Goal: Information Seeking & Learning: Learn about a topic

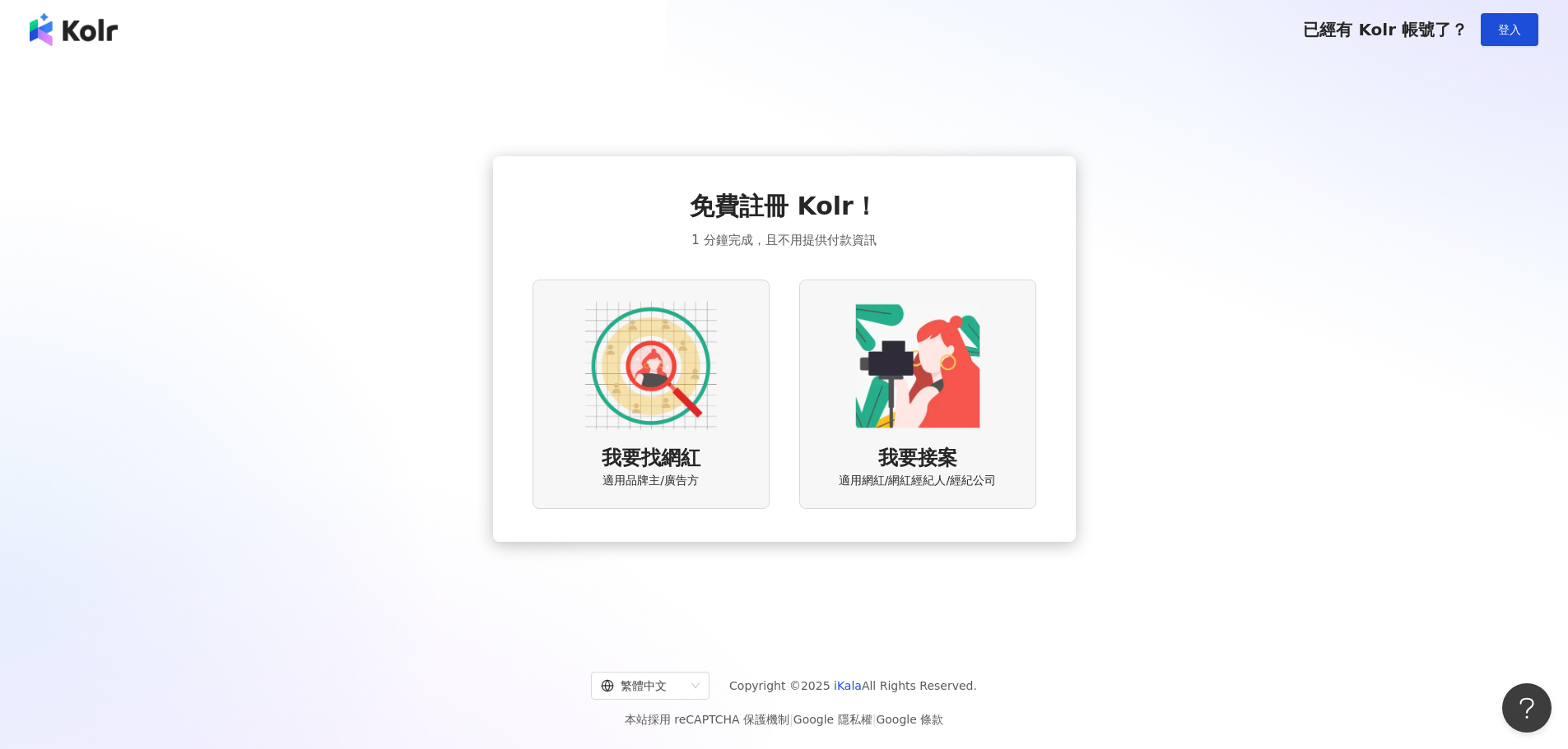
click at [640, 390] on img at bounding box center [651, 366] width 132 height 132
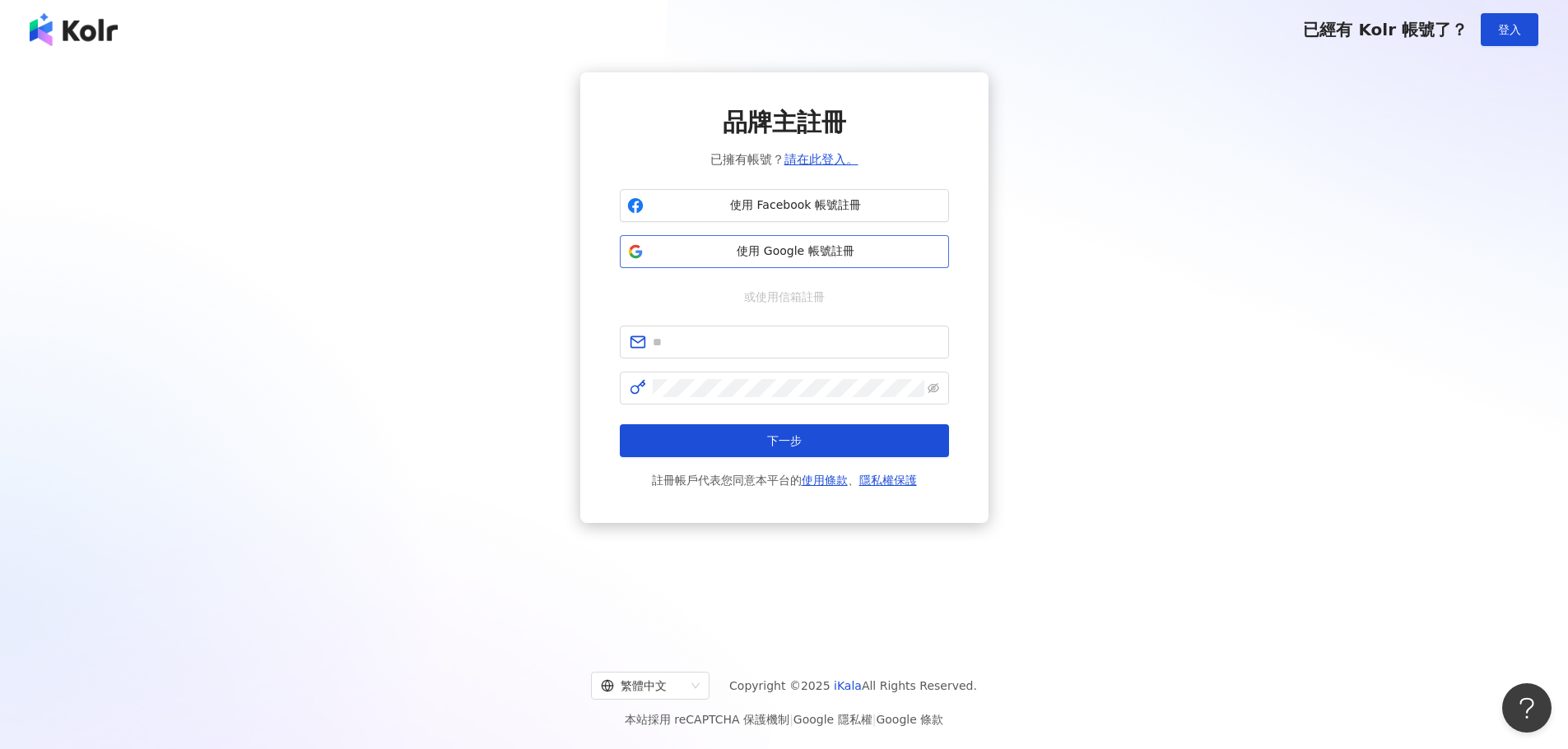
click at [784, 259] on span "使用 Google 帳號註冊" at bounding box center [796, 251] width 292 height 17
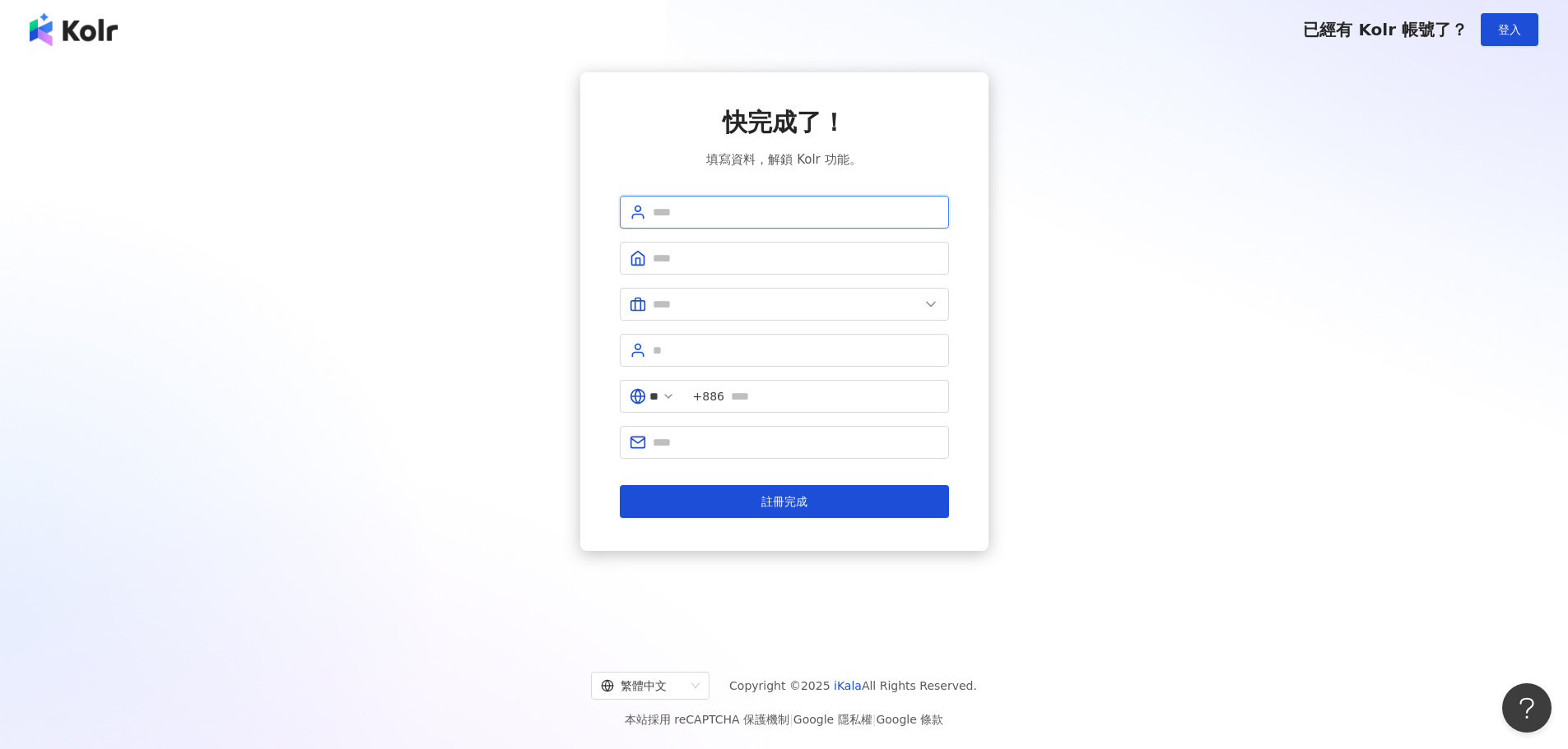
click at [769, 213] on input "text" at bounding box center [796, 212] width 287 height 18
type input "*"
type input "***"
click at [745, 267] on span at bounding box center [784, 258] width 329 height 33
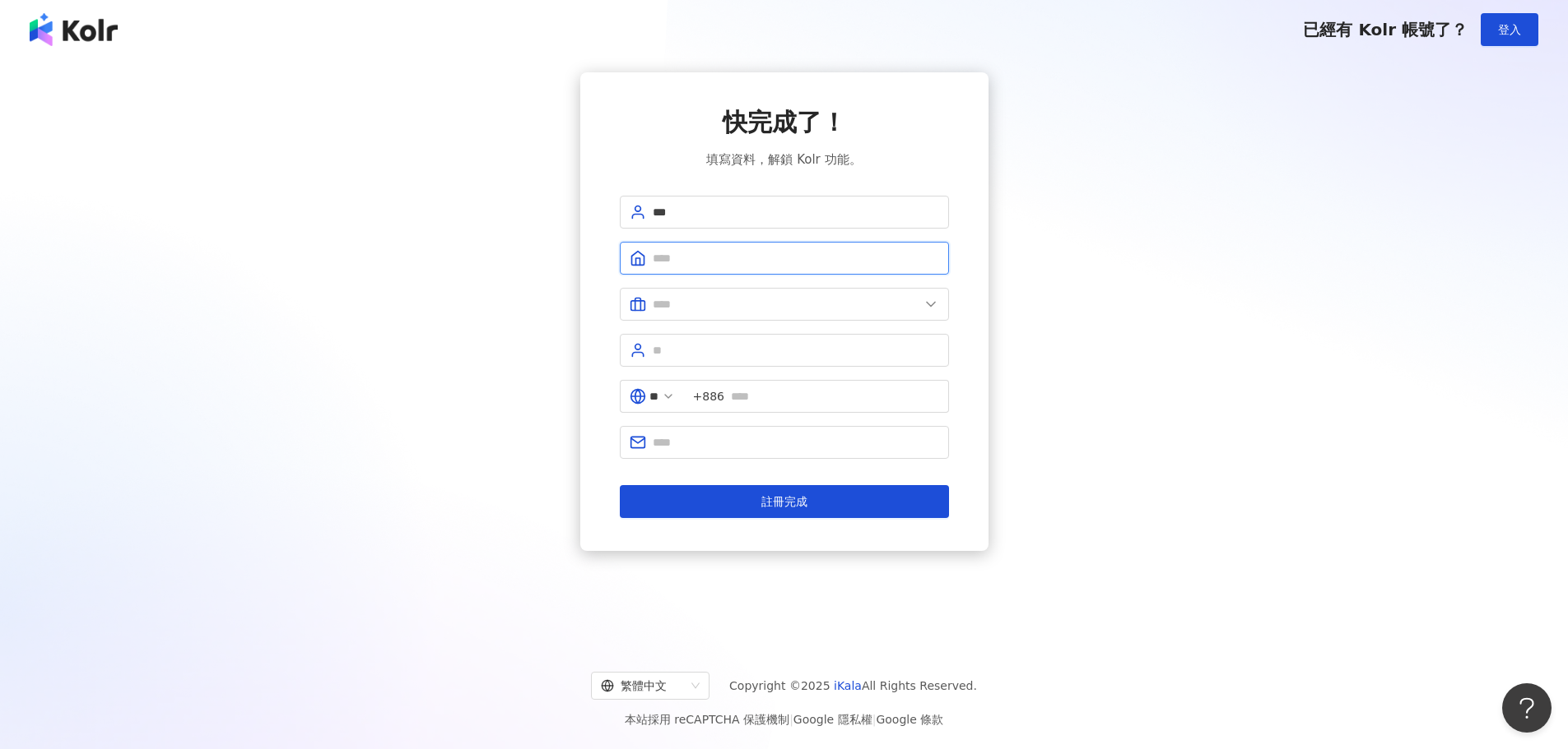
click at [754, 251] on input "text" at bounding box center [796, 258] width 287 height 18
drag, startPoint x: 721, startPoint y: 253, endPoint x: 604, endPoint y: 251, distance: 117.0
click at [604, 251] on div "快完成了！ 填寫資料，解鎖 Kolr 功能。 *** ** ** +886 註冊完成" at bounding box center [784, 312] width 408 height 478
paste input "******"
type input "********"
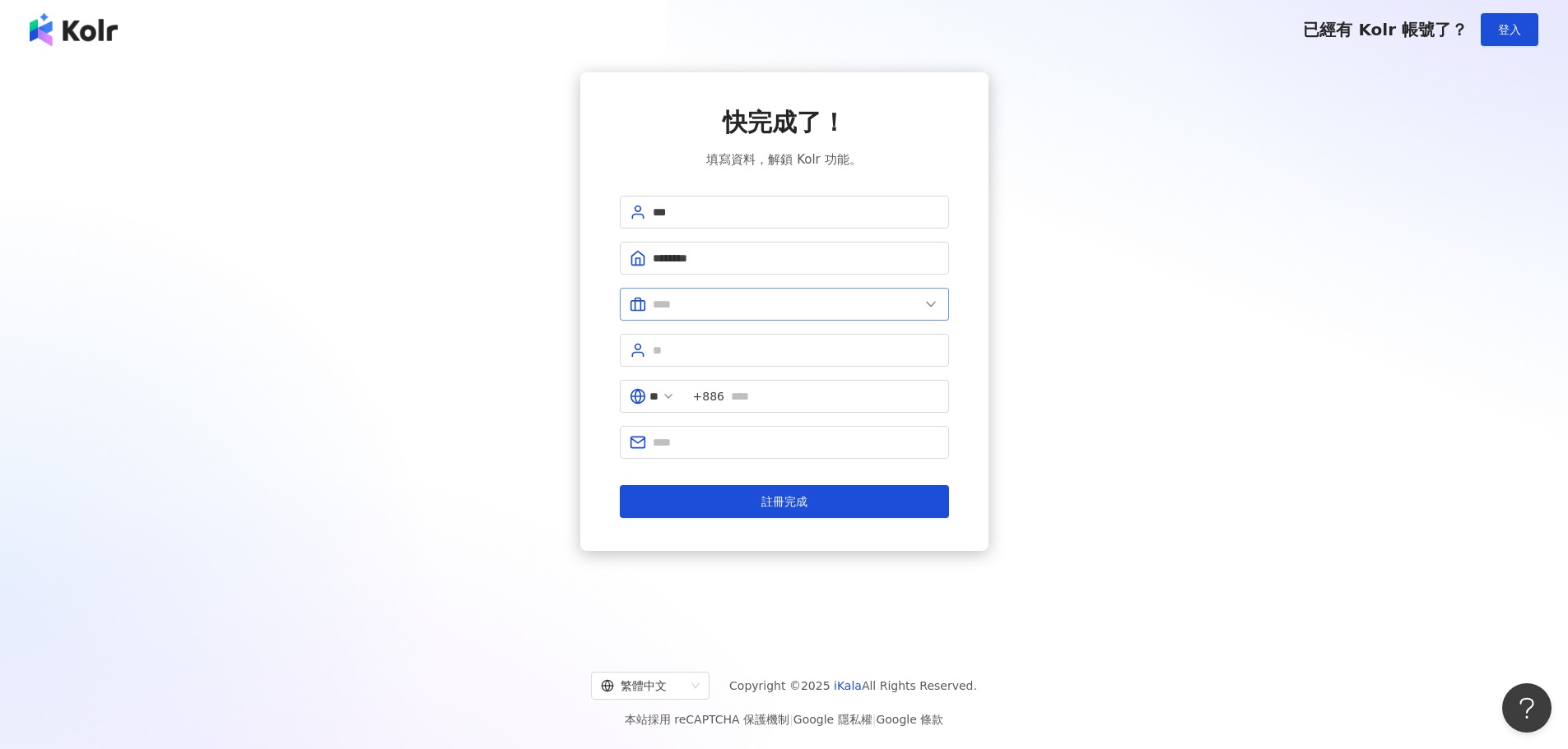
click at [764, 293] on span at bounding box center [784, 305] width 329 height 33
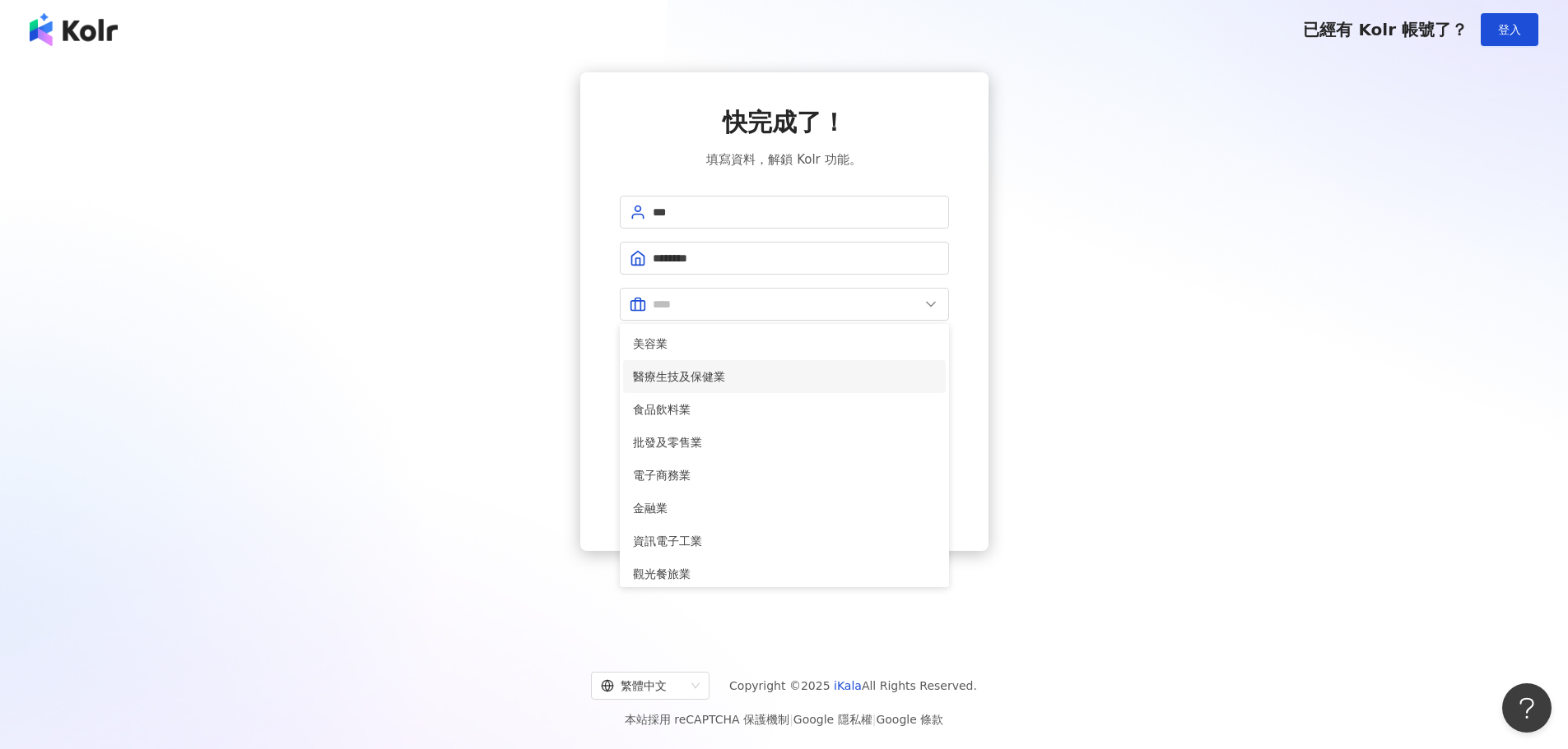
click at [731, 381] on span "醫療生技及保健業" at bounding box center [784, 376] width 303 height 18
type input "********"
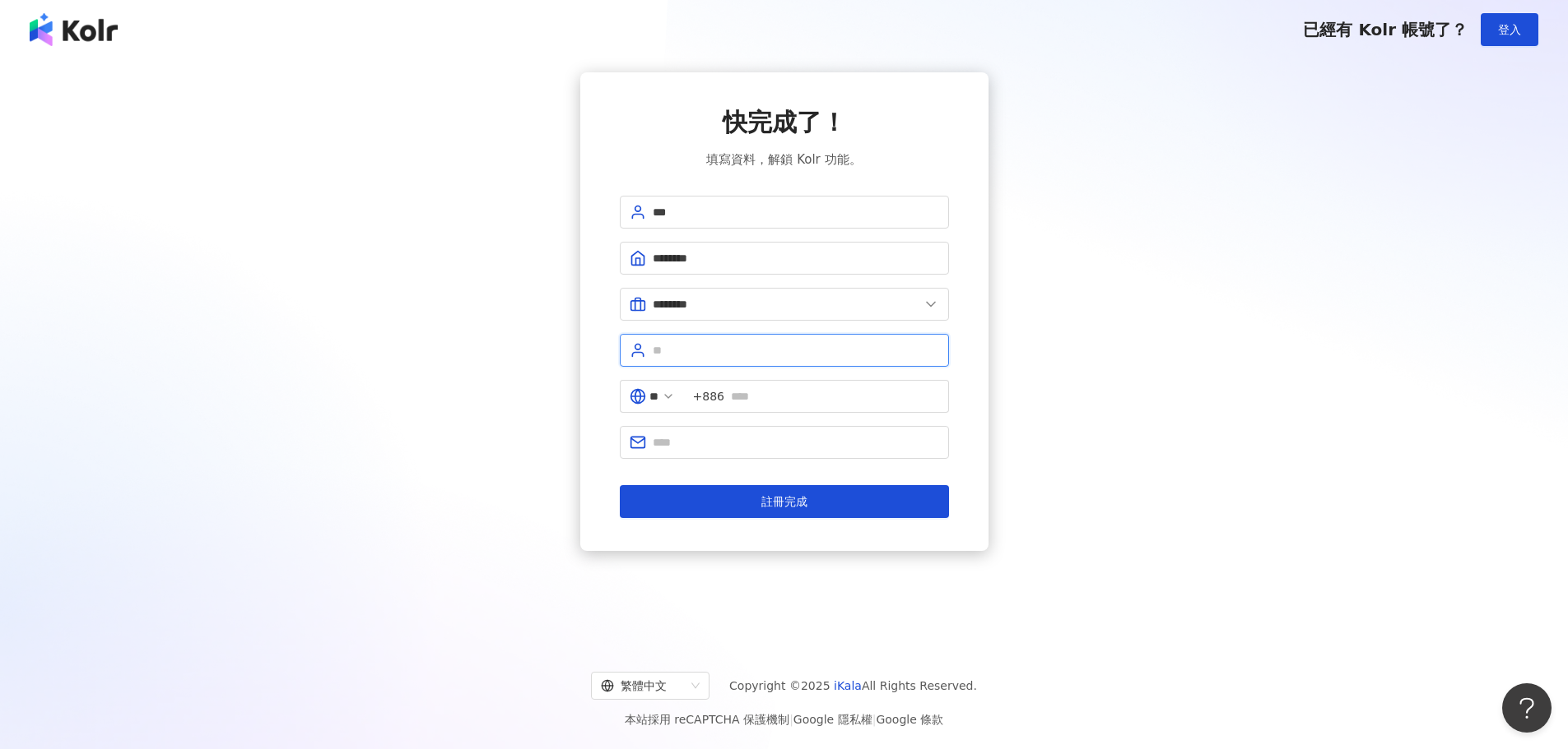
click at [775, 358] on input "text" at bounding box center [796, 350] width 287 height 18
type input "****"
click at [797, 400] on input "text" at bounding box center [835, 396] width 208 height 18
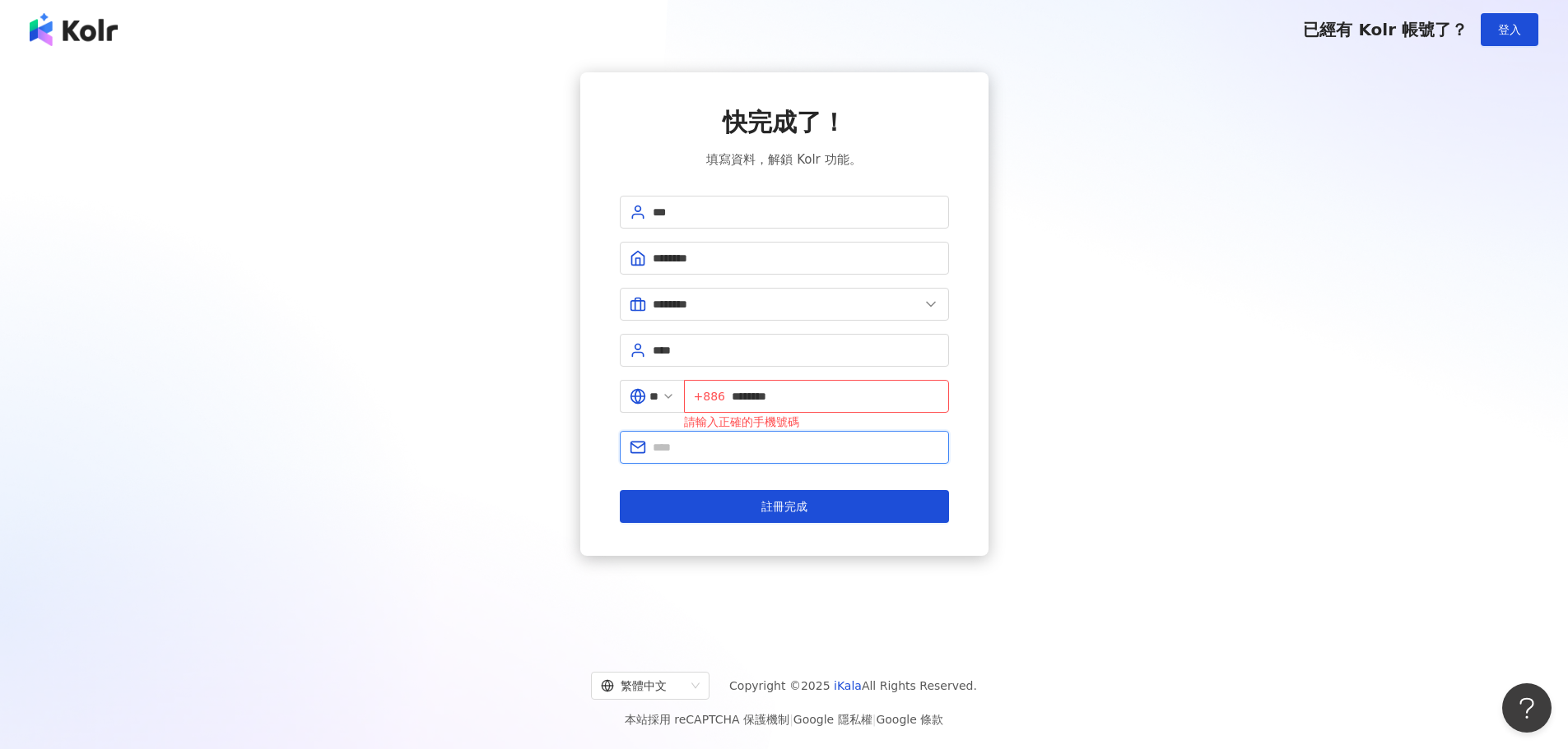
click at [763, 447] on input "text" at bounding box center [796, 447] width 287 height 18
click at [741, 393] on input "********" at bounding box center [835, 396] width 207 height 18
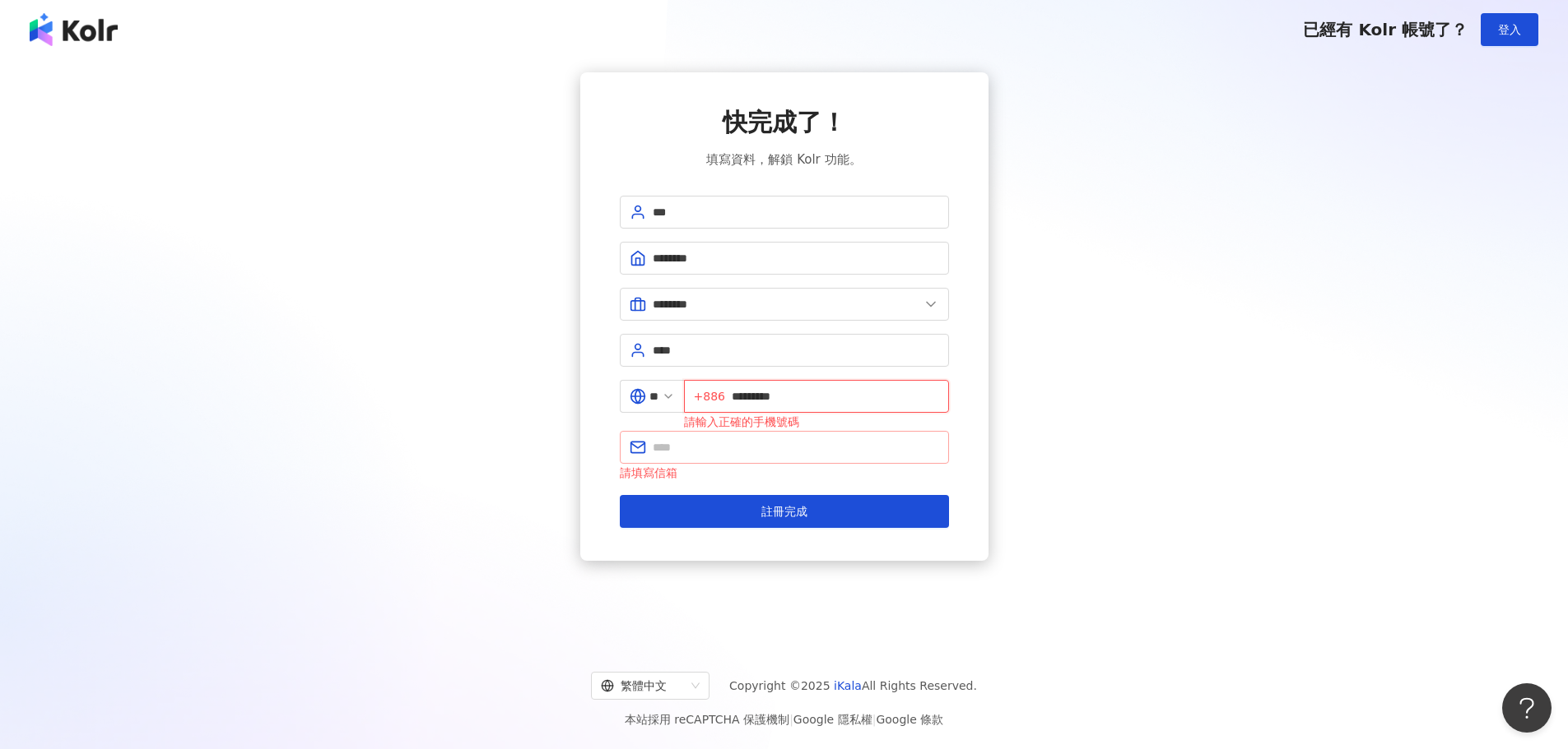
type input "*********"
click at [791, 457] on span at bounding box center [784, 448] width 329 height 33
click at [794, 450] on input "text" at bounding box center [796, 447] width 287 height 18
paste input "**********"
type input "**********"
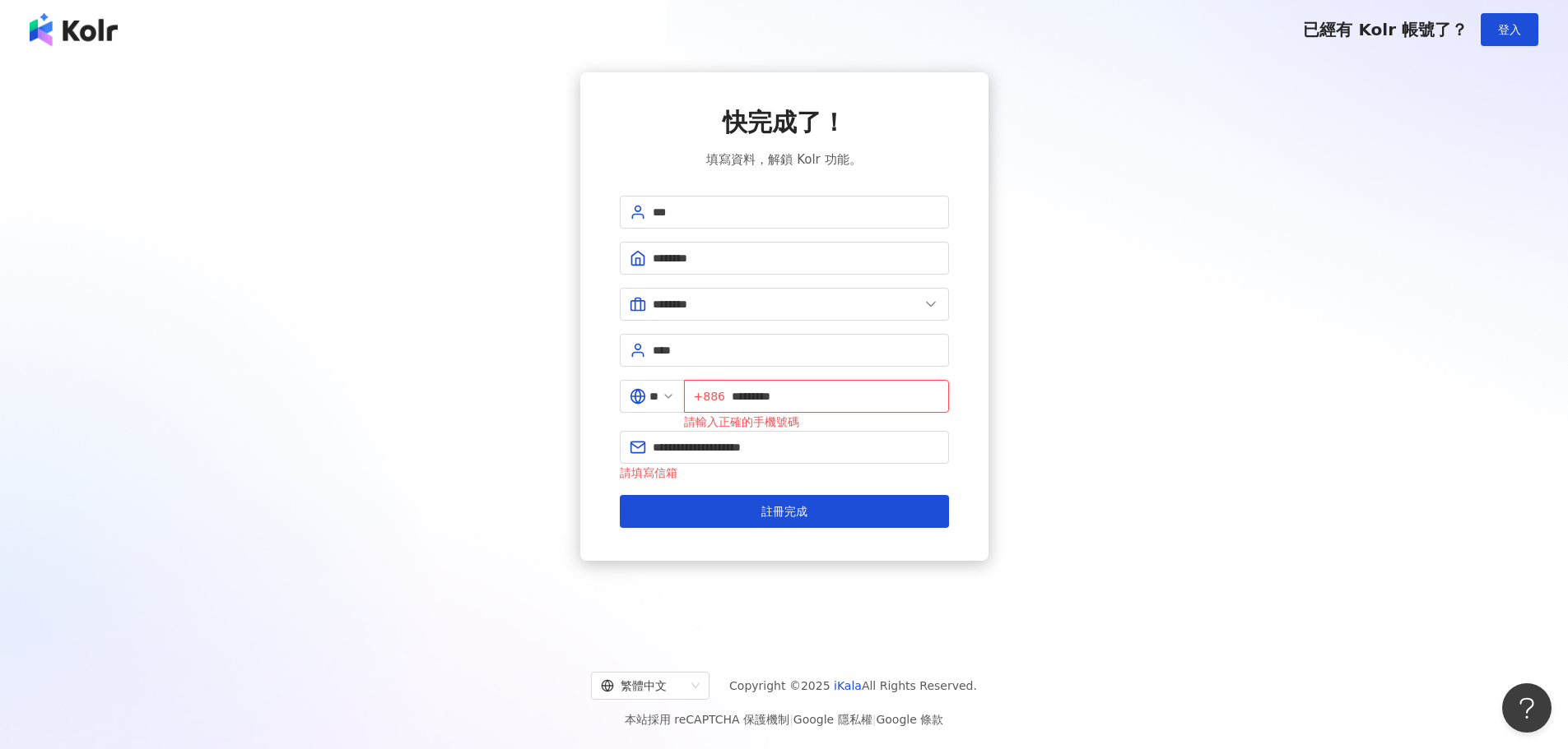
click at [740, 397] on input "*********" at bounding box center [835, 396] width 207 height 18
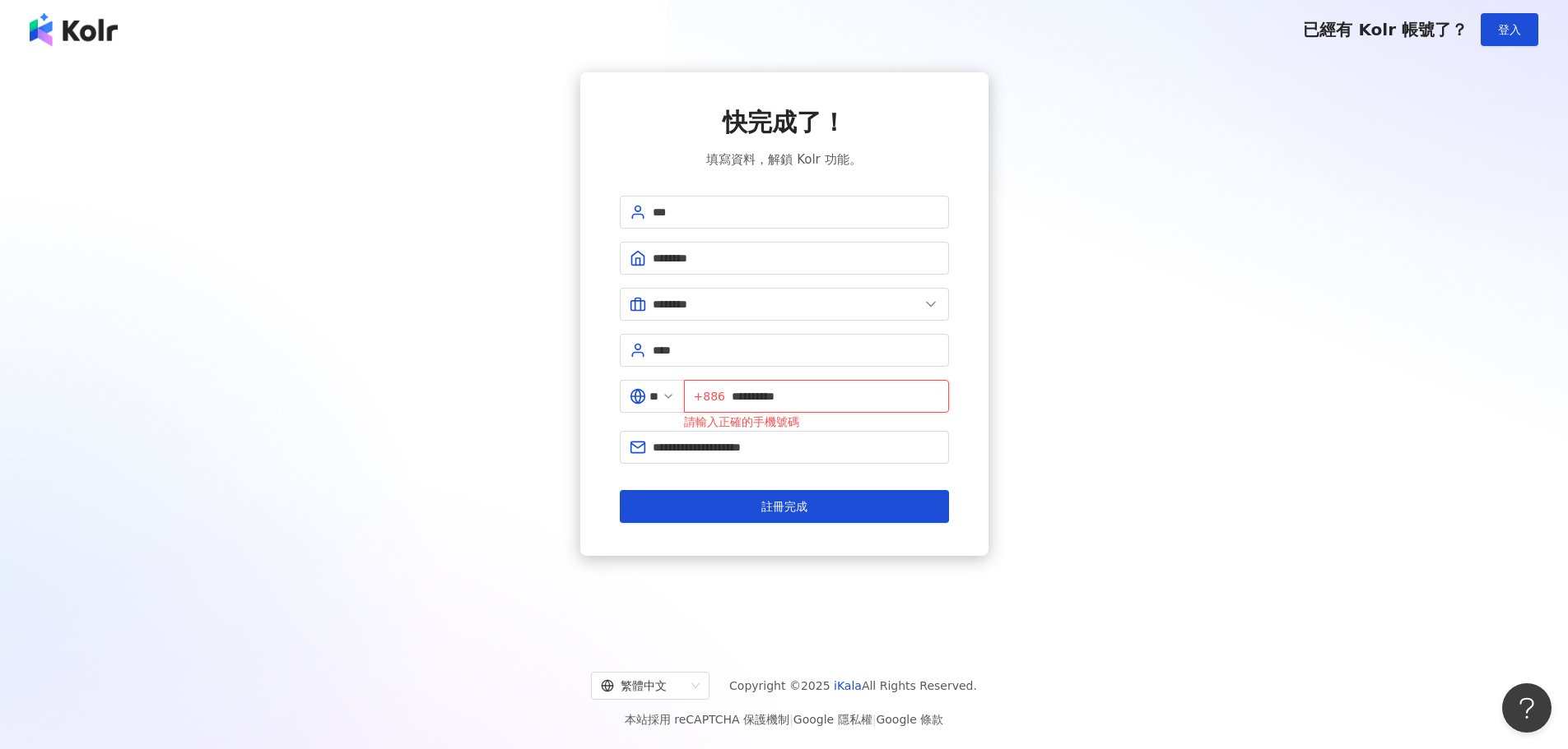
type input "**********"
click at [956, 432] on div "**********" at bounding box center [784, 314] width 408 height 484
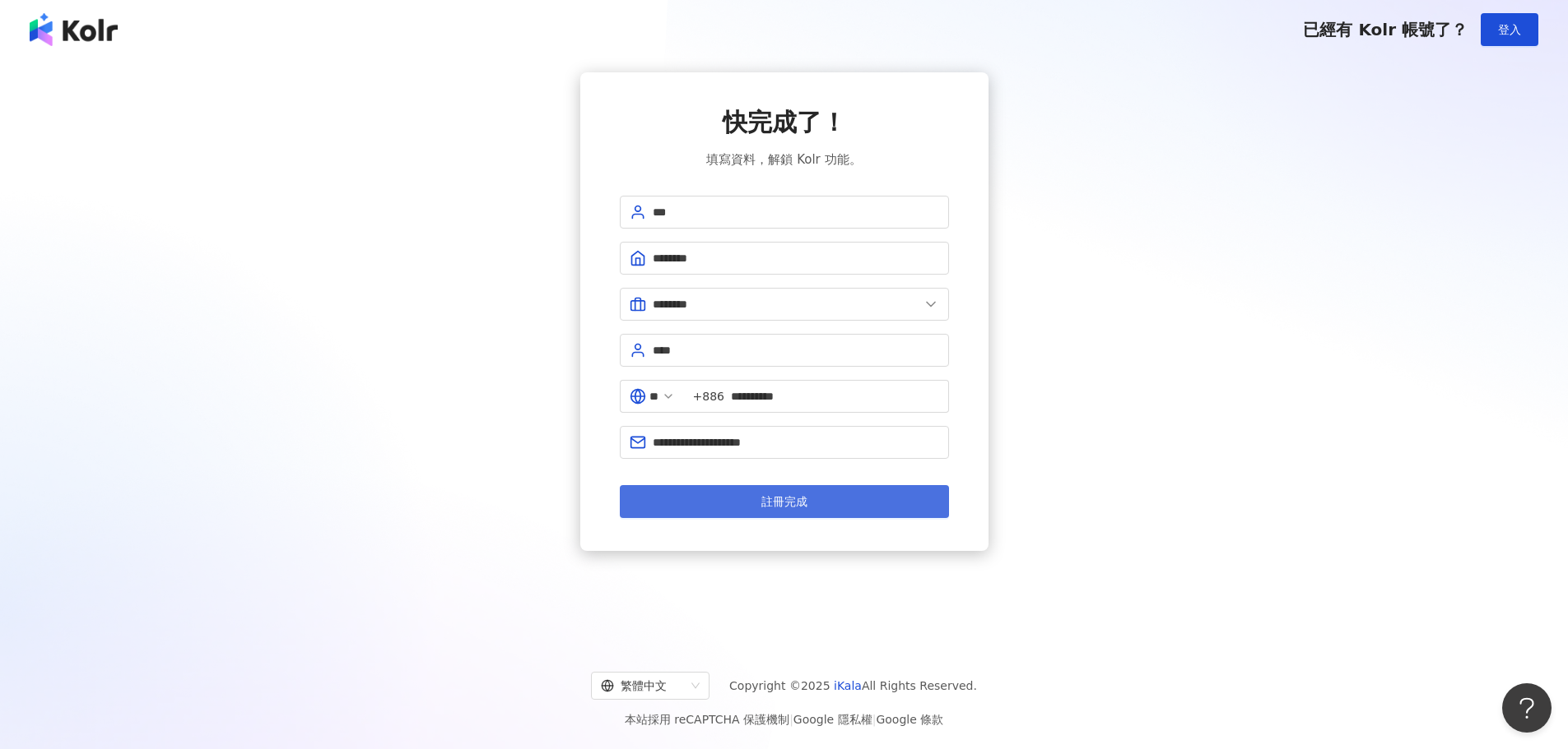
click at [768, 506] on span "註冊完成" at bounding box center [784, 501] width 46 height 13
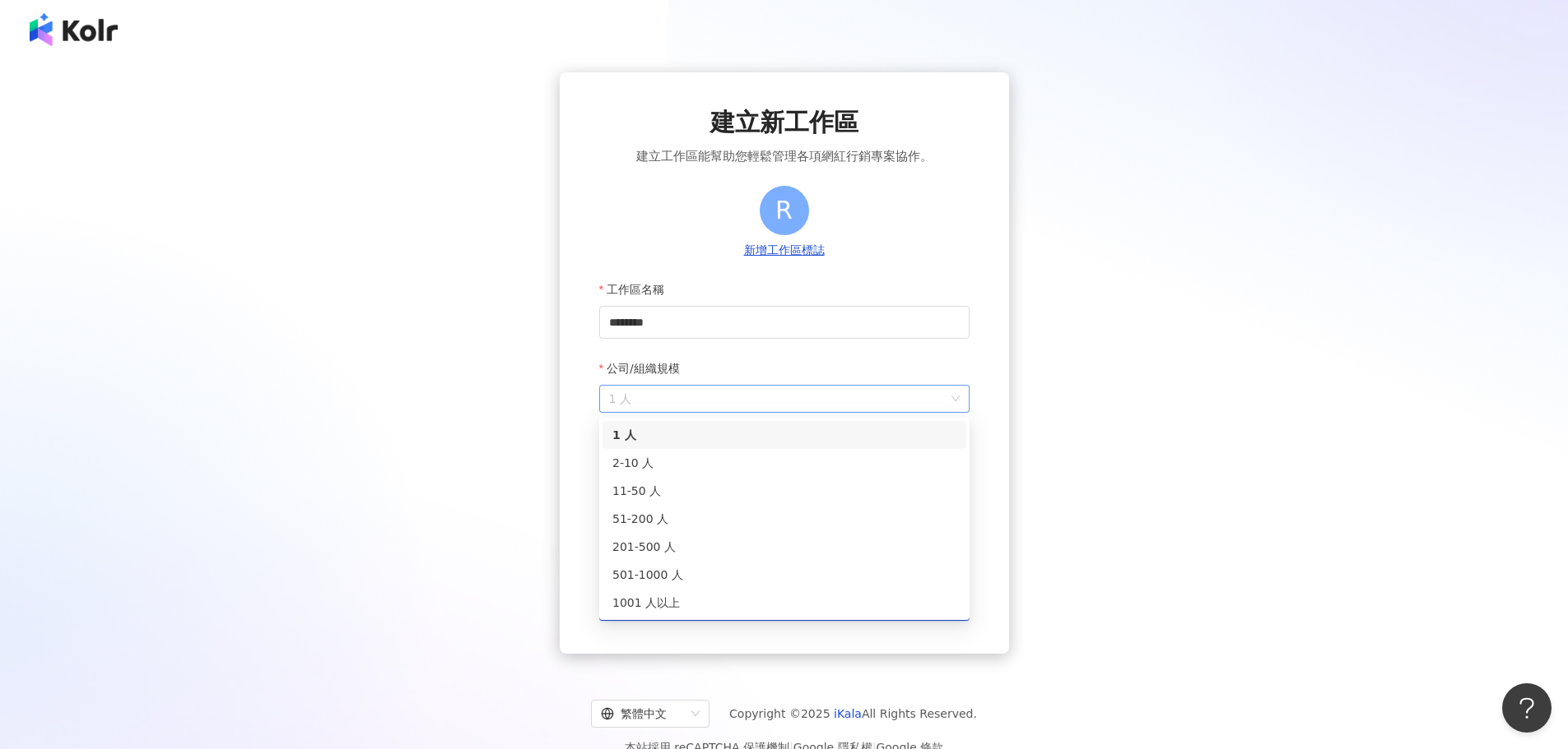
click at [715, 395] on span "1 人" at bounding box center [784, 399] width 350 height 26
click at [677, 520] on div "51-200 人" at bounding box center [784, 519] width 344 height 18
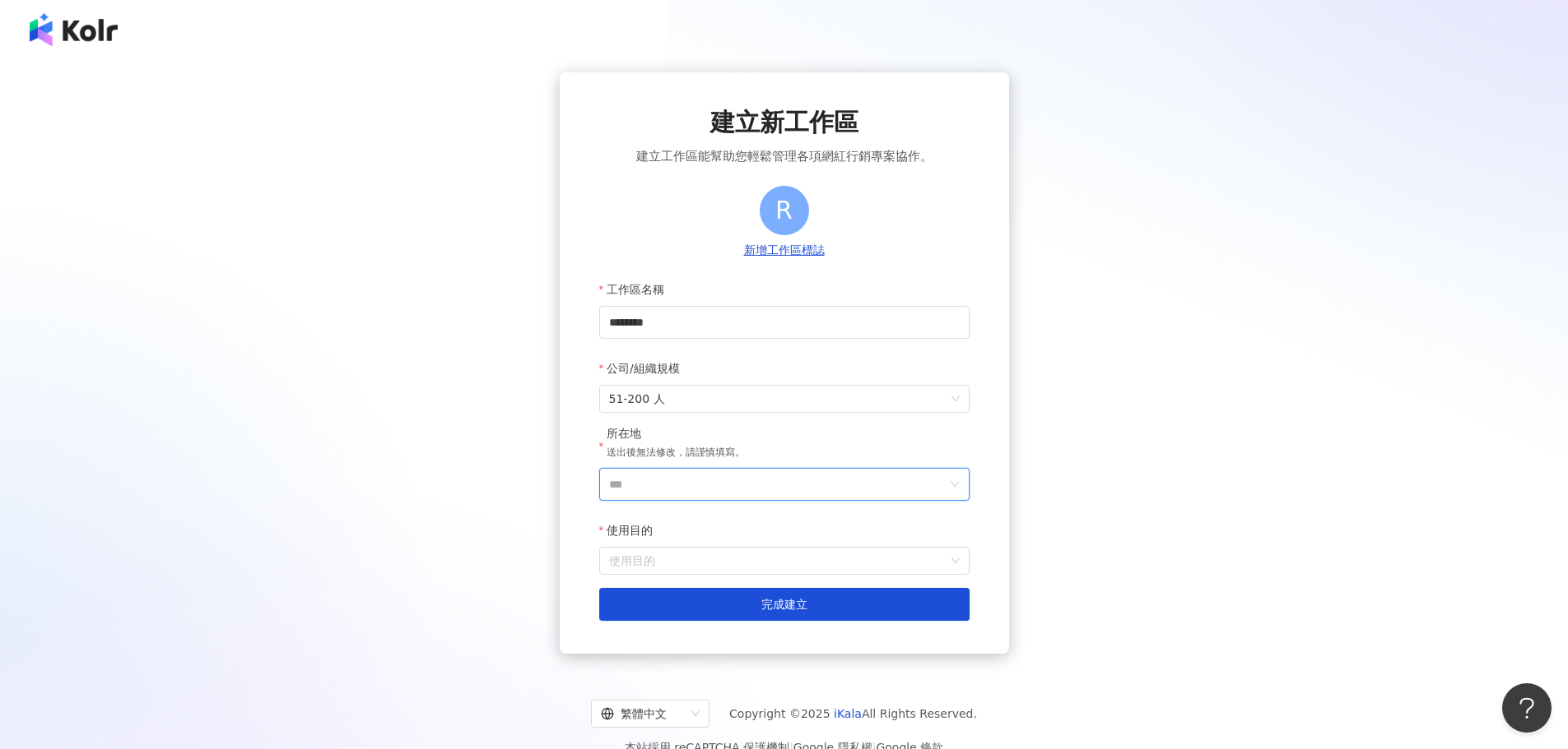
click at [818, 482] on input "***" at bounding box center [777, 484] width 337 height 31
click at [823, 255] on div "台灣" at bounding box center [821, 252] width 23 height 30
click at [781, 564] on input "使用目的" at bounding box center [784, 561] width 350 height 26
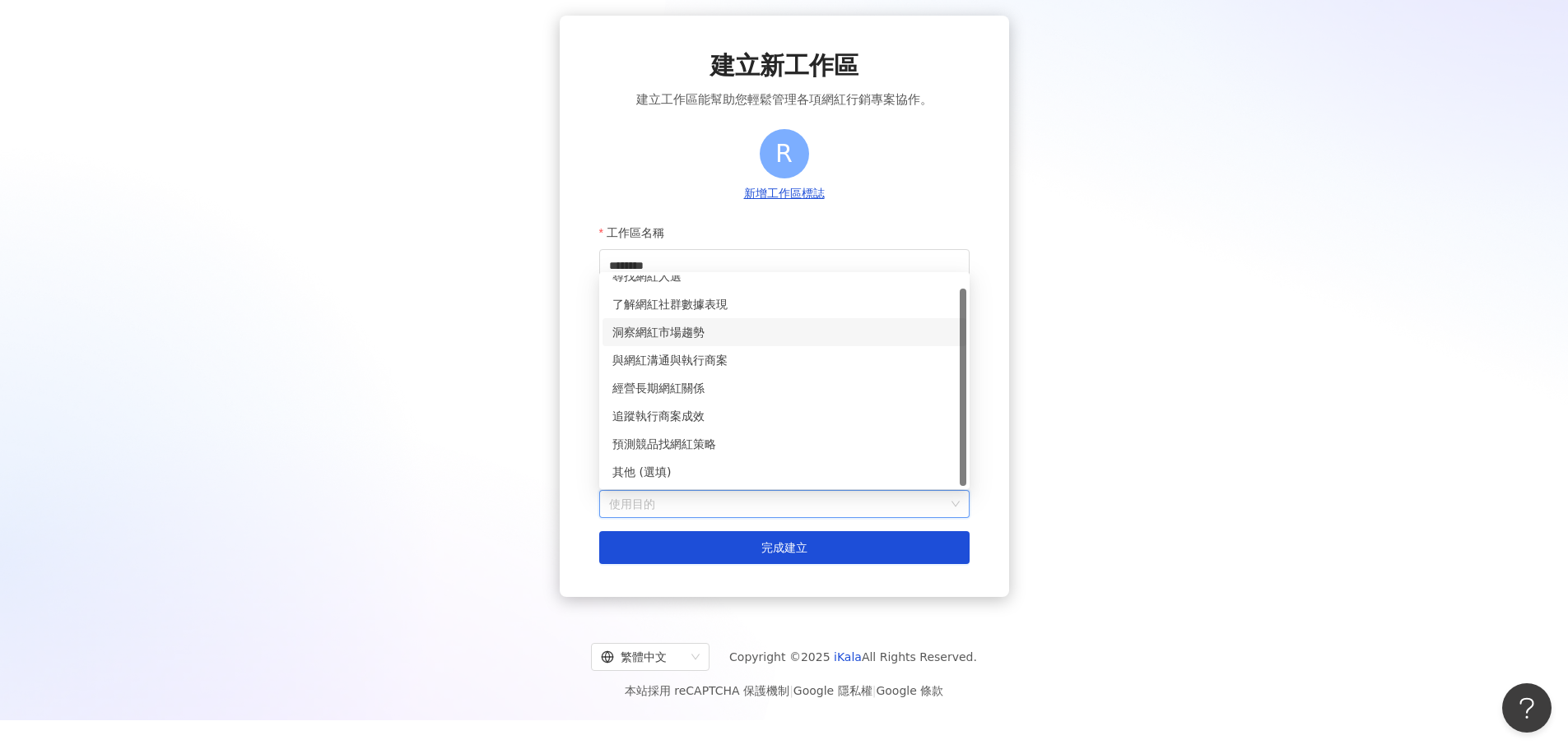
scroll to position [76, 0]
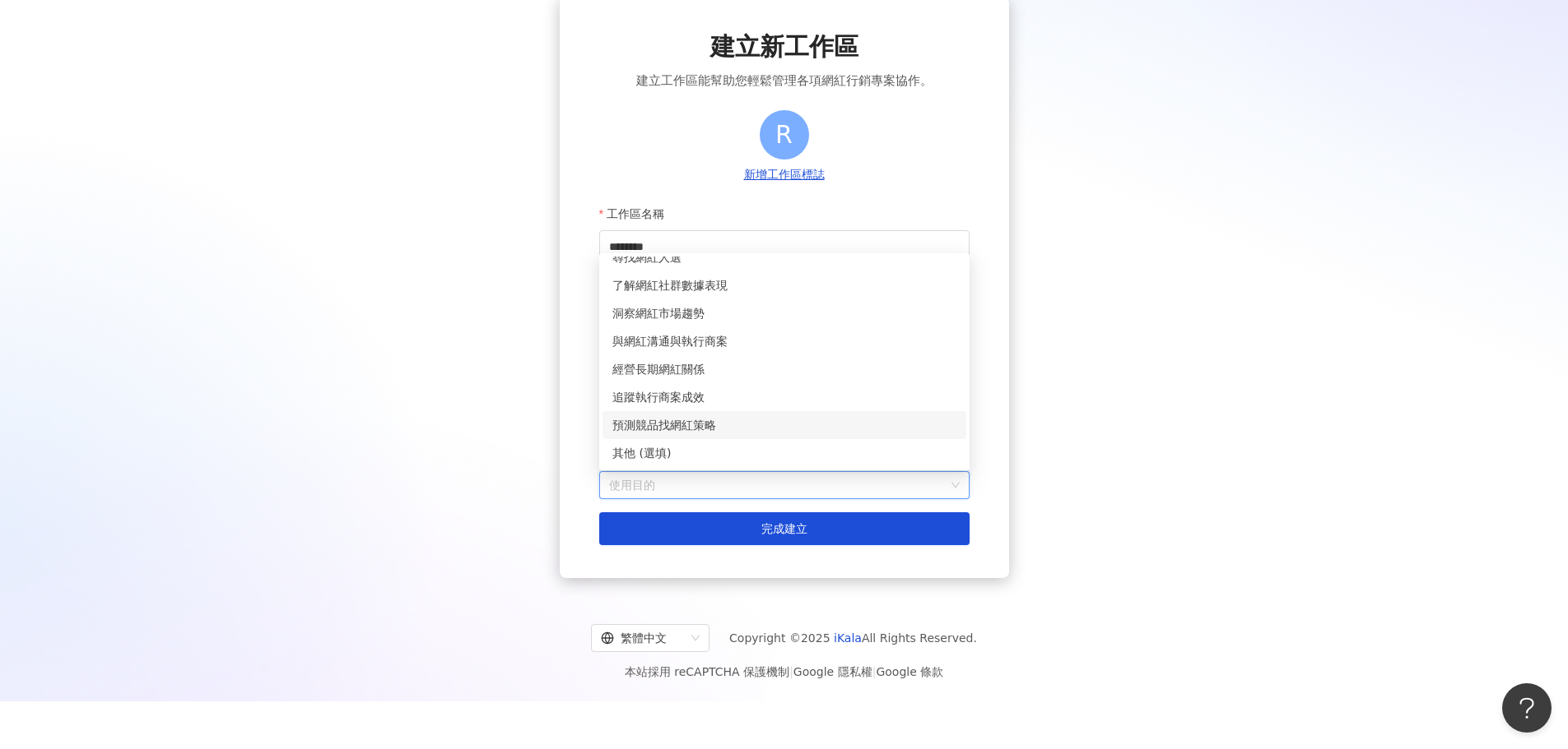
click at [730, 427] on div "預測競品找網紅策略" at bounding box center [784, 425] width 344 height 18
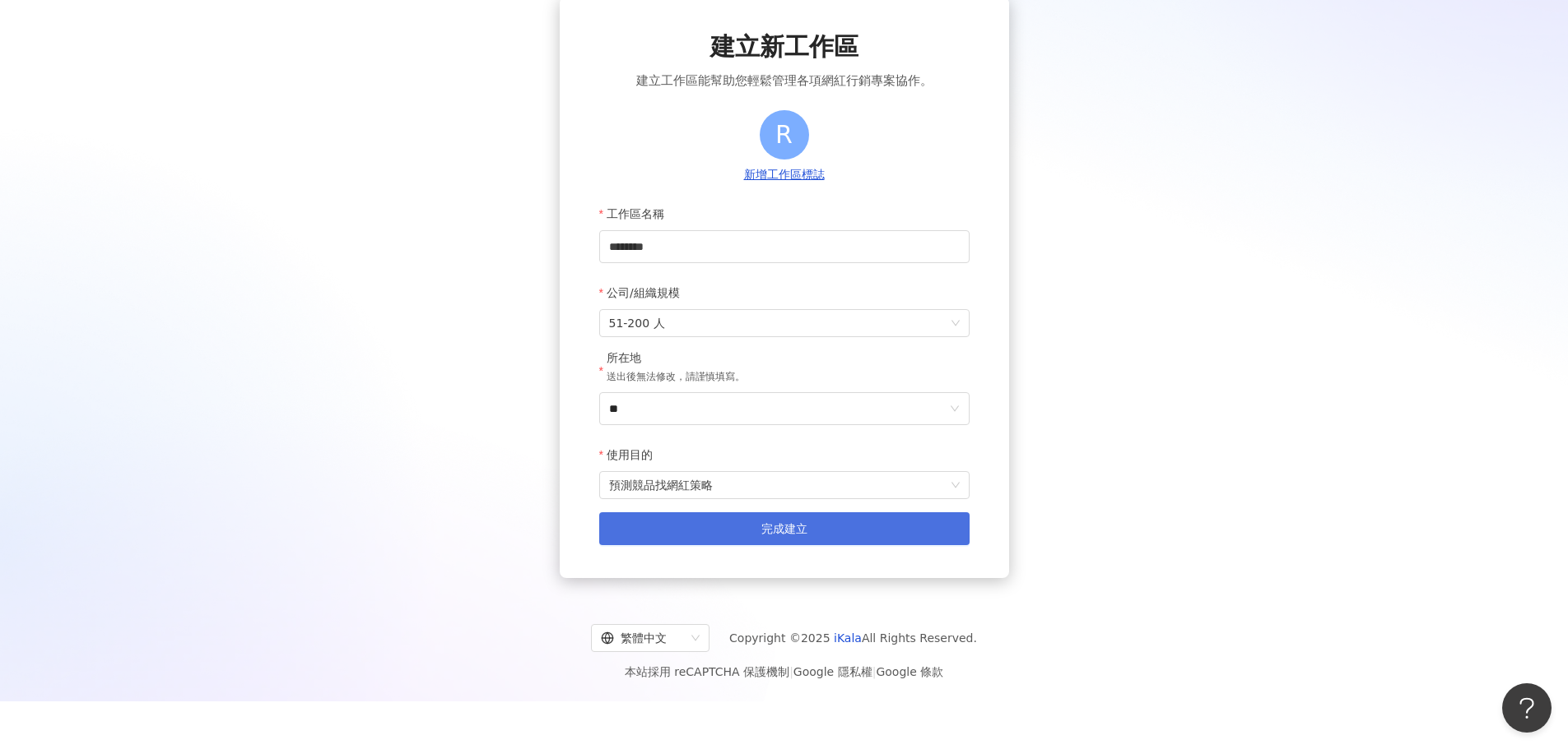
click at [812, 536] on button "完成建立" at bounding box center [784, 529] width 370 height 33
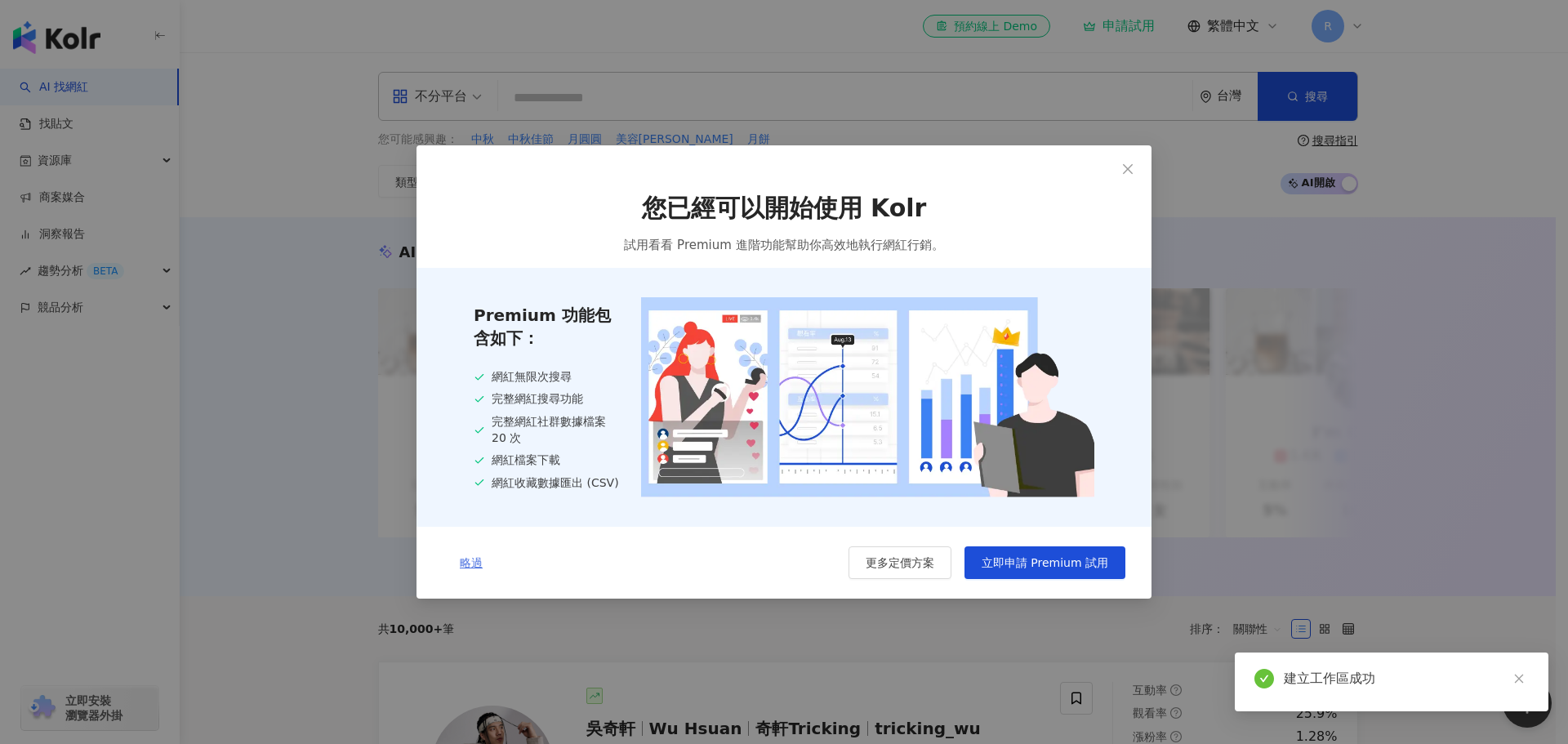
click at [474, 560] on span "略過" at bounding box center [472, 563] width 23 height 13
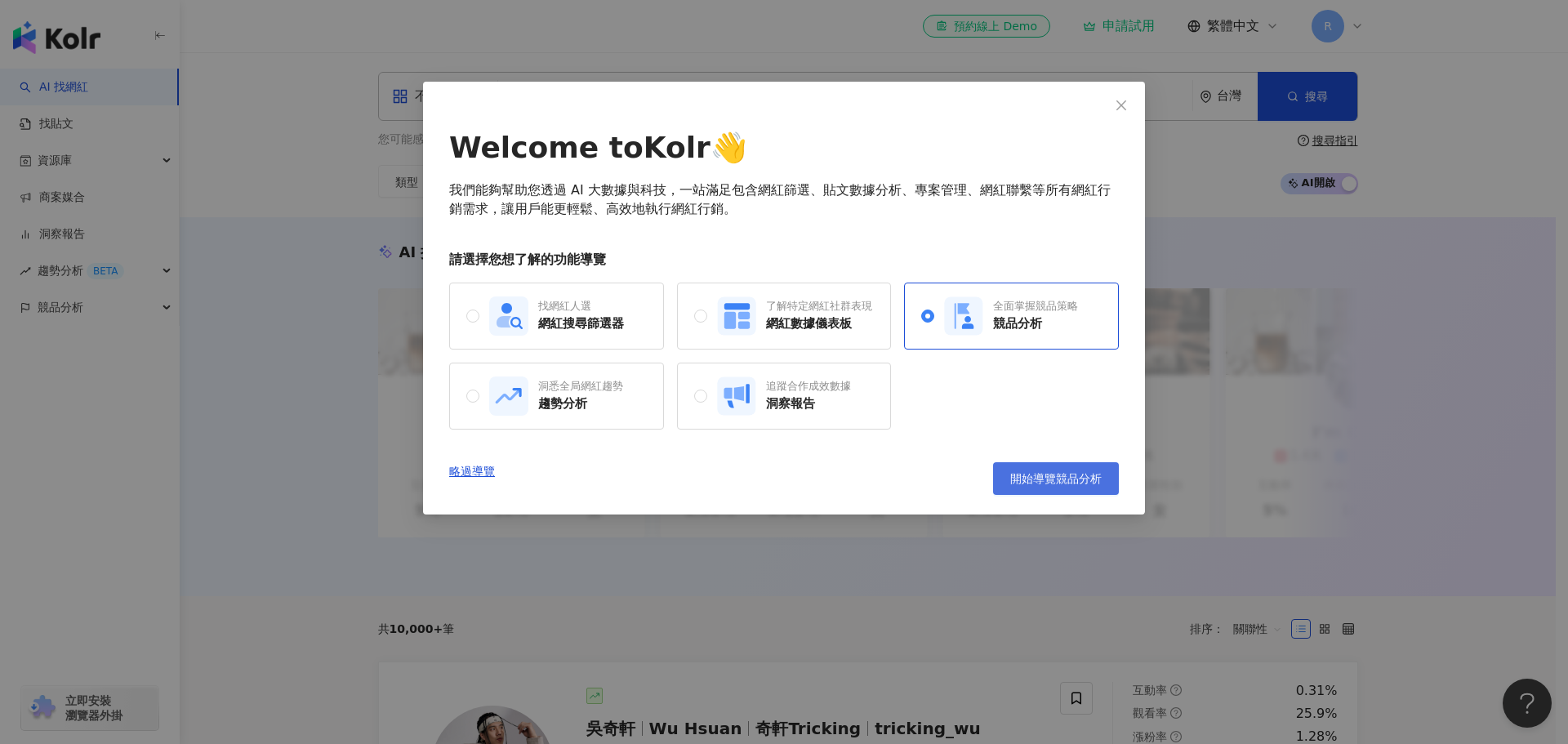
click at [1044, 477] on span "開始導覽競品分析" at bounding box center [1057, 479] width 92 height 13
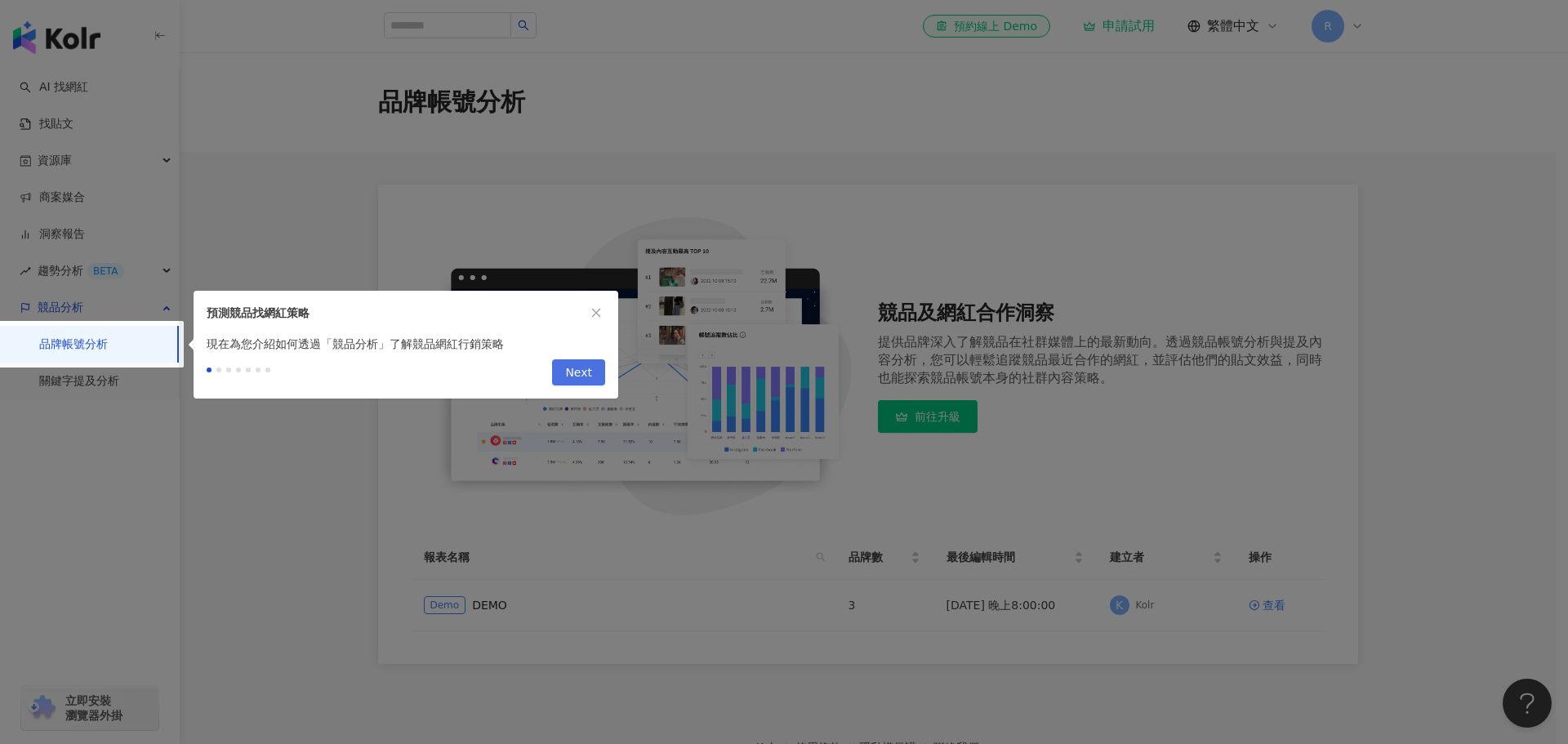
click at [566, 372] on button "Next" at bounding box center [578, 373] width 53 height 26
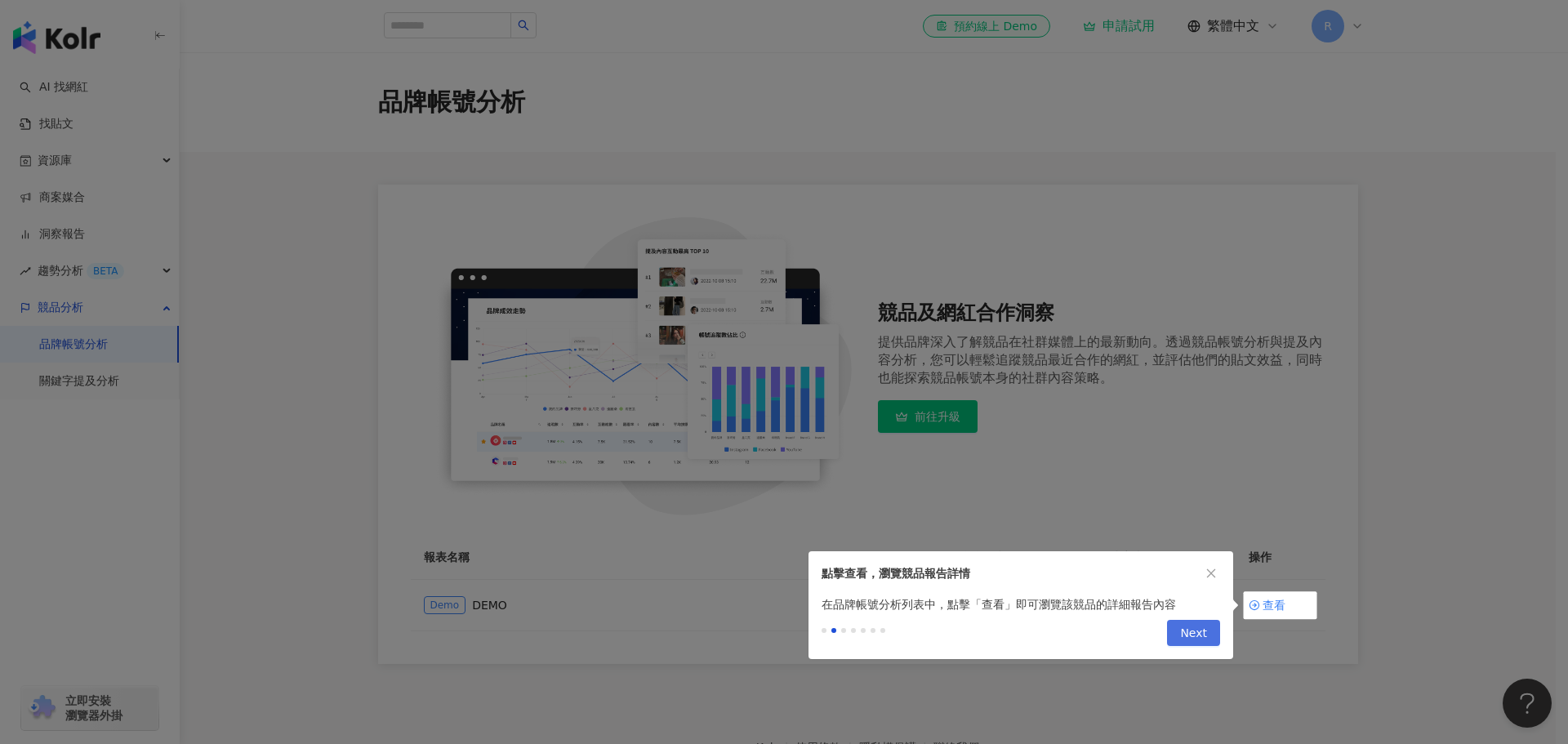
click at [1208, 631] on button "Next" at bounding box center [1194, 633] width 53 height 26
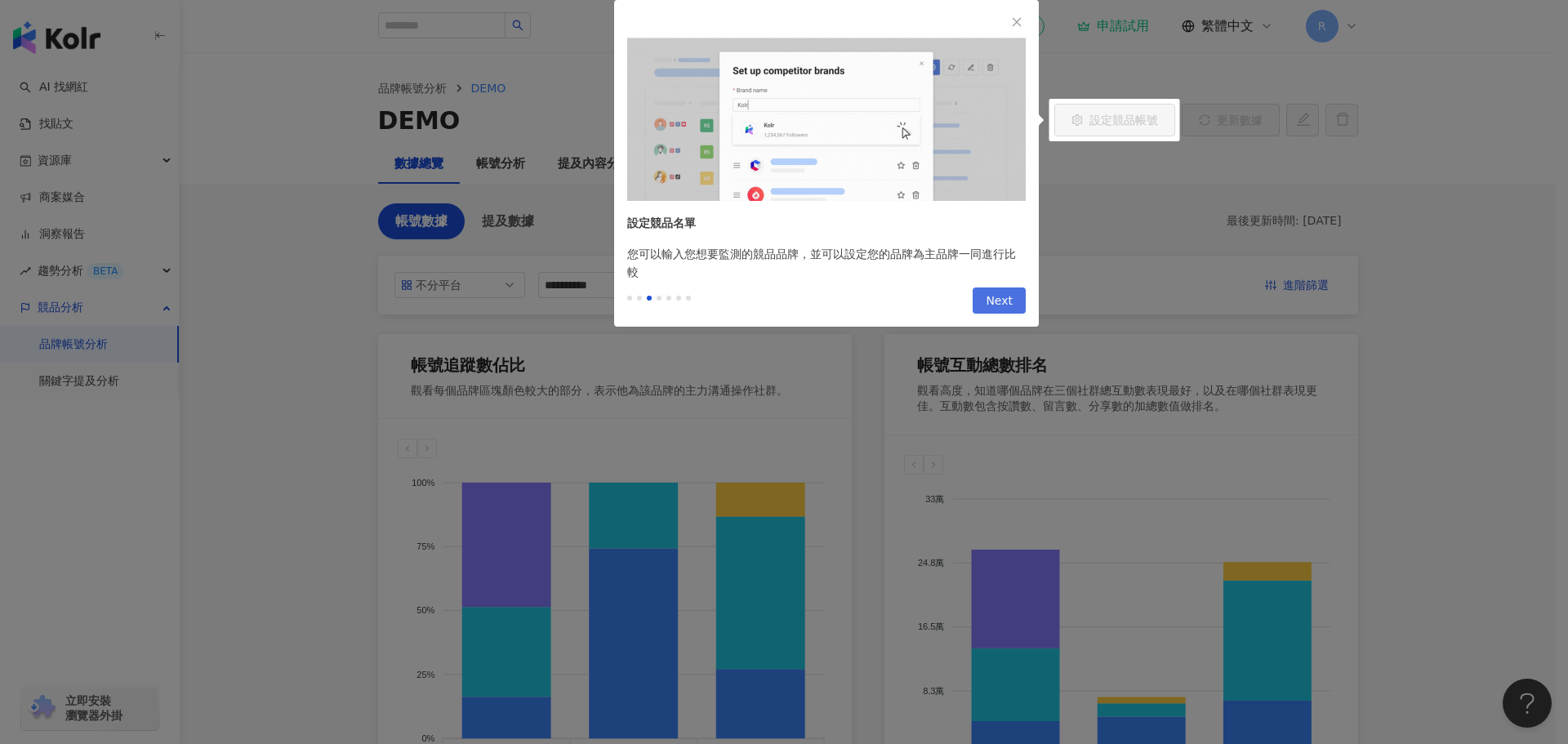
click at [1012, 295] on span "Next" at bounding box center [999, 302] width 27 height 26
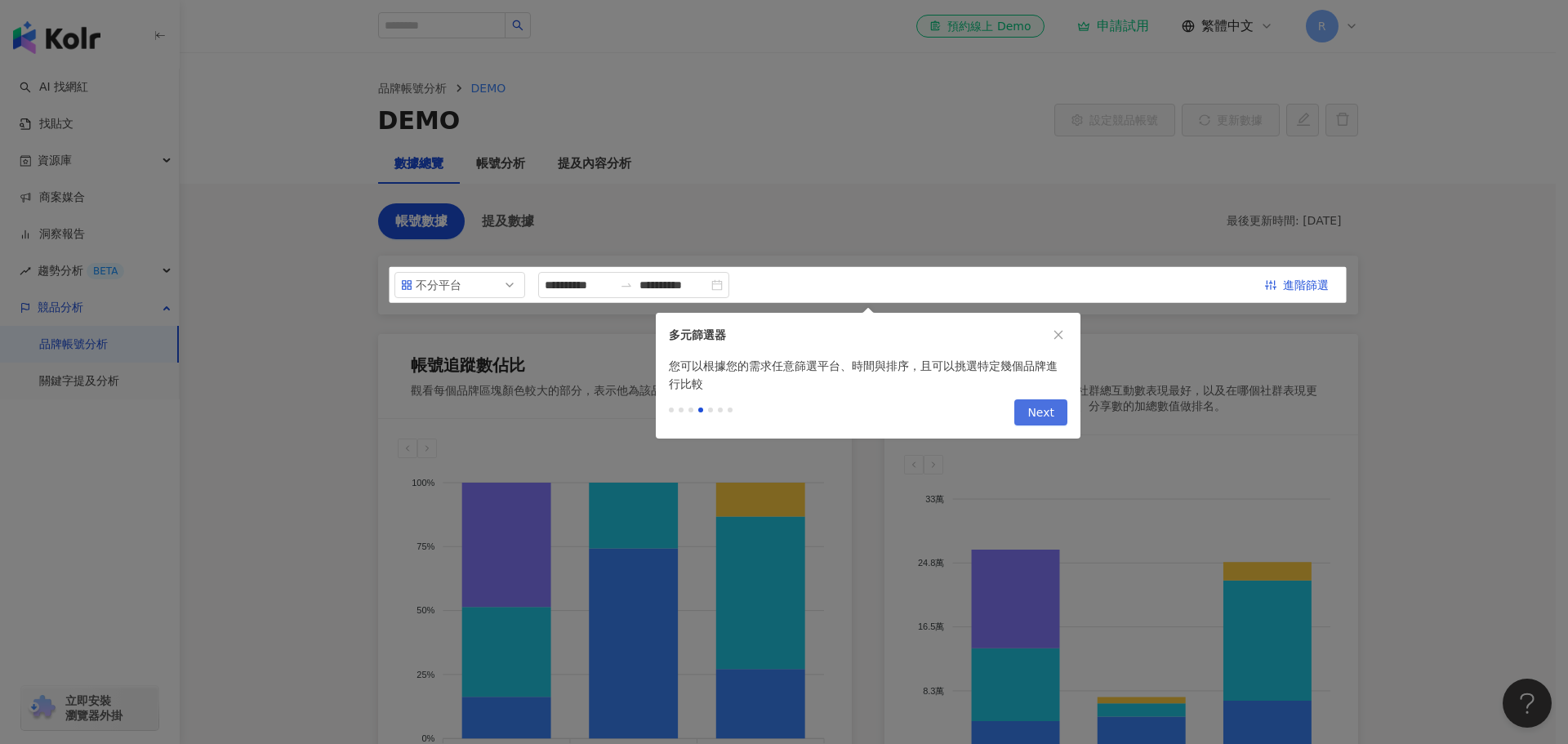
click at [1035, 411] on span "Next" at bounding box center [1040, 414] width 27 height 26
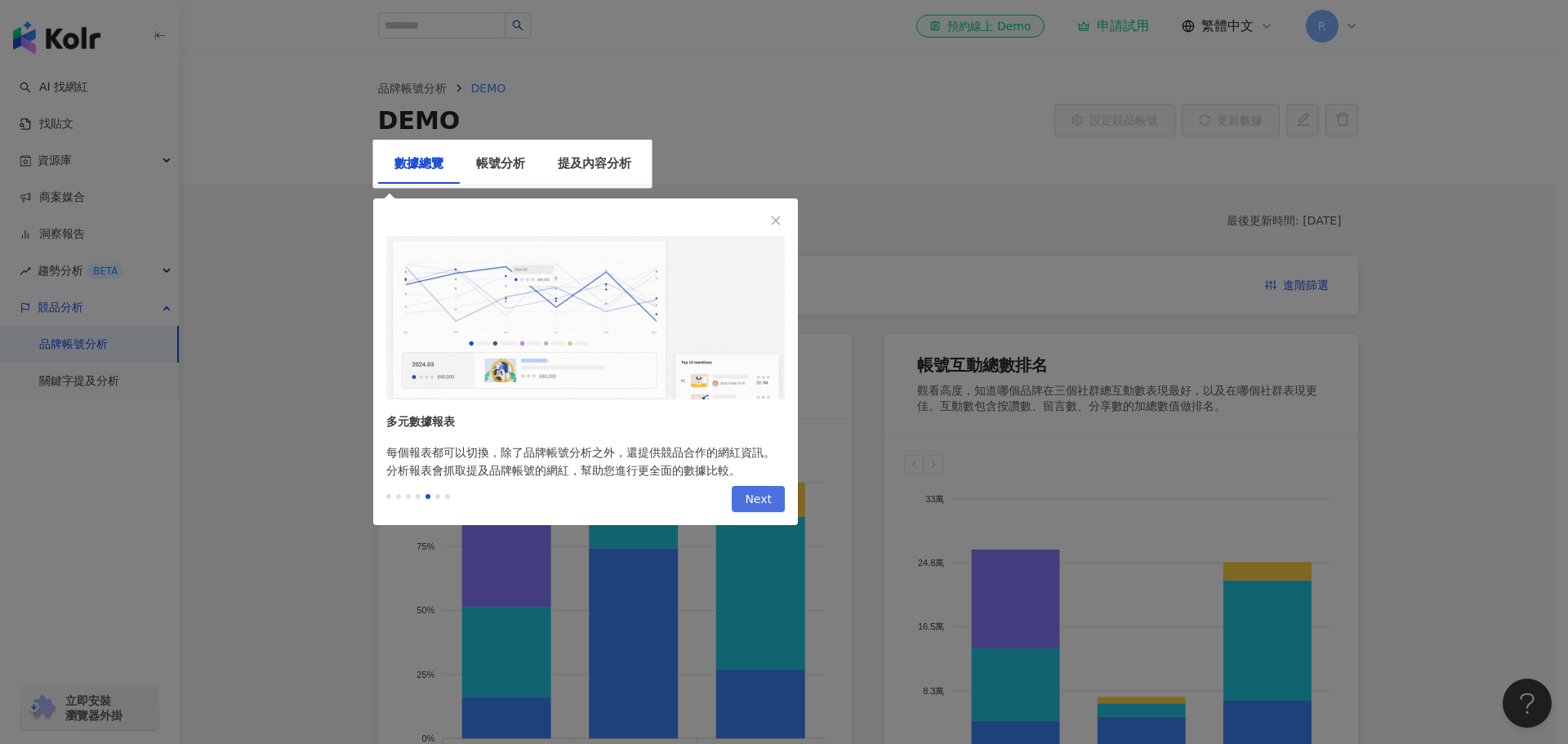
click at [770, 498] on span "Next" at bounding box center [758, 500] width 27 height 26
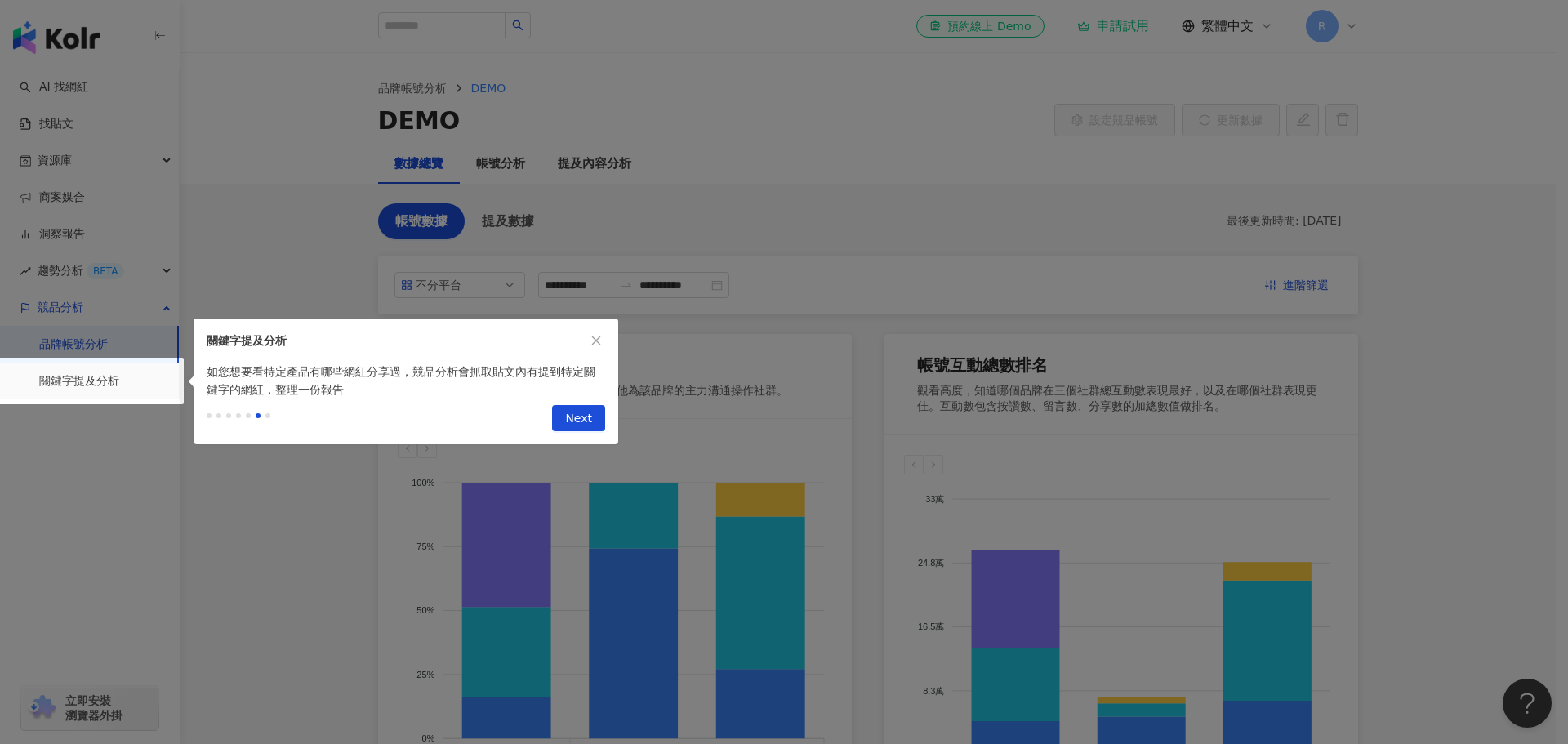
click at [592, 414] on button "Next" at bounding box center [578, 418] width 53 height 26
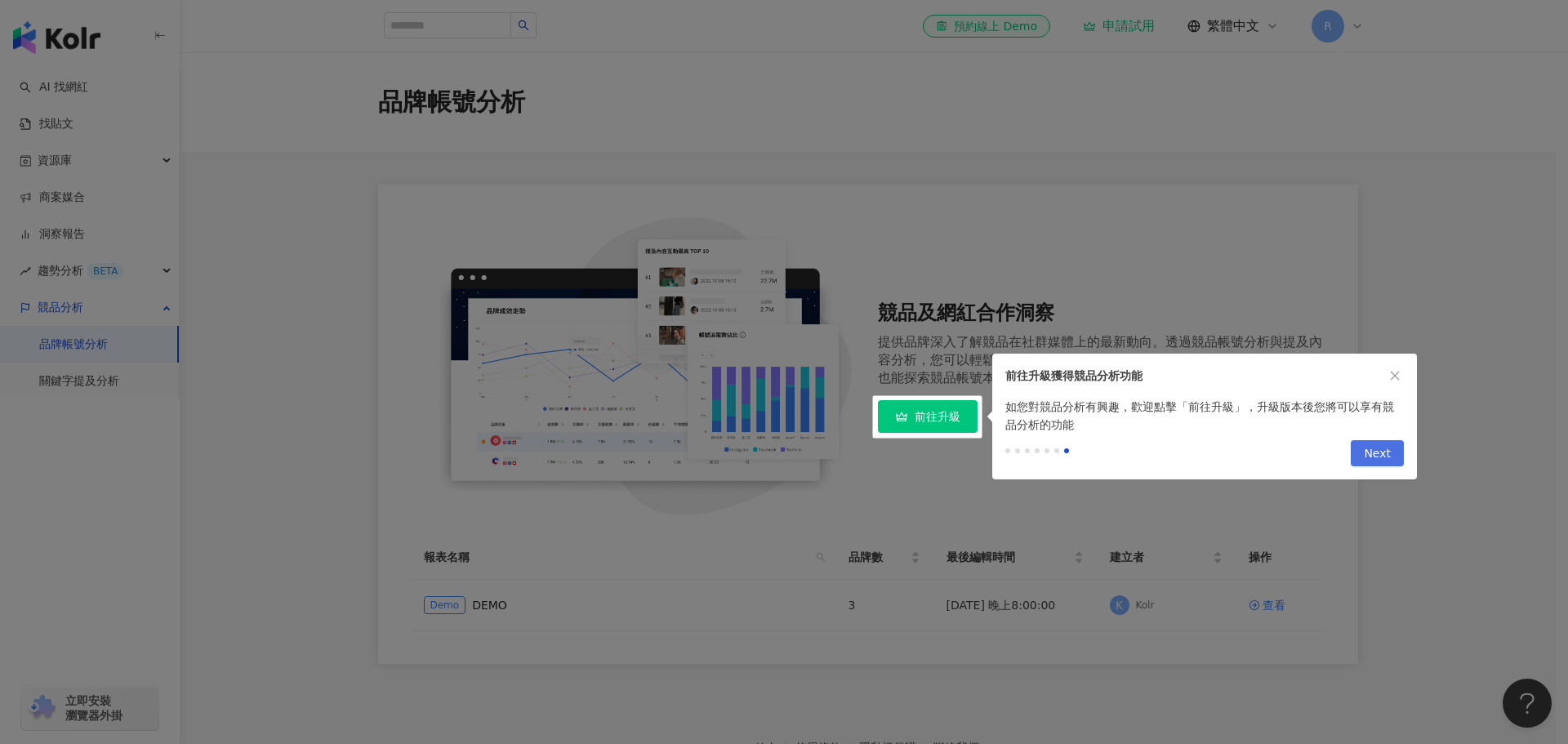
click at [1377, 451] on span "Next" at bounding box center [1377, 454] width 27 height 26
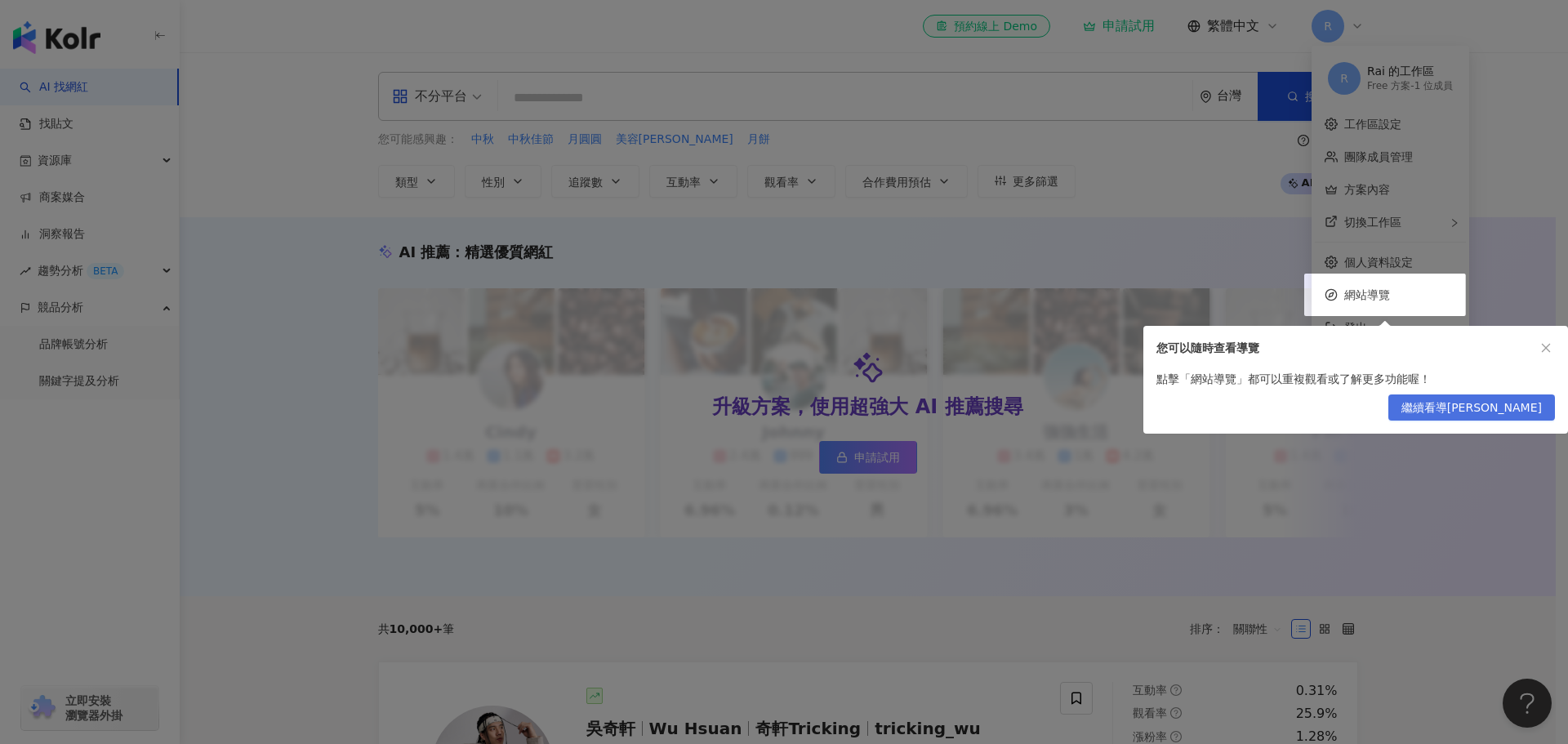
click at [1509, 408] on span "繼續看導覽" at bounding box center [1472, 408] width 140 height 26
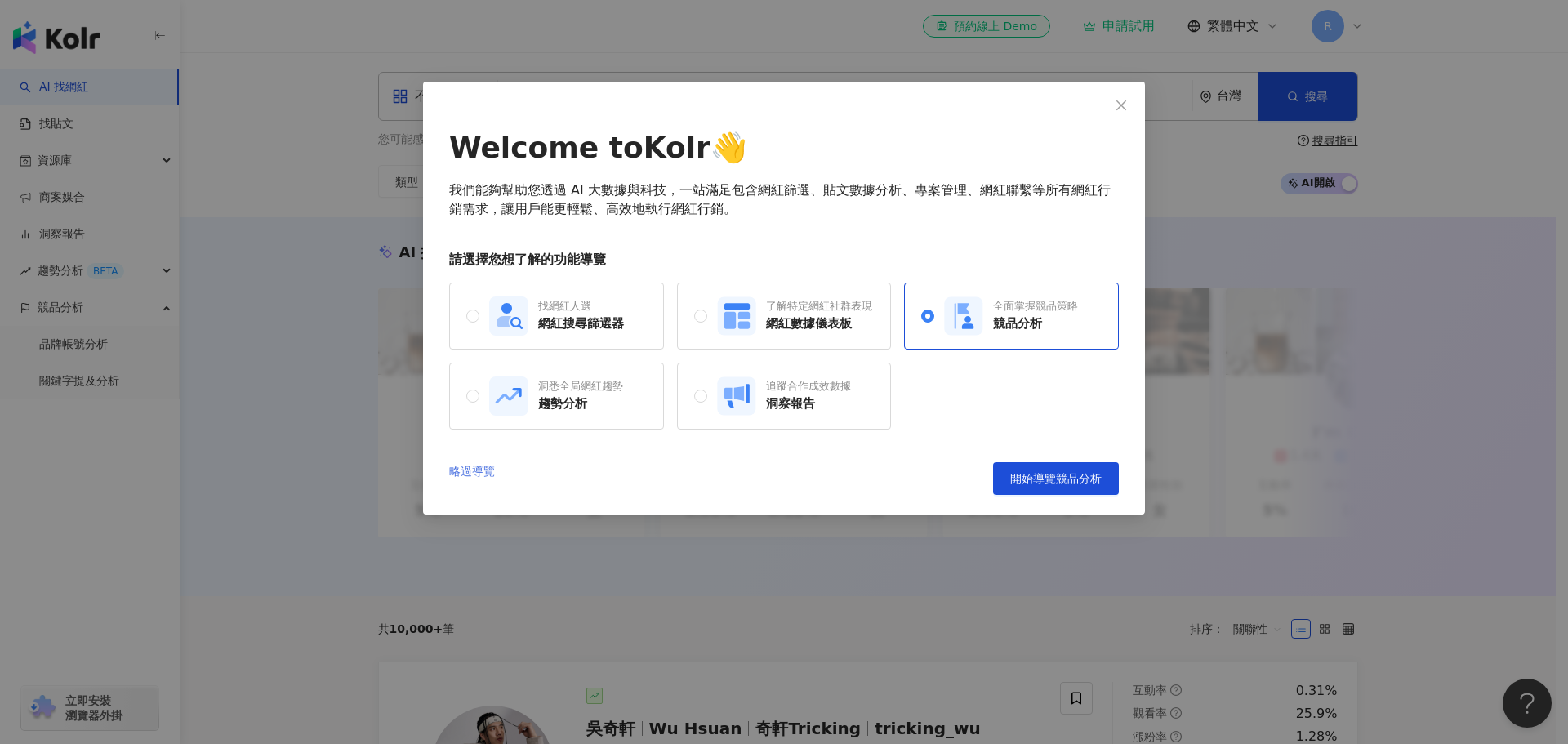
click at [470, 471] on link "略過導覽" at bounding box center [472, 479] width 46 height 33
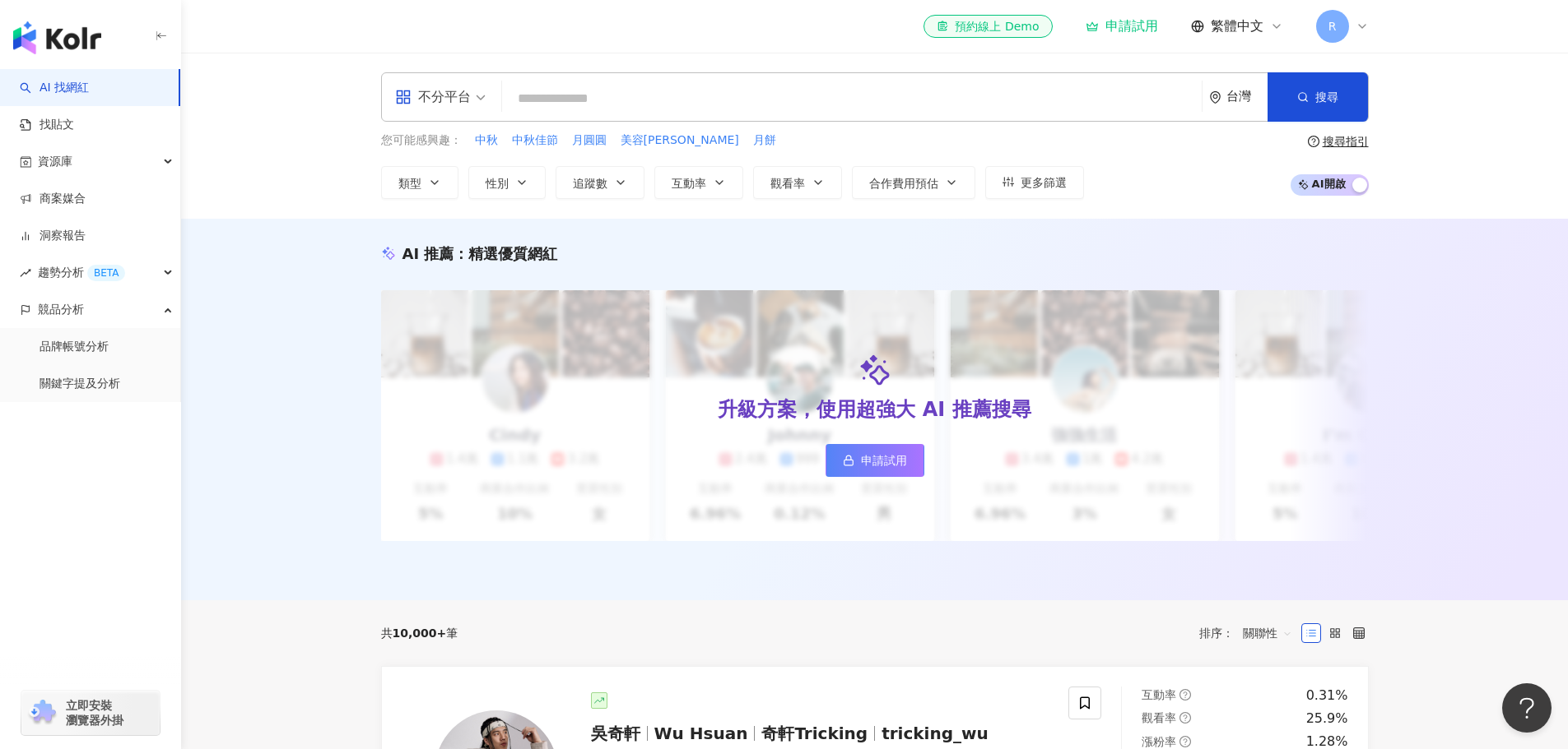
click at [459, 105] on div "不分平台" at bounding box center [432, 97] width 76 height 26
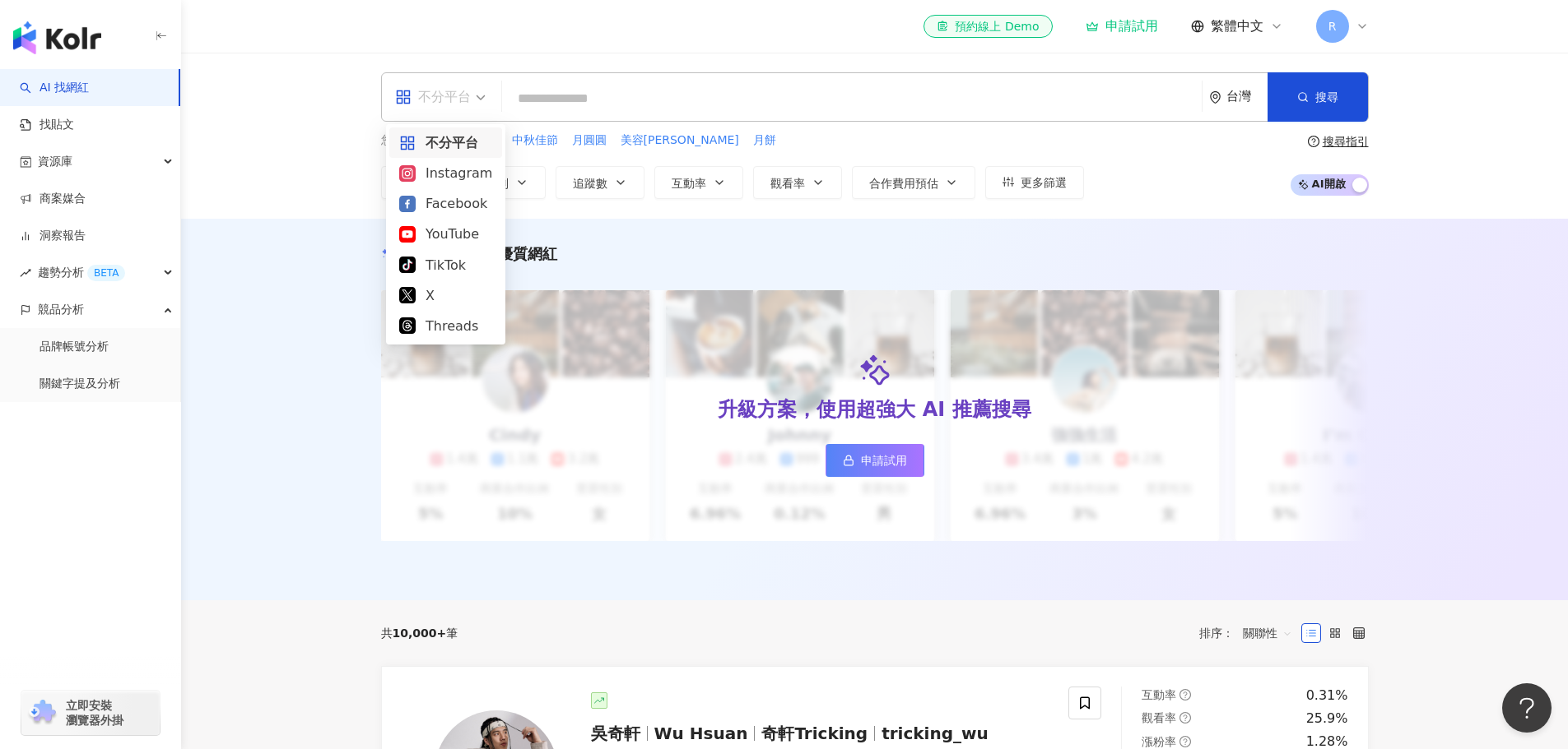
click at [332, 248] on div "AI 推薦 ： 精選優質網紅 升級方案，使用超強大 AI 推薦搜尋 申請試用 Cindy 1.4萬 1.1萬 3.2萬 互動率 5% 商業合作比例 10% 受…" at bounding box center [874, 409] width 1387 height 381
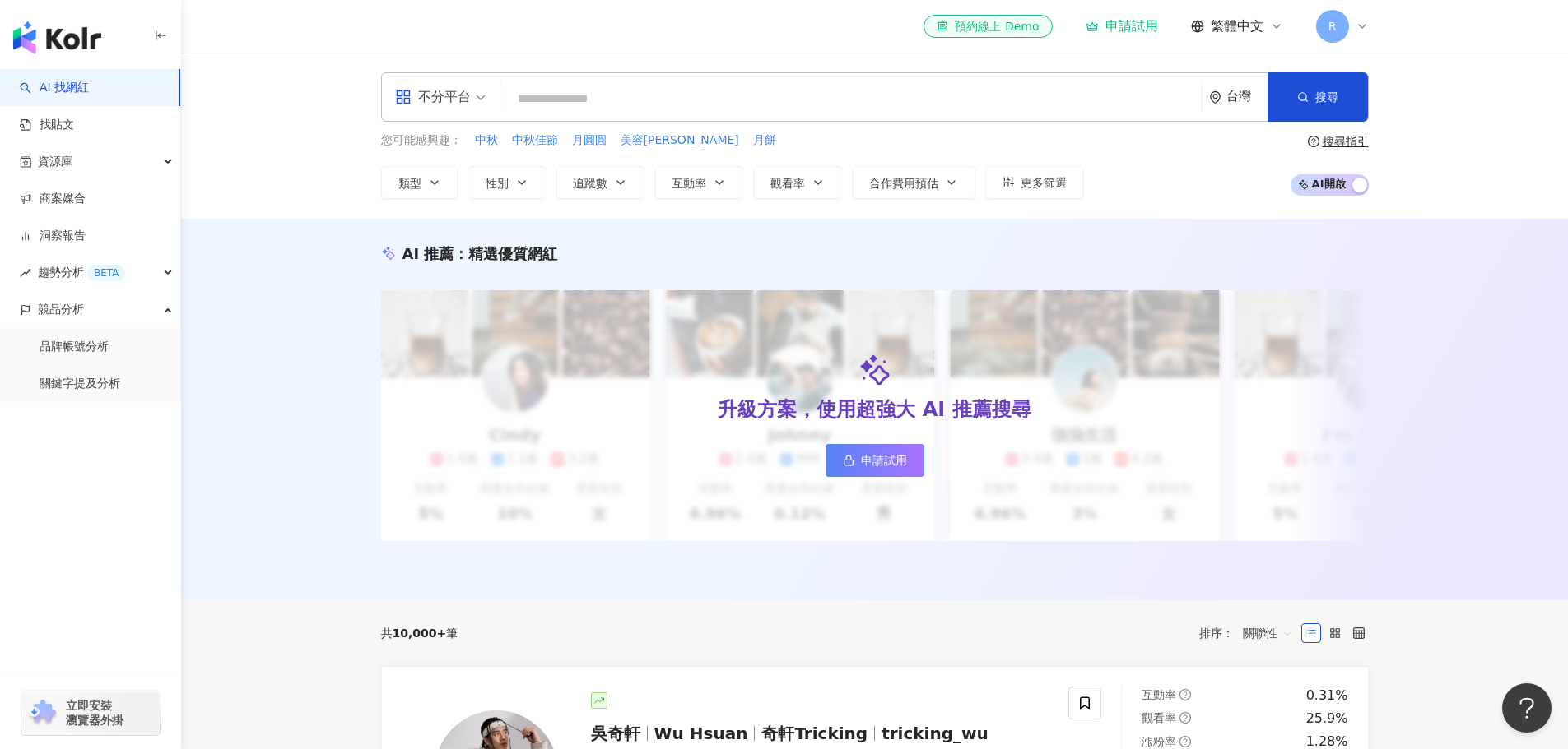
click at [570, 95] on input "search" at bounding box center [852, 99] width 687 height 31
paste input "**********"
type input "**********"
click at [596, 101] on input "search" at bounding box center [852, 99] width 687 height 31
click at [549, 92] on input "search" at bounding box center [852, 99] width 687 height 31
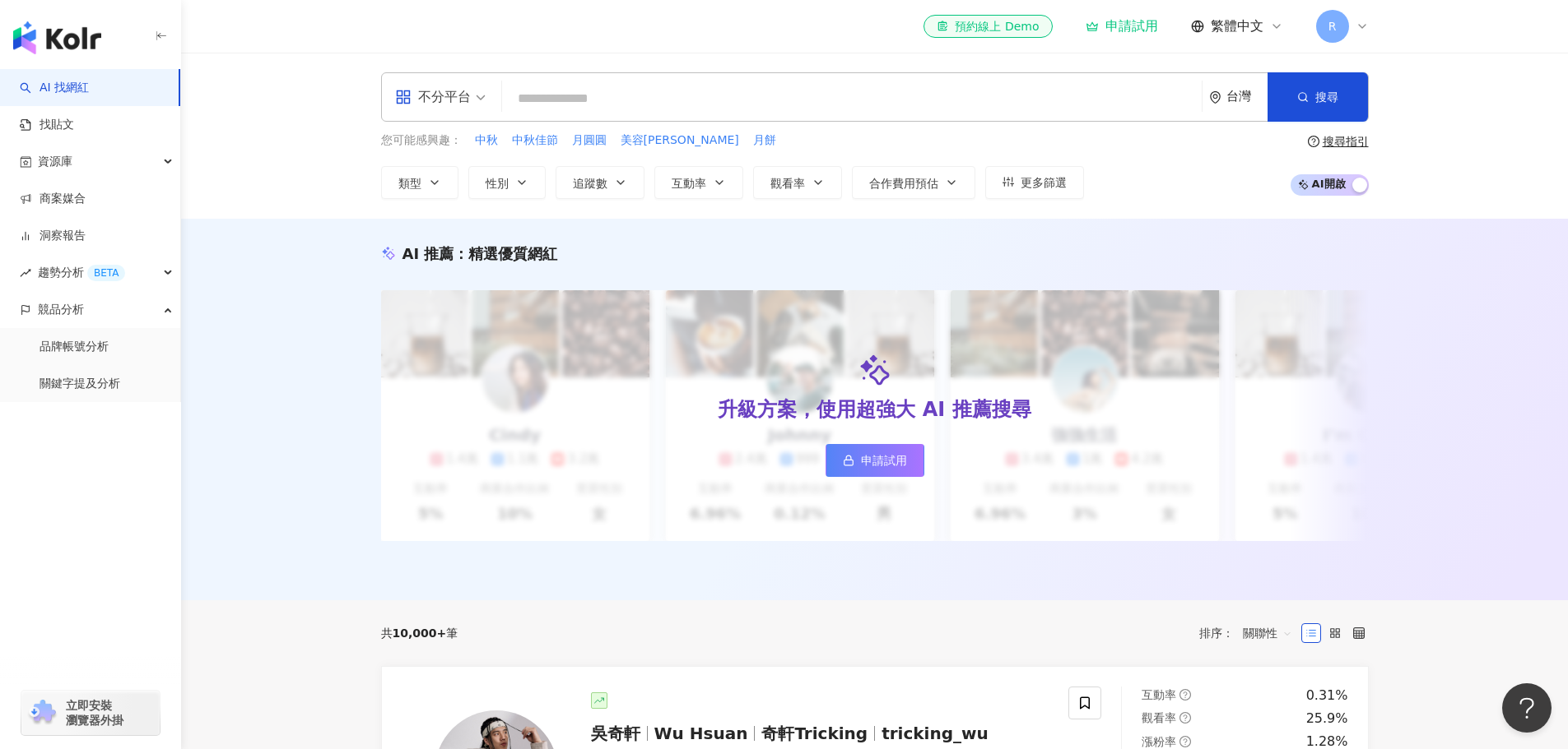
paste input "*****"
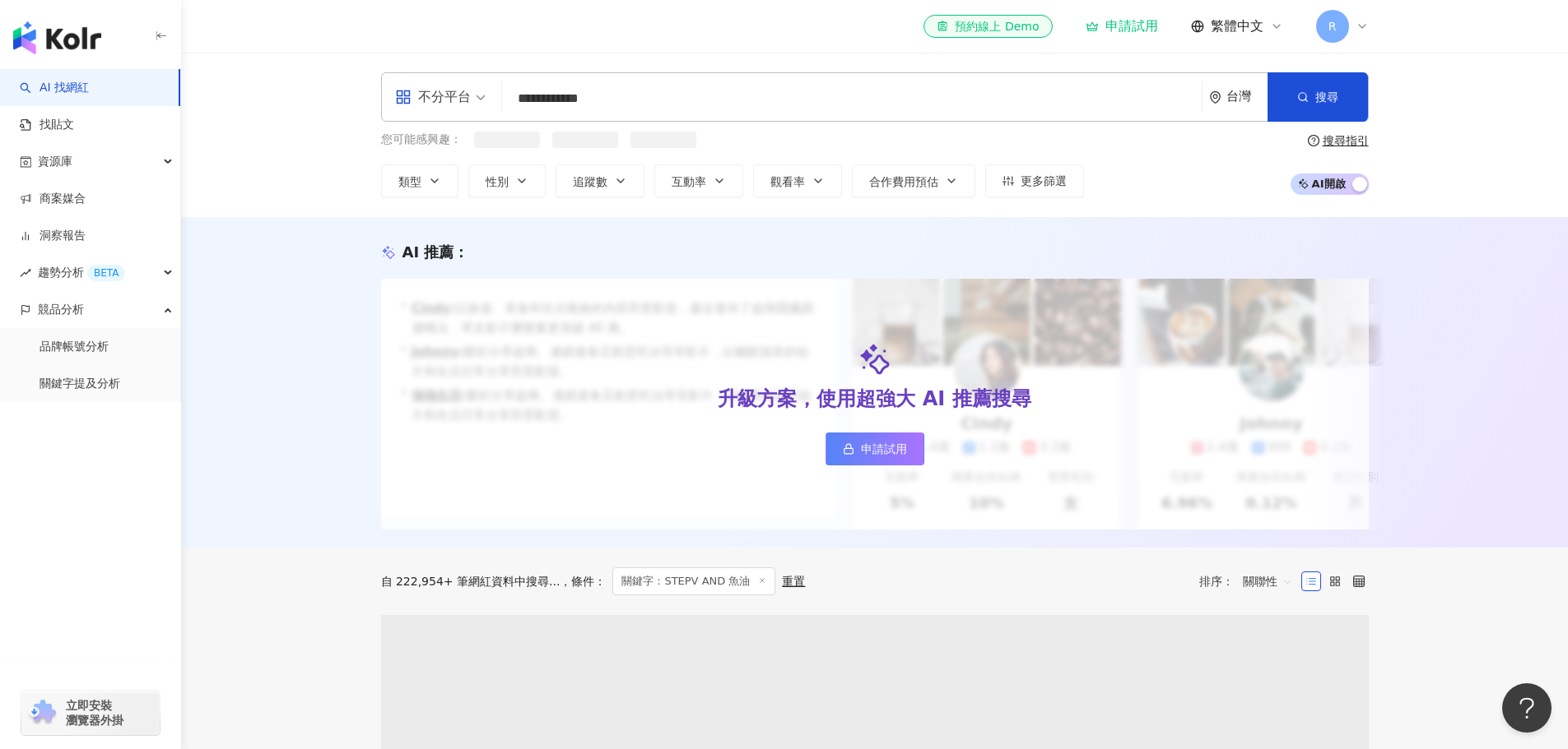
type input "**********"
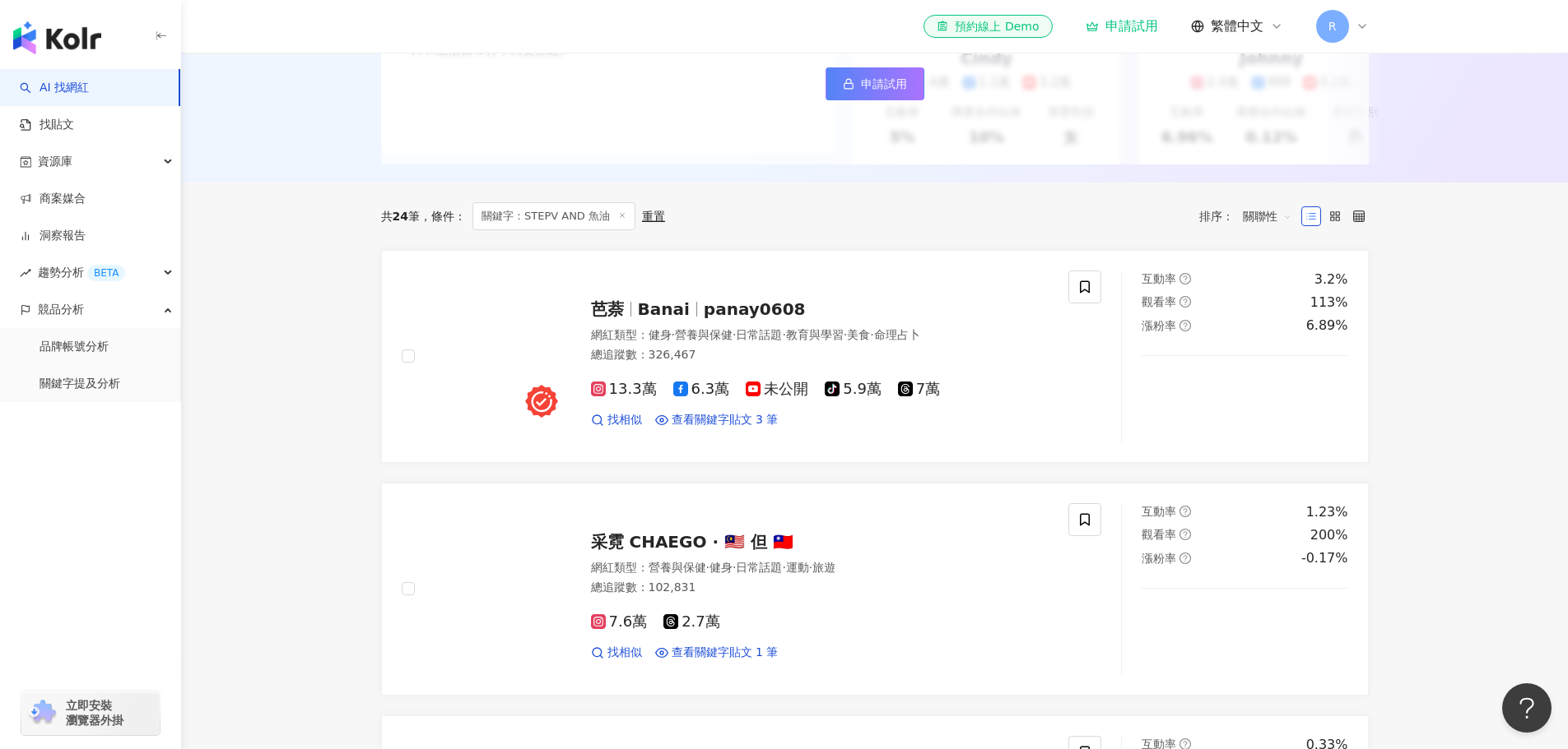
scroll to position [329, 0]
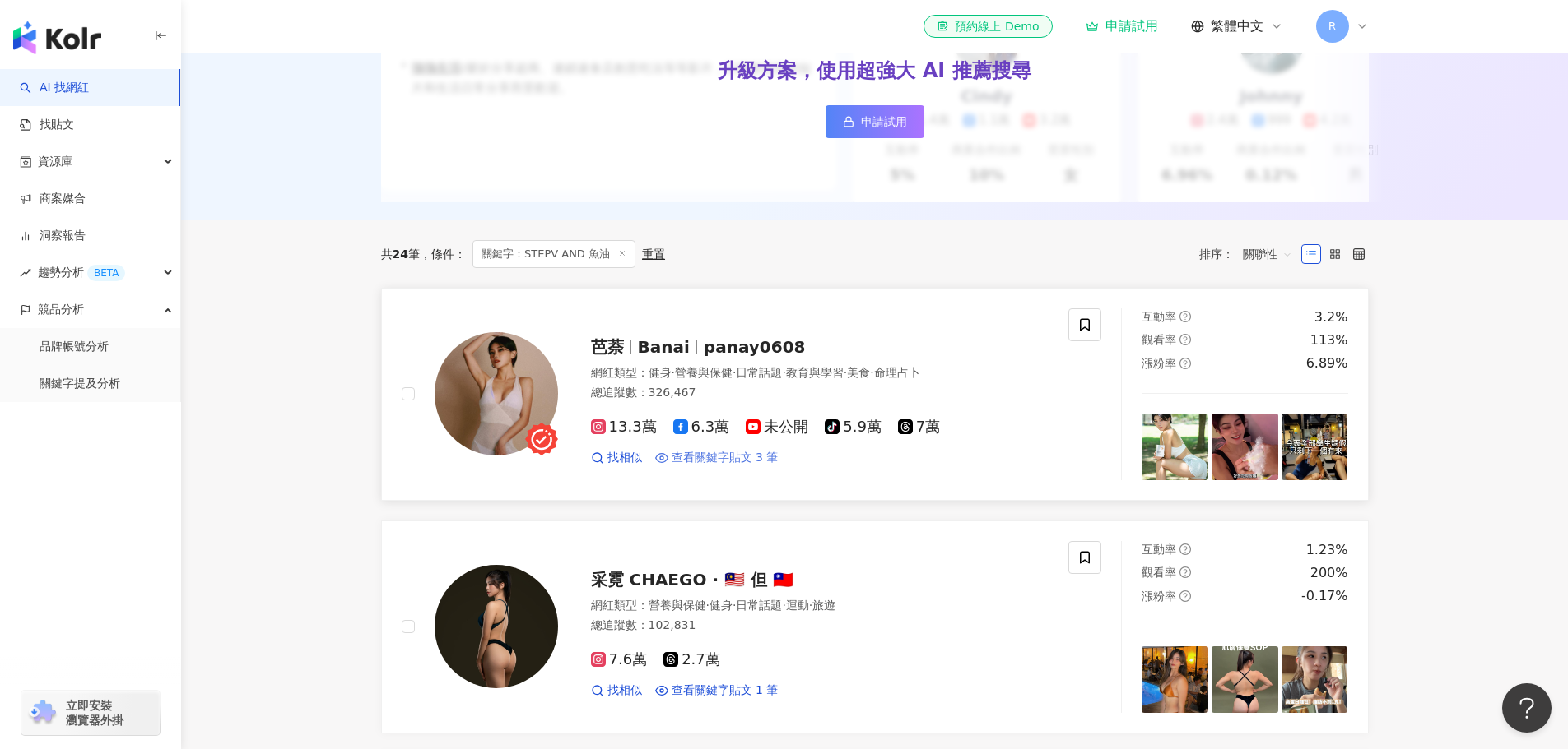
click at [724, 466] on span "查看關鍵字貼文 3 筆" at bounding box center [725, 457] width 107 height 17
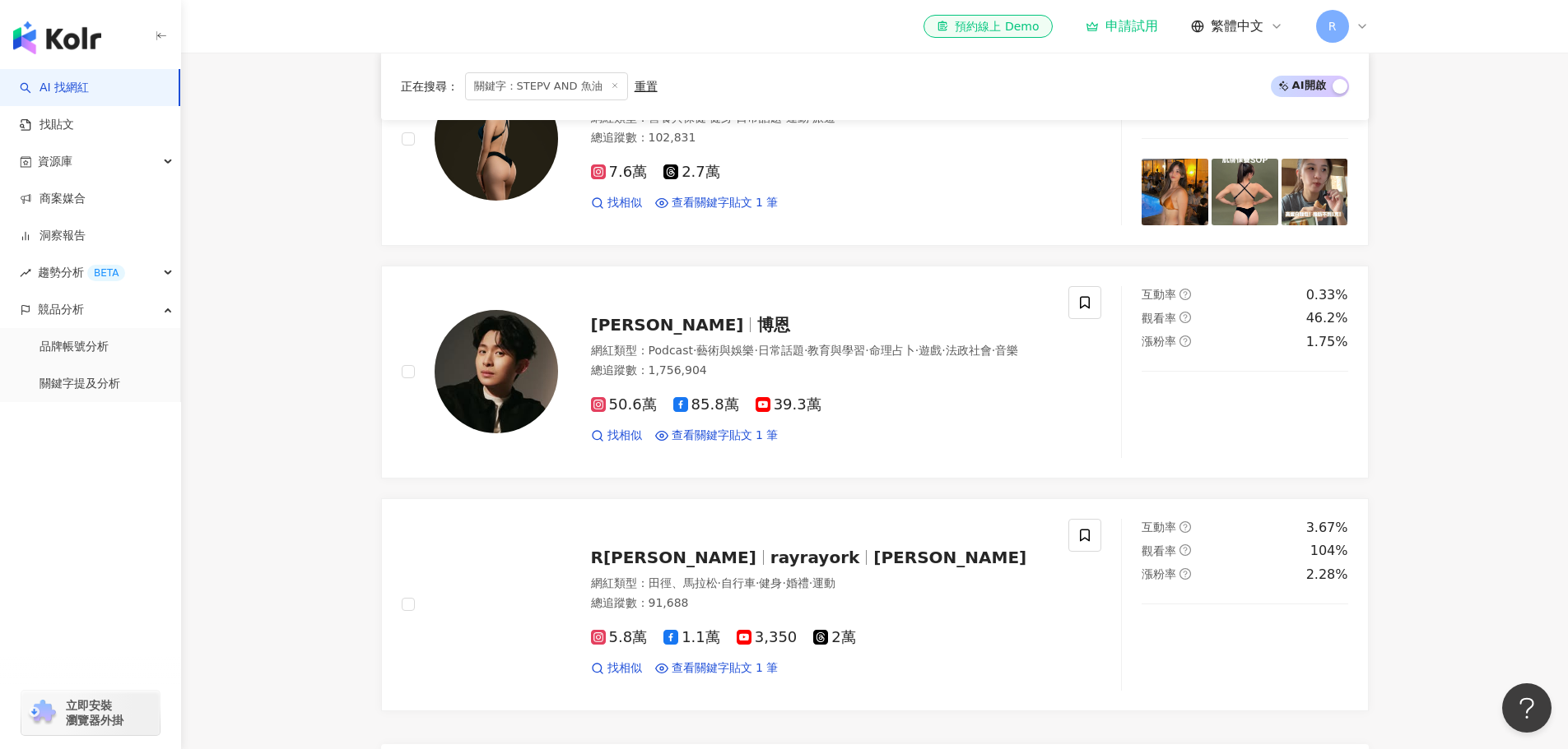
scroll to position [1069, 0]
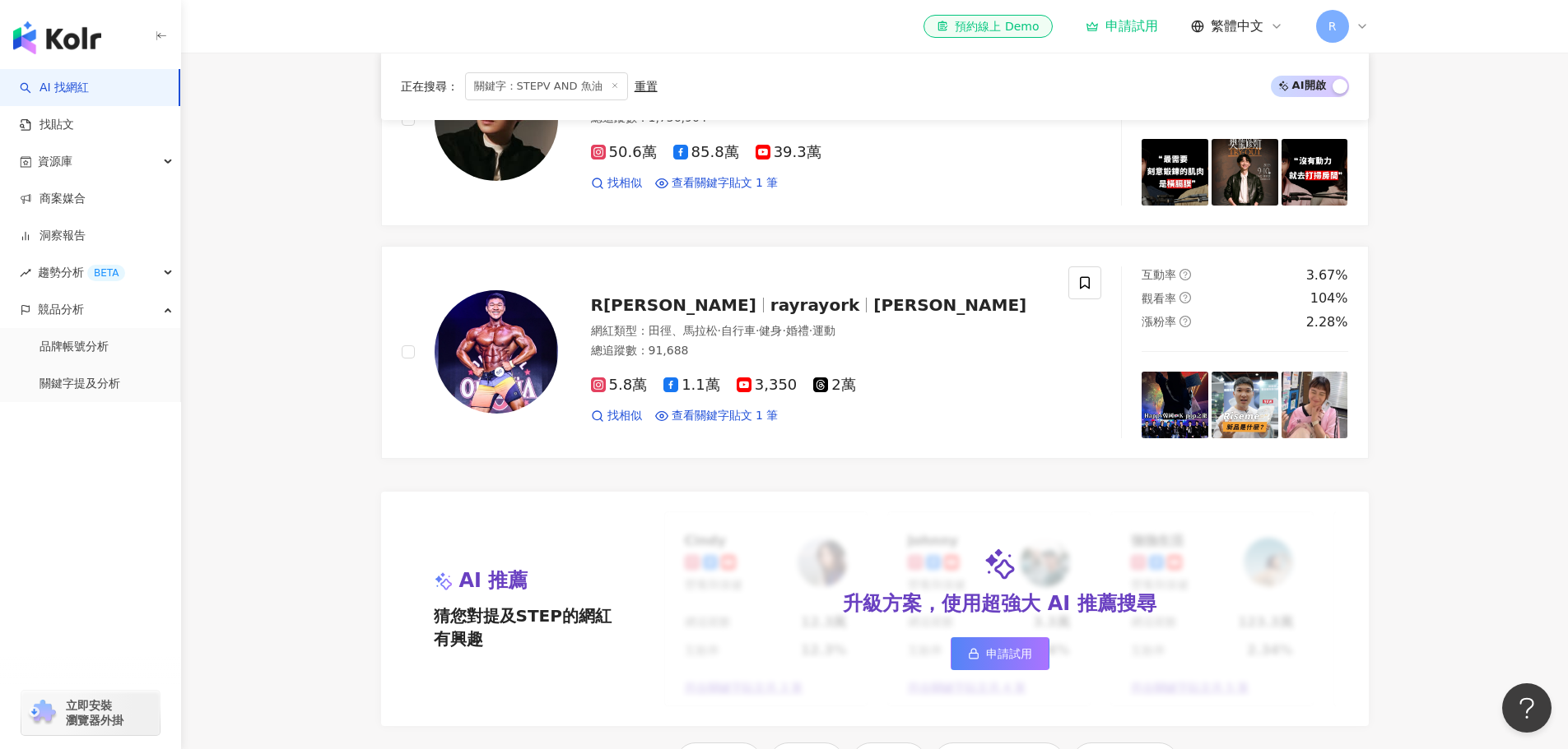
click at [293, 345] on main "**********" at bounding box center [874, 156] width 1387 height 2347
click at [332, 368] on main "**********" at bounding box center [874, 156] width 1387 height 2347
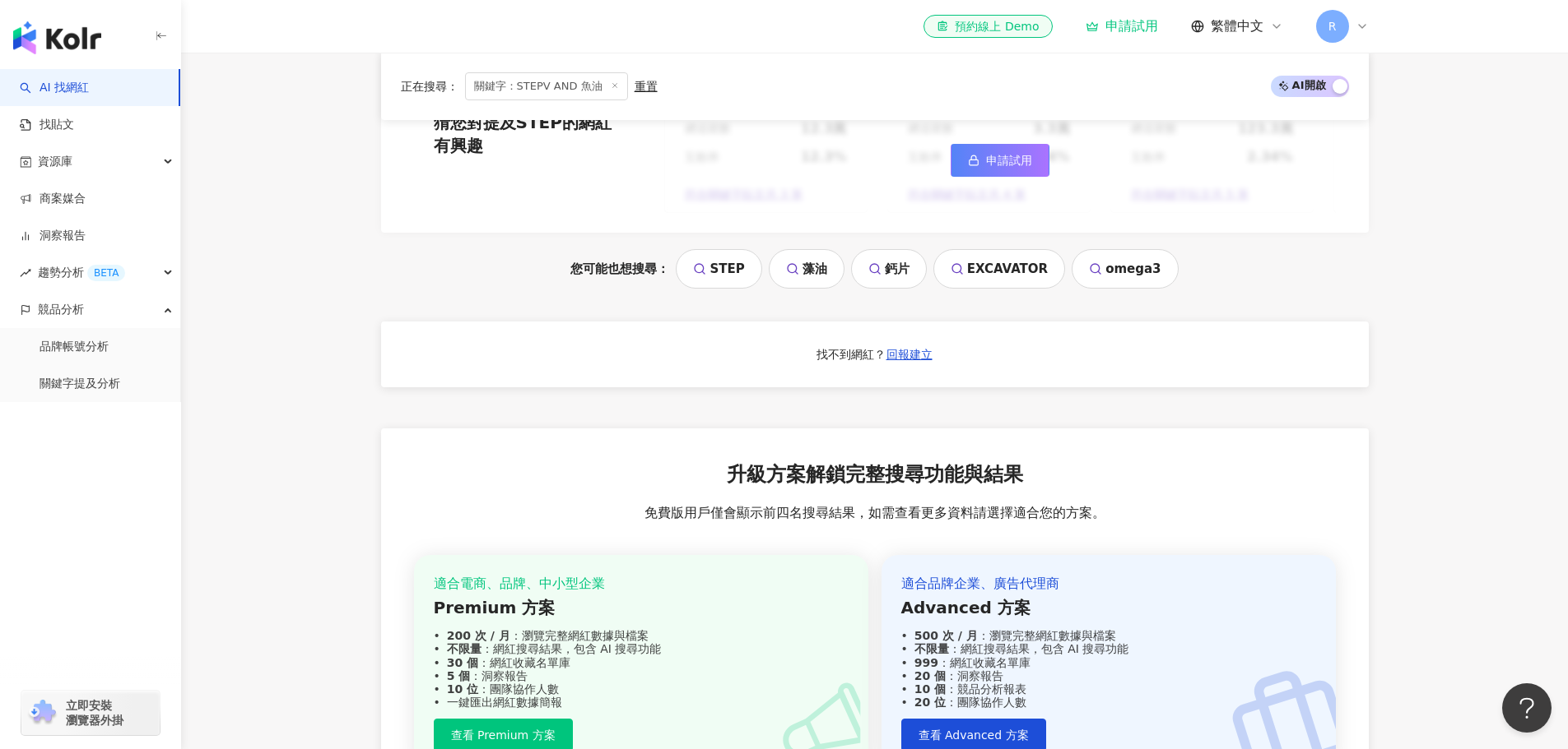
scroll to position [1859, 0]
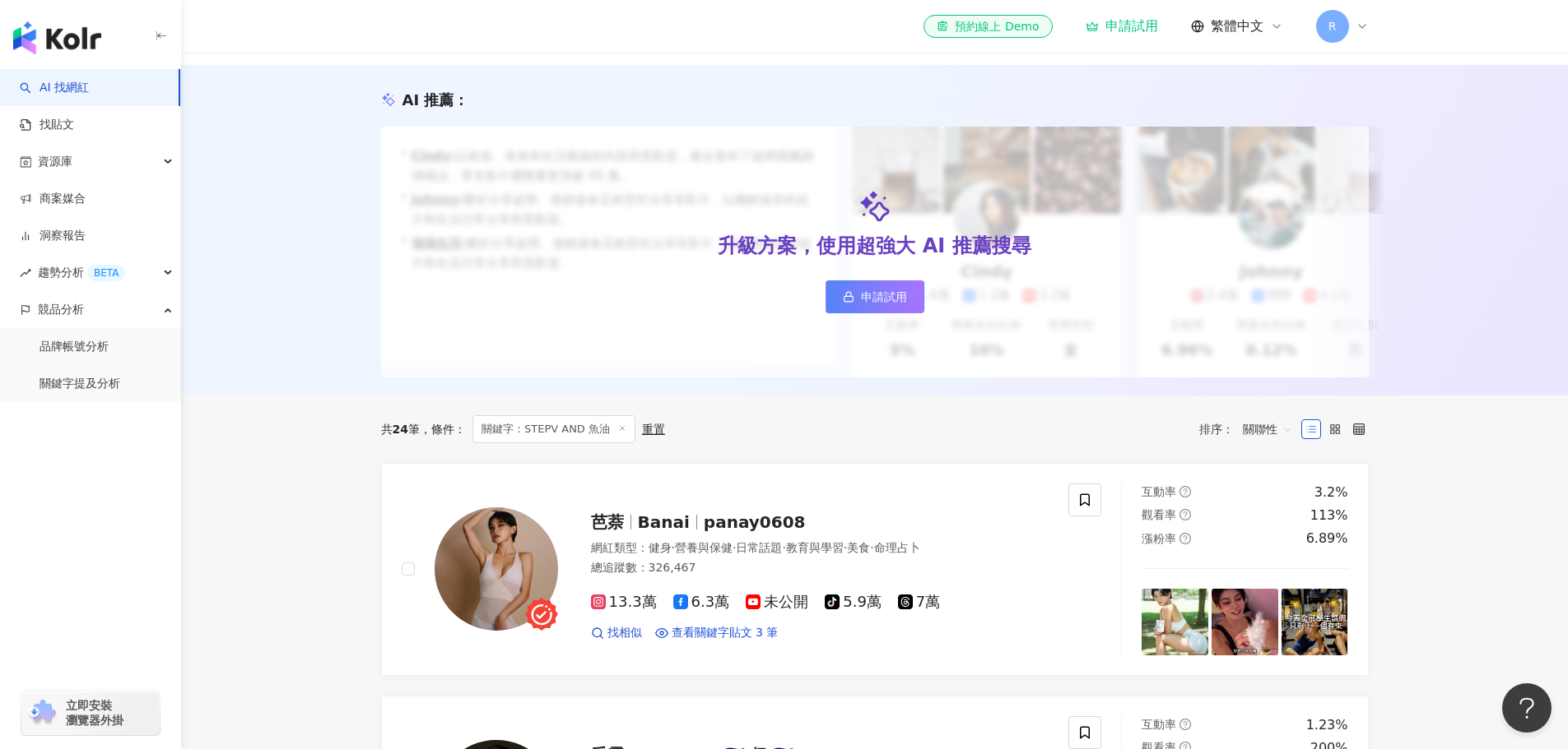
scroll to position [0, 0]
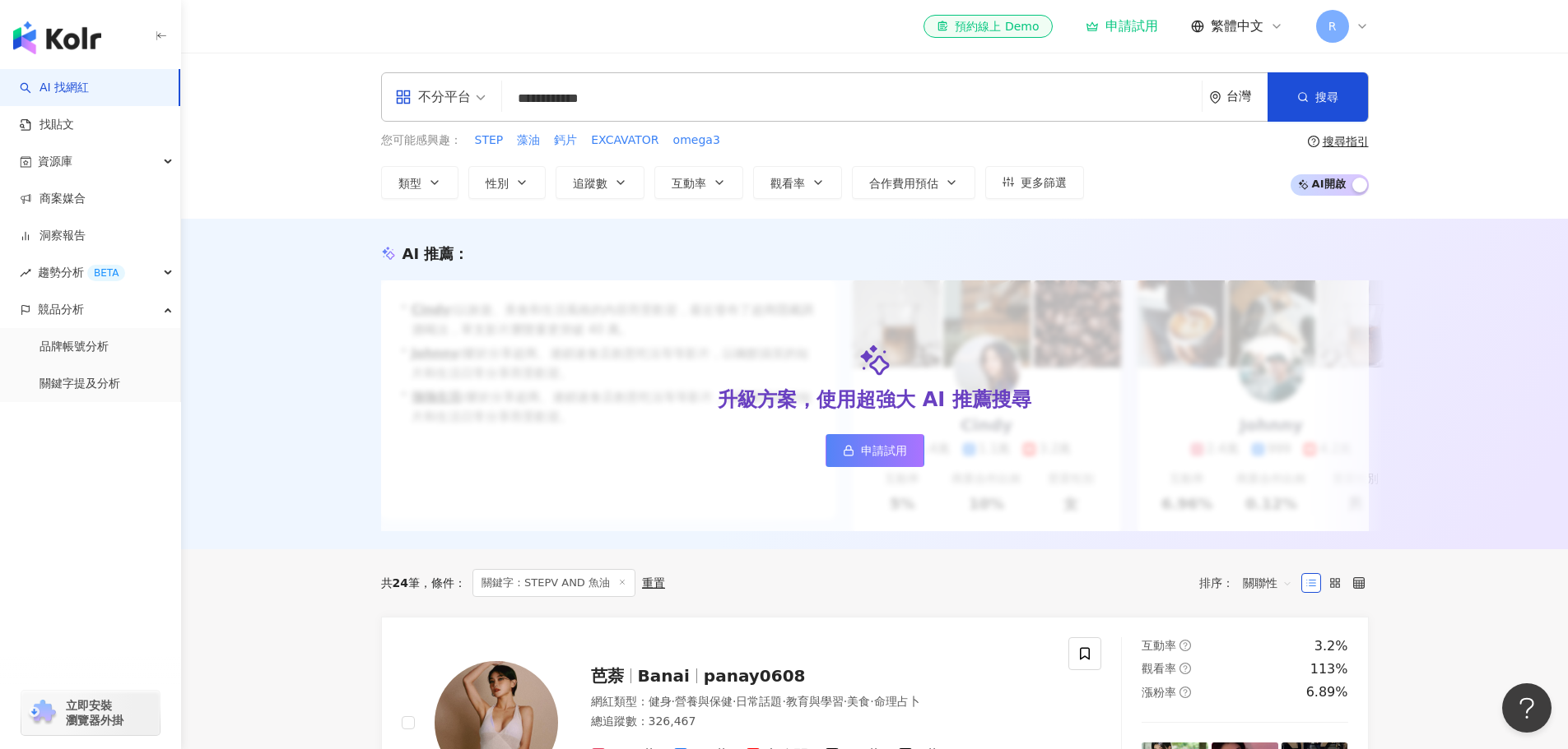
click at [259, 478] on div "AI 推薦 ： 升級方案，使用超強大 AI 推薦搜尋 申請試用 • Cindy : 以旅遊、美食和生活風格的內容而受歡迎，最近發布了超商隱藏調酒喝法，單支影片…" at bounding box center [874, 384] width 1387 height 331
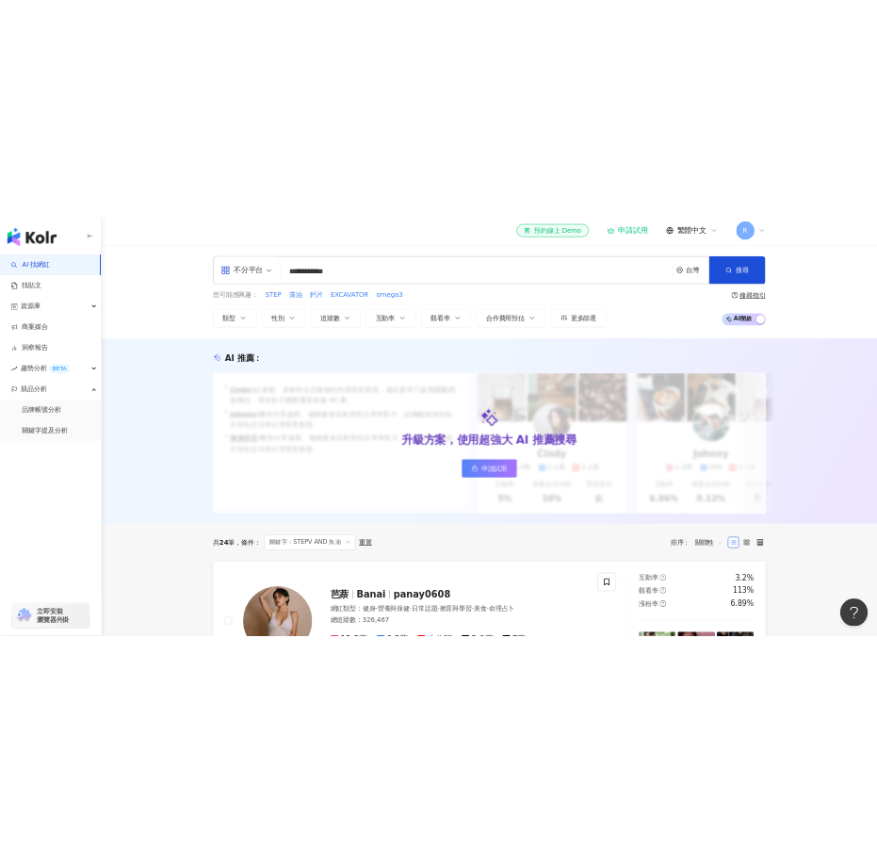
scroll to position [377, 0]
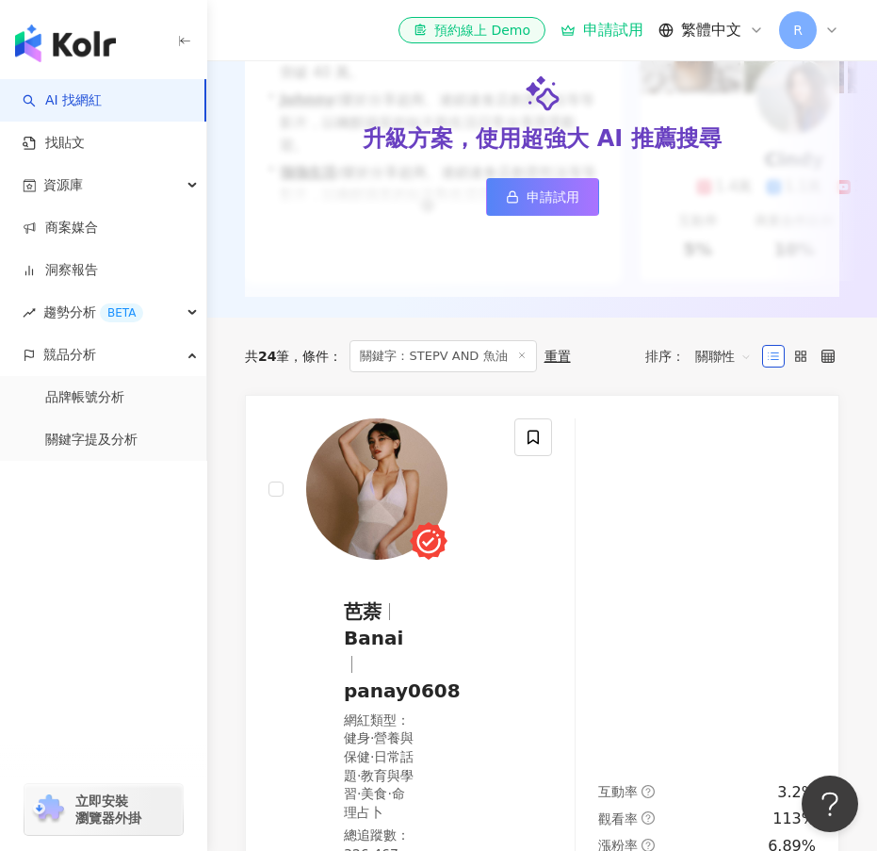
click at [185, 41] on icon "button" at bounding box center [184, 41] width 9 height 1
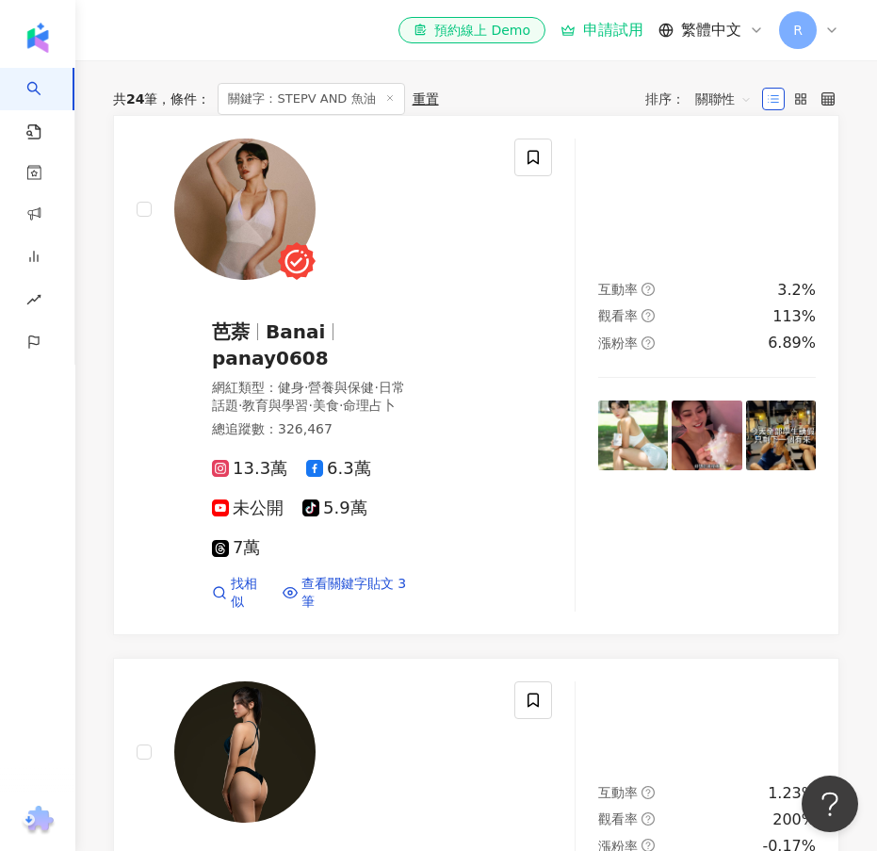
scroll to position [660, 0]
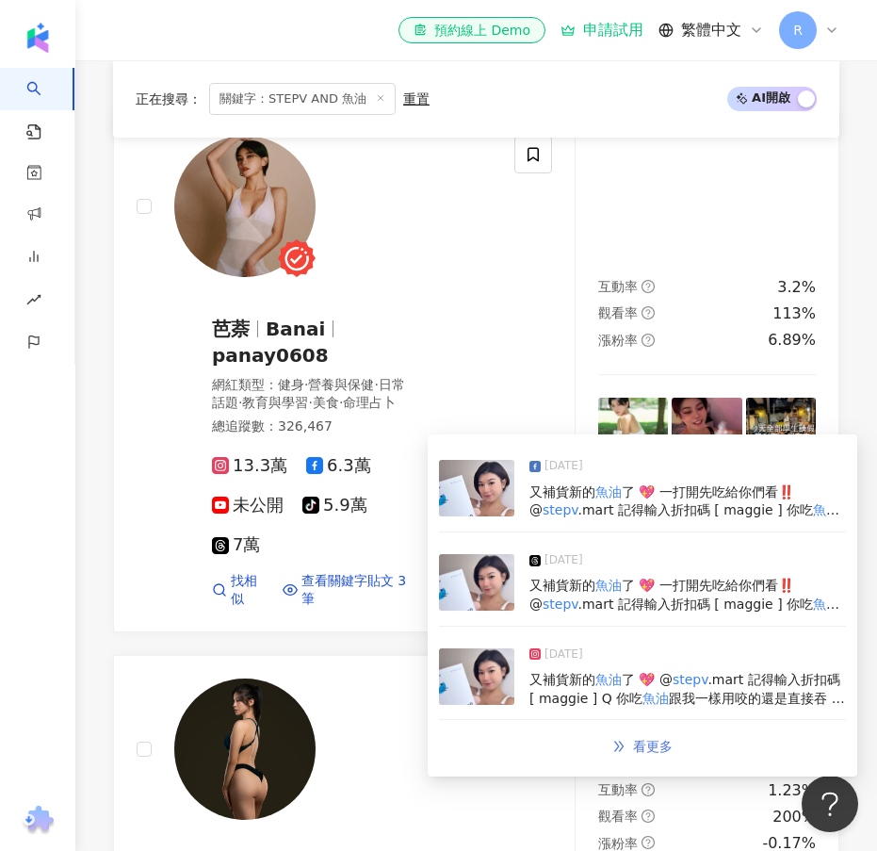
click at [638, 744] on span "看更多" at bounding box center [653, 746] width 40 height 15
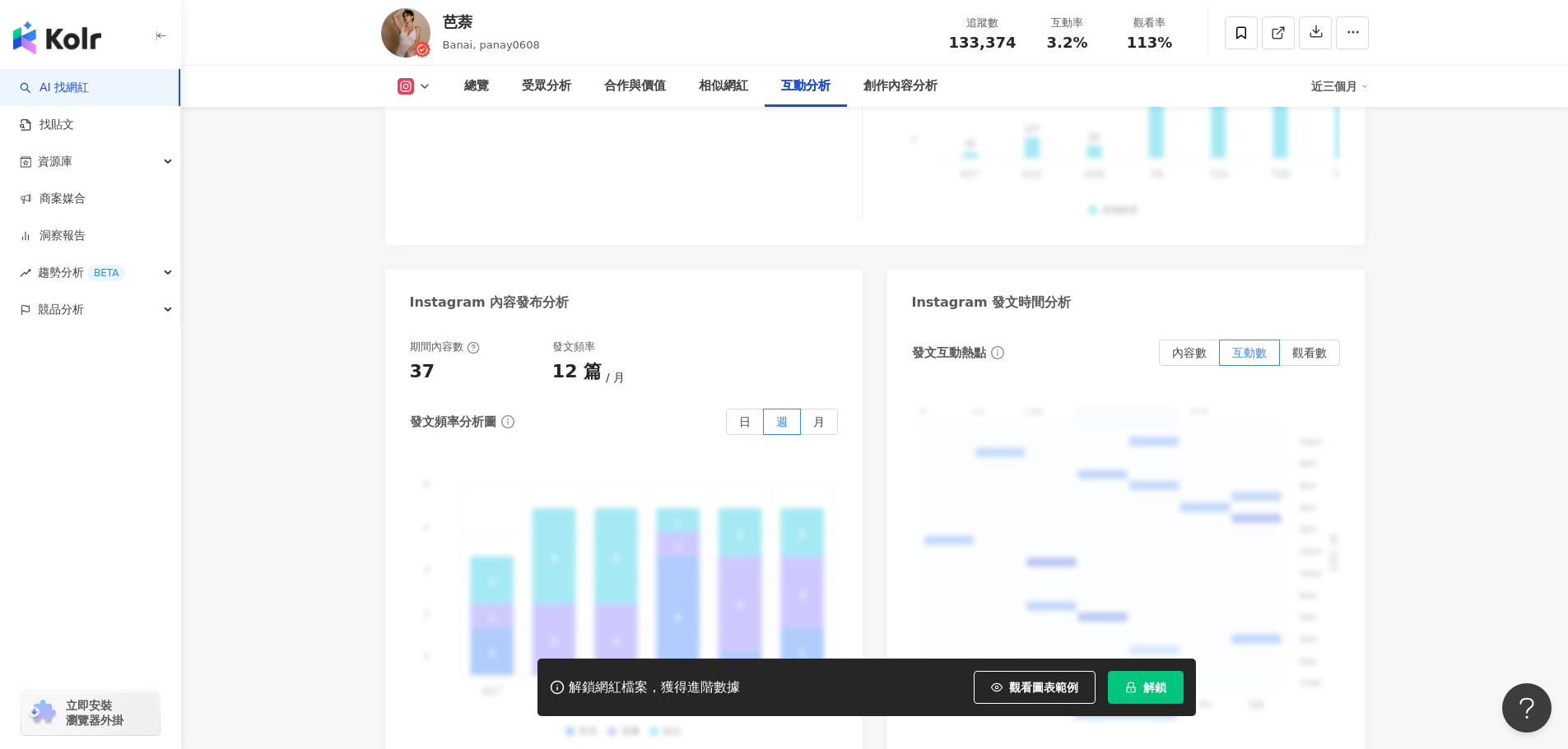
scroll to position [3882, 0]
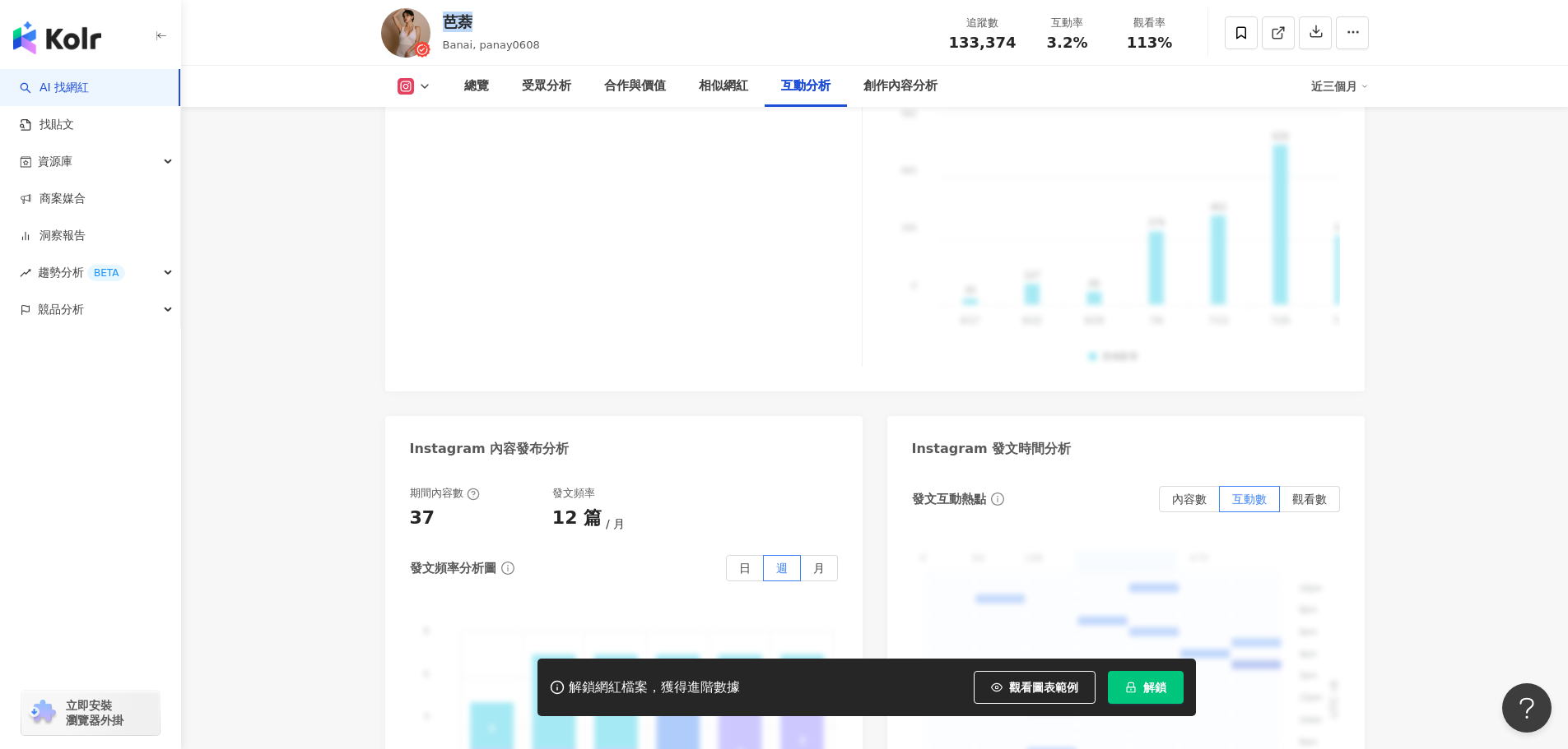
drag, startPoint x: 471, startPoint y: 24, endPoint x: 446, endPoint y: 23, distance: 25.0
click at [446, 23] on div "芭萘" at bounding box center [491, 22] width 97 height 21
copy div "芭萘"
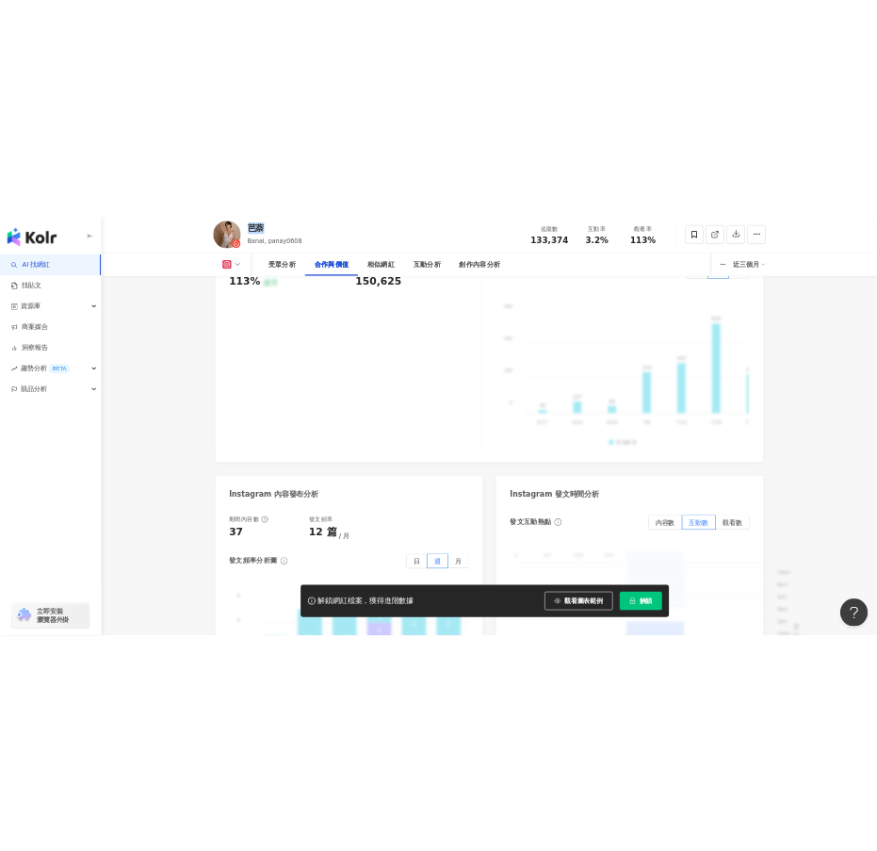
scroll to position [4414, 0]
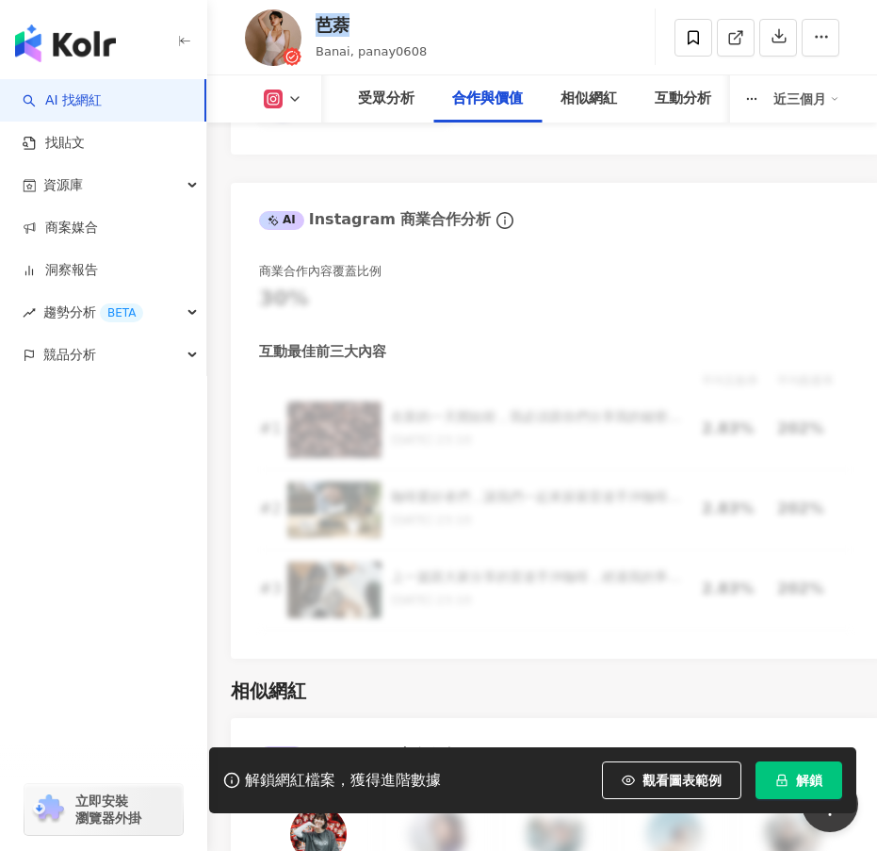
click at [186, 35] on icon "button" at bounding box center [184, 41] width 15 height 15
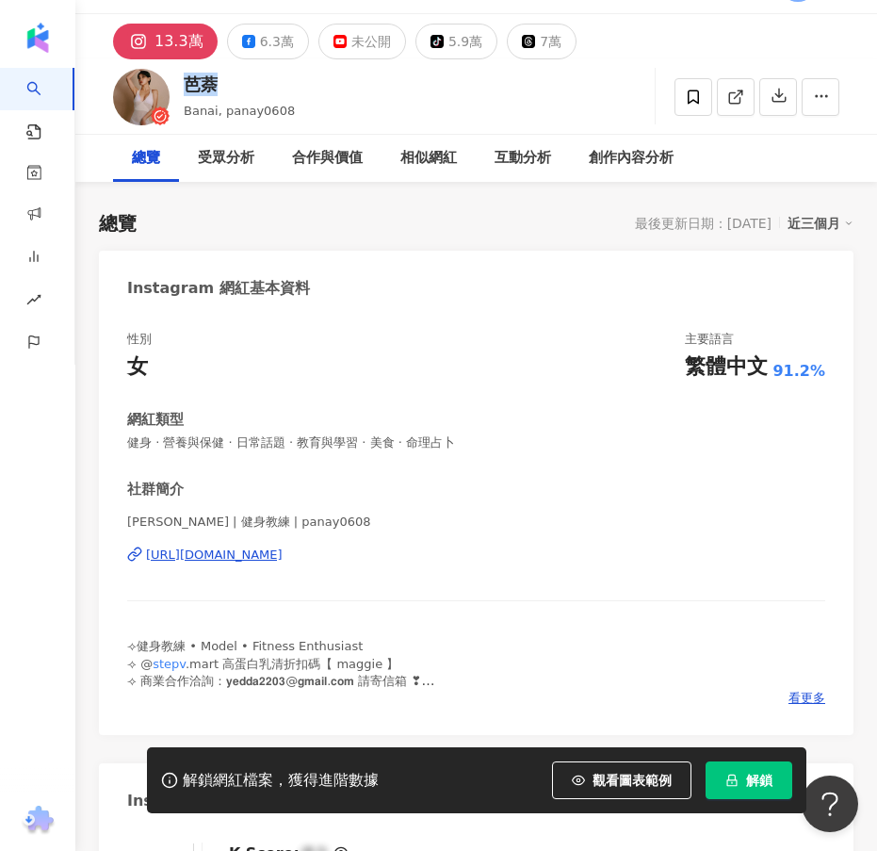
scroll to position [0, 0]
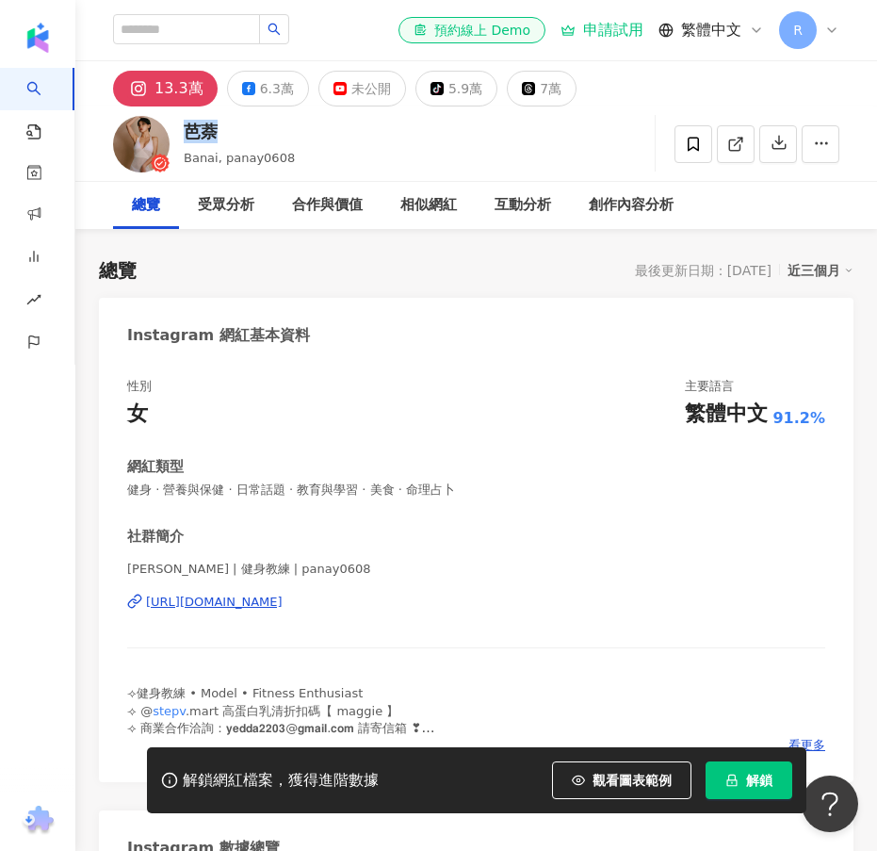
drag, startPoint x: 324, startPoint y: 569, endPoint x: 379, endPoint y: 598, distance: 62.0
click at [379, 598] on div "芭奈 Maggie | 健身教練 | panay0608 https://www.instagram.com/panay0608/" at bounding box center [476, 616] width 698 height 110
copy div "芭奈 Maggie | 健身教練 | panay0608 https://www.instagram.com/panay0608/"
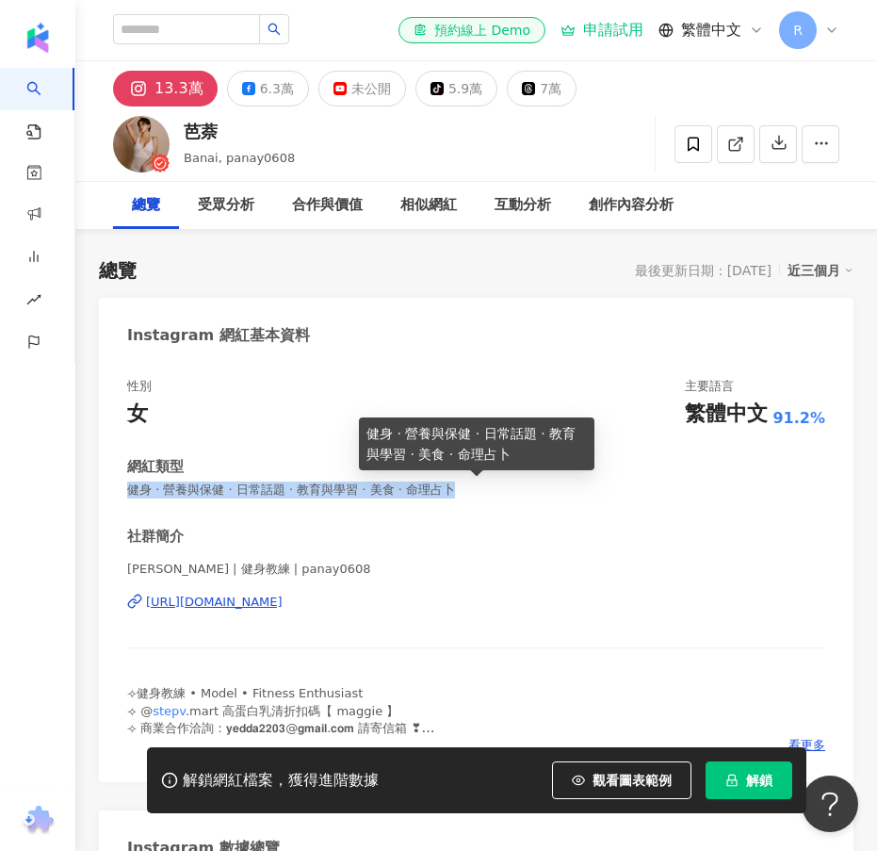
drag, startPoint x: 128, startPoint y: 489, endPoint x: 483, endPoint y: 493, distance: 355.3
click at [483, 493] on span "健身 · 營養與保健 · 日常話題 · 教育與學習 · 美食 · 命理占卜" at bounding box center [476, 490] width 698 height 17
copy span "健身 · 營養與保健 · 日常話題 · 教育與學習 · 美食 · 命理占卜"
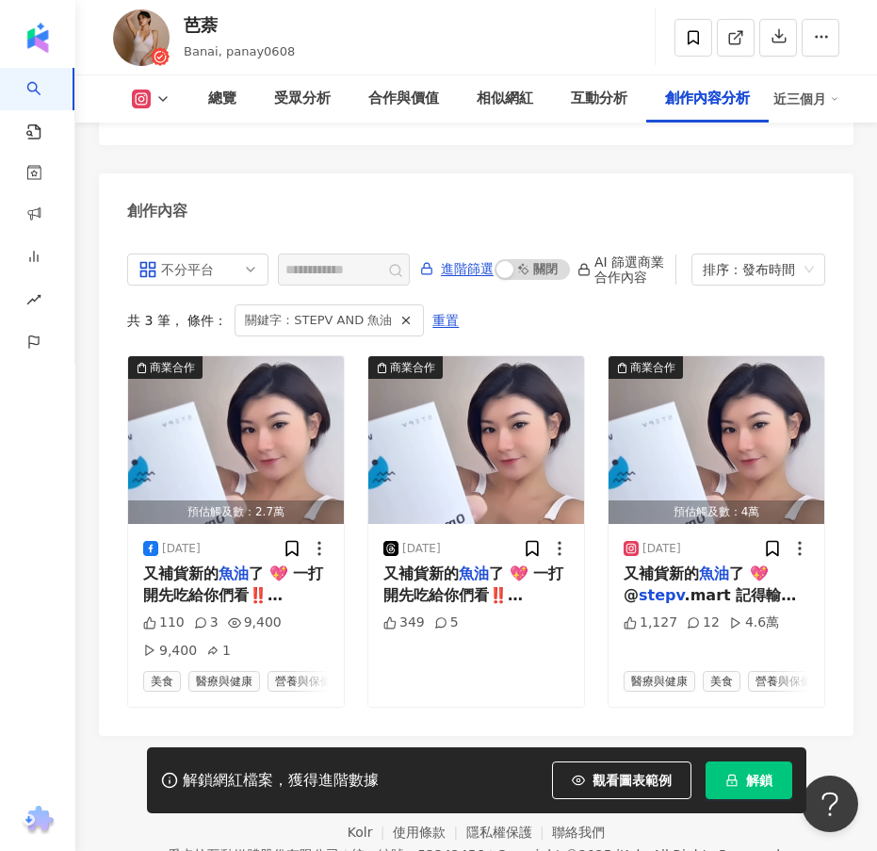
scroll to position [8755, 0]
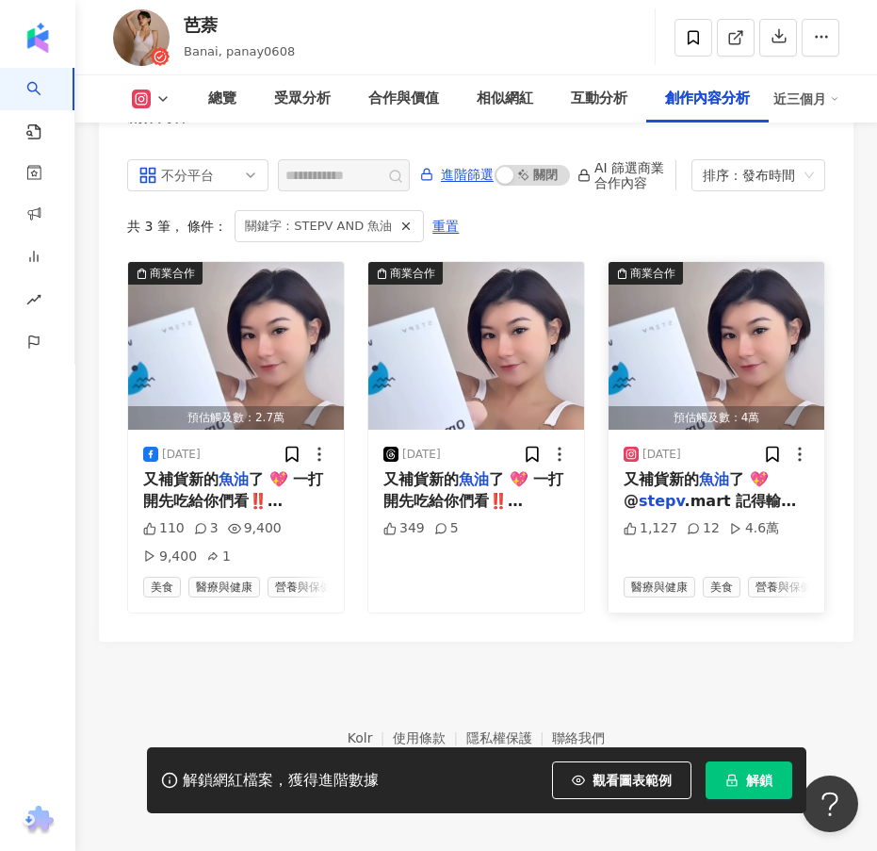
click at [678, 470] on span "又補貨新的" at bounding box center [661, 479] width 75 height 18
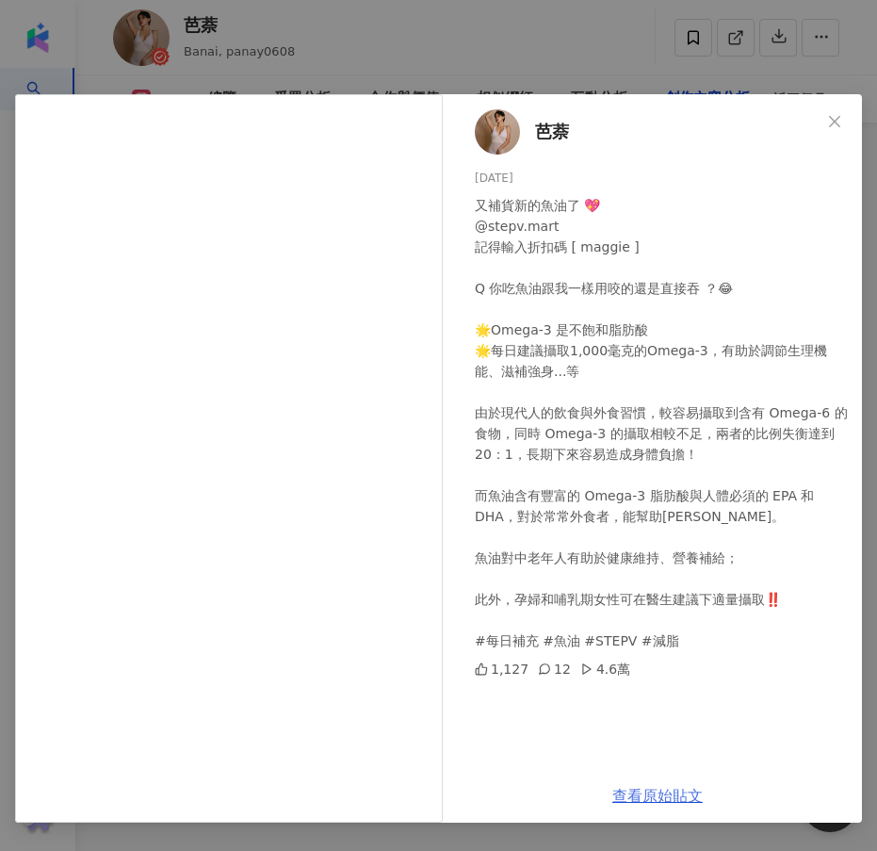
click at [670, 793] on link "查看原始貼文" at bounding box center [658, 796] width 90 height 18
click at [835, 117] on icon "close" at bounding box center [834, 121] width 15 height 15
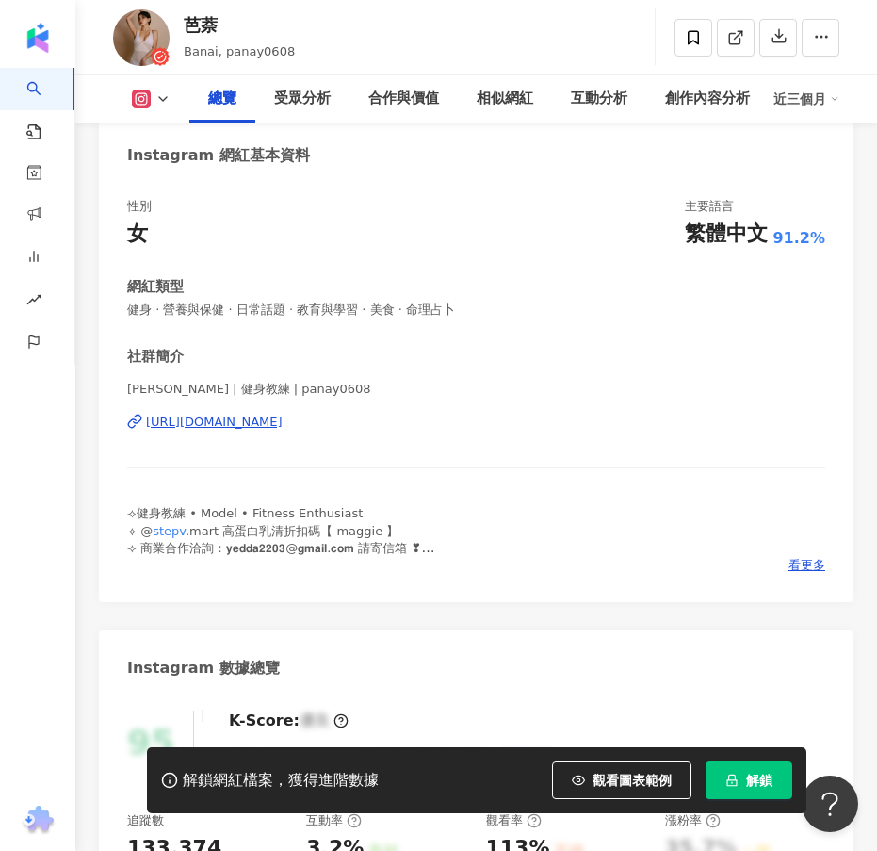
scroll to position [0, 0]
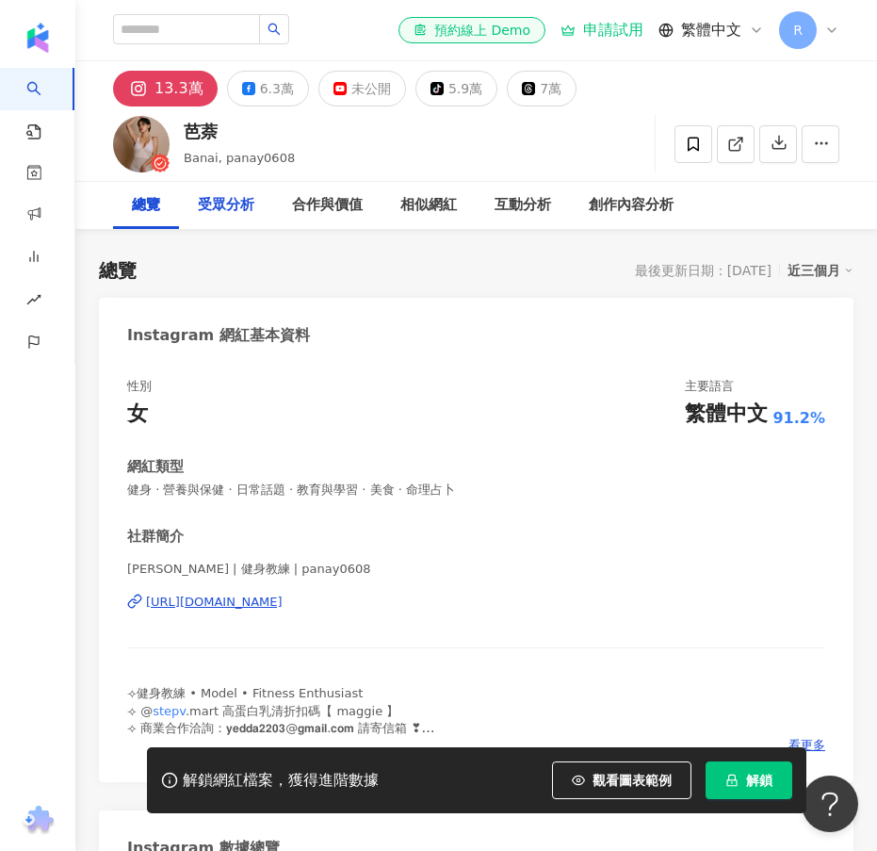
click at [232, 198] on div "受眾分析" at bounding box center [226, 205] width 57 height 23
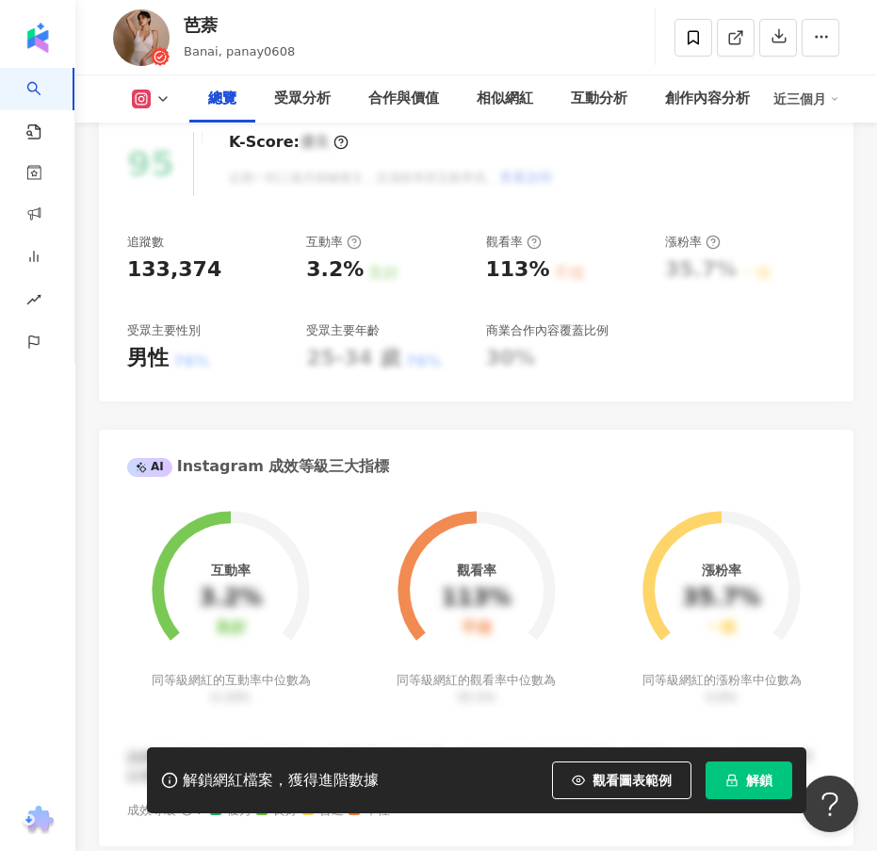
scroll to position [565, 0]
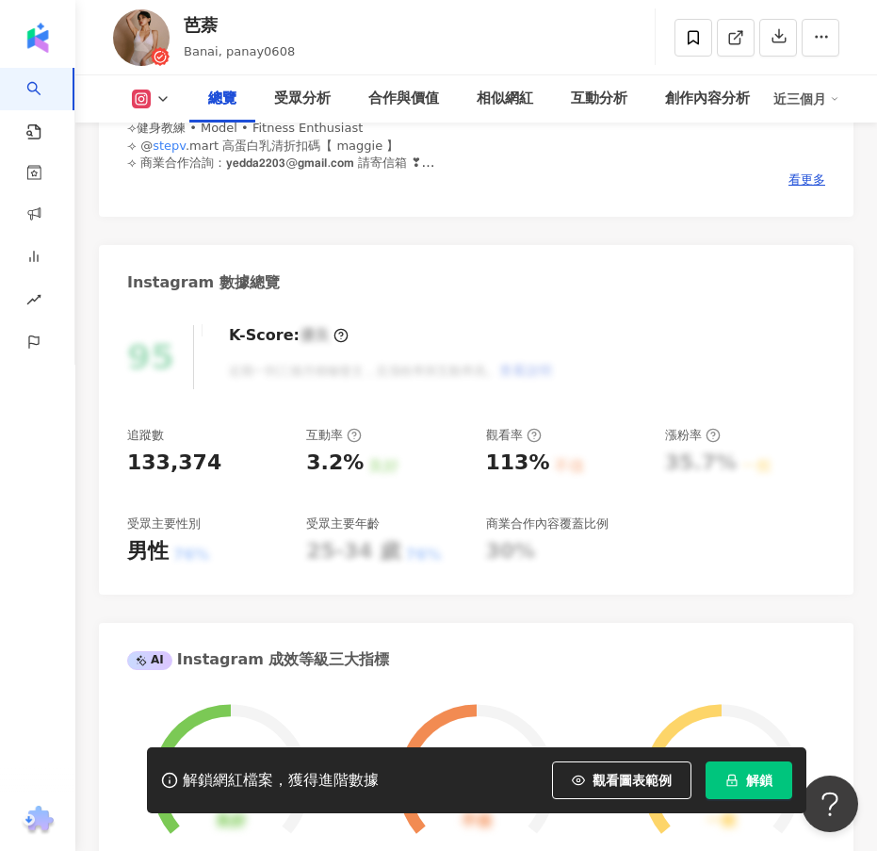
click at [168, 101] on icon at bounding box center [162, 98] width 15 height 15
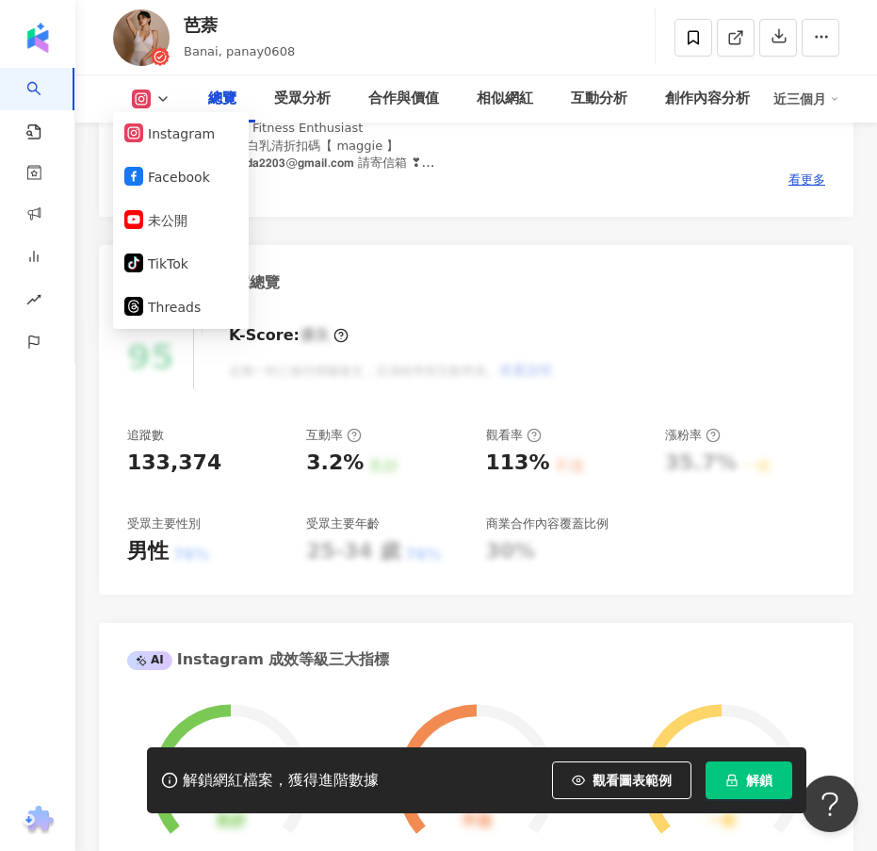
click at [465, 191] on div "性別 女 主要語言 繁體中文 91.2% 網紅類型 健身 · 營養與保健 · 日常話題 · 教育與學習 · 美食 · 命理占卜 社群簡介 芭奈 Maggie …" at bounding box center [476, 5] width 755 height 423
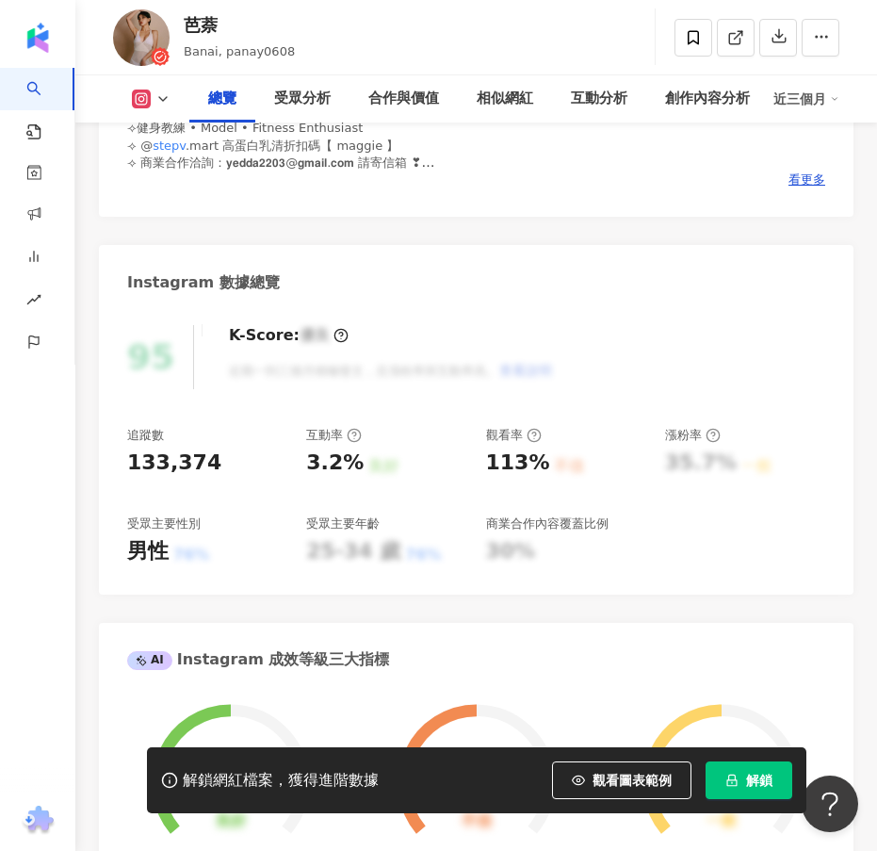
scroll to position [8685, 0]
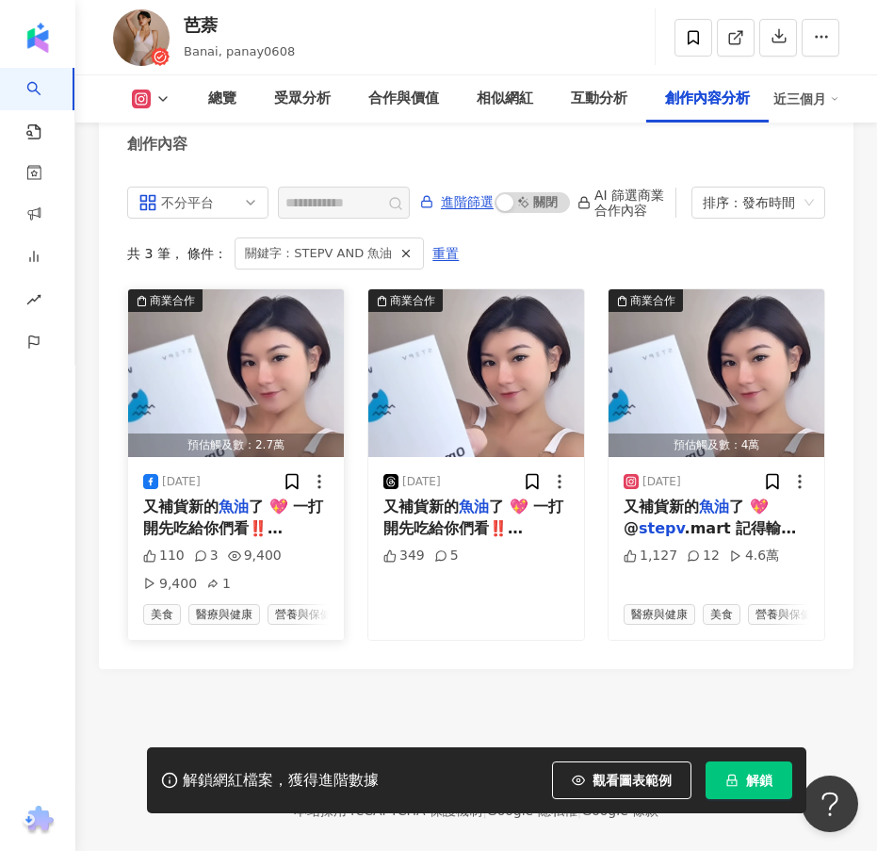
click at [187, 310] on div "商業合作" at bounding box center [172, 300] width 45 height 19
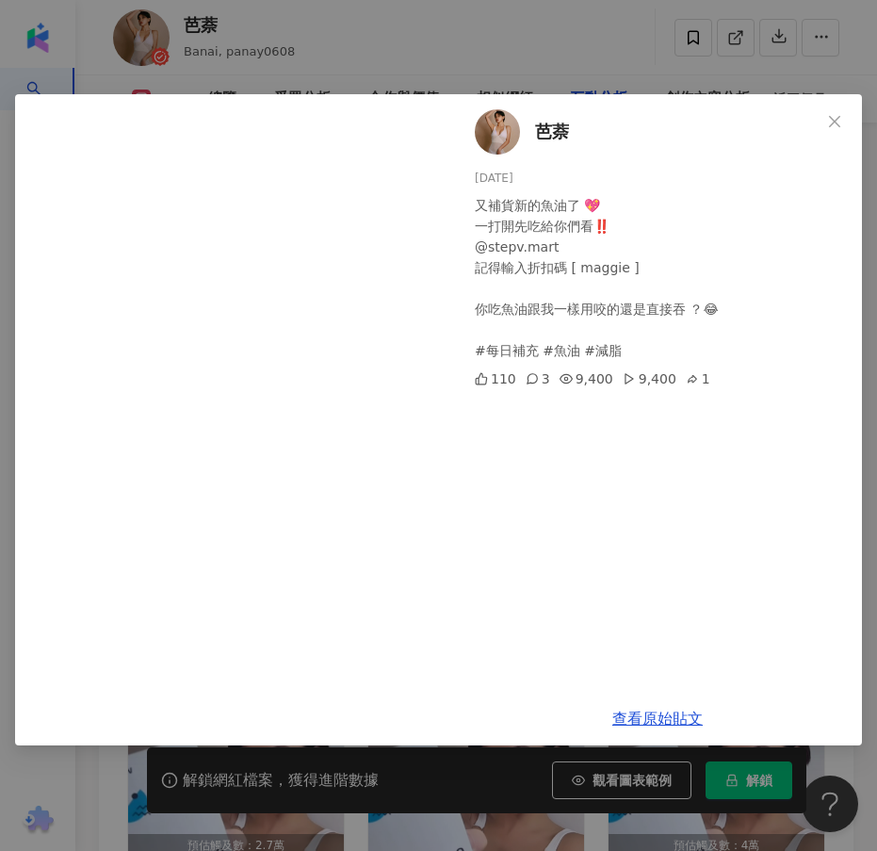
scroll to position [7907, 0]
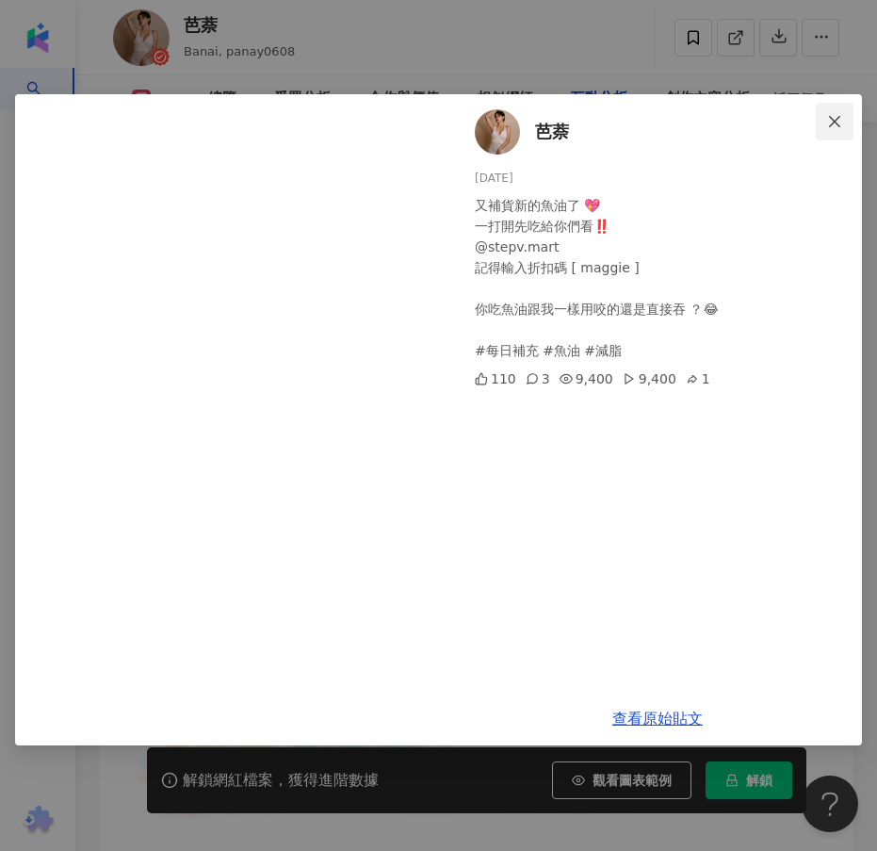
click at [829, 114] on icon "close" at bounding box center [834, 121] width 15 height 15
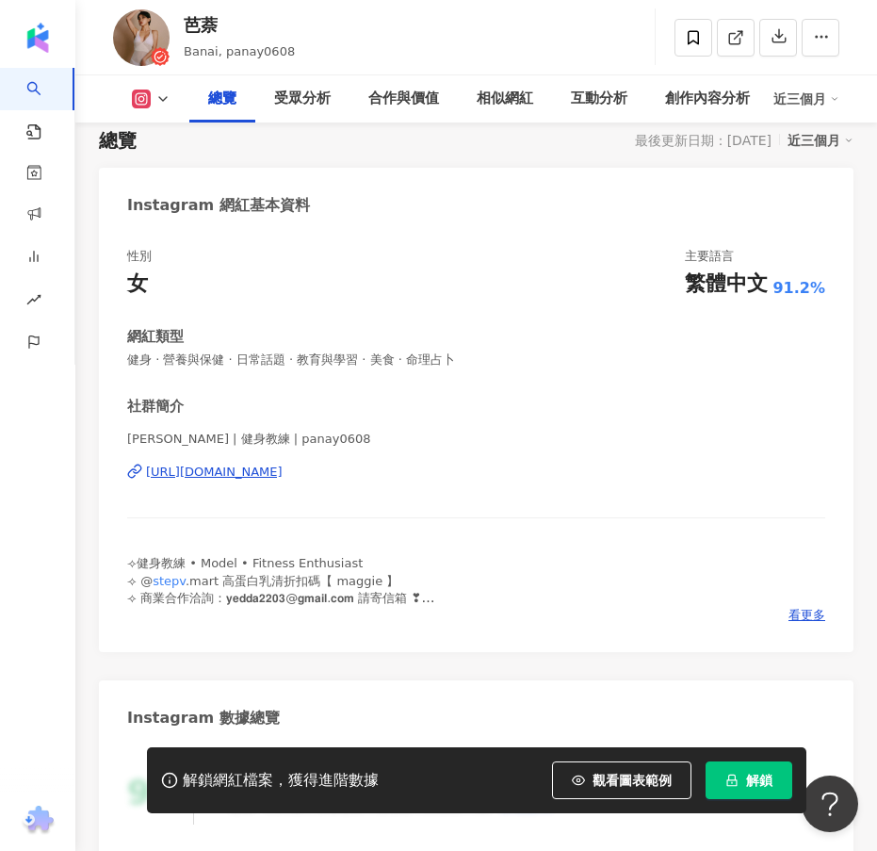
scroll to position [0, 0]
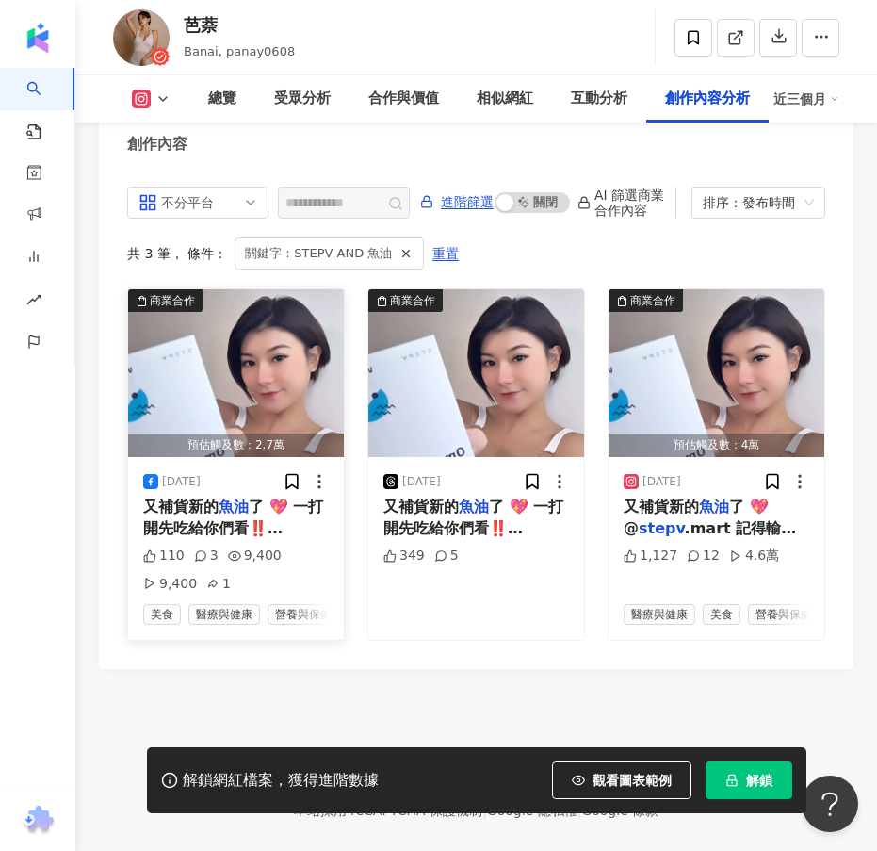
scroll to position [8755, 0]
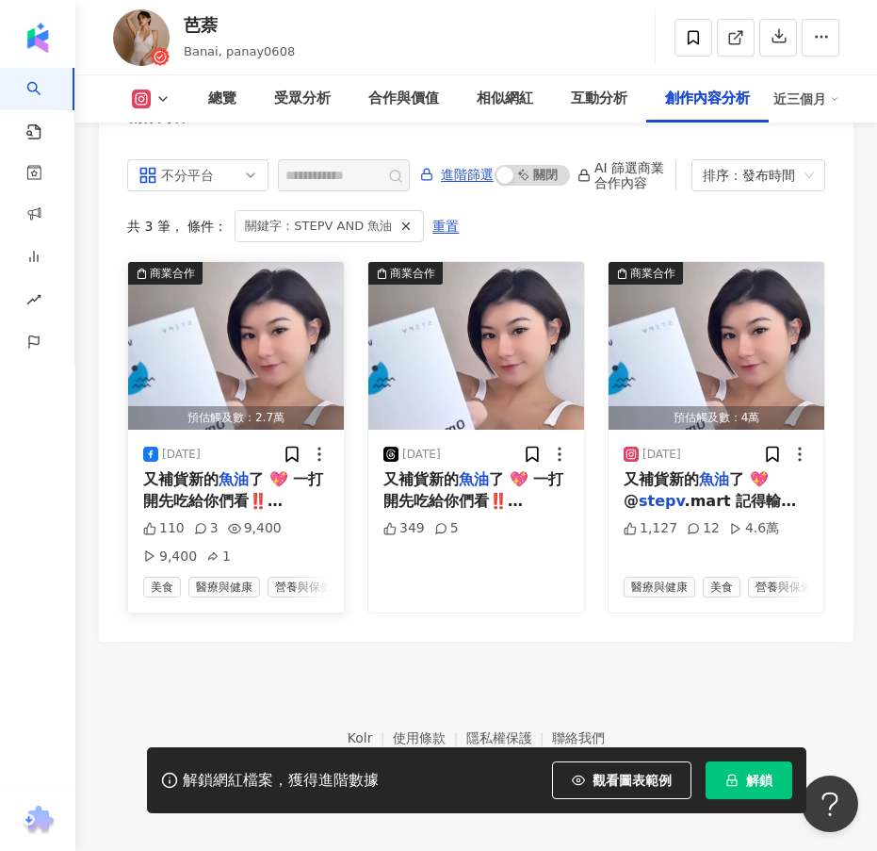
click at [205, 406] on div "預估觸及數：2.7萬" at bounding box center [236, 418] width 216 height 24
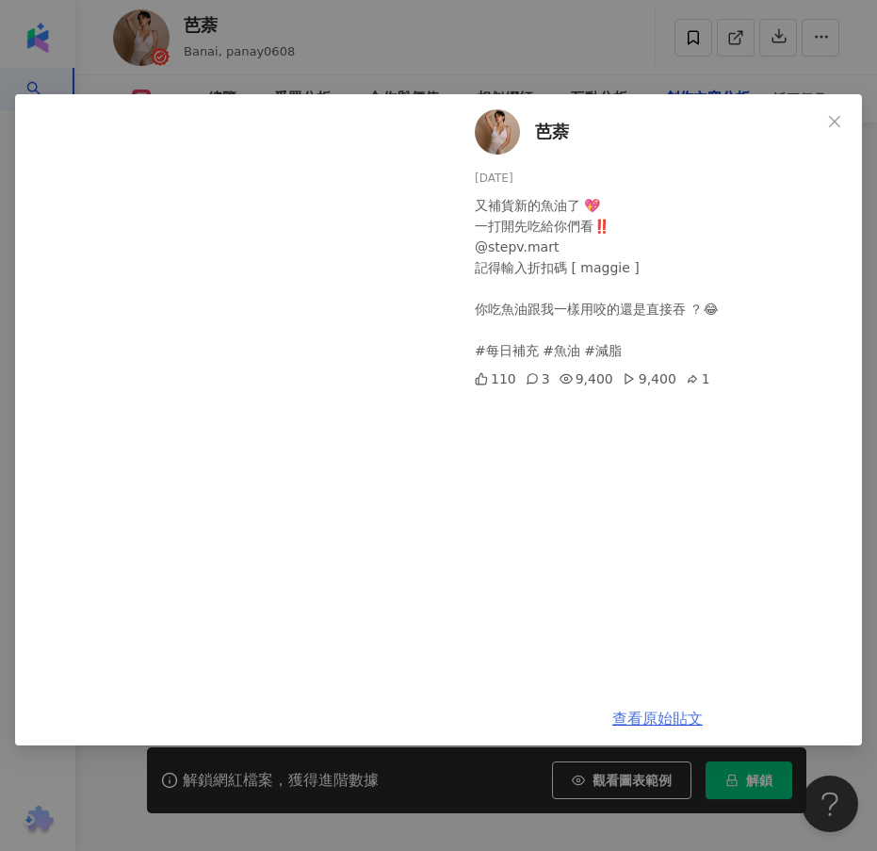
click at [684, 723] on link "查看原始貼文" at bounding box center [658, 719] width 90 height 18
click at [832, 118] on icon "close" at bounding box center [834, 120] width 11 height 11
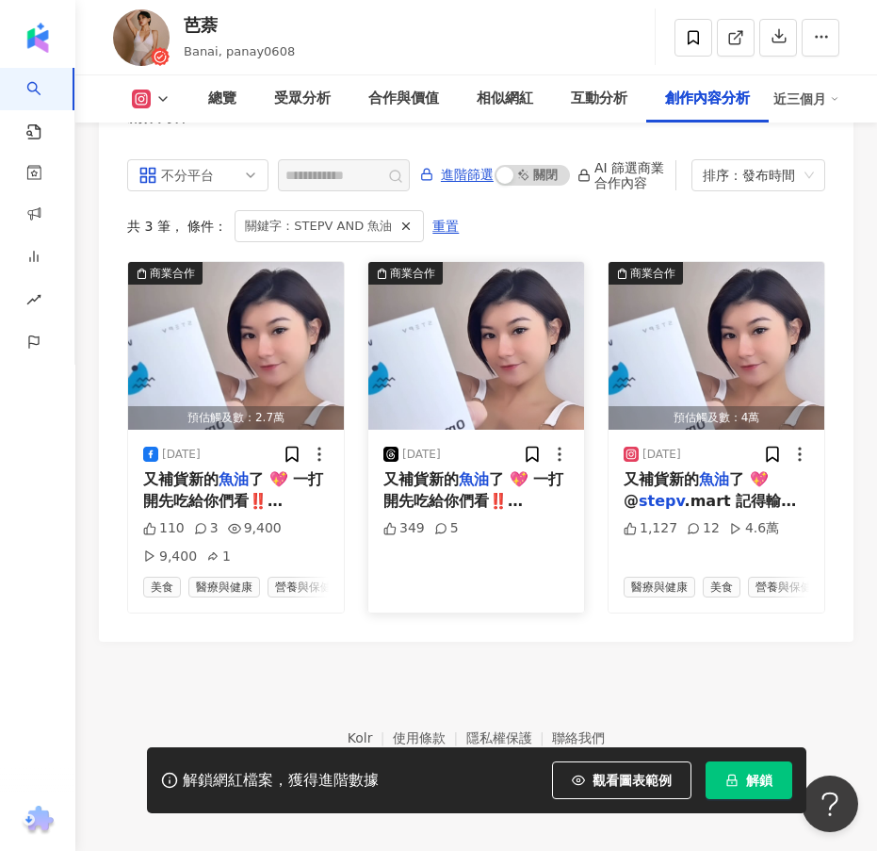
click at [436, 393] on img "button" at bounding box center [476, 346] width 216 height 168
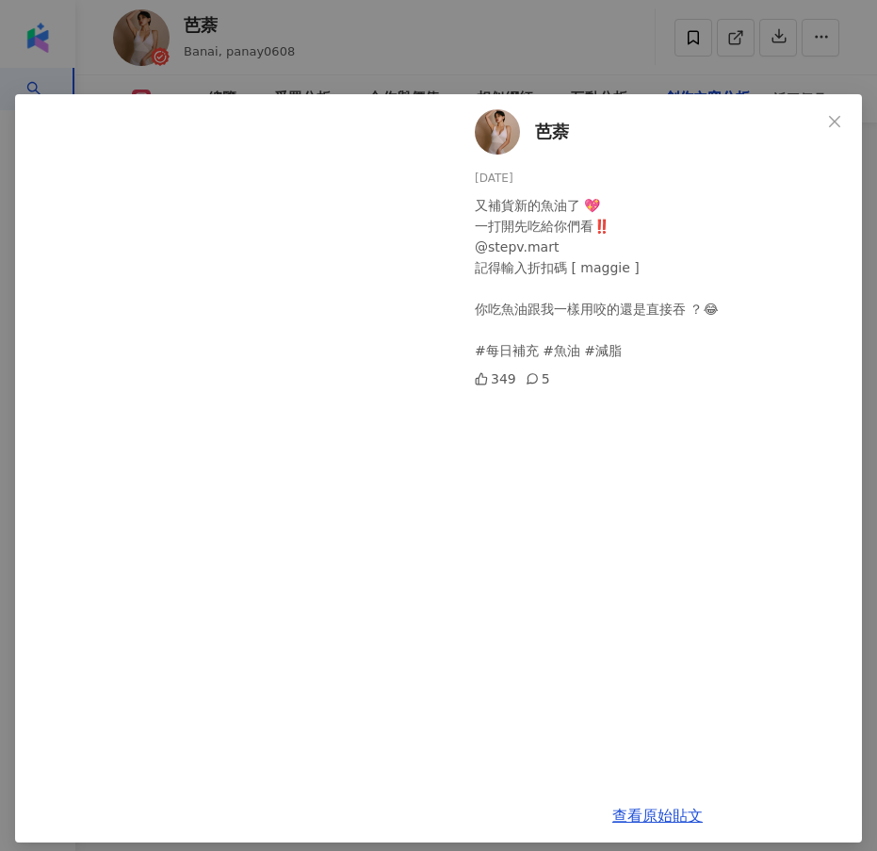
scroll to position [14, 0]
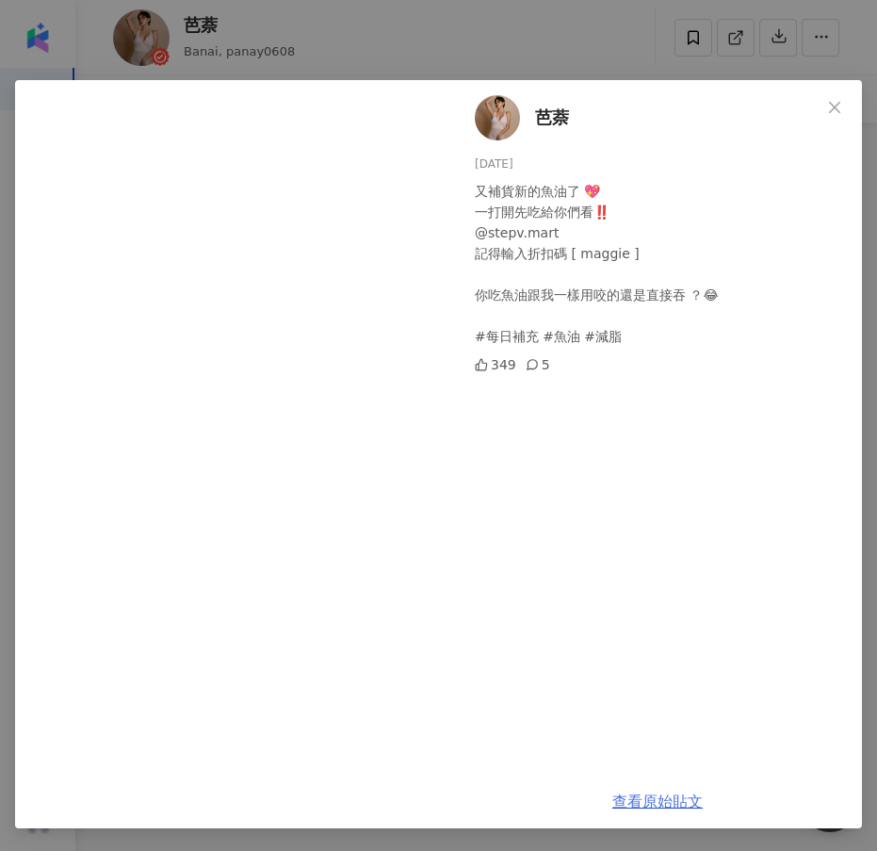
click at [657, 806] on link "查看原始貼文" at bounding box center [658, 802] width 90 height 18
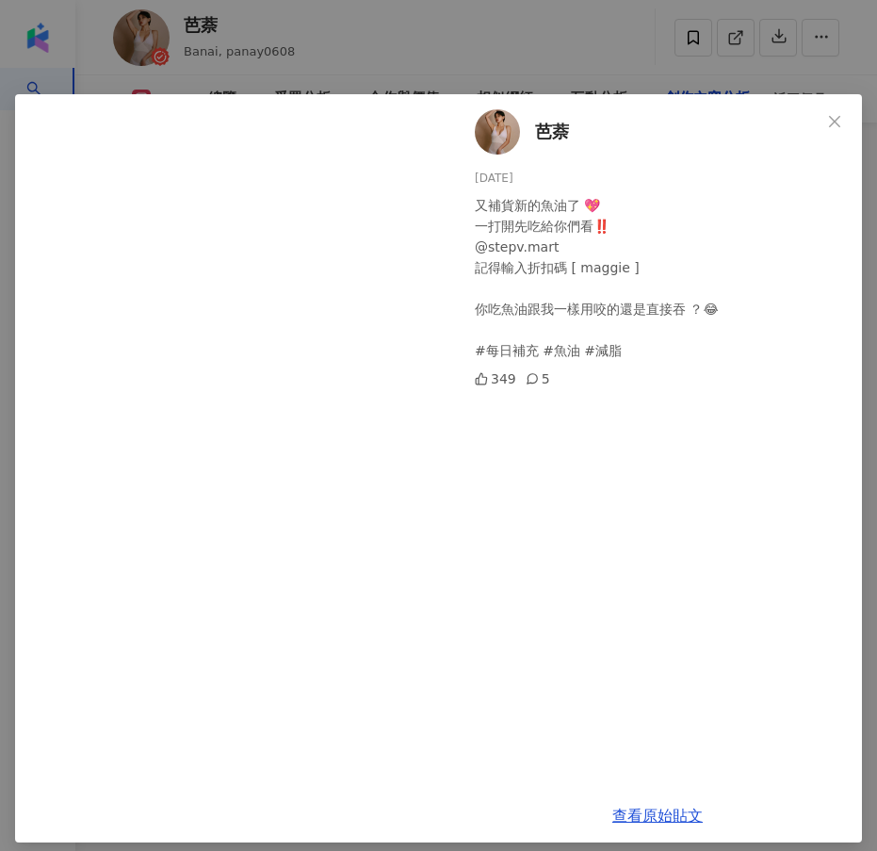
scroll to position [14, 0]
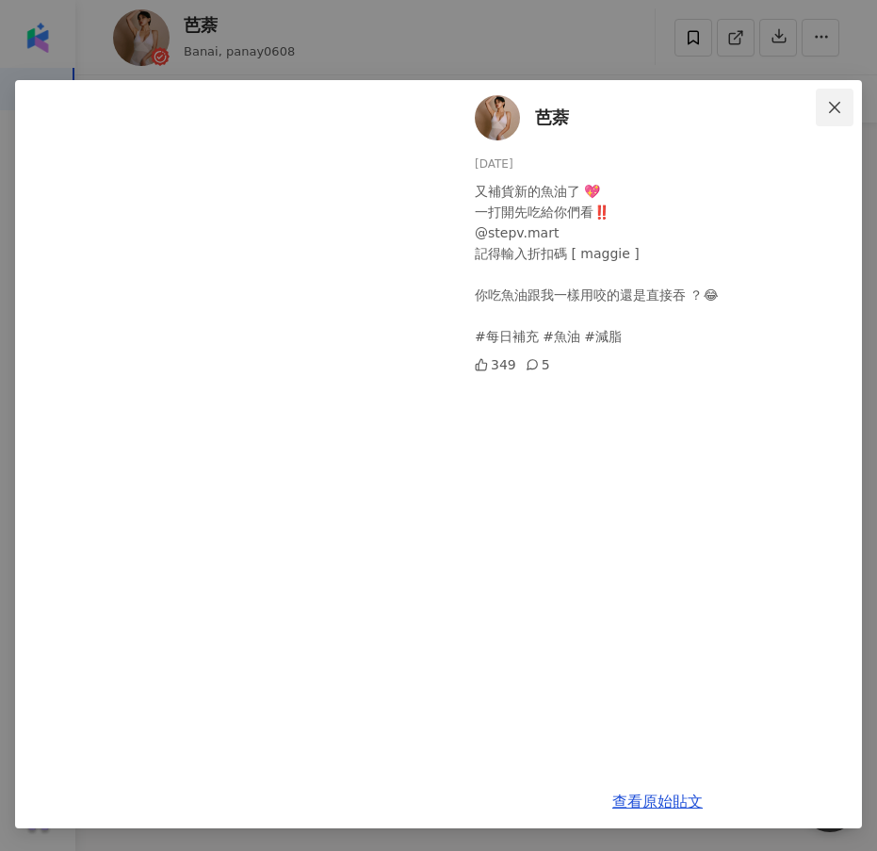
click at [827, 97] on button "Close" at bounding box center [835, 108] width 38 height 38
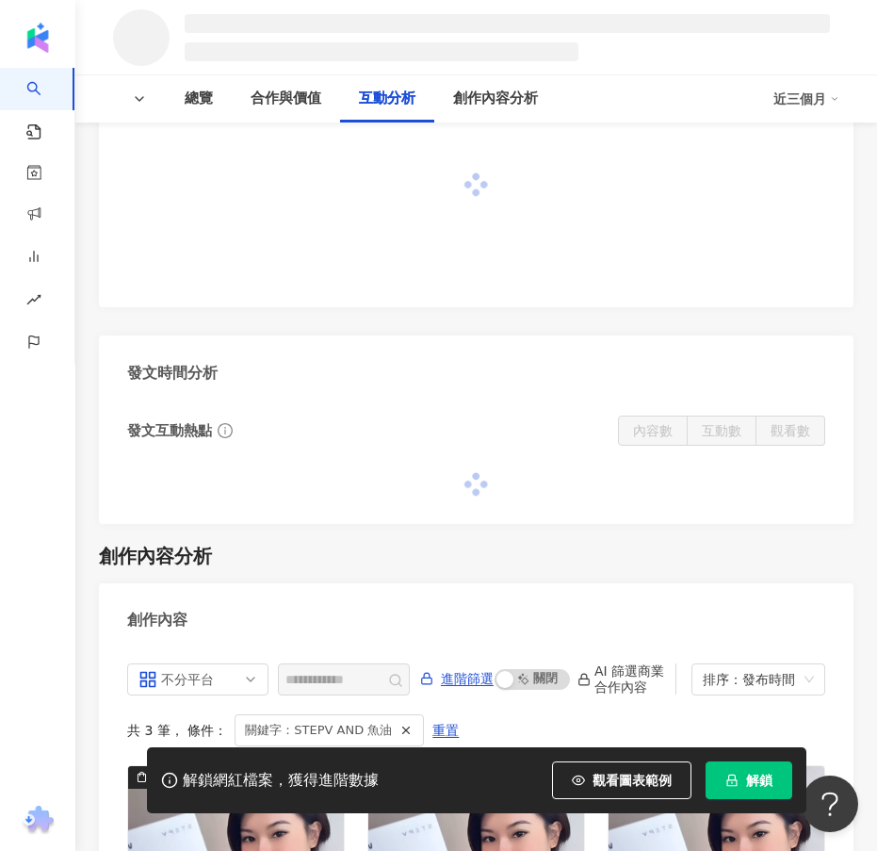
scroll to position [2154, 0]
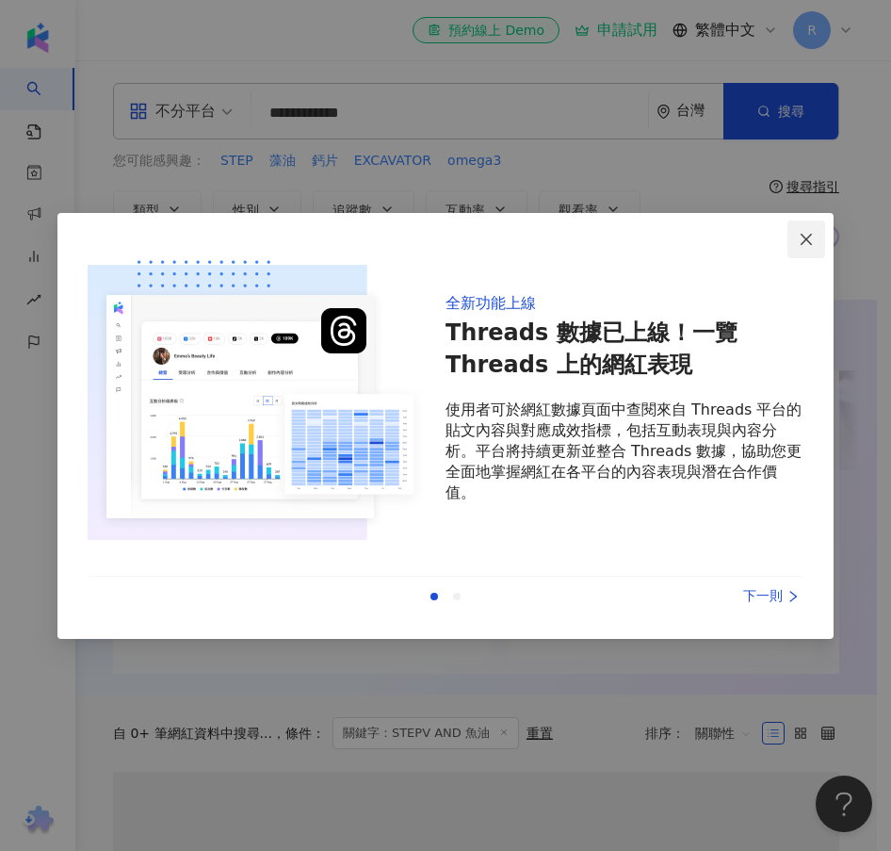
click at [806, 237] on icon "close" at bounding box center [806, 239] width 11 height 11
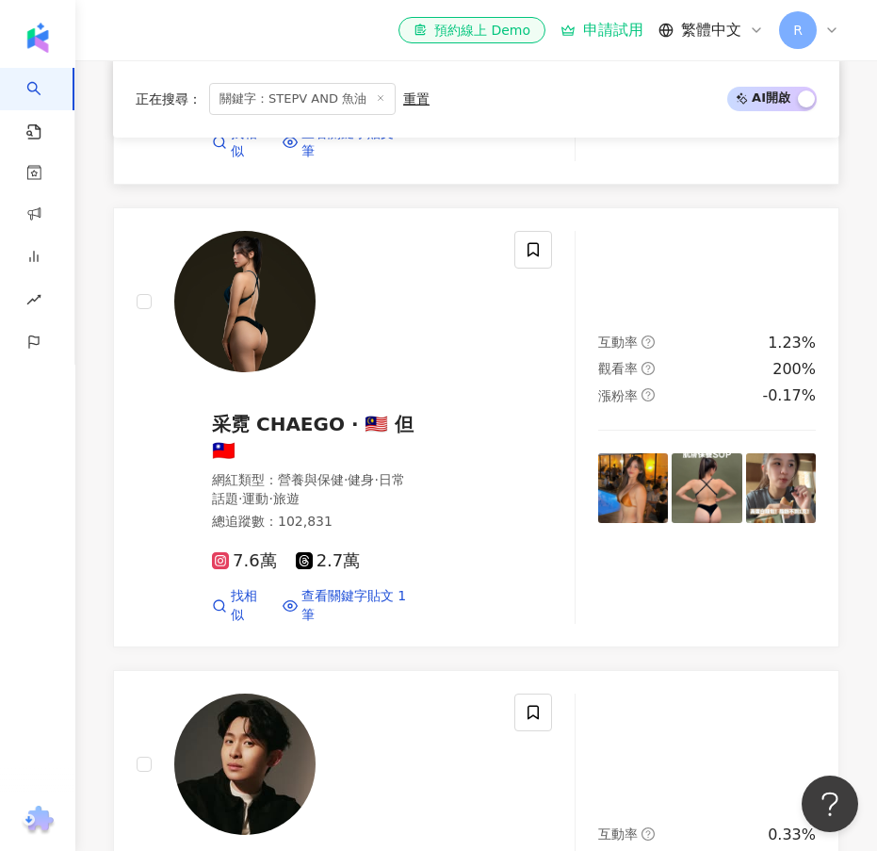
scroll to position [1131, 0]
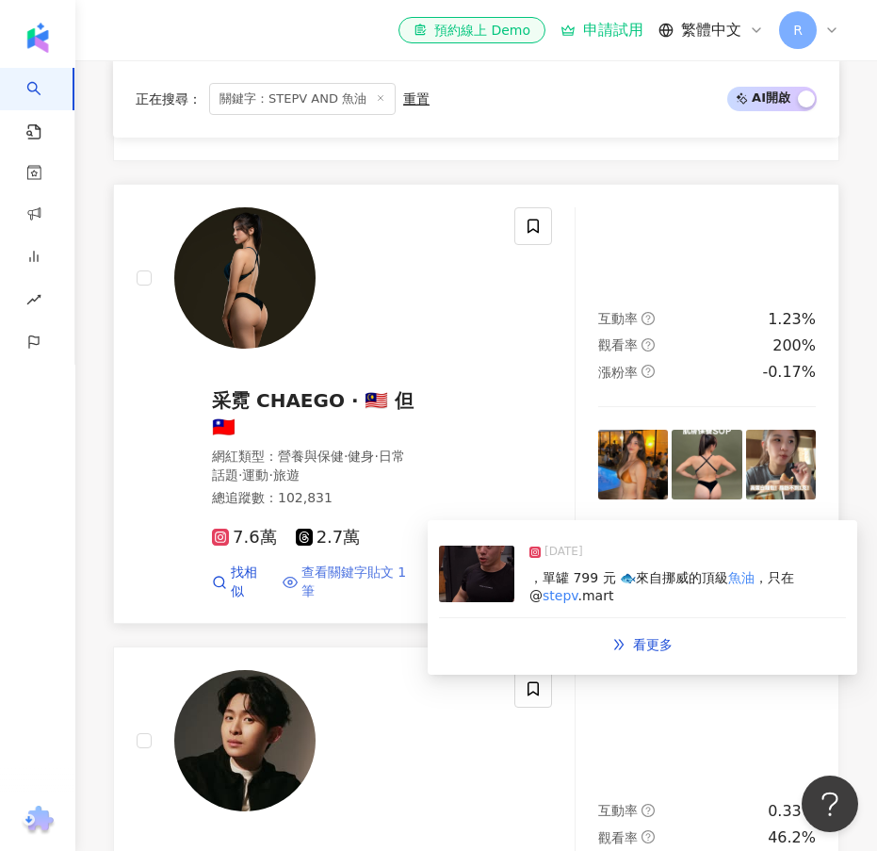
click at [378, 593] on span "查看關鍵字貼文 1 筆" at bounding box center [359, 582] width 115 height 37
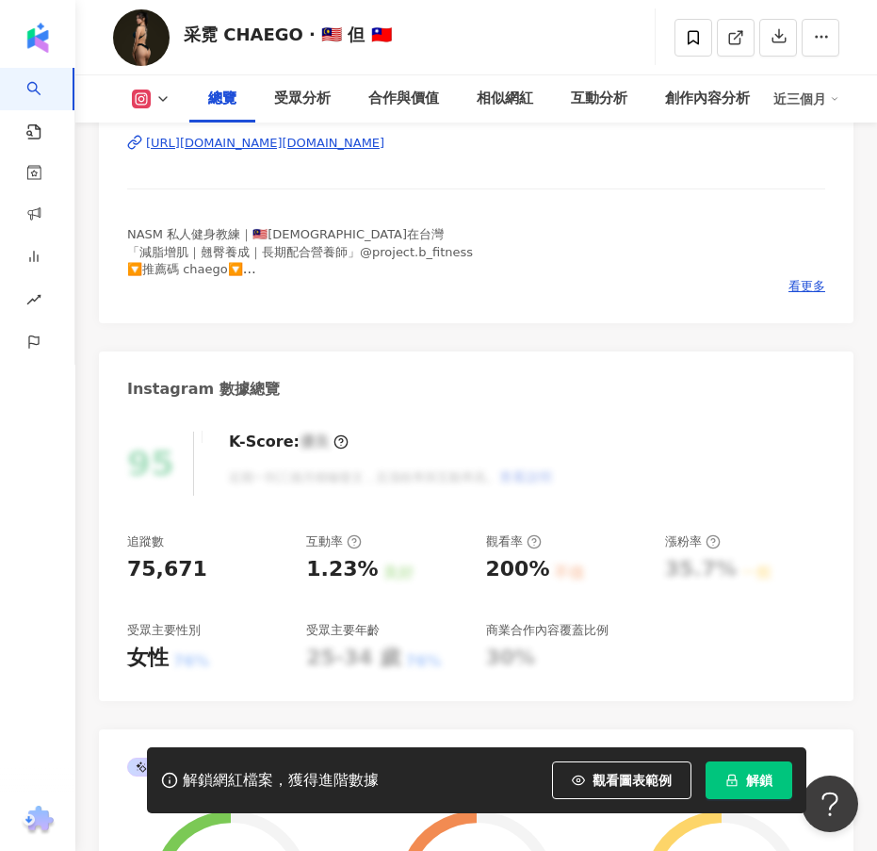
scroll to position [59, 0]
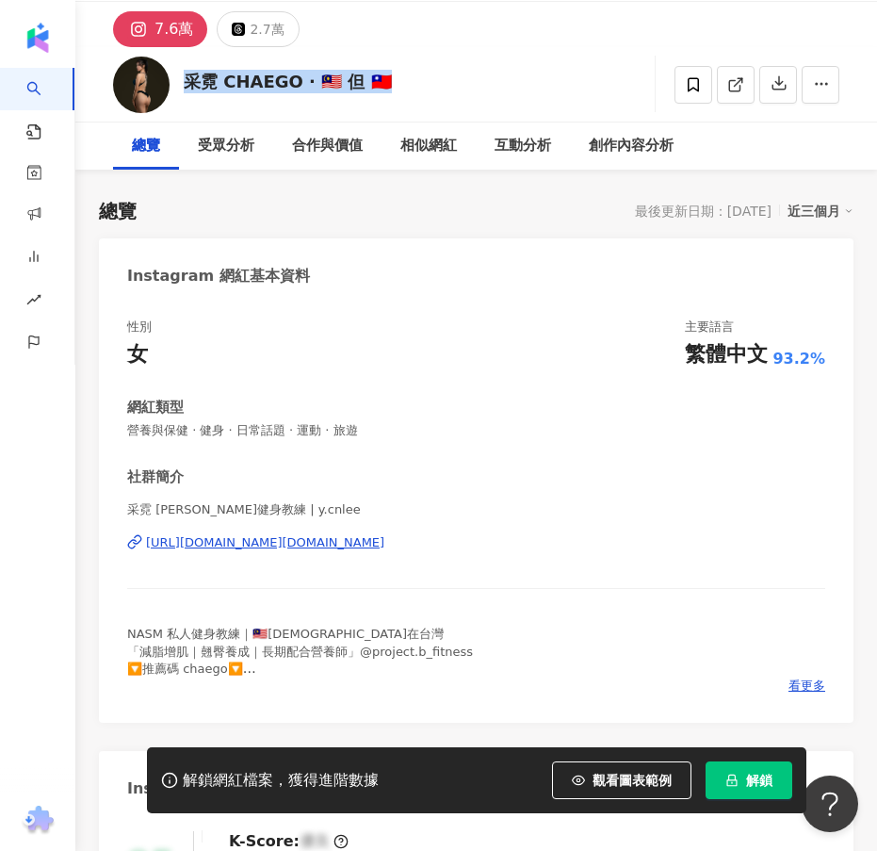
drag, startPoint x: 384, startPoint y: 81, endPoint x: 184, endPoint y: 85, distance: 199.8
click at [184, 85] on div "采霓 CHAEGO · 🇲🇾 但 🇹🇼 追蹤數 75,671 互動率 1.23% 觀看率 200%" at bounding box center [476, 84] width 802 height 74
copy div "采霓 CHAEGO · 🇲🇾 但 🇹🇼"
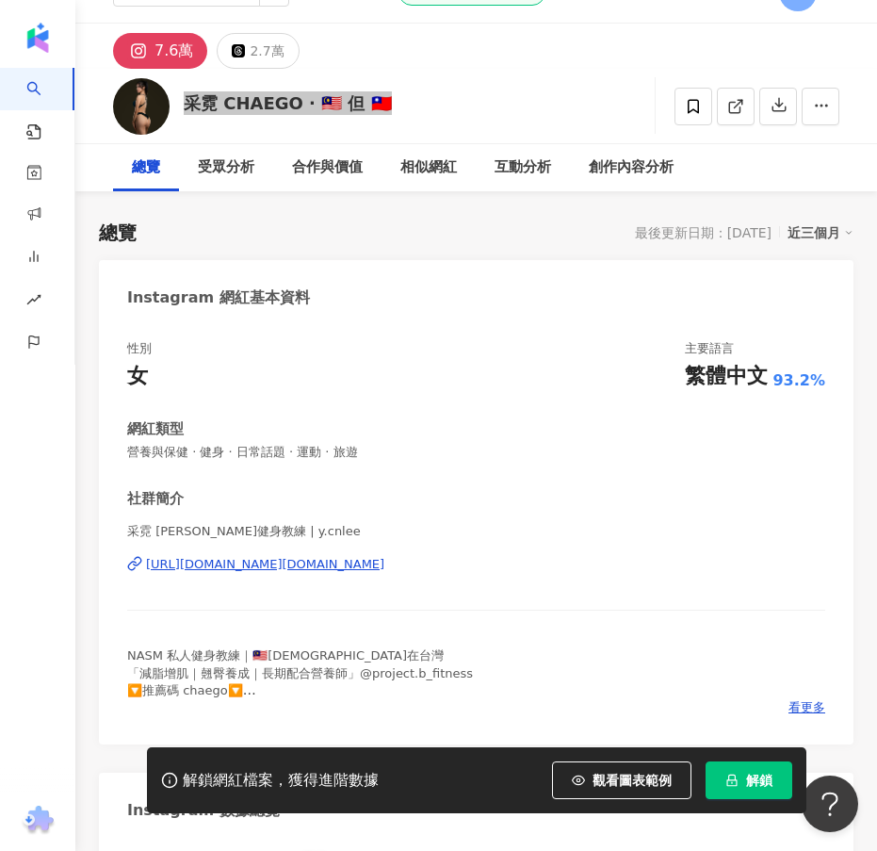
scroll to position [0, 0]
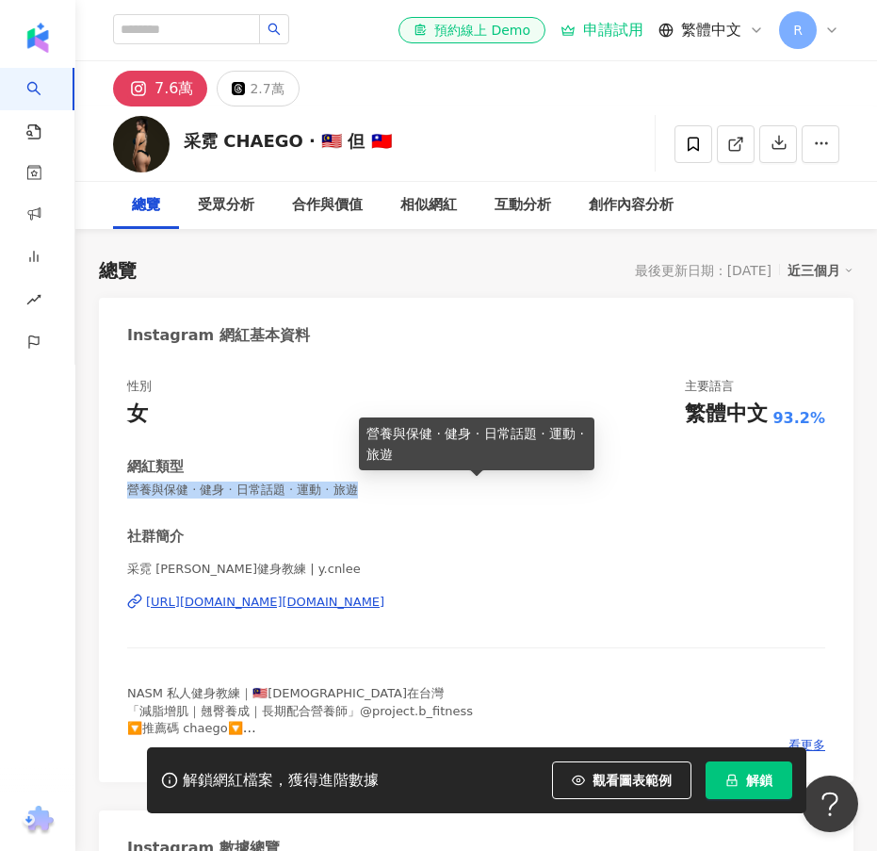
drag, startPoint x: 388, startPoint y: 490, endPoint x: 129, endPoint y: 492, distance: 259.1
click at [129, 492] on span "營養與保健 · 健身 · 日常話題 · 運動 · 旅遊" at bounding box center [476, 490] width 698 height 17
copy span "營養與保健 · 健身 · 日常話題 · 運動 · 旅遊"
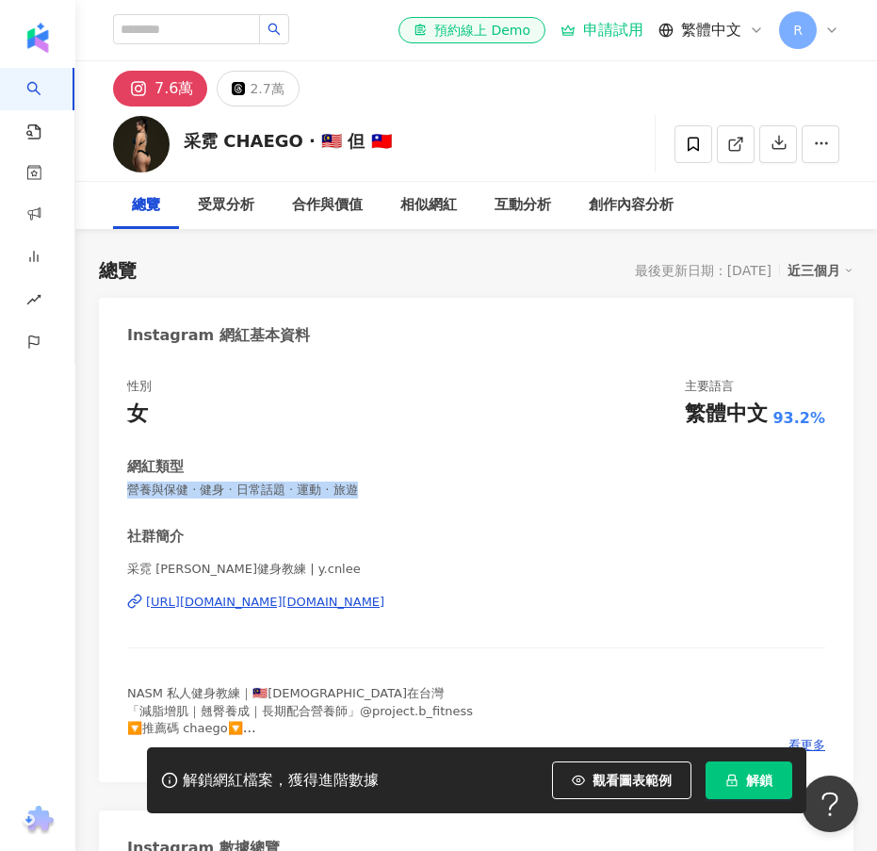
drag, startPoint x: 343, startPoint y: 565, endPoint x: 362, endPoint y: 597, distance: 37.2
click at [362, 597] on div "采霓 CHAEGO · 高雄健身教練 | y.cnlee https://www.instagram.com/y.cnlee/" at bounding box center [476, 616] width 698 height 110
copy div "采霓 CHAEGO · 高雄健身教練 | y.cnlee https://www.instagram.com/y.cnlee/"
click at [495, 383] on div "性別 女 主要語言 繁體中文 93.2%" at bounding box center [476, 403] width 698 height 51
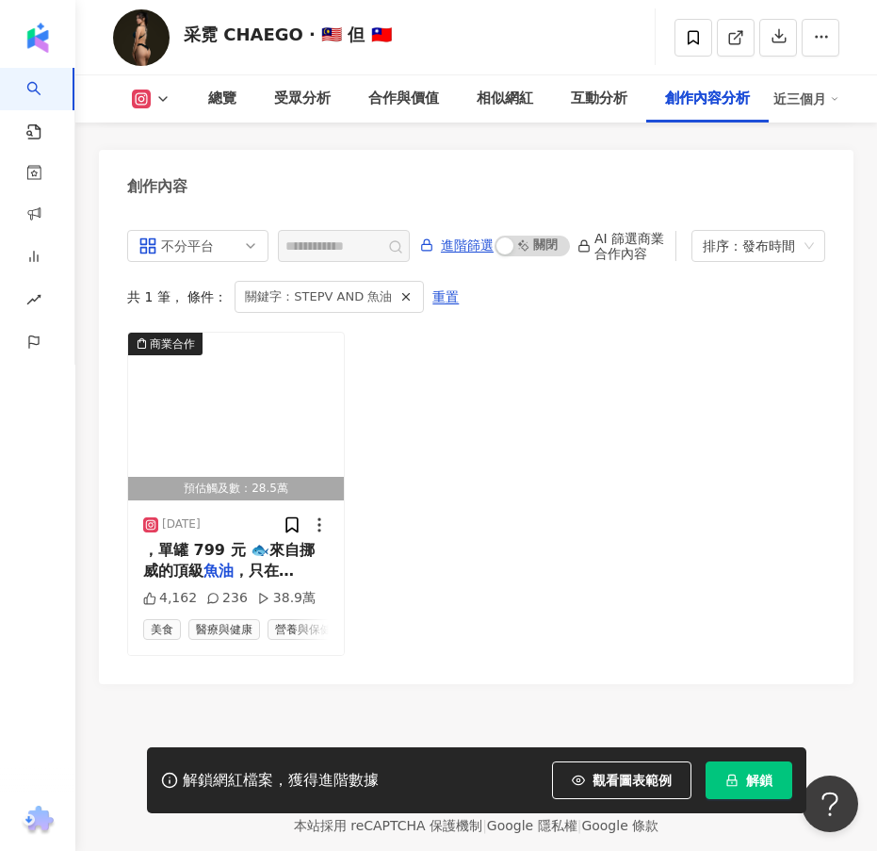
scroll to position [8770, 0]
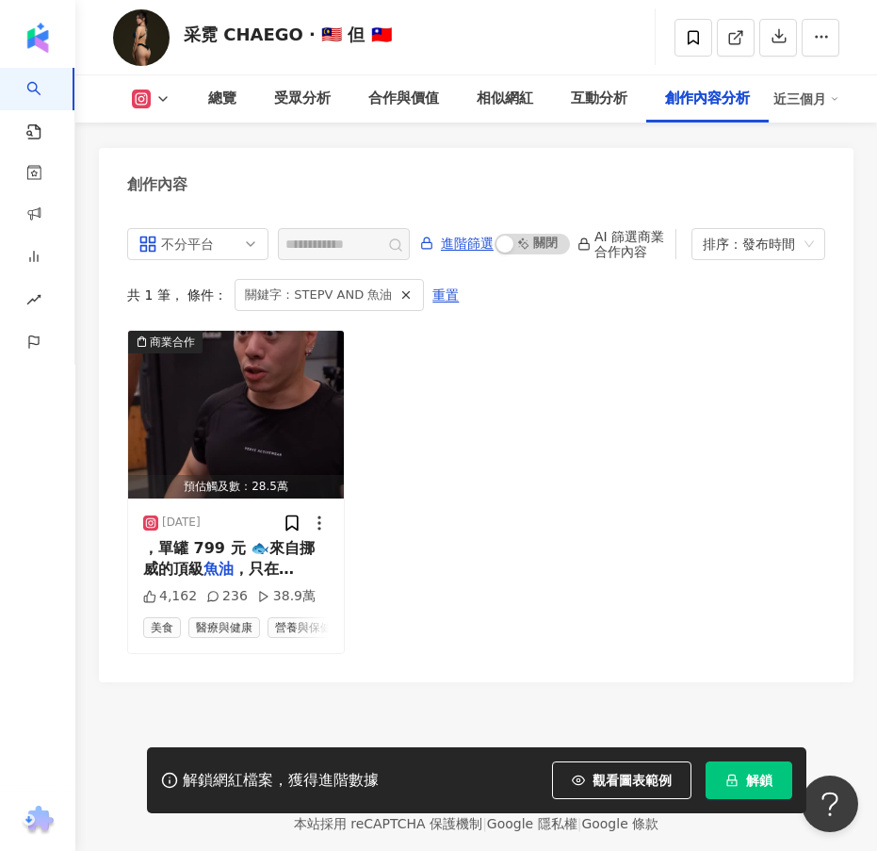
drag, startPoint x: 213, startPoint y: 495, endPoint x: 609, endPoint y: 535, distance: 397.9
click at [609, 535] on div "商業合作 預估觸及數：28.5萬 2025/5/22 ，單罐 799 元 🐟來自挪威的頂級 魚油 ，只在 @ stepv .mart 4,162 236 38…" at bounding box center [476, 492] width 698 height 324
click at [318, 514] on icon at bounding box center [319, 523] width 19 height 19
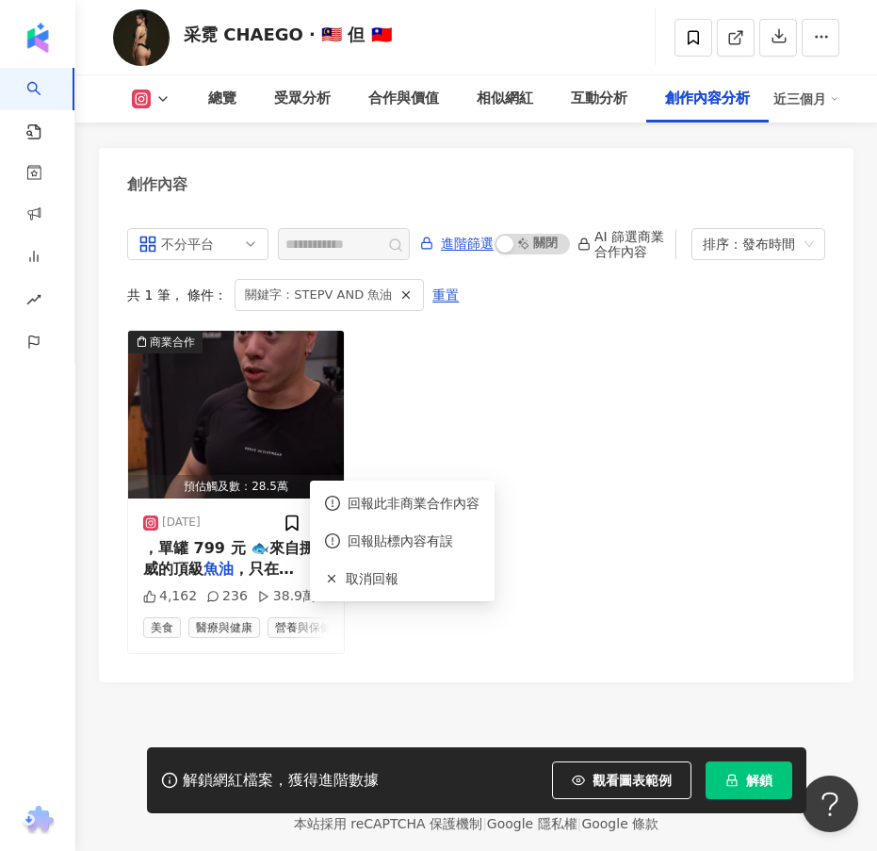
click at [580, 472] on div "商業合作 預估觸及數：28.5萬 2025/5/22 ，單罐 799 元 🐟來自挪威的頂級 魚油 ，只在 @ stepv .mart 4,162 236 38…" at bounding box center [476, 492] width 698 height 324
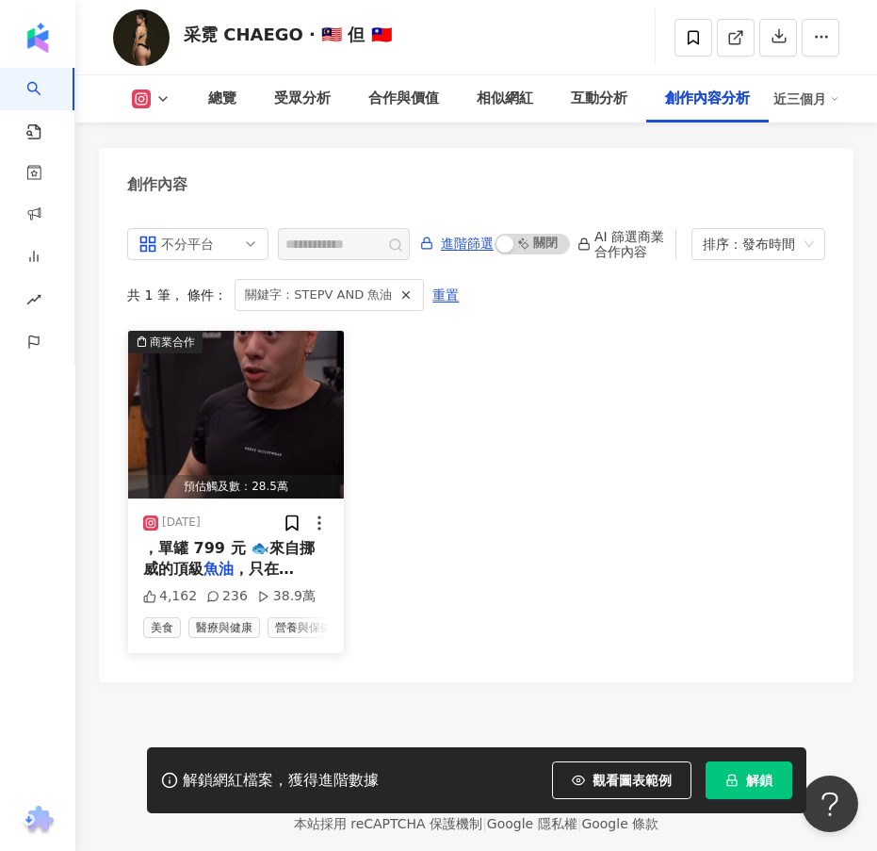
click at [185, 539] on span "，單罐 799 元 🐟來自挪威的頂級" at bounding box center [229, 558] width 172 height 39
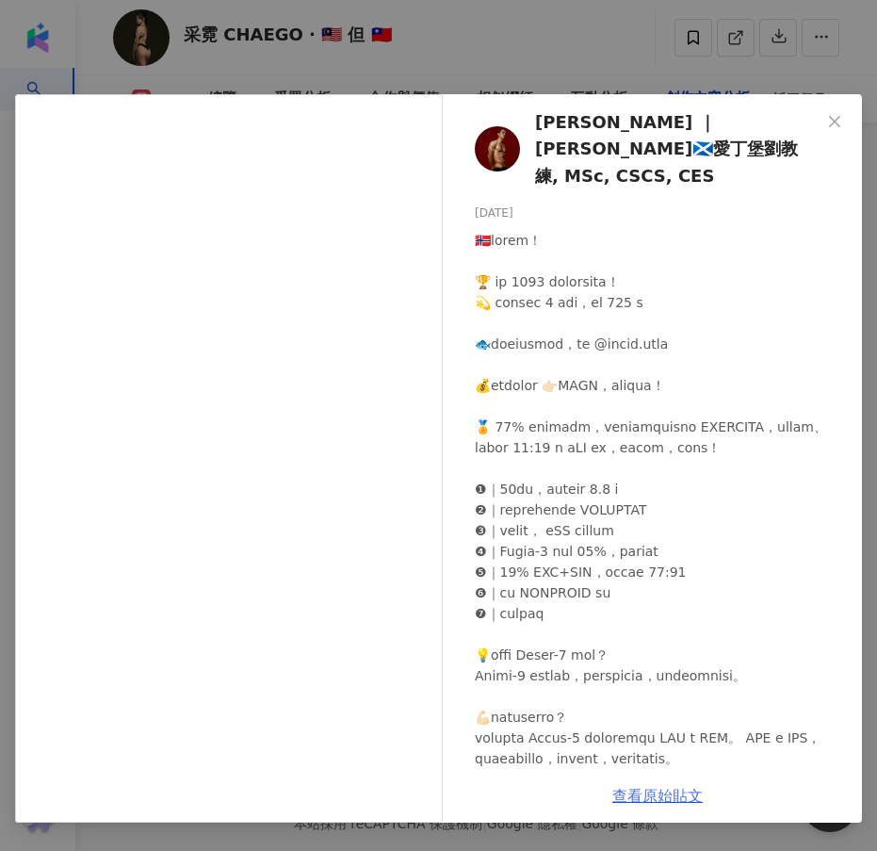
click at [667, 793] on link "查看原始貼文" at bounding box center [658, 796] width 90 height 18
click at [840, 110] on button "Close" at bounding box center [835, 122] width 38 height 38
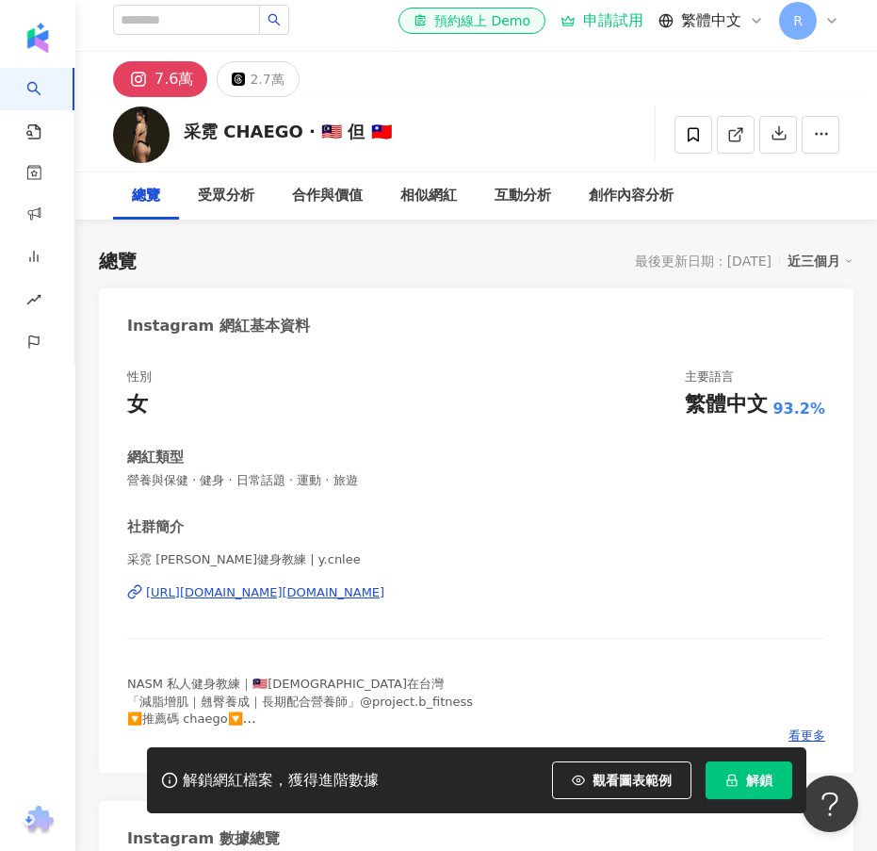
scroll to position [0, 0]
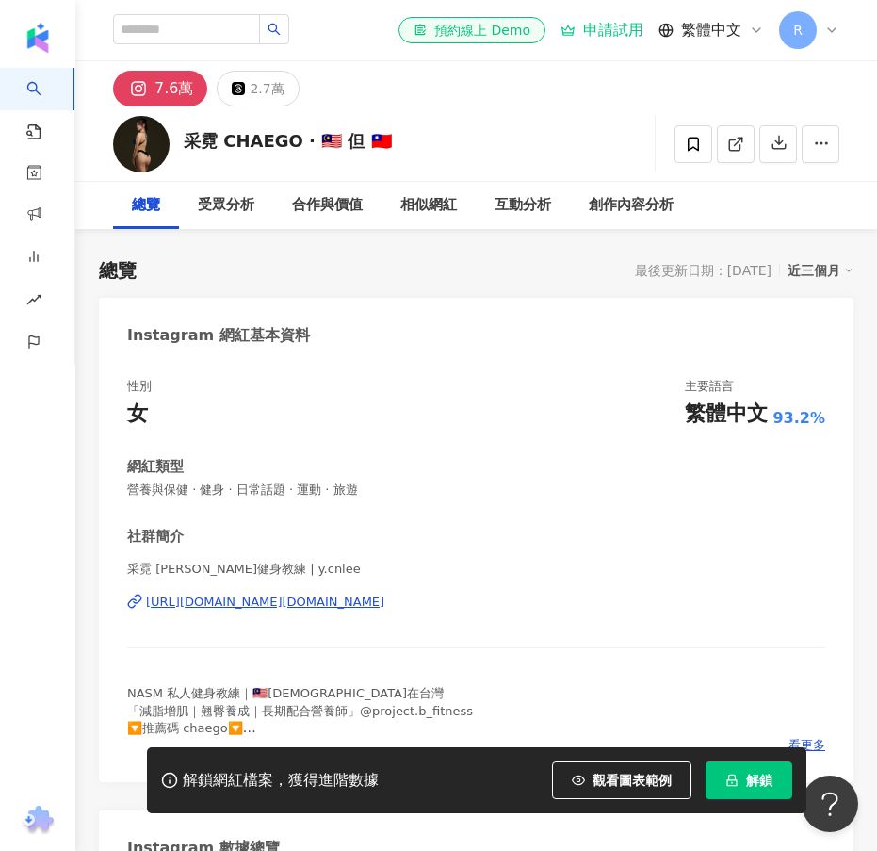
scroll to position [8727, 0]
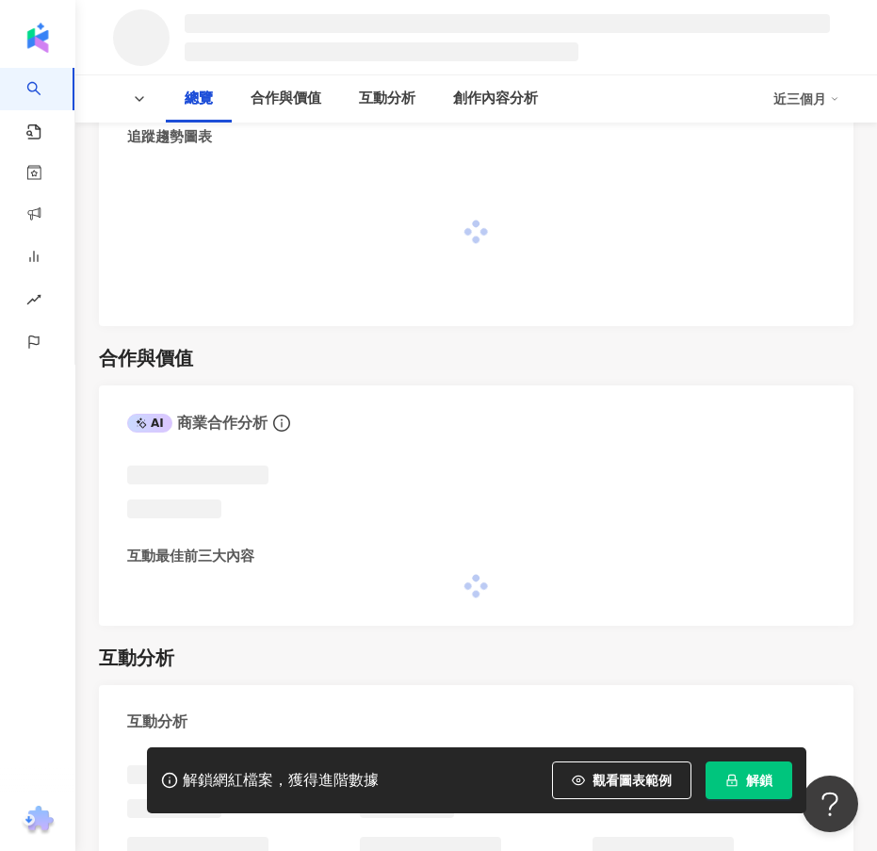
scroll to position [1319, 0]
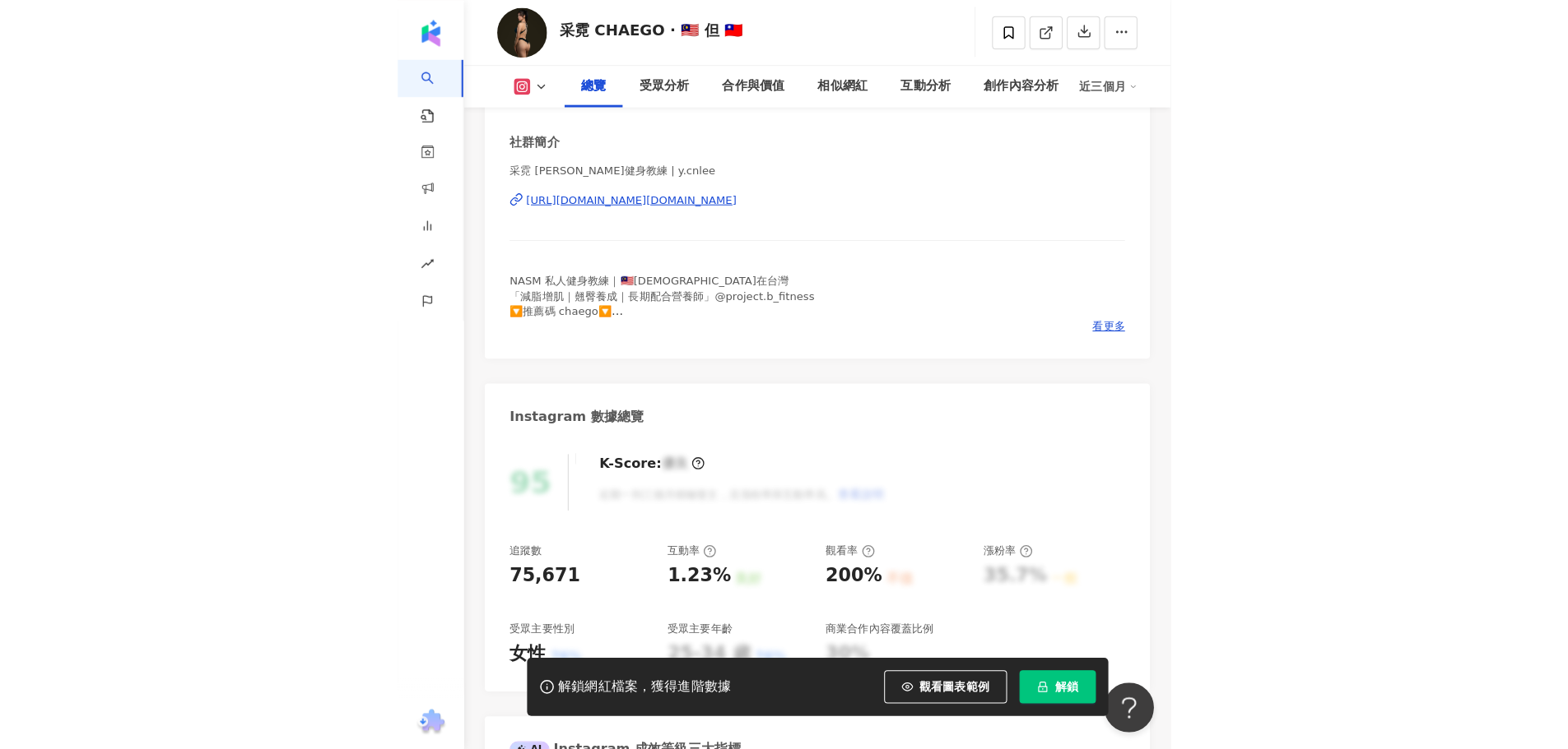
scroll to position [297, 0]
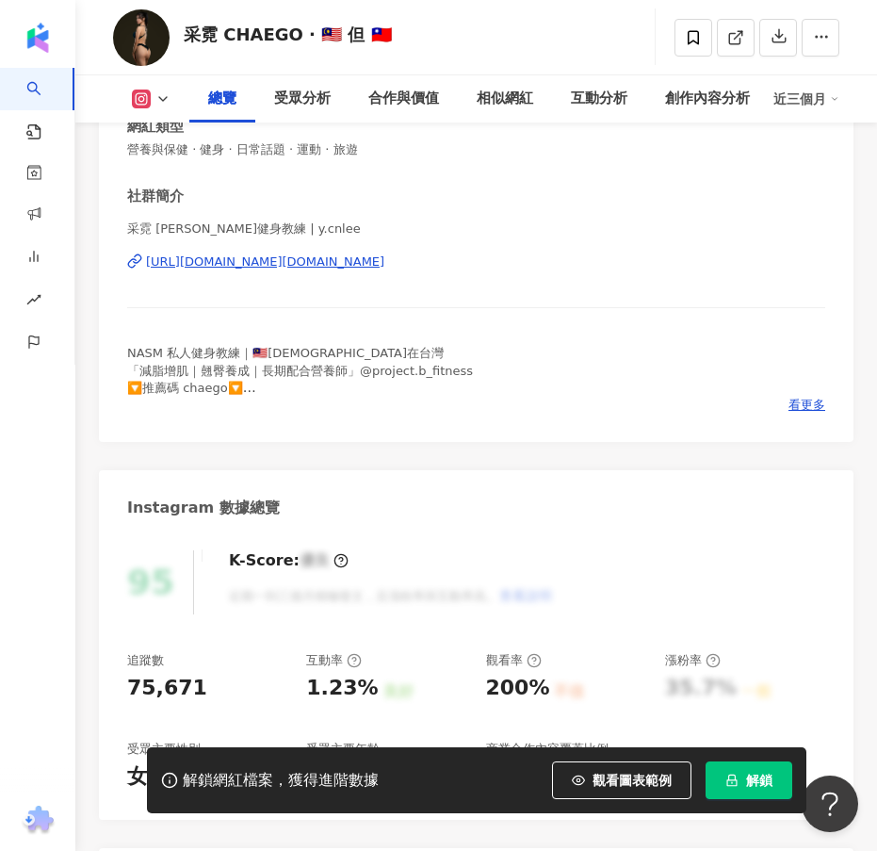
click at [306, 261] on div "[URL][DOMAIN_NAME][DOMAIN_NAME]" at bounding box center [265, 261] width 238 height 17
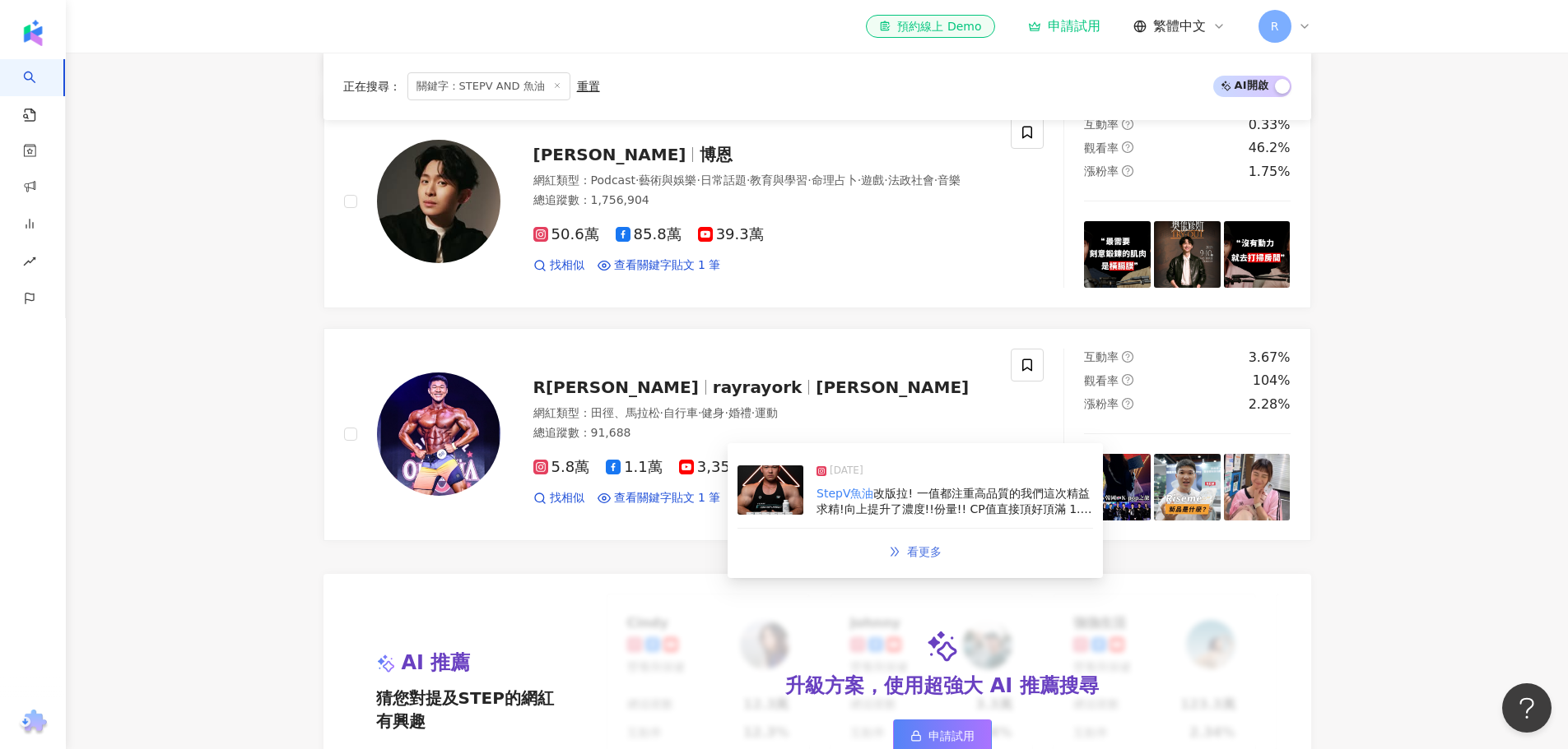
click at [911, 551] on span "看更多" at bounding box center [924, 552] width 35 height 13
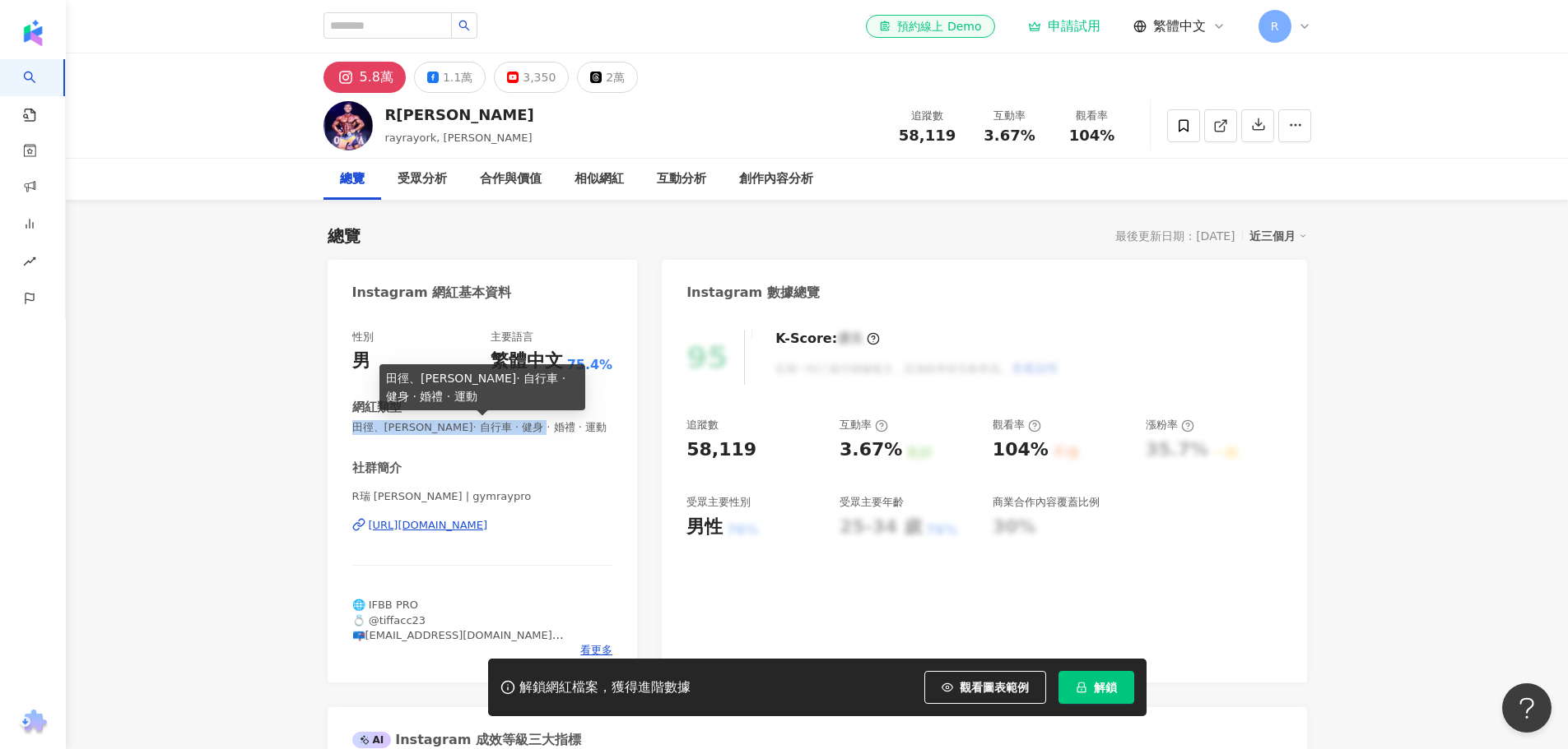
drag, startPoint x: 354, startPoint y: 431, endPoint x: 576, endPoint y: 429, distance: 222.0
click at [576, 429] on span "田徑、馬拉松 · 自行車 · 健身 · 婚禮 · 運動" at bounding box center [482, 428] width 261 height 15
copy span "田徑、馬拉松 · 自行車 · 健身 · 婚禮 · 運動"
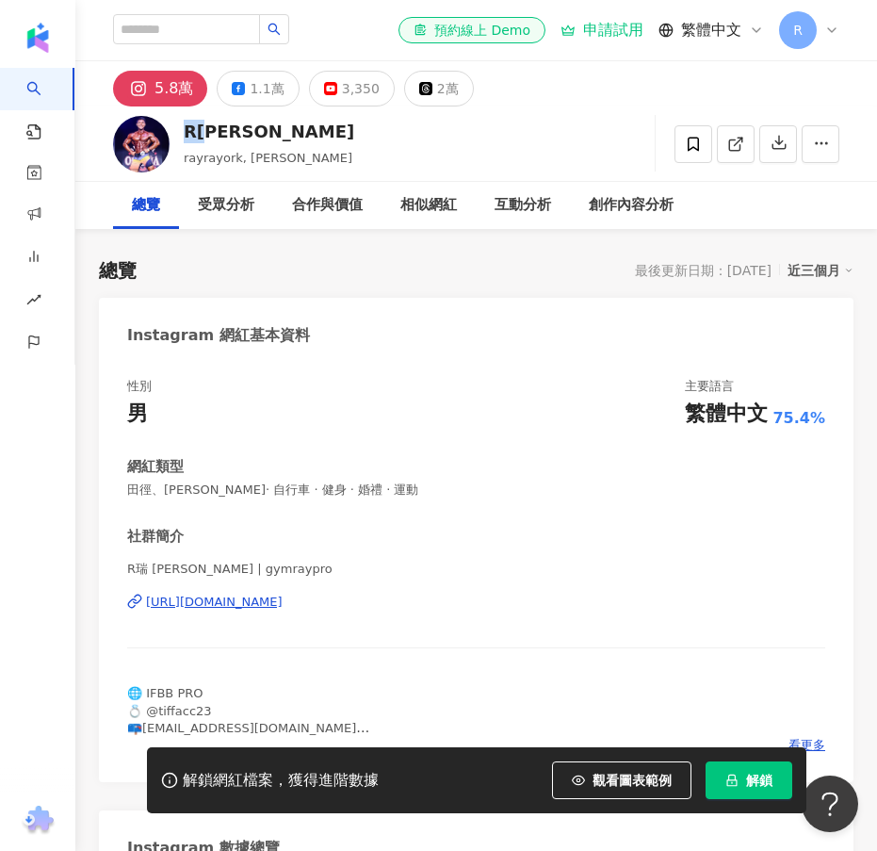
drag, startPoint x: 210, startPoint y: 124, endPoint x: 18, endPoint y: 159, distance: 195.4
click at [188, 128] on div "R瑞" at bounding box center [269, 132] width 171 height 24
copy div "R瑞"
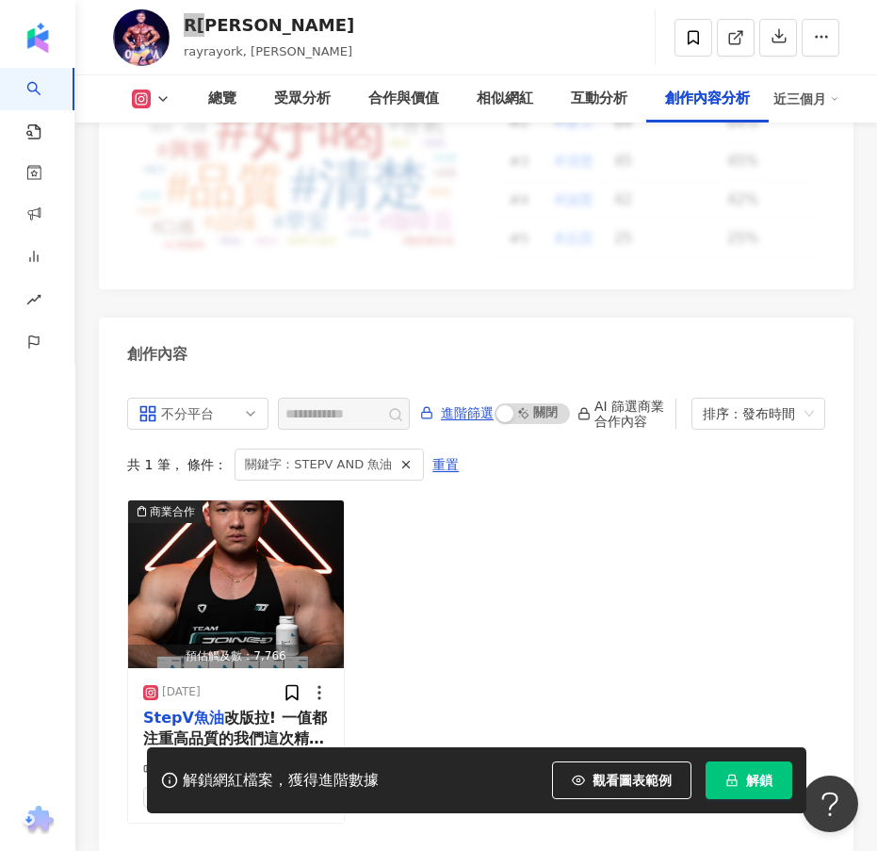
scroll to position [8750, 0]
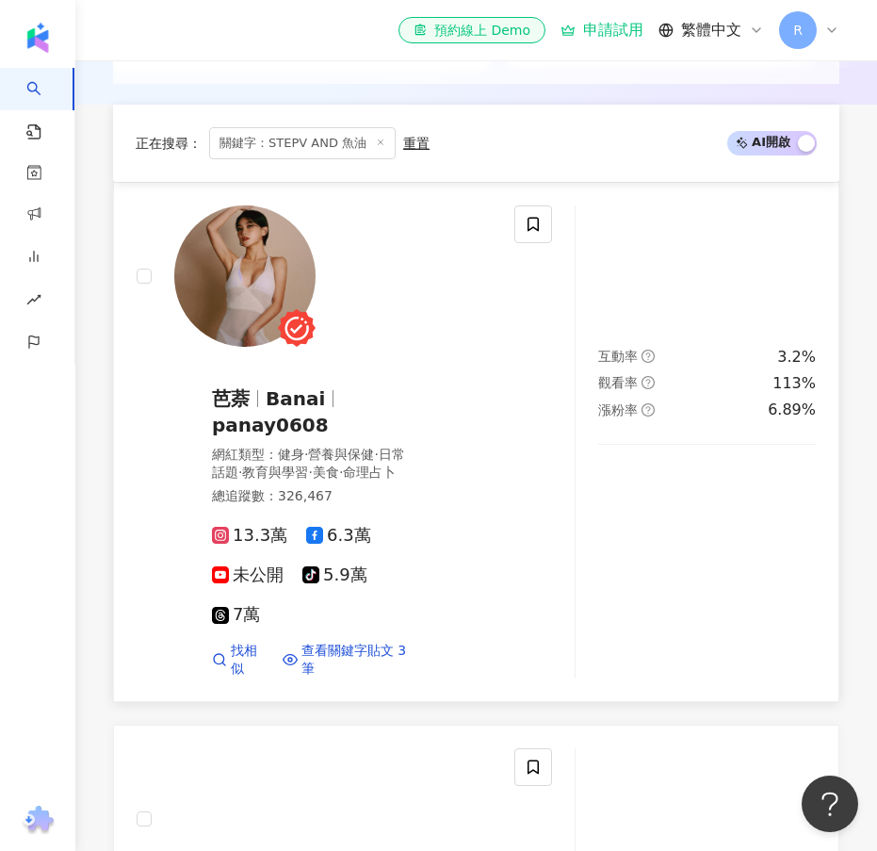
scroll to position [565, 0]
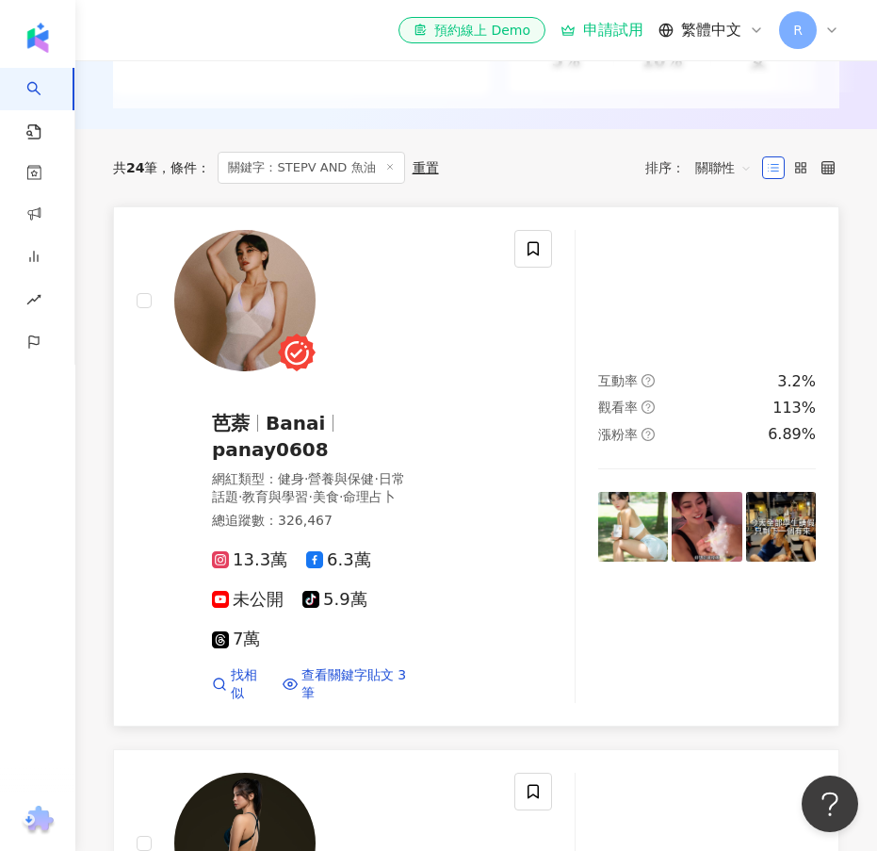
click at [411, 351] on div at bounding box center [314, 300] width 355 height 141
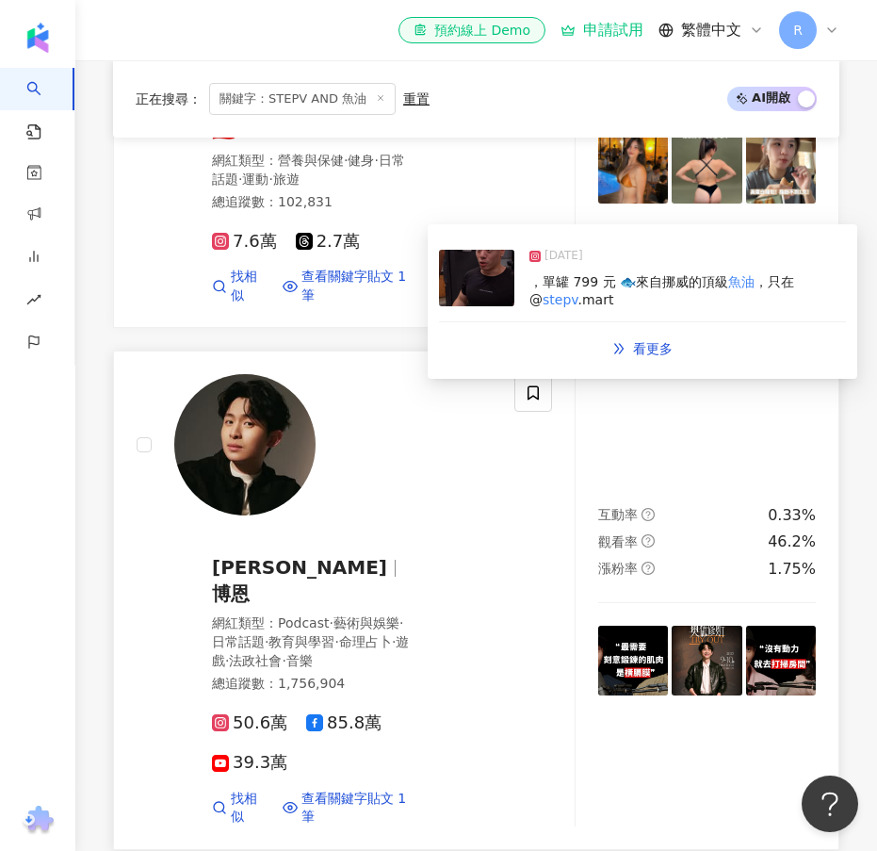
scroll to position [1508, 0]
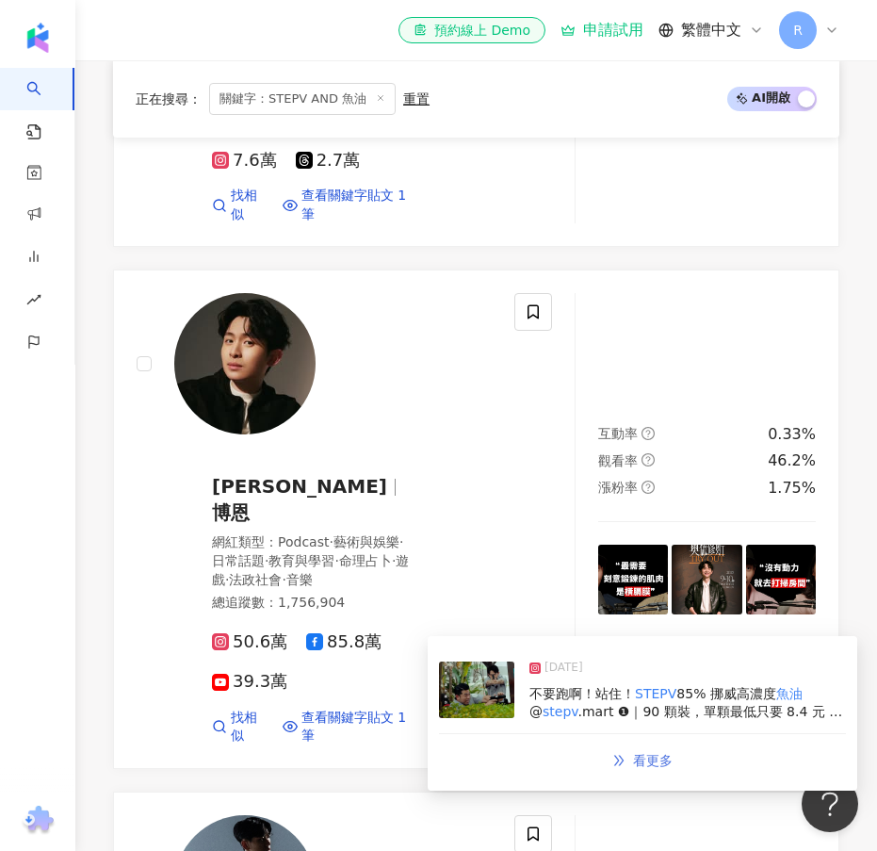
click at [644, 760] on span "看更多" at bounding box center [653, 760] width 40 height 15
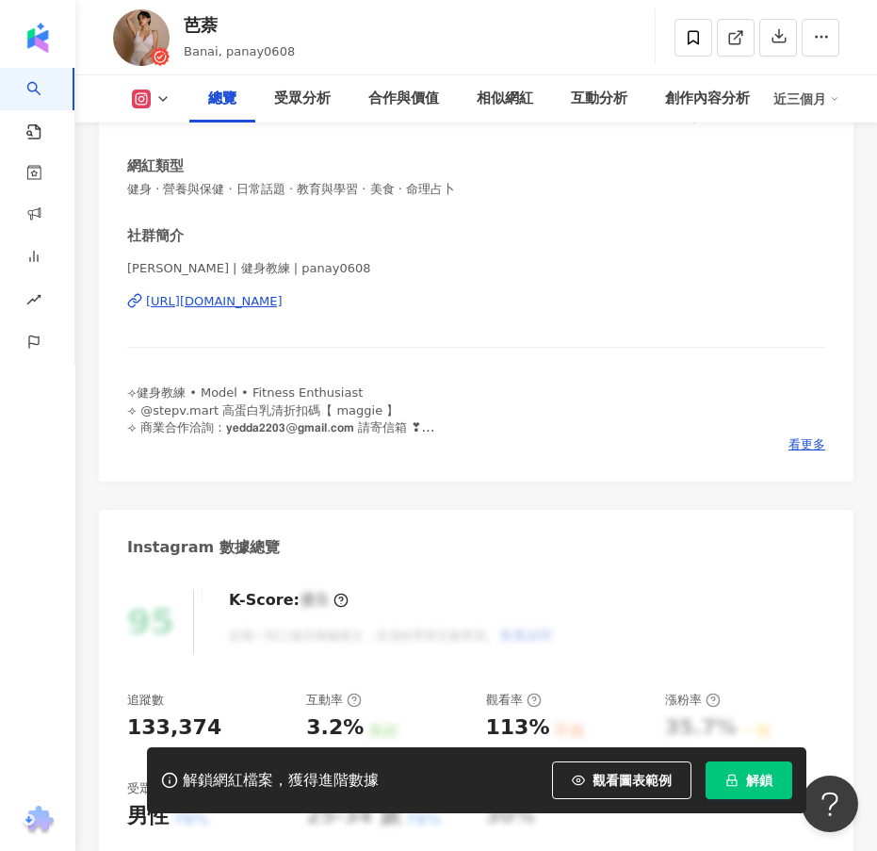
scroll to position [283, 0]
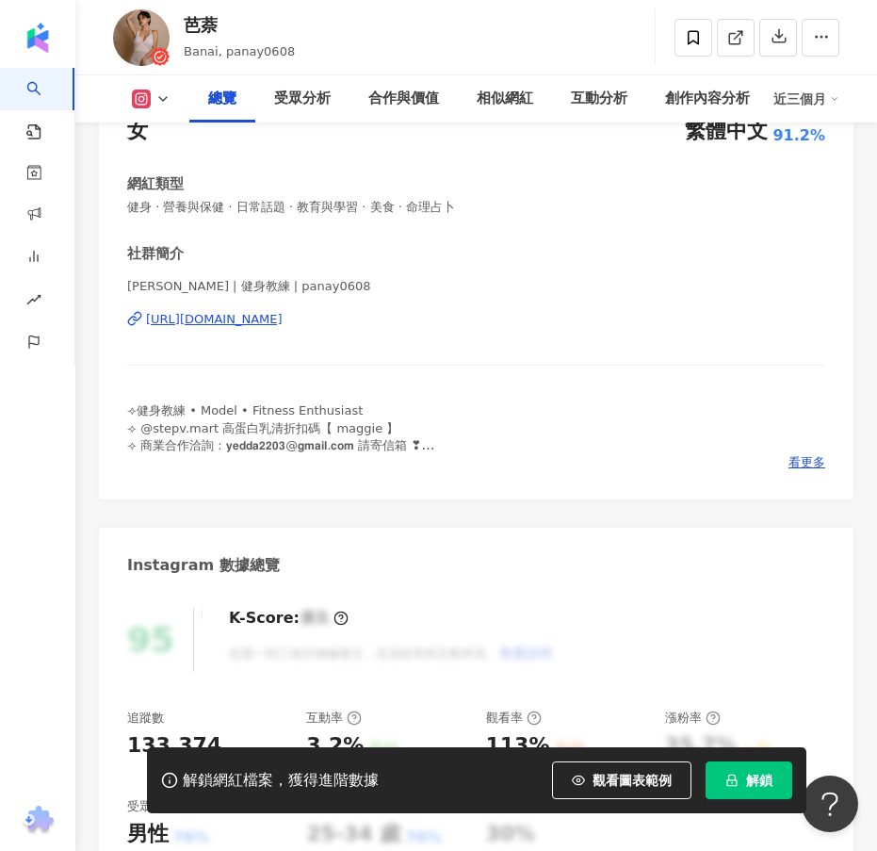
click at [649, 316] on div "[URL][DOMAIN_NAME]" at bounding box center [476, 319] width 698 height 17
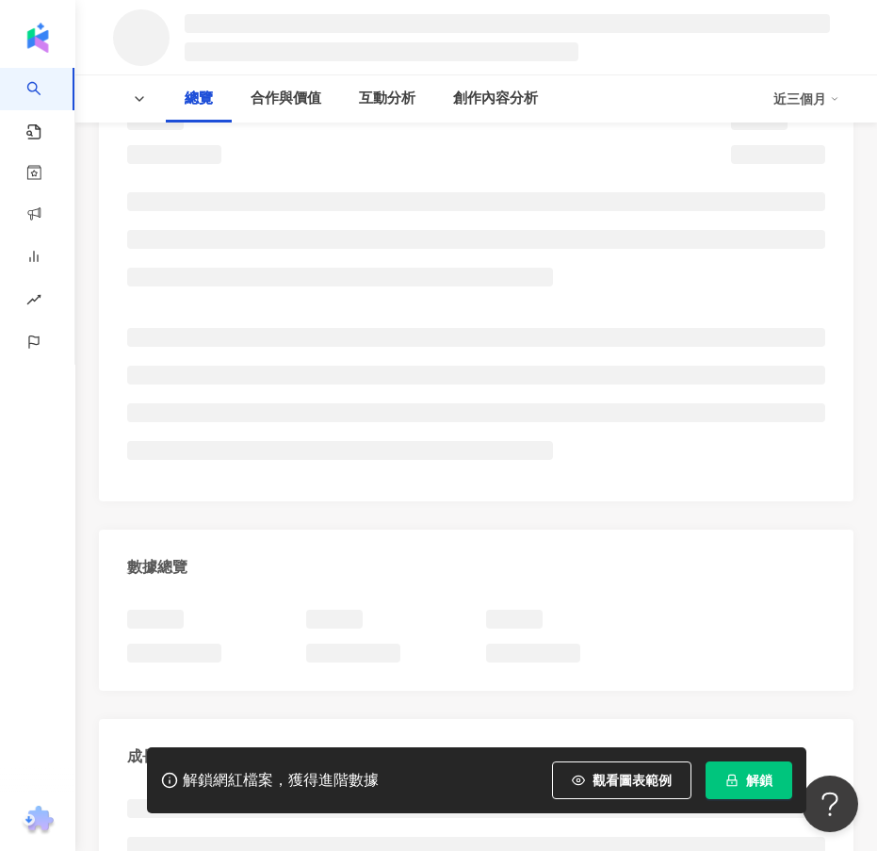
scroll to position [94, 0]
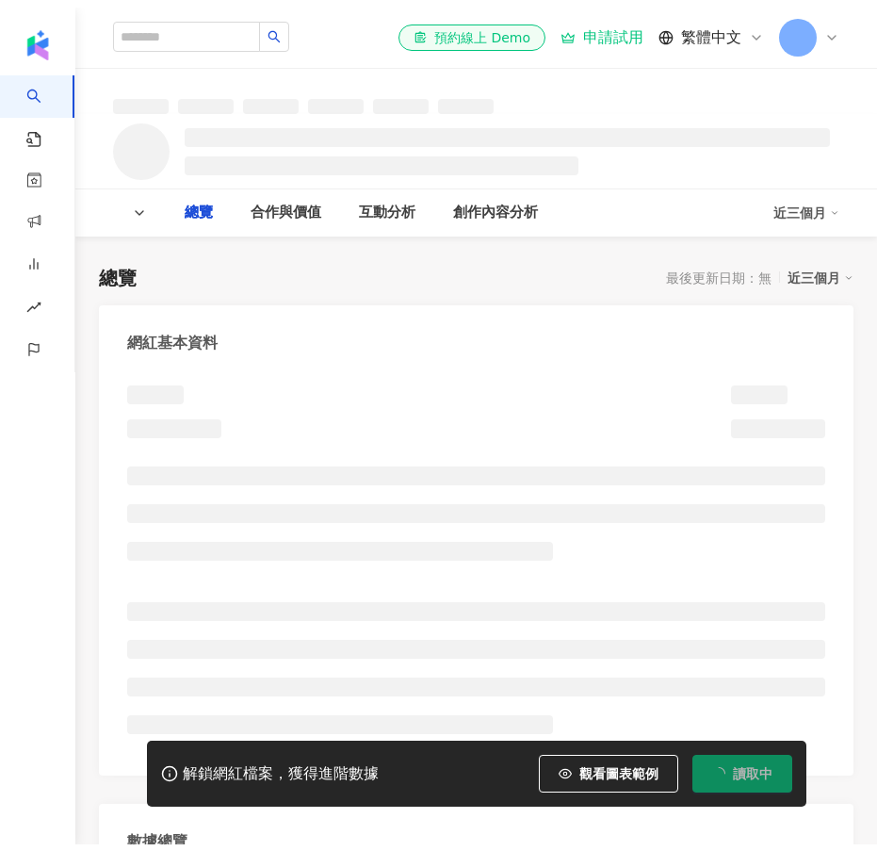
scroll to position [50, 0]
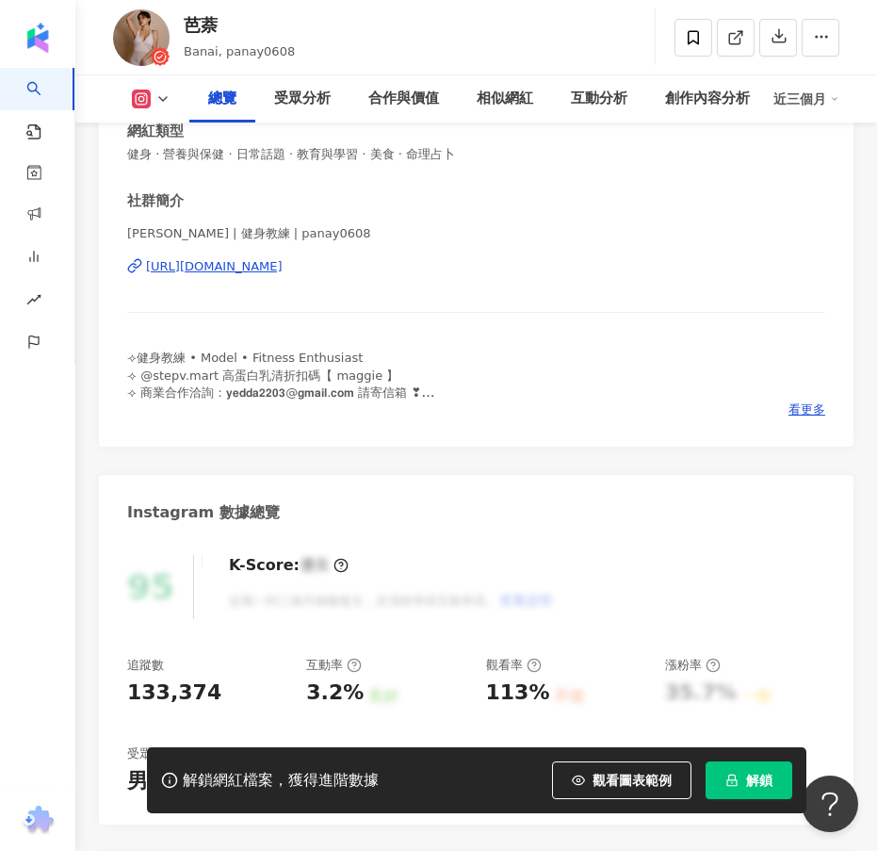
scroll to position [471, 0]
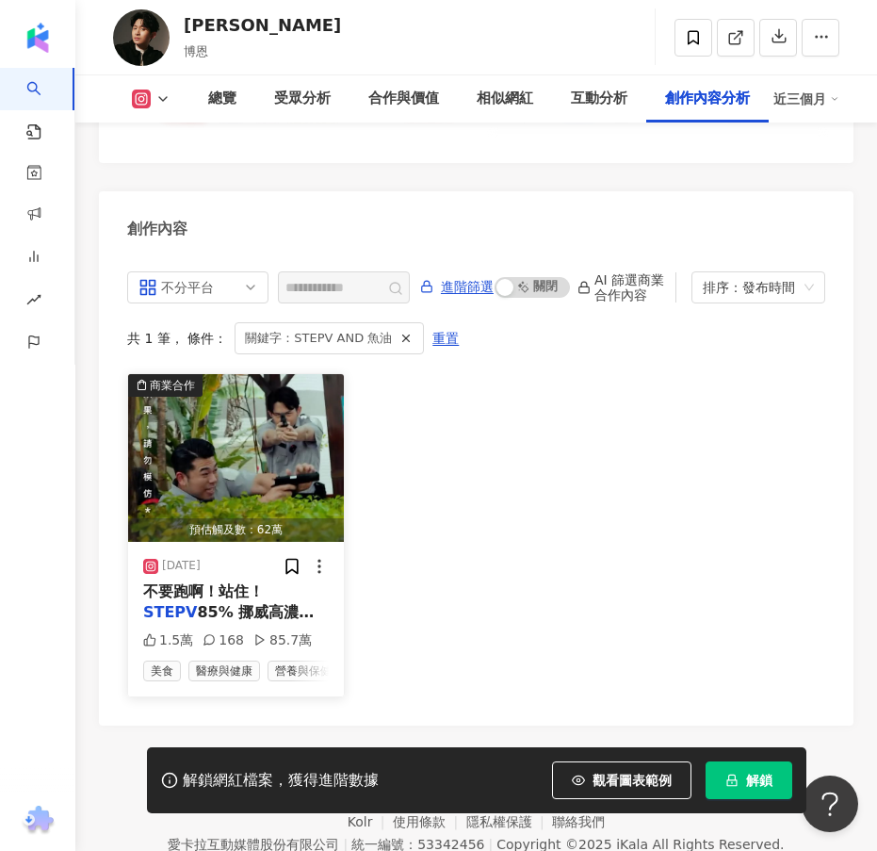
click at [248, 542] on div "2025/2/18 不要跑啊！站住！ STEPV 85% 挪威高濃度 魚油 @ stepv .mart ❶｜90 顆裝，單顆最低只要 8.4 元 ❷｜全球最新…" at bounding box center [236, 619] width 216 height 155
click at [241, 603] on span "85% 挪威高濃度" at bounding box center [255, 612] width 117 height 18
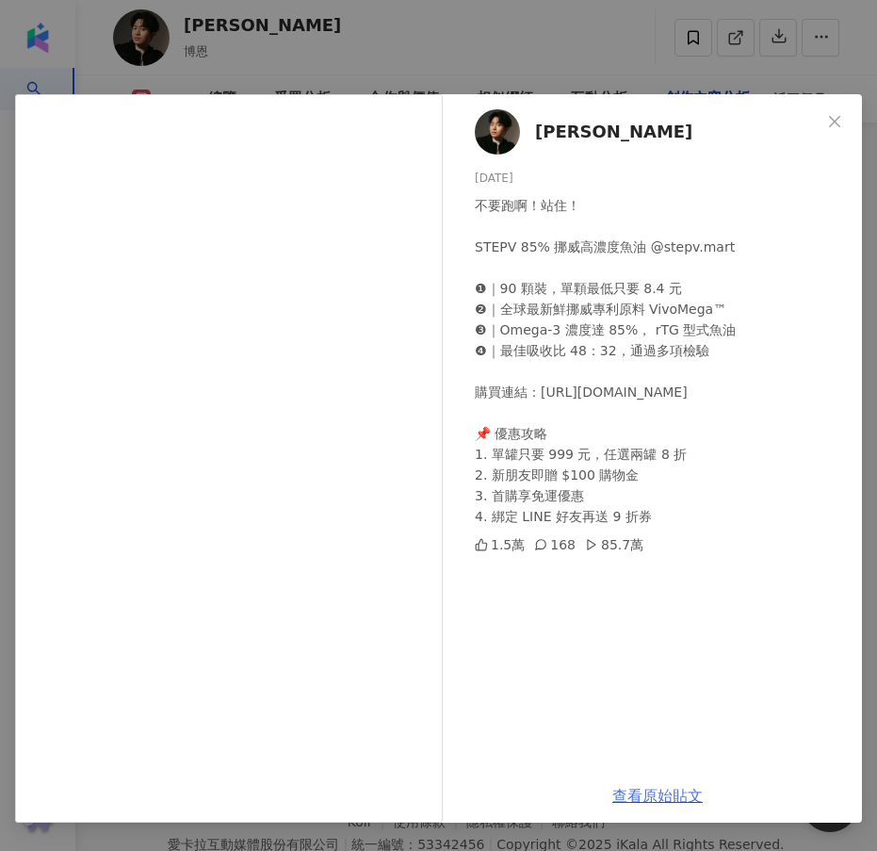
click at [664, 796] on link "查看原始貼文" at bounding box center [658, 796] width 90 height 18
click at [838, 124] on icon "close" at bounding box center [834, 121] width 15 height 15
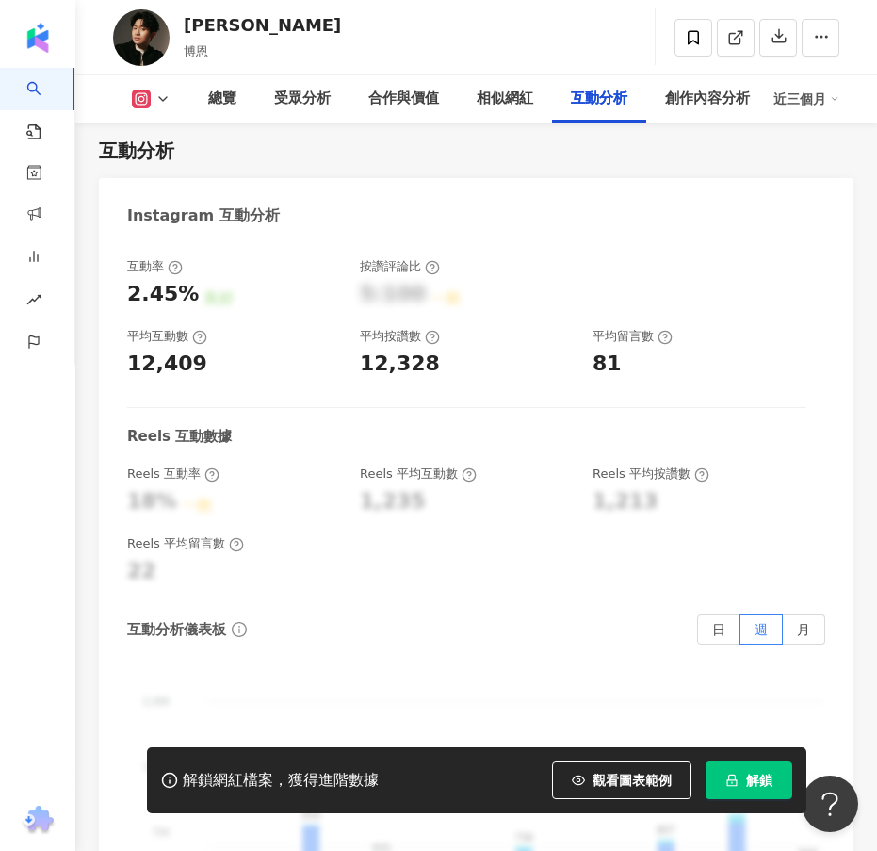
scroll to position [5535, 0]
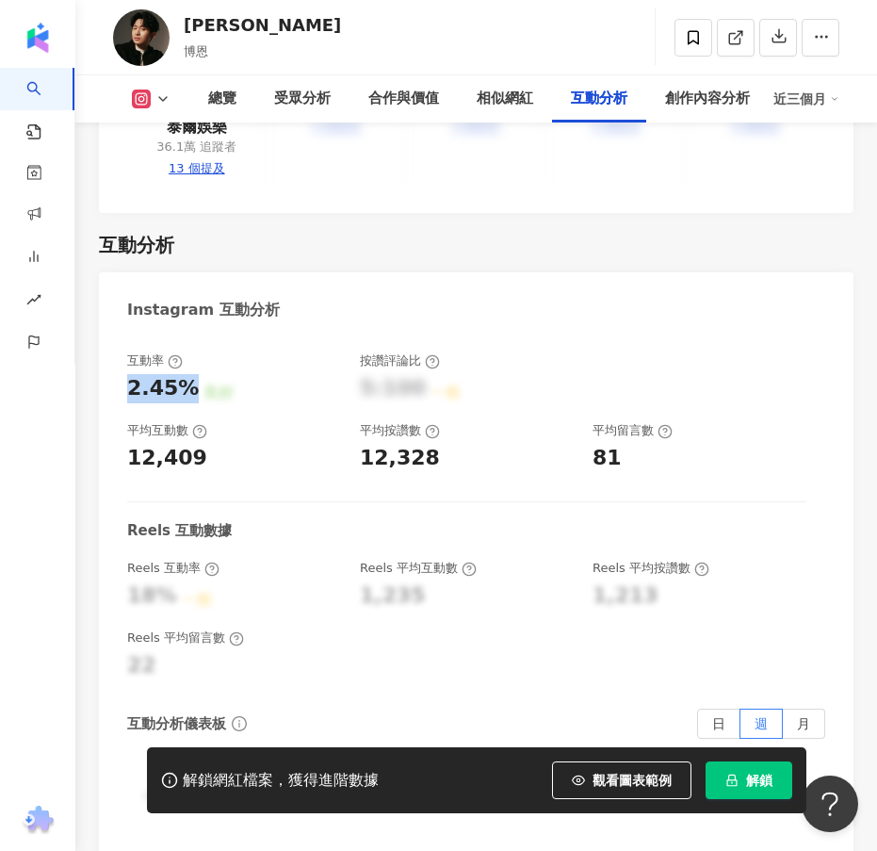
drag, startPoint x: 189, startPoint y: 307, endPoint x: 124, endPoint y: 307, distance: 65.0
click at [124, 334] on div "互動率 2.45% 良好 按讚評論比 5:100 一般 平均互動數 12,409 平均按讚數 12,328 平均留言數 81 Reels 互動數據 Reels…" at bounding box center [476, 724] width 755 height 780
copy div "2.45%"
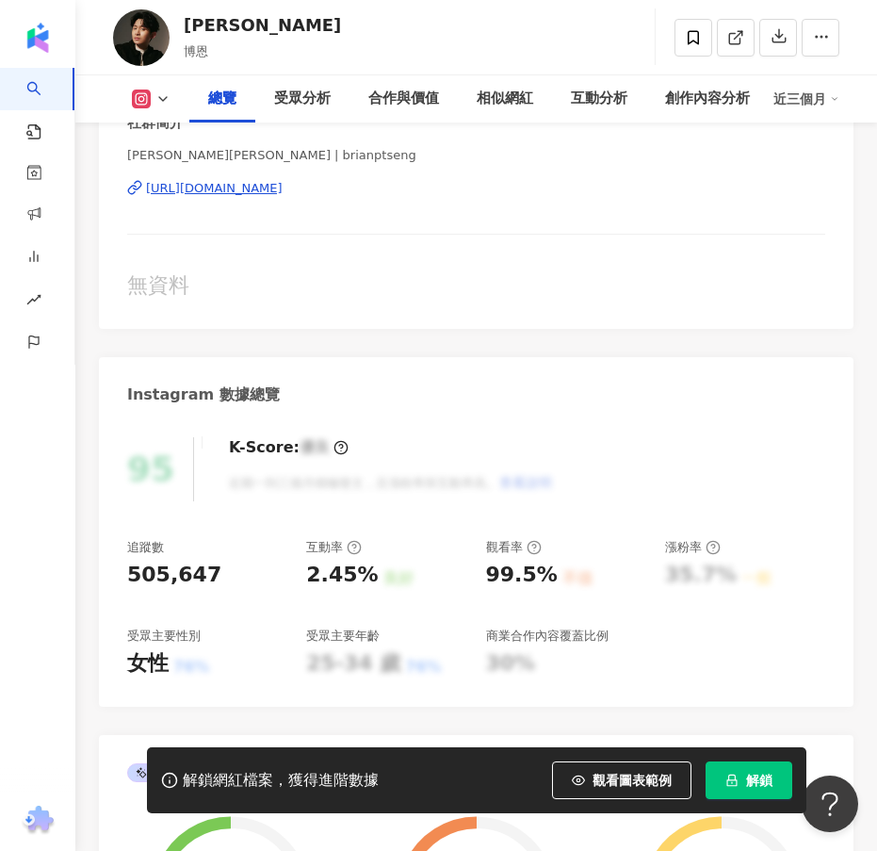
scroll to position [447, 0]
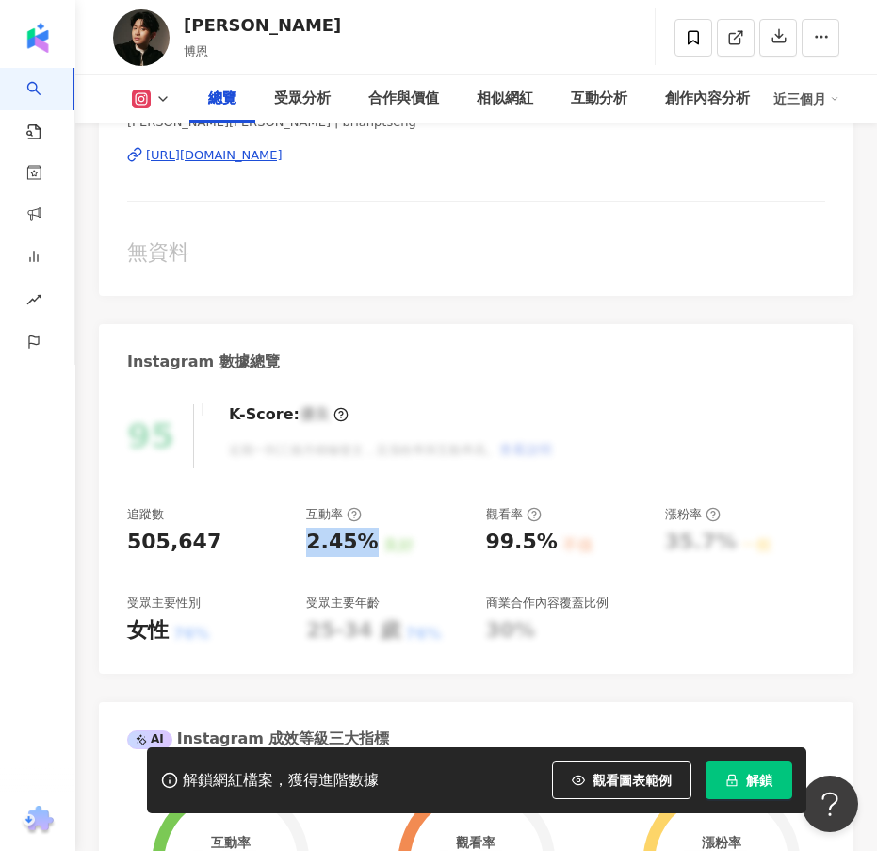
drag, startPoint x: 301, startPoint y: 547, endPoint x: 368, endPoint y: 551, distance: 67.1
click at [368, 551] on div "追蹤數 505,647 互動率 2.45% 良好 觀看率 99.5% 不佳 漲粉率 35.7% 一般 受眾主要性別 女性 76% 受眾主要年齡 25-34 歲…" at bounding box center [476, 575] width 698 height 139
copy div "2.45%"
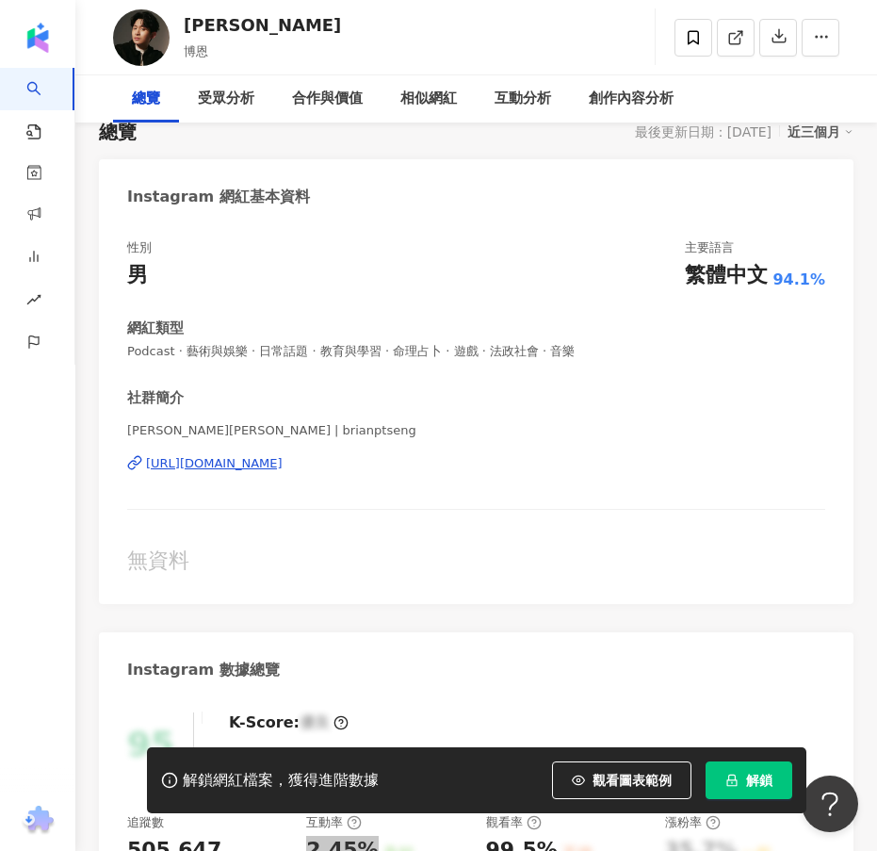
scroll to position [0, 0]
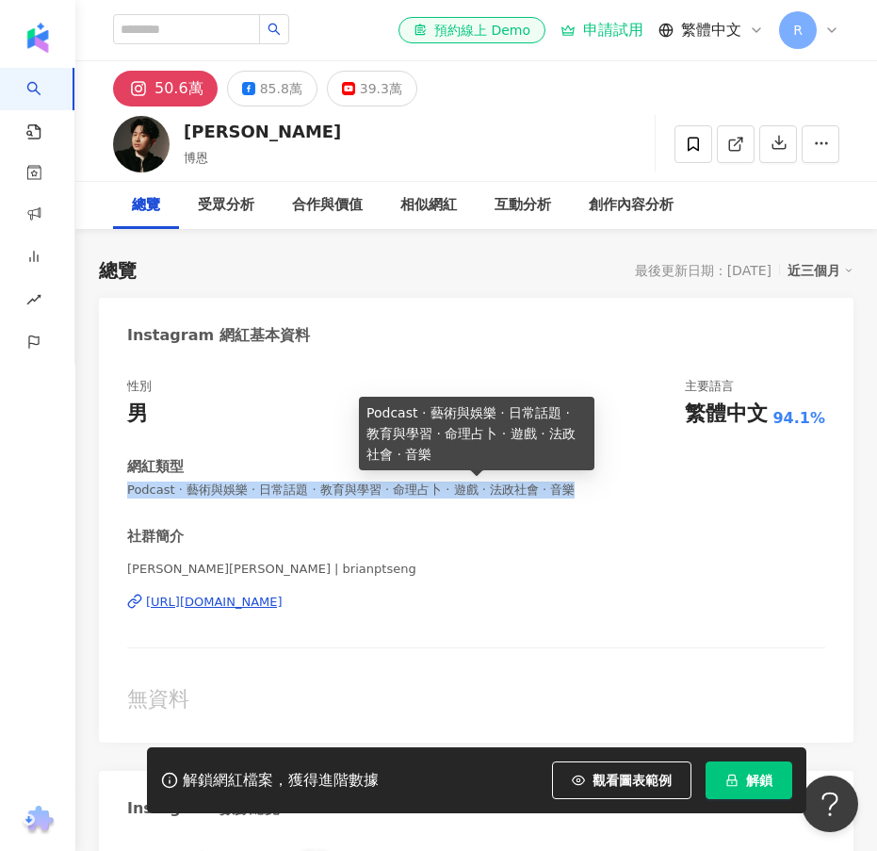
drag, startPoint x: 618, startPoint y: 491, endPoint x: 125, endPoint y: 488, distance: 492.9
click at [125, 488] on div "性別 男 主要語言 繁體中文 94.1% 網紅類型 Podcast · 藝術與娛樂 · 日常話題 · 教育與學習 · 命理占卜 · 遊戲 · 法政社會 · 音…" at bounding box center [476, 551] width 755 height 384
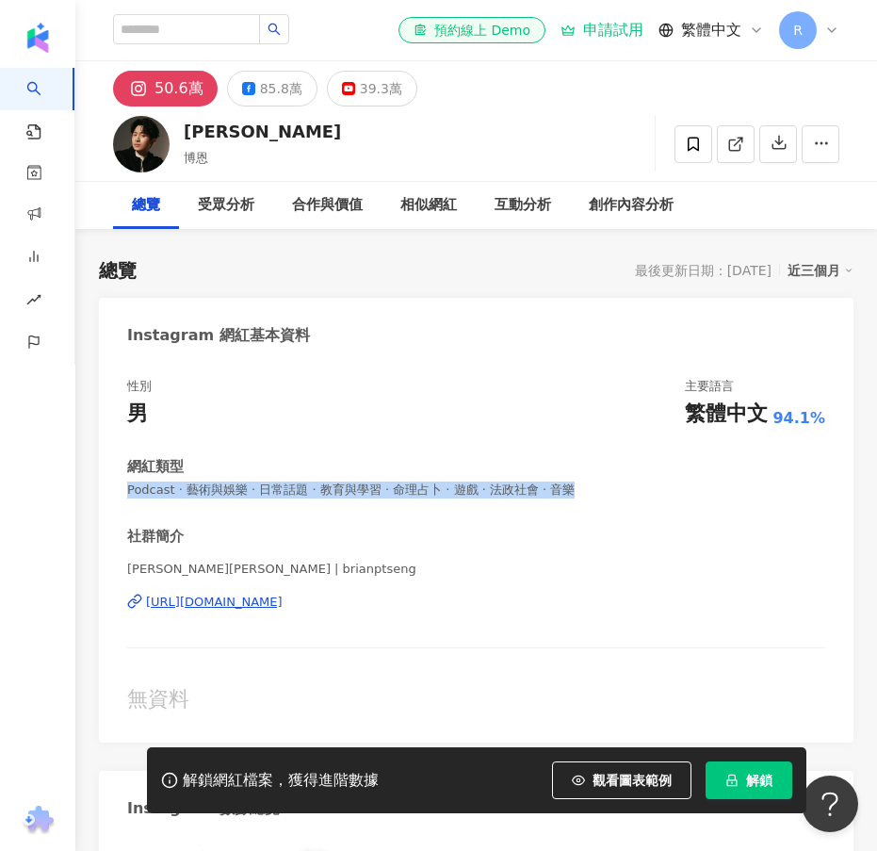
copy span "Podcast · 藝術與娛樂 · 日常話題 · 教育與學習 · 命理占卜 · 遊戲 · 法政社會 · 音樂"
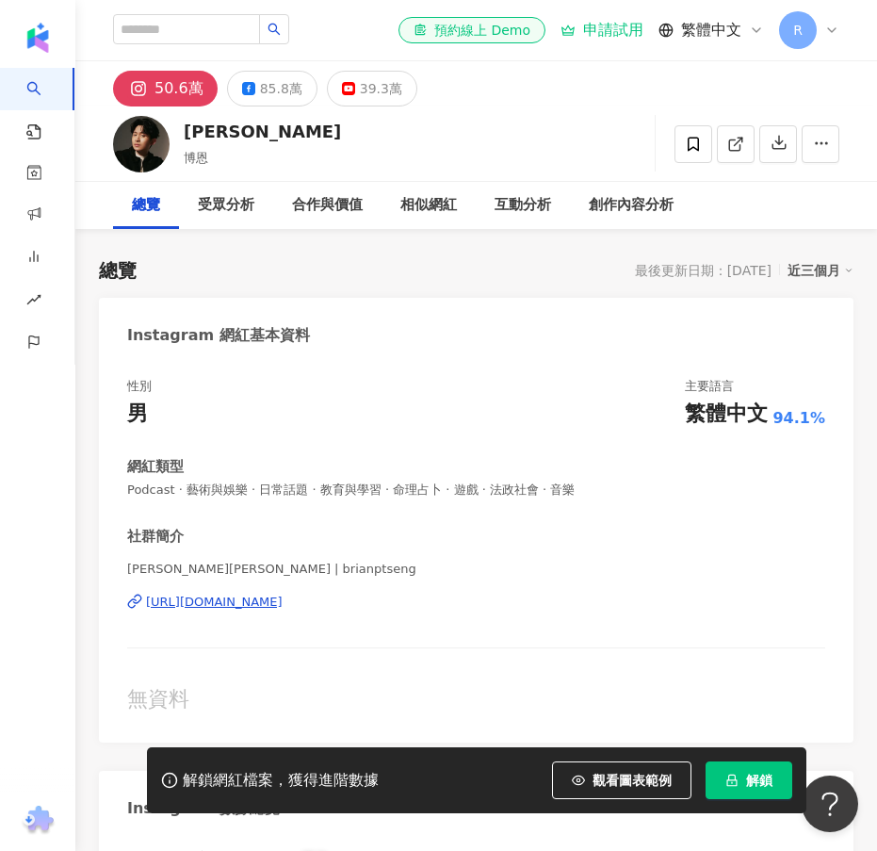
drag, startPoint x: 346, startPoint y: 607, endPoint x: 229, endPoint y: 131, distance: 490.0
click at [229, 131] on div "曾博恩" at bounding box center [262, 132] width 157 height 24
drag, startPoint x: 232, startPoint y: 131, endPoint x: 183, endPoint y: 132, distance: 49.0
click at [183, 132] on div "曾博恩 博恩 追蹤數 505,647 互動率 2.45% 觀看率 99.5%" at bounding box center [476, 143] width 802 height 74
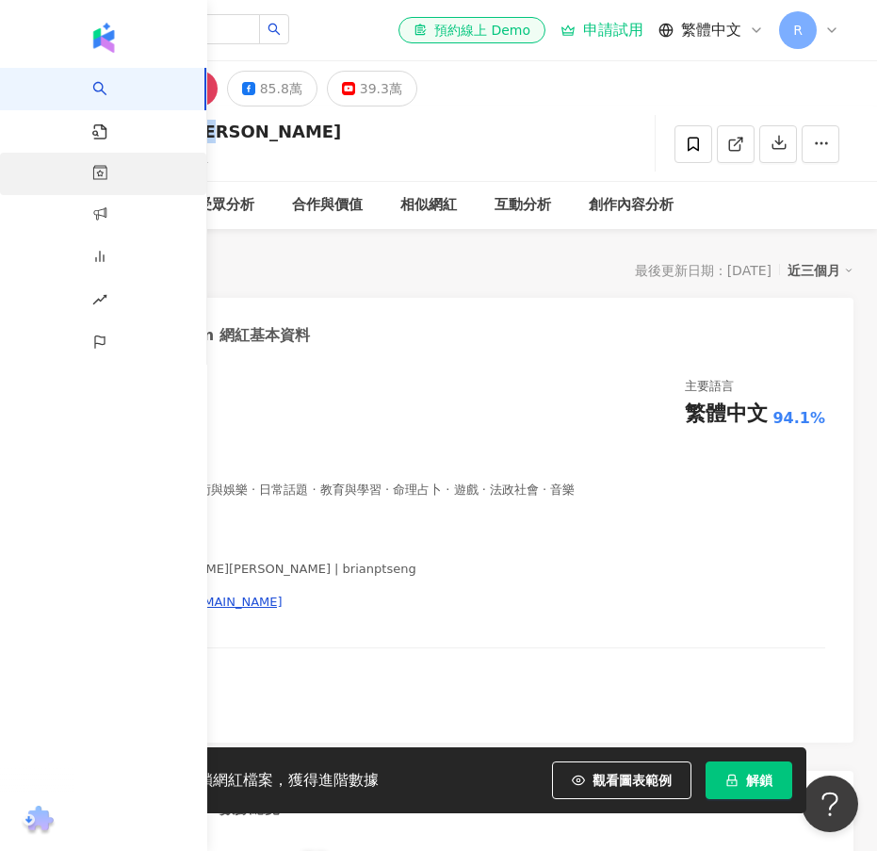
copy div "曾博恩"
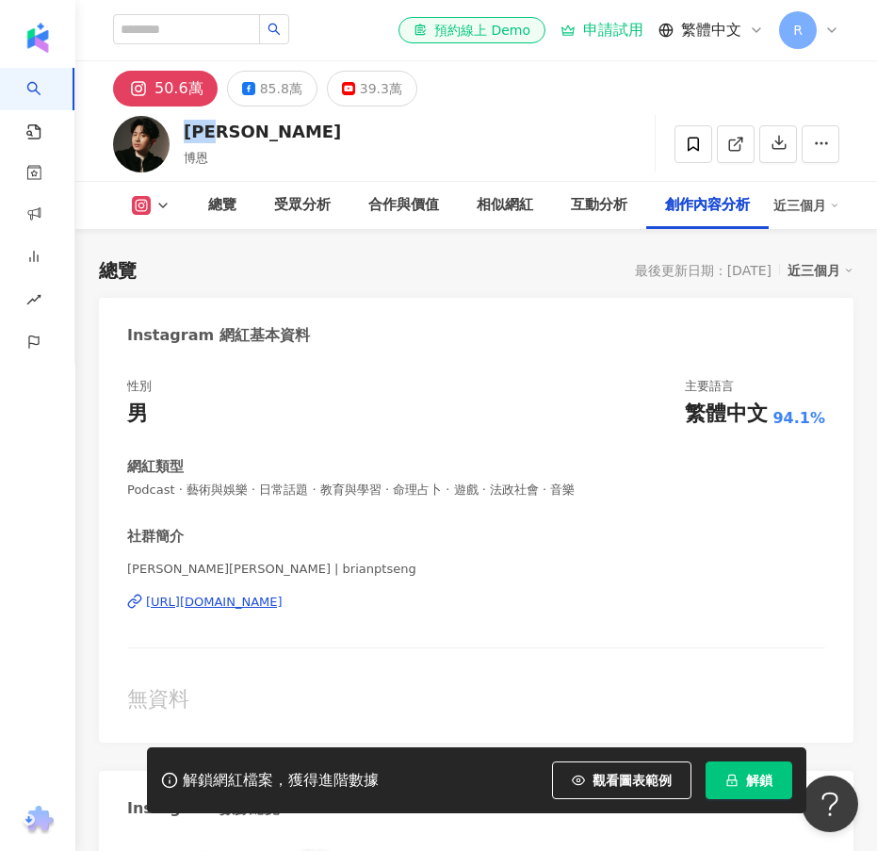
scroll to position [8645, 0]
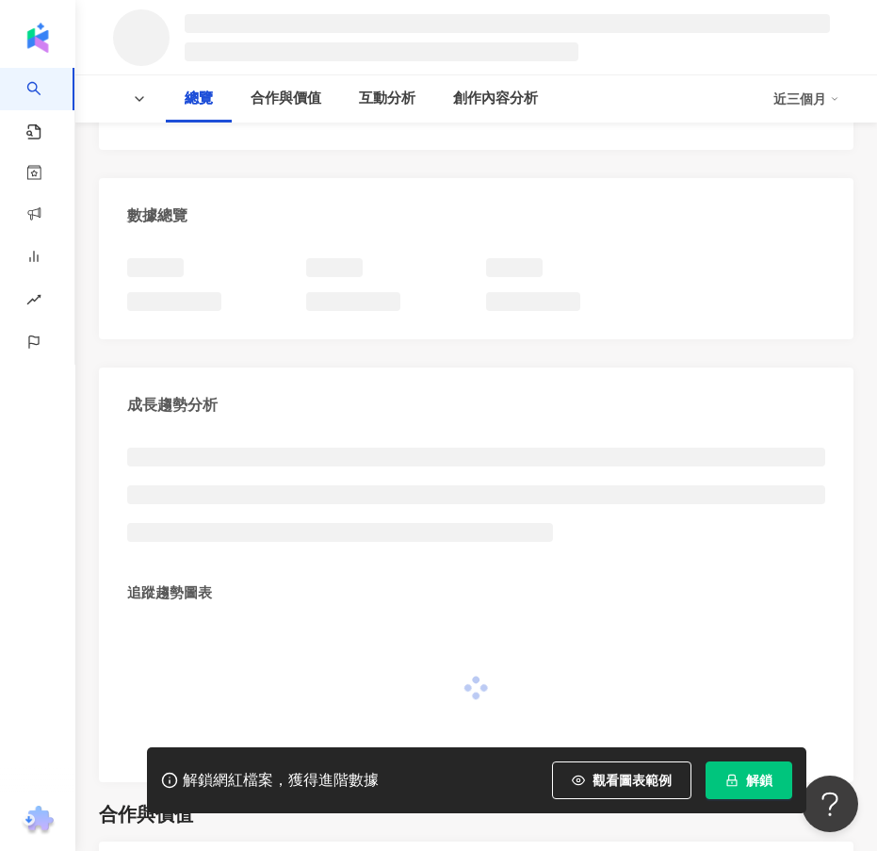
scroll to position [53, 0]
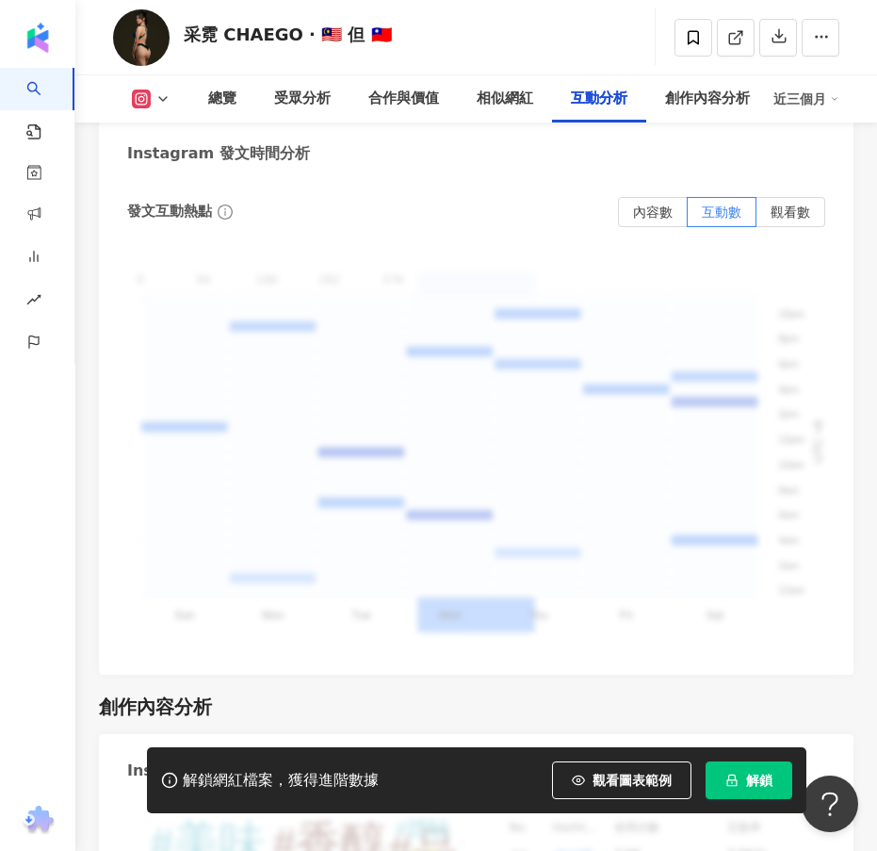
scroll to position [7336, 0]
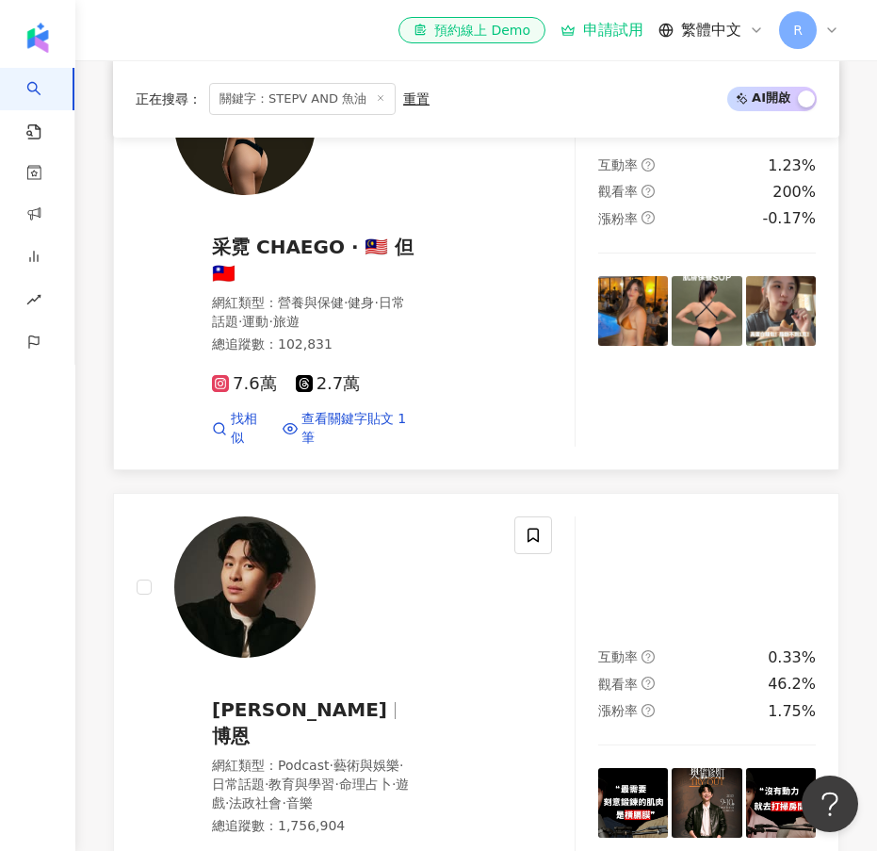
scroll to position [1299, 0]
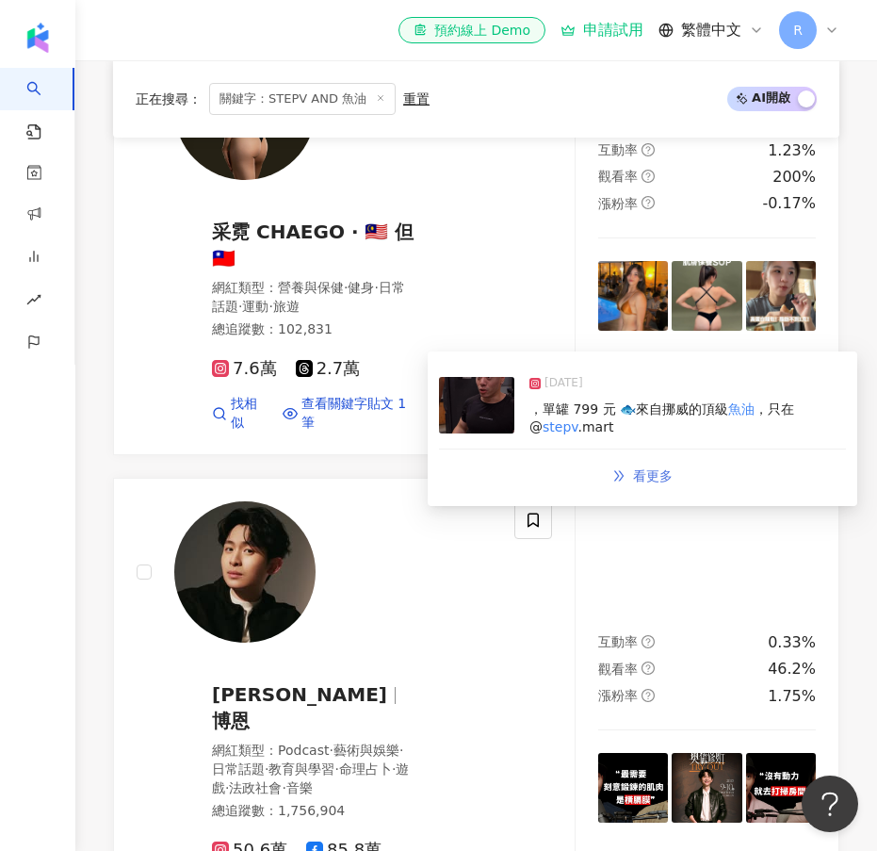
click at [663, 479] on span "看更多" at bounding box center [653, 475] width 40 height 15
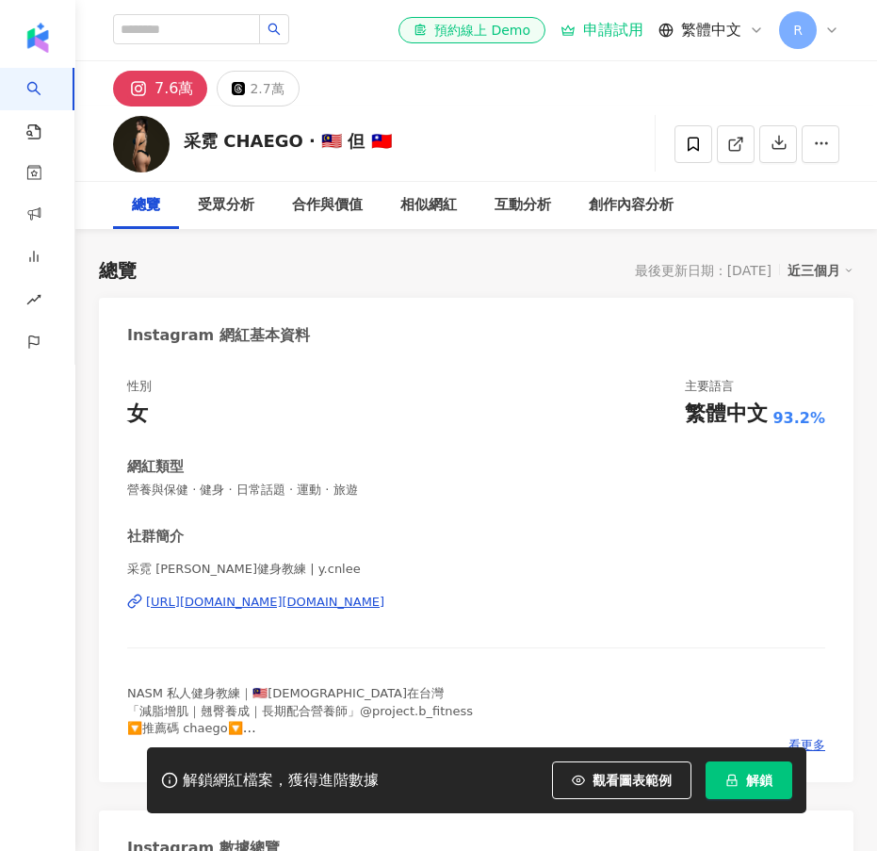
scroll to position [8474, 0]
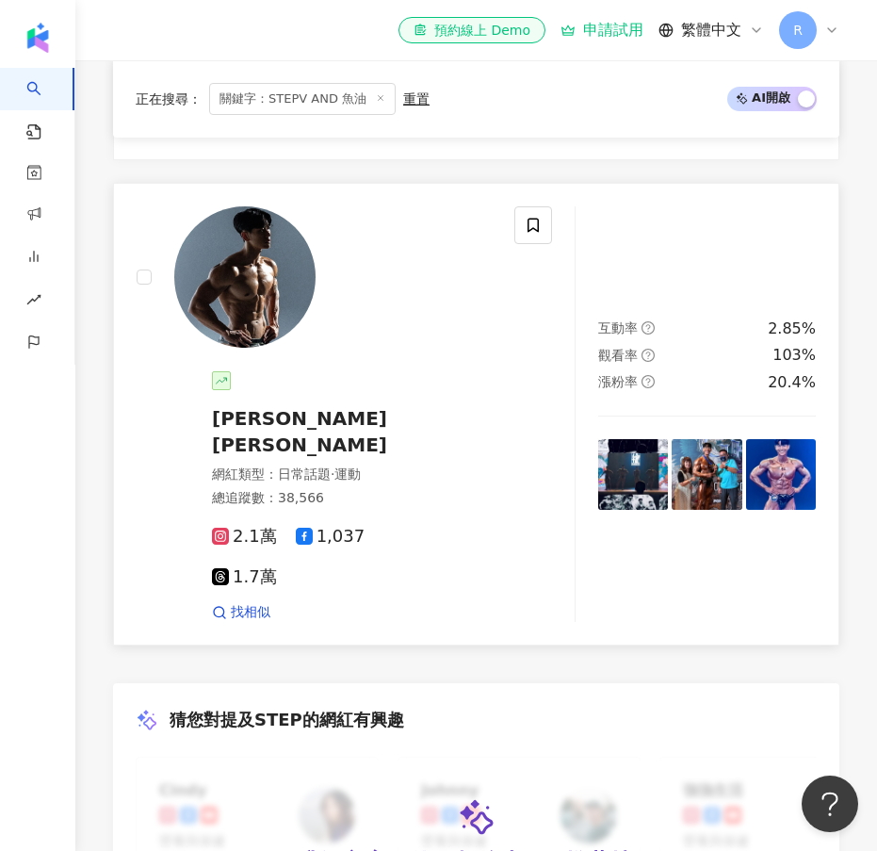
scroll to position [2113, 0]
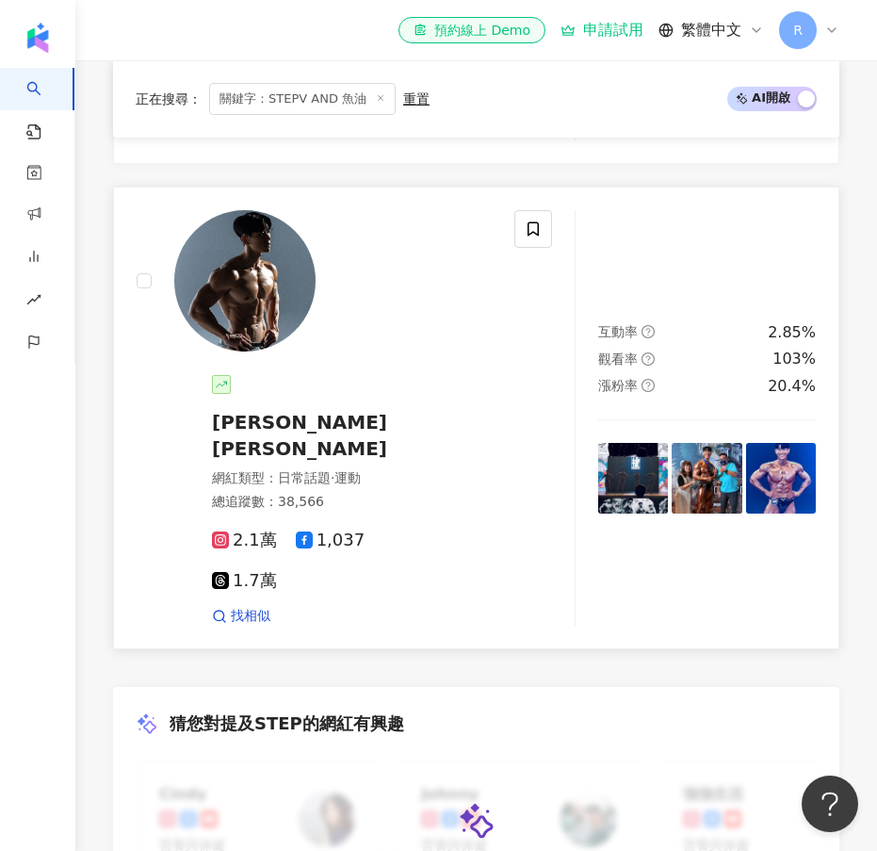
click at [286, 411] on span "[PERSON_NAME][PERSON_NAME]" at bounding box center [299, 435] width 175 height 49
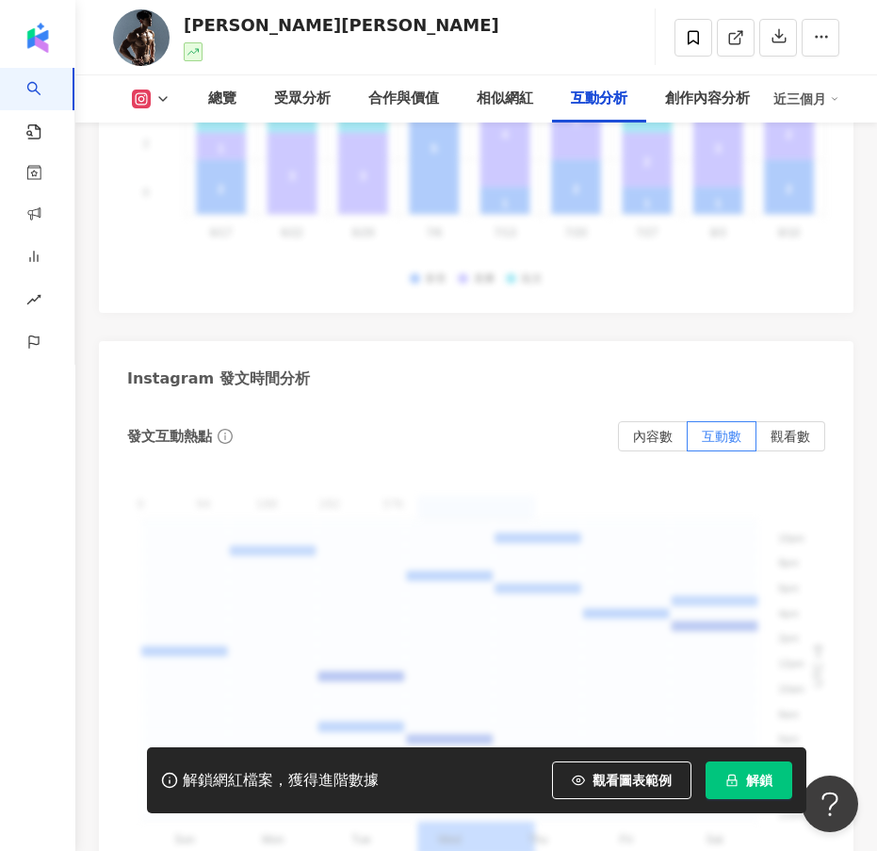
scroll to position [7455, 0]
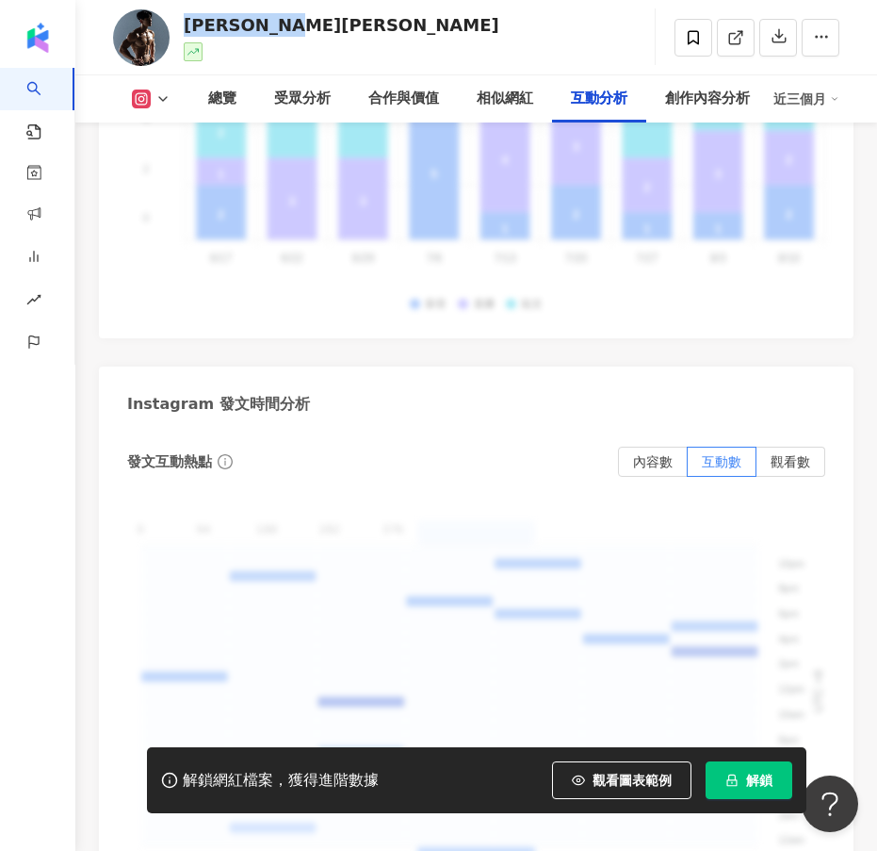
drag, startPoint x: 189, startPoint y: 28, endPoint x: 312, endPoint y: 22, distance: 122.7
click at [314, 22] on div "[PERSON_NAME][PERSON_NAME] 追蹤數 20,730 互動率 2.85% 觀看率 103%" at bounding box center [476, 37] width 802 height 74
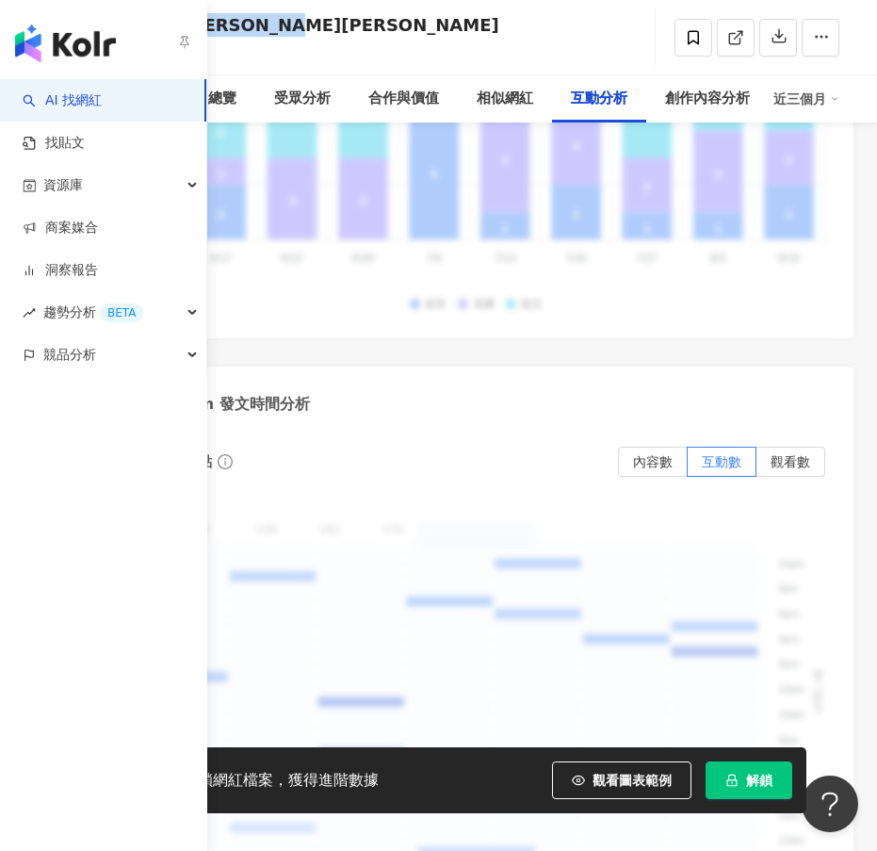
click at [52, 99] on link "AI 找網紅" at bounding box center [62, 100] width 79 height 19
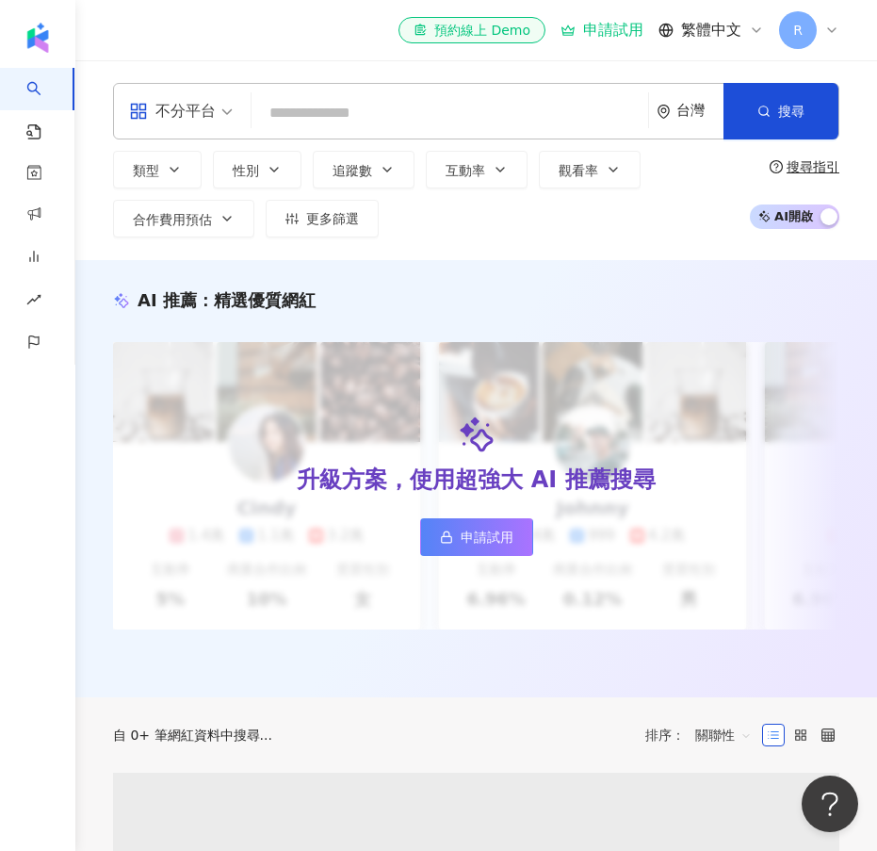
click at [354, 115] on input "search" at bounding box center [450, 113] width 382 height 36
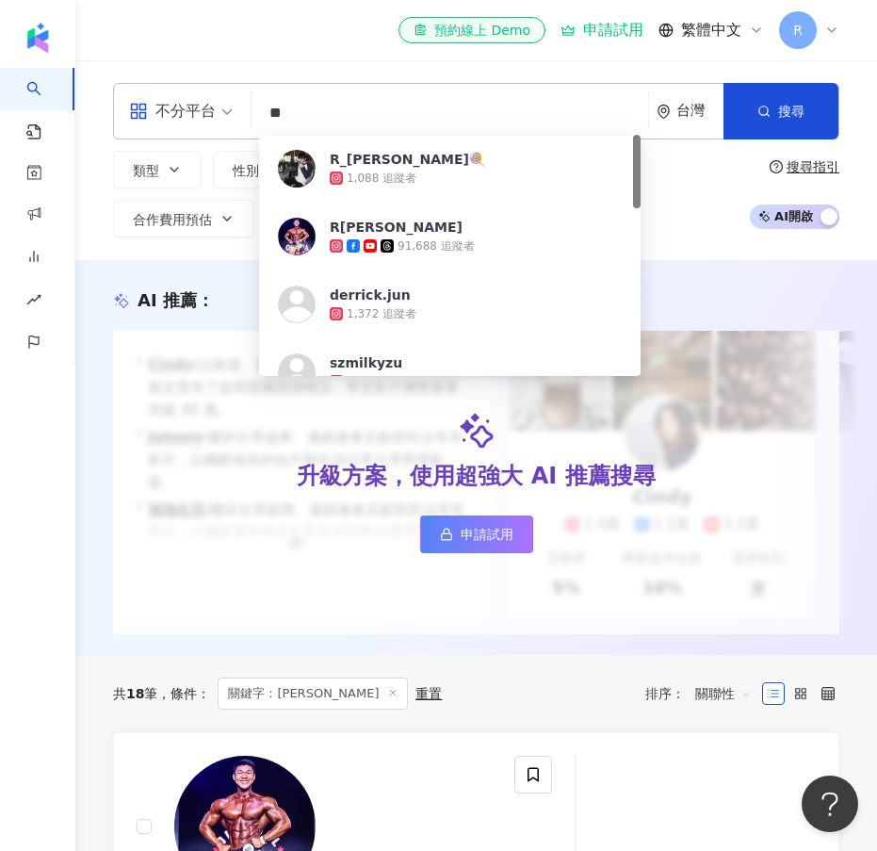
drag, startPoint x: 305, startPoint y: 104, endPoint x: 240, endPoint y: 93, distance: 65.8
click at [240, 93] on div "不分平台 ** 台灣 搜尋 af5e053d-4ff3-4070-8304-d0d0c9acbf35 R_[PERSON_NAME]🍭 1,088 追蹤者 R…" at bounding box center [476, 111] width 727 height 57
paste input "**********"
type input "**********"
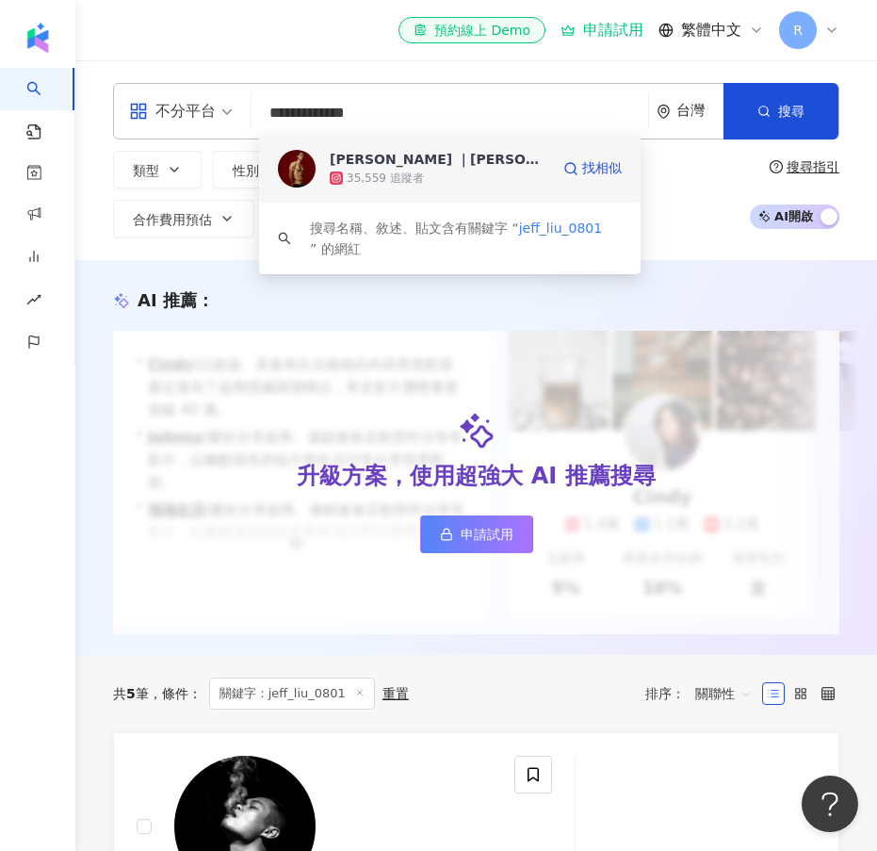
click at [412, 154] on div "[PERSON_NAME] ｜[PERSON_NAME]🏴󠁧󠁢󠁳󠁣󠁴󠁿愛丁堡劉教練, MSc, CSCS, CES" at bounding box center [440, 159] width 220 height 19
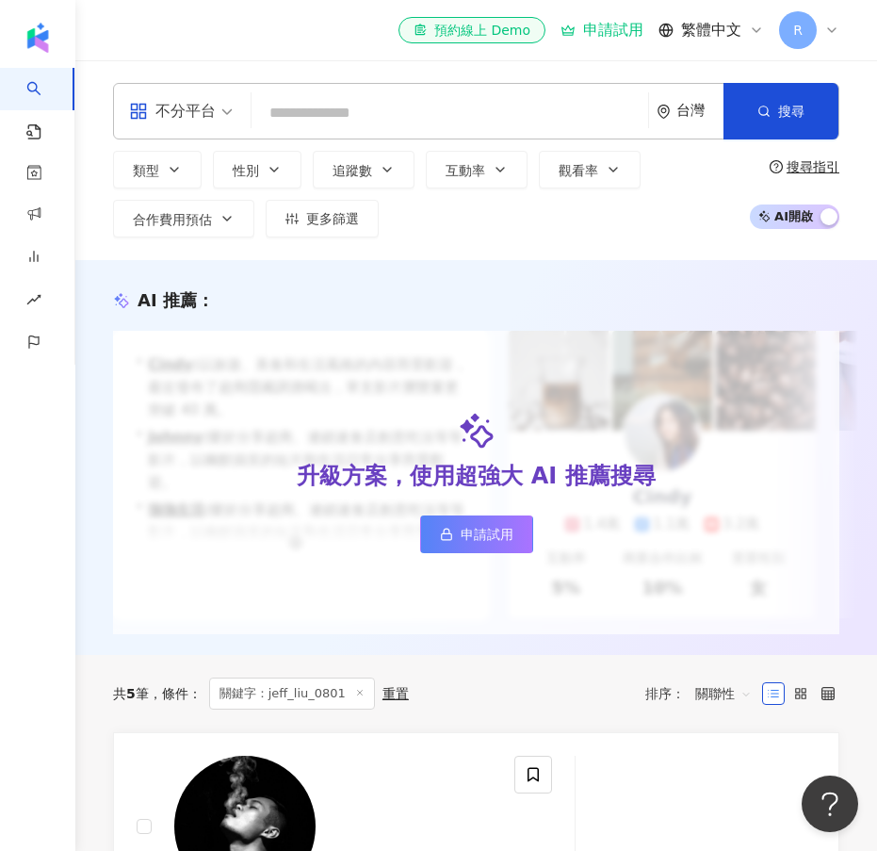
click at [309, 119] on input "search" at bounding box center [450, 113] width 382 height 36
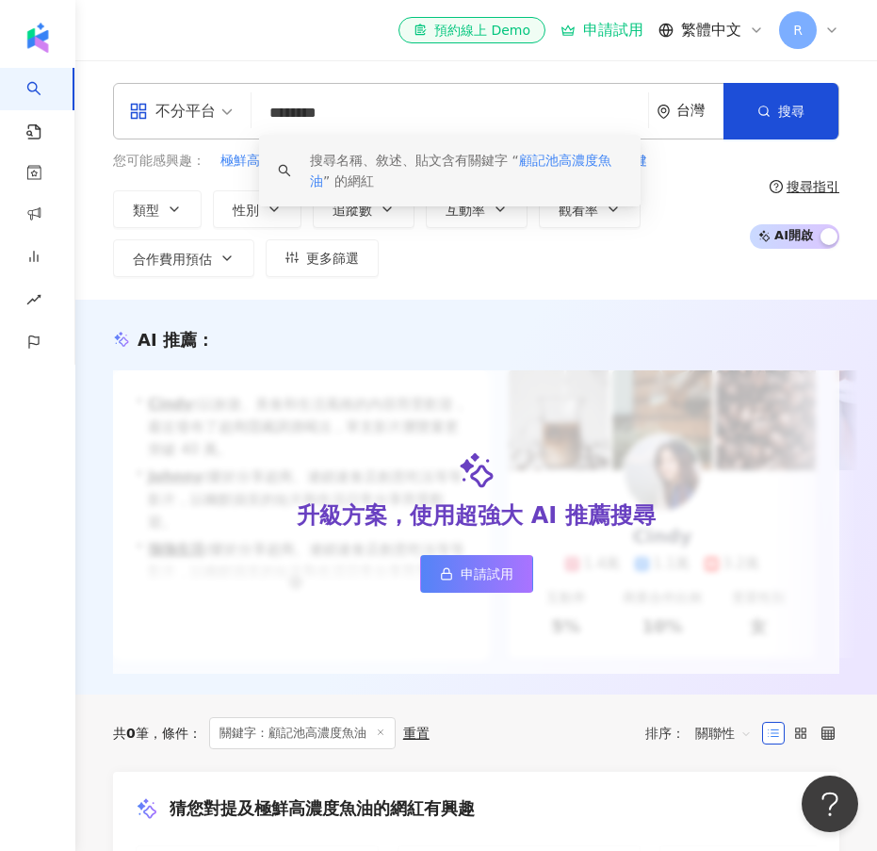
drag, startPoint x: 413, startPoint y: 116, endPoint x: 250, endPoint y: 120, distance: 163.1
click at [250, 120] on div "不分平台 ******** 台灣 搜尋 keyword 搜尋名稱、敘述、貼文含有關鍵字 “ 顧記池高濃度魚油 ” 的網紅" at bounding box center [476, 111] width 727 height 57
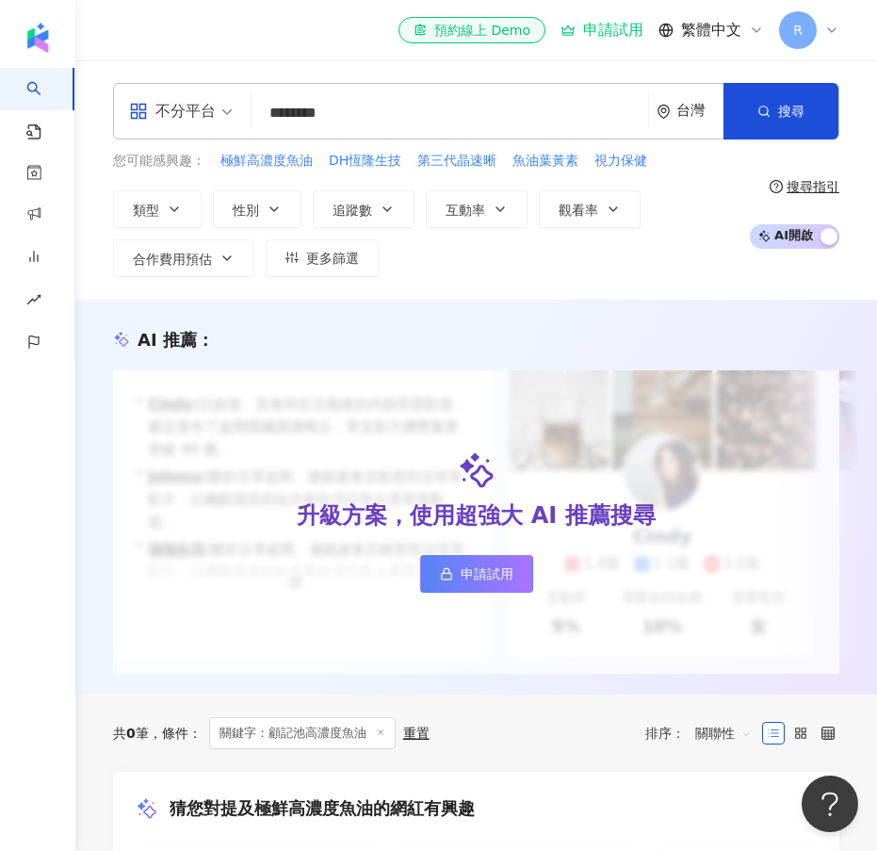
drag, startPoint x: 403, startPoint y: 108, endPoint x: 423, endPoint y: 125, distance: 26.1
click at [403, 108] on input "********" at bounding box center [450, 113] width 382 height 36
click at [412, 109] on input "********" at bounding box center [450, 113] width 382 height 36
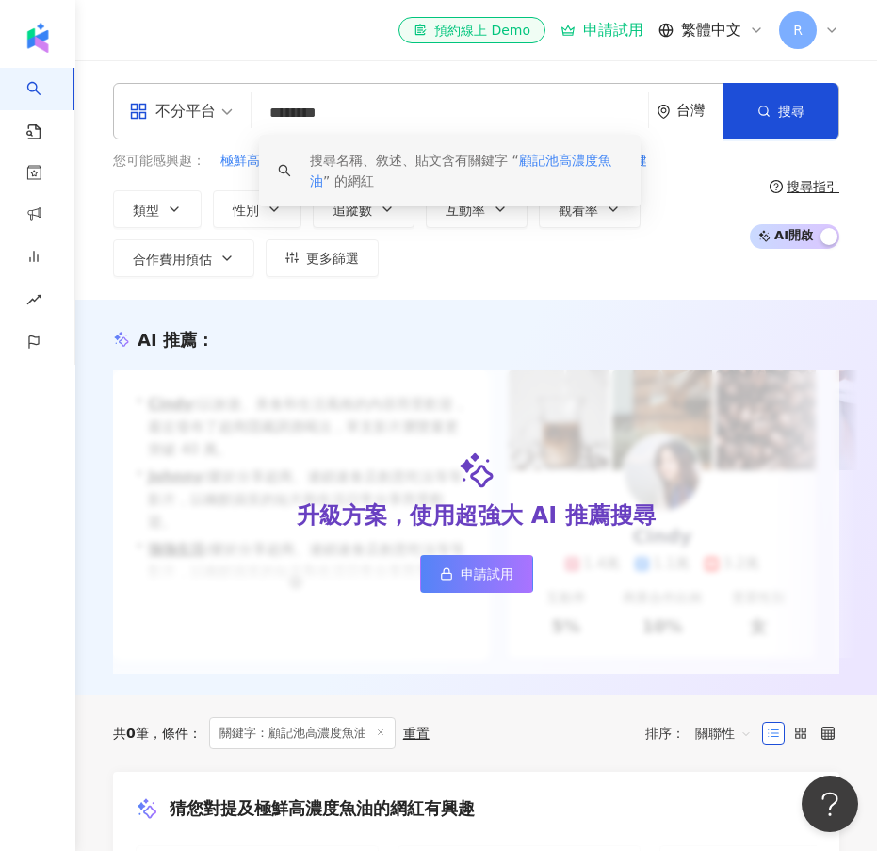
drag, startPoint x: 465, startPoint y: 107, endPoint x: 200, endPoint y: 107, distance: 264.8
click at [200, 107] on div "不分平台 ******** 台灣 搜尋 keyword 搜尋名稱、敘述、貼文含有關鍵字 “ 顧記池高濃度魚油 ” 的網紅" at bounding box center [476, 111] width 727 height 57
paste input "*"
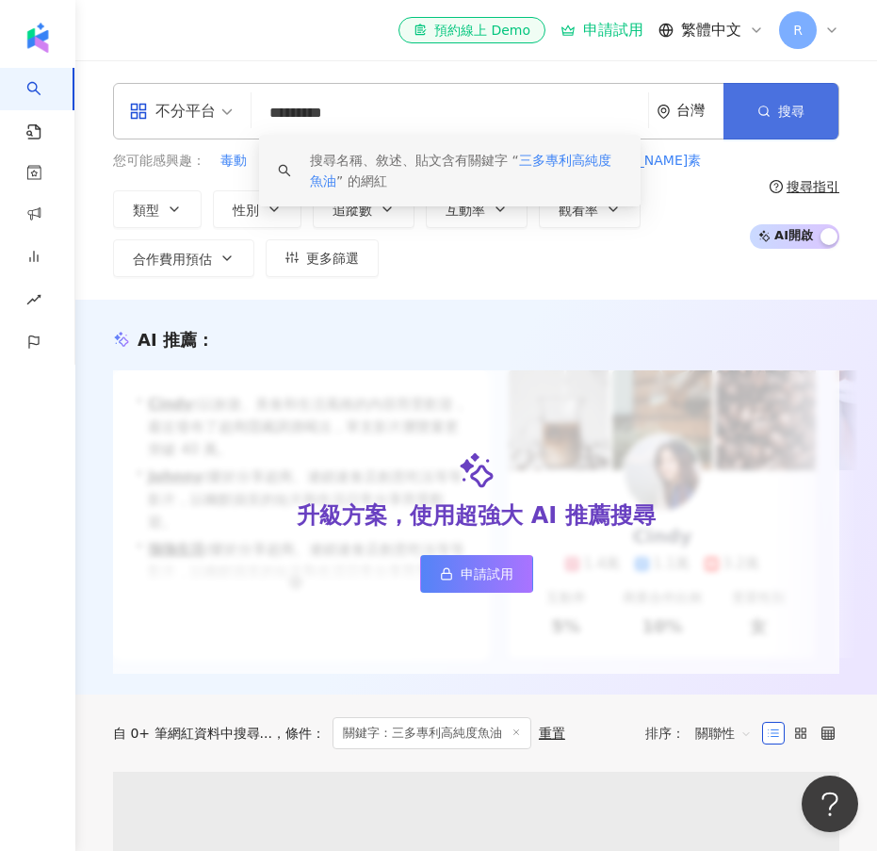
click at [766, 109] on icon "button" at bounding box center [764, 111] width 13 height 13
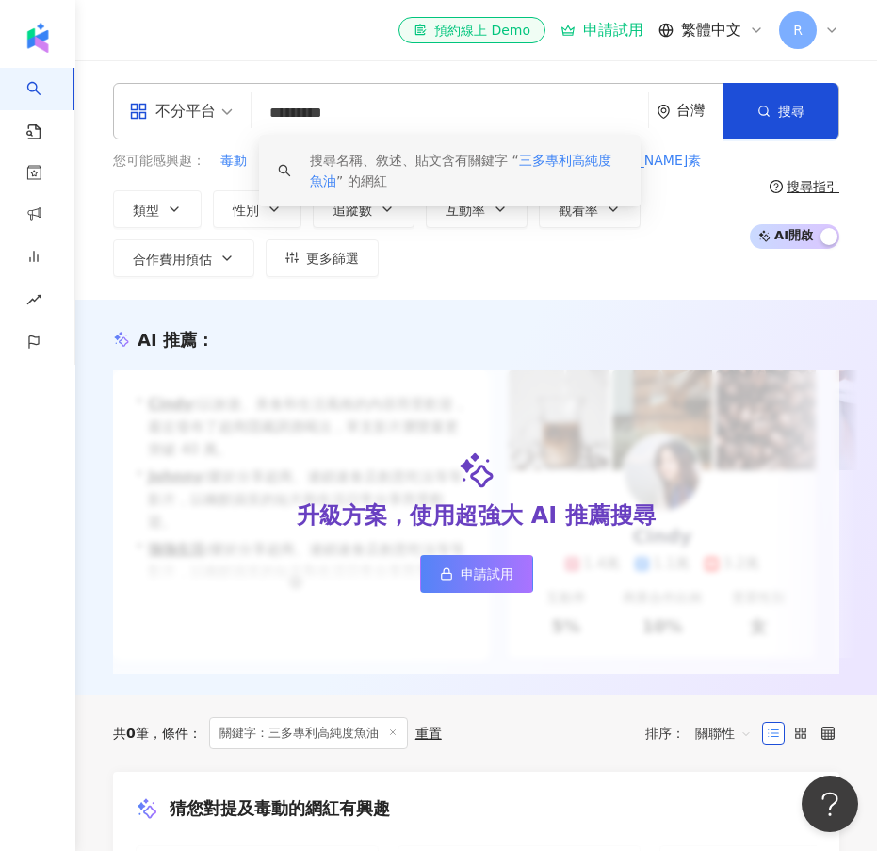
drag, startPoint x: 442, startPoint y: 113, endPoint x: 176, endPoint y: 106, distance: 265.8
click at [176, 106] on div "不分平台 ********* 台灣 搜尋 keyword 搜尋名稱、敘述、貼文含有關鍵字 “ 三多專利高純度魚油 ” 的網紅" at bounding box center [476, 111] width 727 height 57
paste input "****"
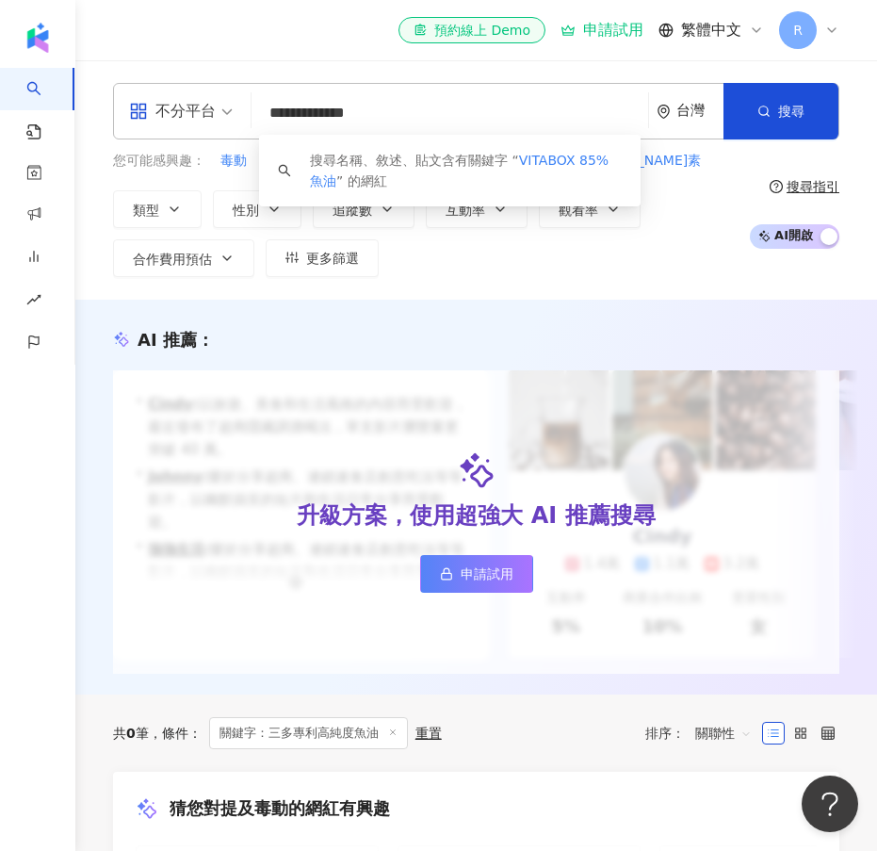
drag, startPoint x: 362, startPoint y: 110, endPoint x: 335, endPoint y: 109, distance: 26.4
click at [335, 109] on input "**********" at bounding box center [450, 113] width 382 height 36
type input "**********"
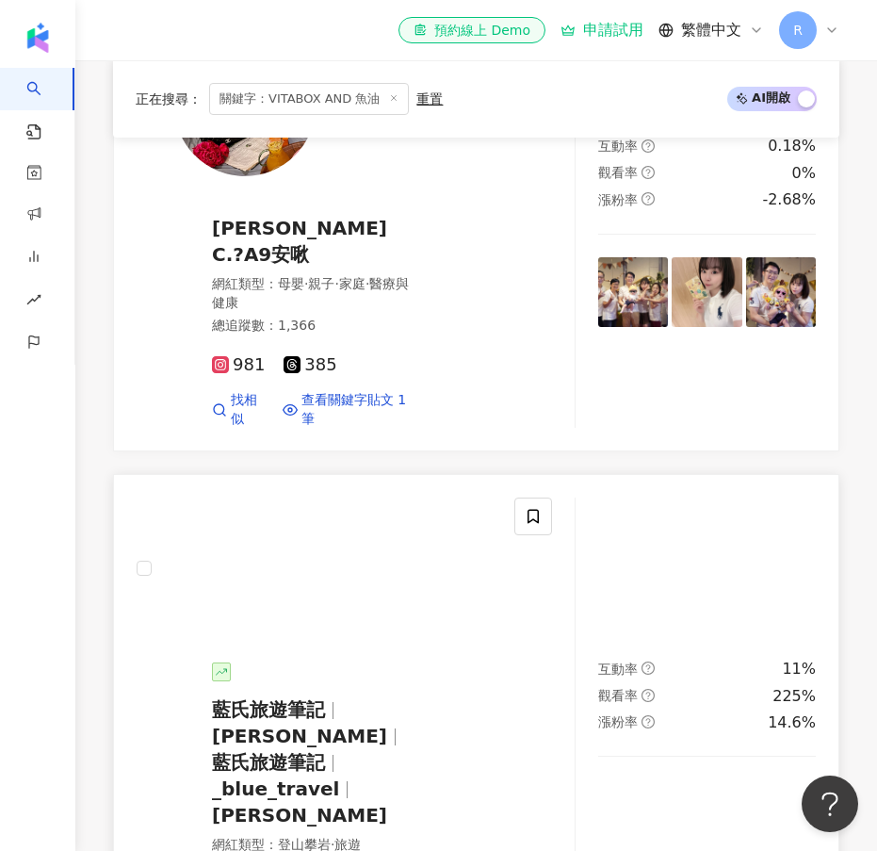
scroll to position [1737, 0]
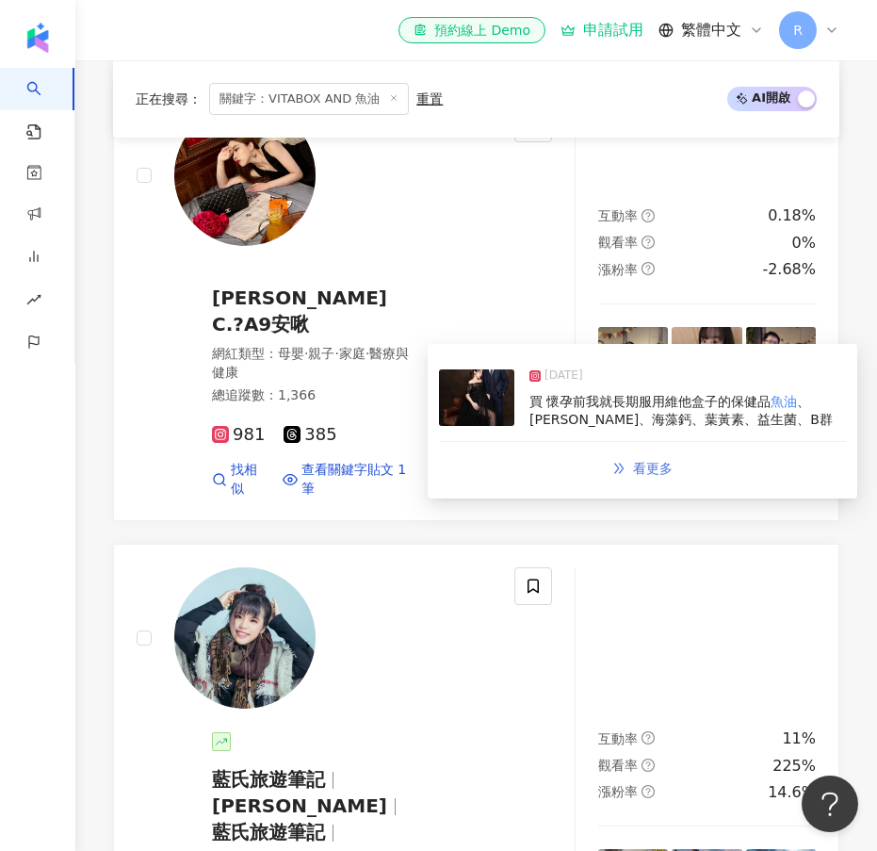
click at [637, 467] on span "看更多" at bounding box center [653, 468] width 40 height 15
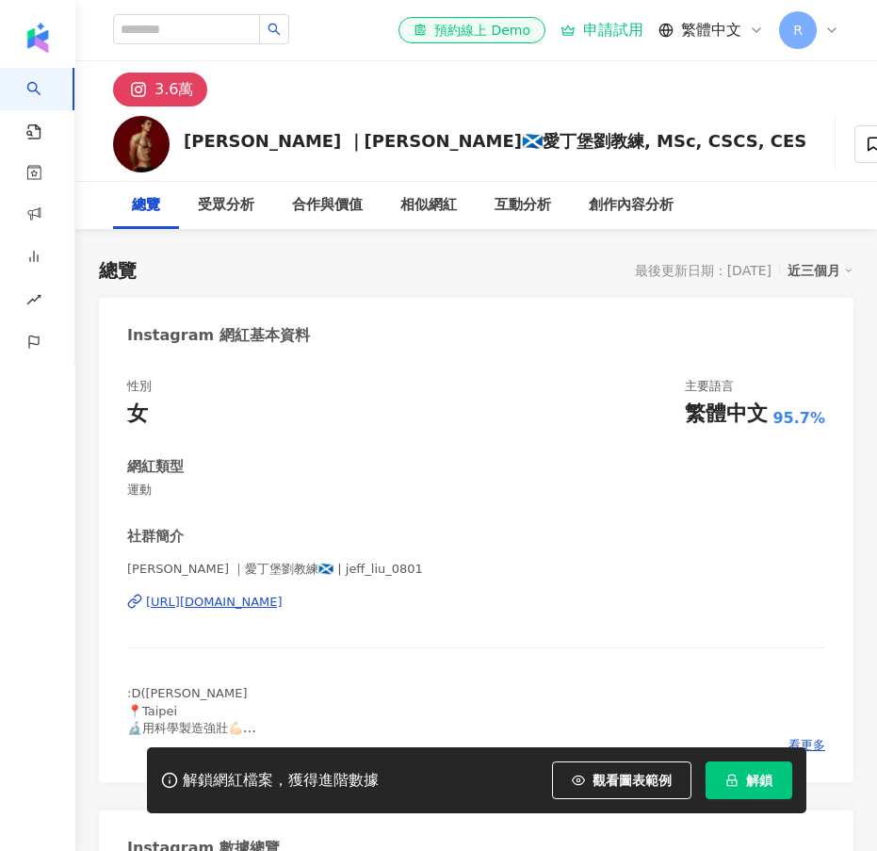
click at [494, 268] on div "總覽 最後更新日期：[DATE] 近三個月" at bounding box center [476, 270] width 755 height 26
drag, startPoint x: 132, startPoint y: 495, endPoint x: 163, endPoint y: 496, distance: 31.1
click at [163, 496] on span "運動" at bounding box center [476, 490] width 698 height 17
copy span "運動"
click at [143, 491] on span "運動" at bounding box center [476, 490] width 698 height 17
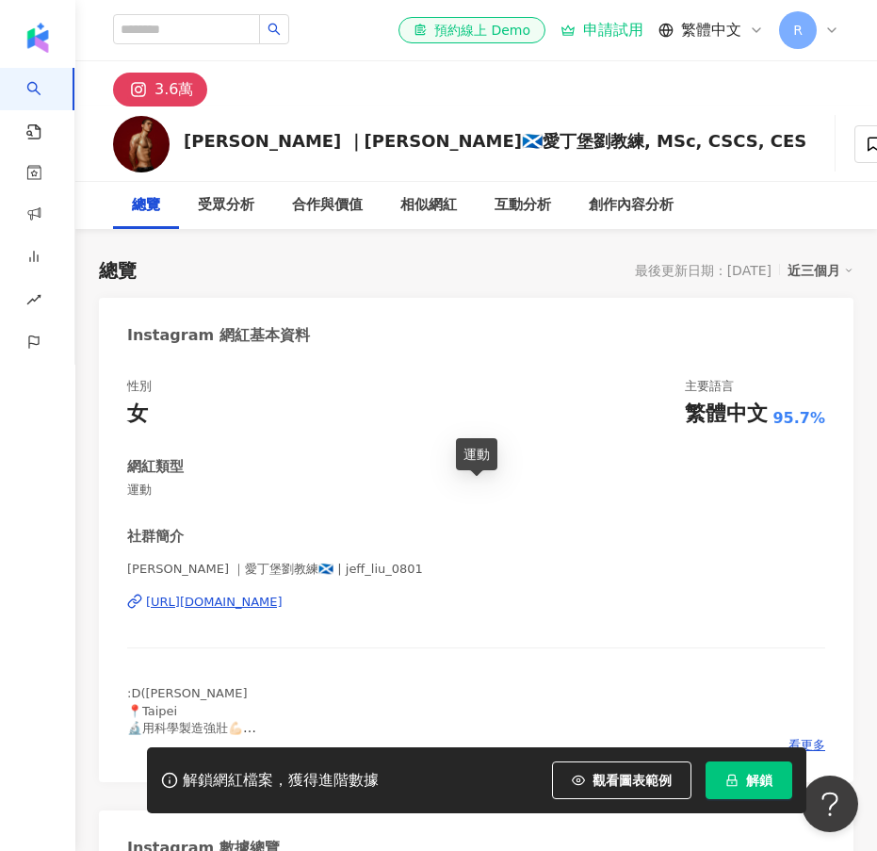
click at [161, 489] on span "運動" at bounding box center [476, 490] width 698 height 17
drag, startPoint x: 153, startPoint y: 490, endPoint x: 126, endPoint y: 491, distance: 26.4
click at [126, 491] on div "性別 女 主要語言 繁體中文 95.7% 網紅類型 運動 社群簡介 [PERSON_NAME] ｜愛丁堡劉教練🏴󠁧󠁢󠁳󠁣󠁴󠁿 | jeff_liu_0801 …" at bounding box center [476, 570] width 755 height 423
copy span "運動"
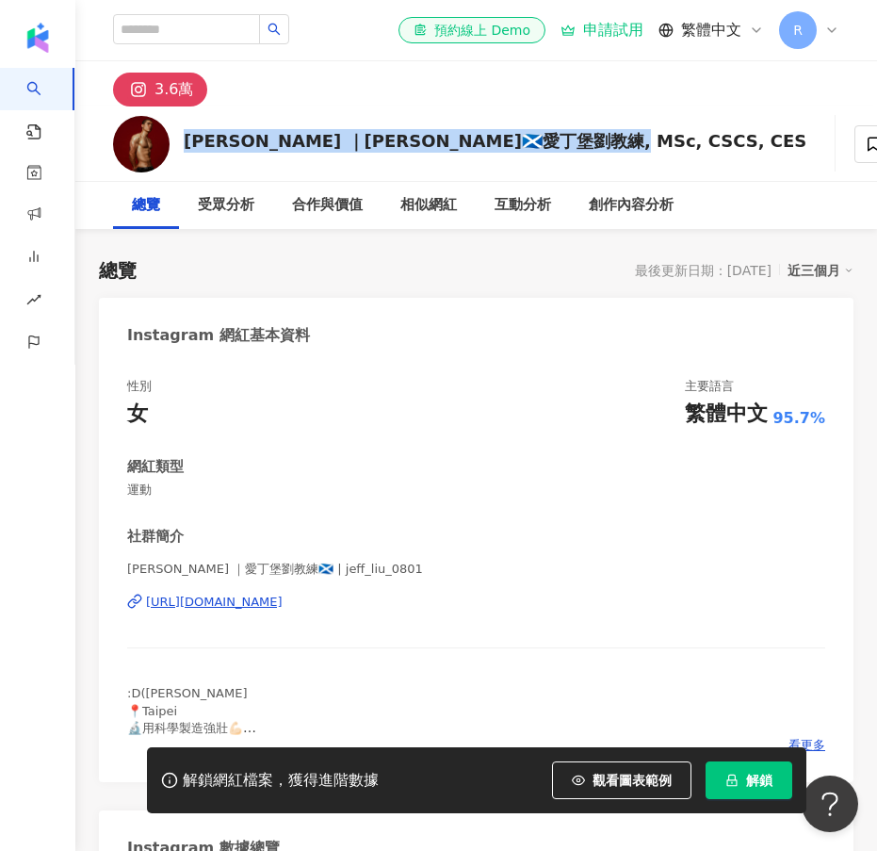
drag, startPoint x: 187, startPoint y: 141, endPoint x: 573, endPoint y: 143, distance: 386.4
click at [575, 142] on div "[PERSON_NAME] ｜[PERSON_NAME]🏴󠁧󠁢󠁳󠁣󠁴󠁿愛丁堡劉教練, MSc, CSCS, CES 追蹤數 35,559 互動率 6.62% …" at bounding box center [476, 143] width 802 height 74
copy div "[PERSON_NAME] ｜[PERSON_NAME]🏴󠁧󠁢󠁳󠁣󠁴󠁿愛丁堡劉教練, MSc, CSCS, CES"
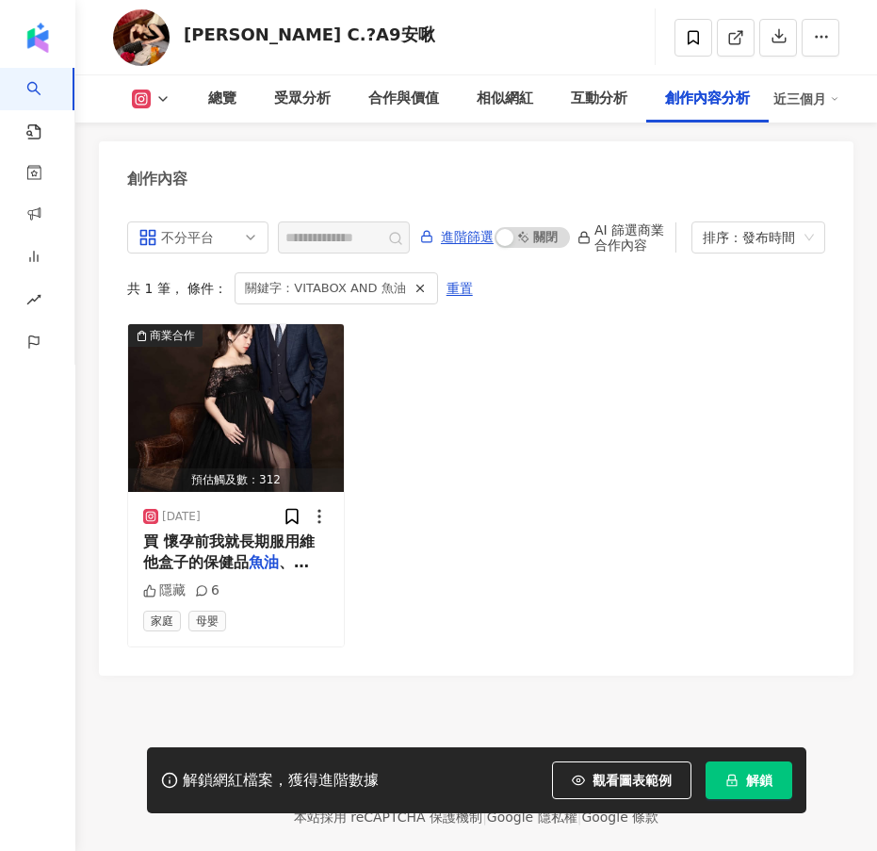
scroll to position [8736, 0]
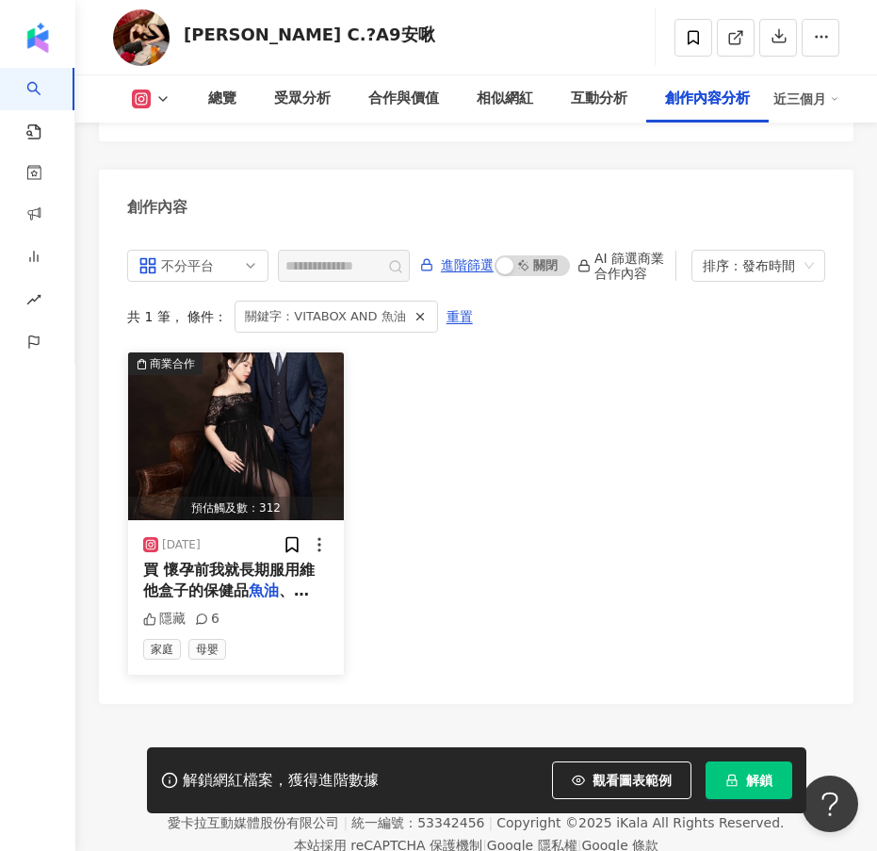
click at [208, 561] on span "買 懷孕前我就長期服用維他盒子的保健品" at bounding box center [229, 580] width 172 height 39
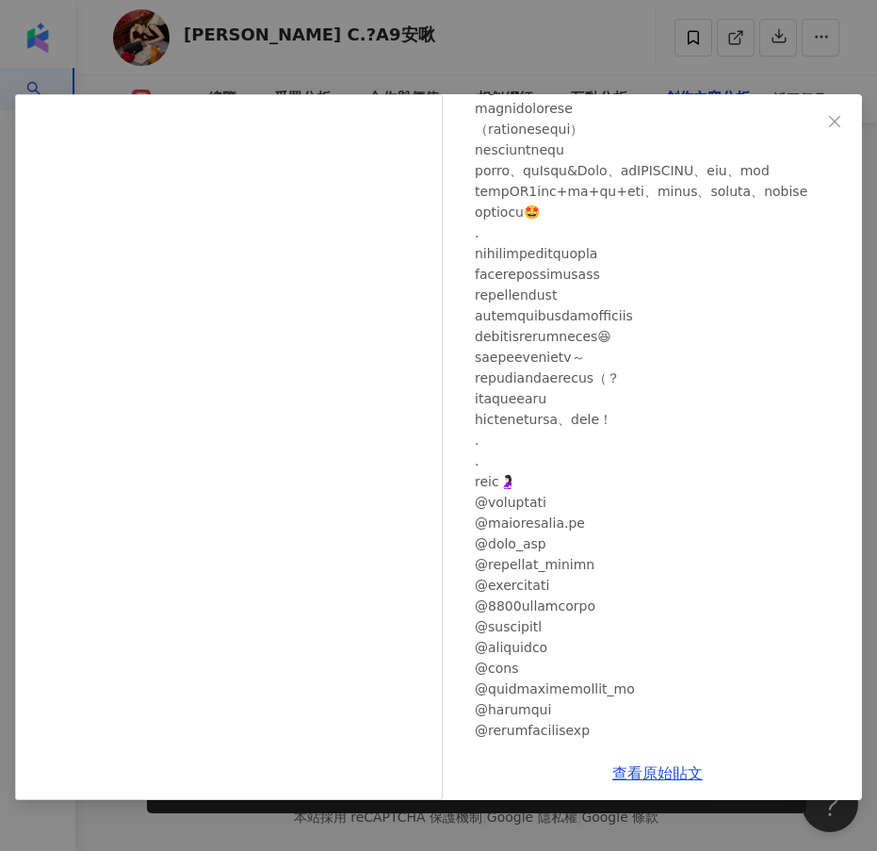
scroll to position [613, 0]
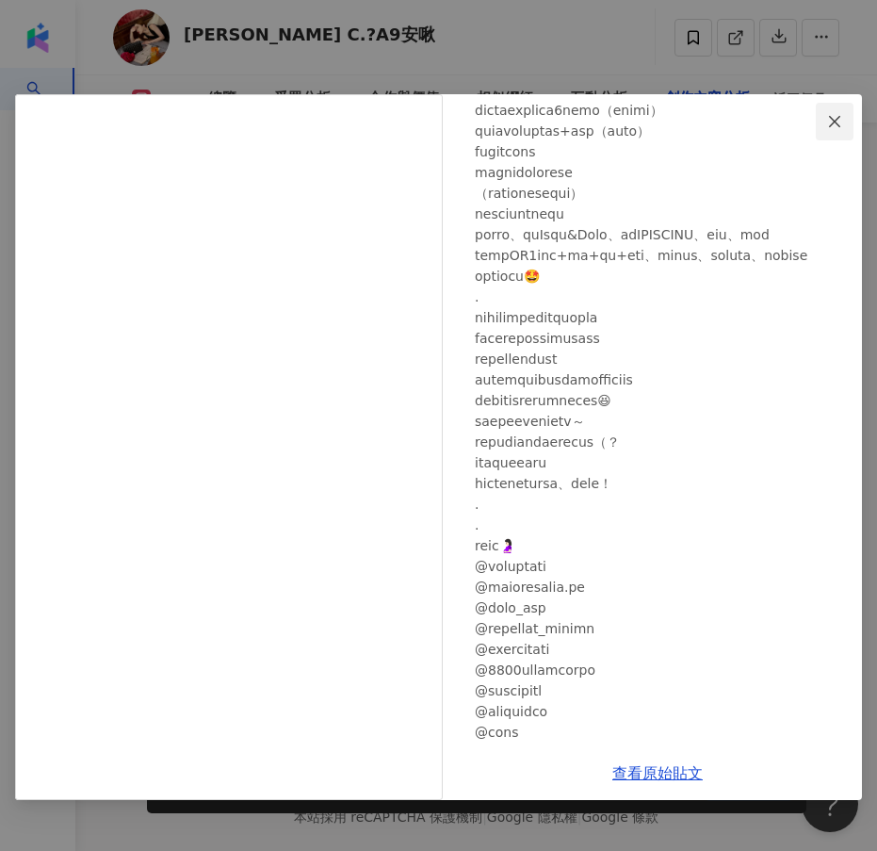
click at [835, 111] on button "Close" at bounding box center [835, 122] width 38 height 38
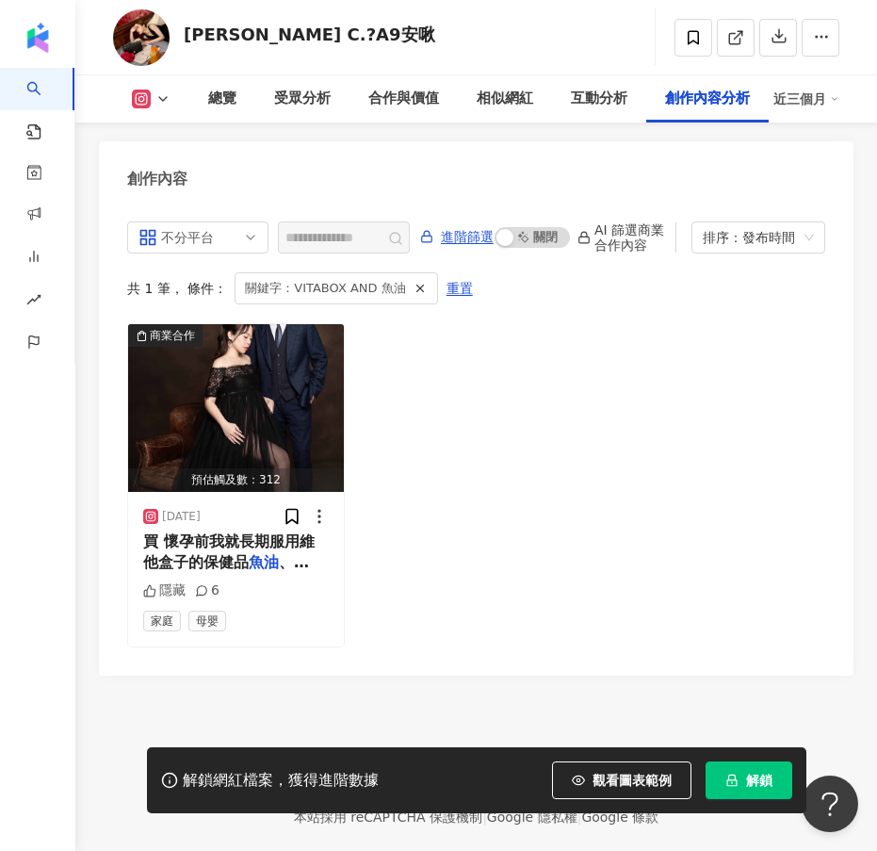
click at [466, 481] on div "商業合作 預估觸及數：312 [DATE] 買 懷孕前我就長期服用維他盒子的保健品 魚油 、[PERSON_NAME]、海藻鈣、葉黃素、益生菌、B群 隱藏 6…" at bounding box center [476, 485] width 698 height 324
click at [447, 274] on span "重置" at bounding box center [460, 289] width 26 height 30
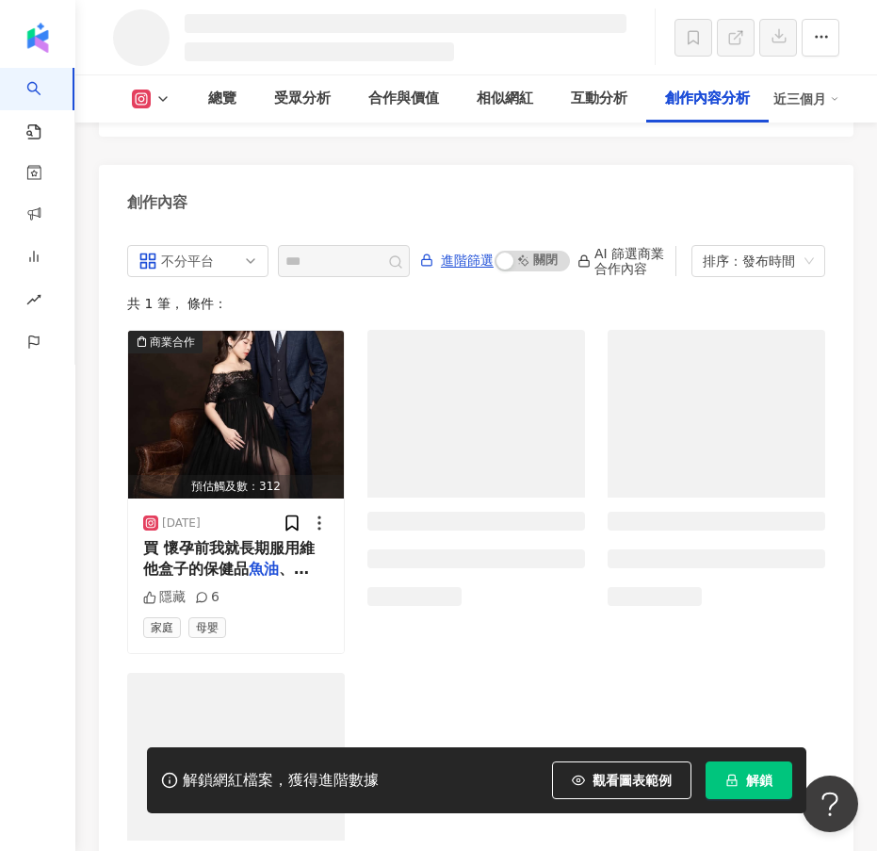
scroll to position [6781, 0]
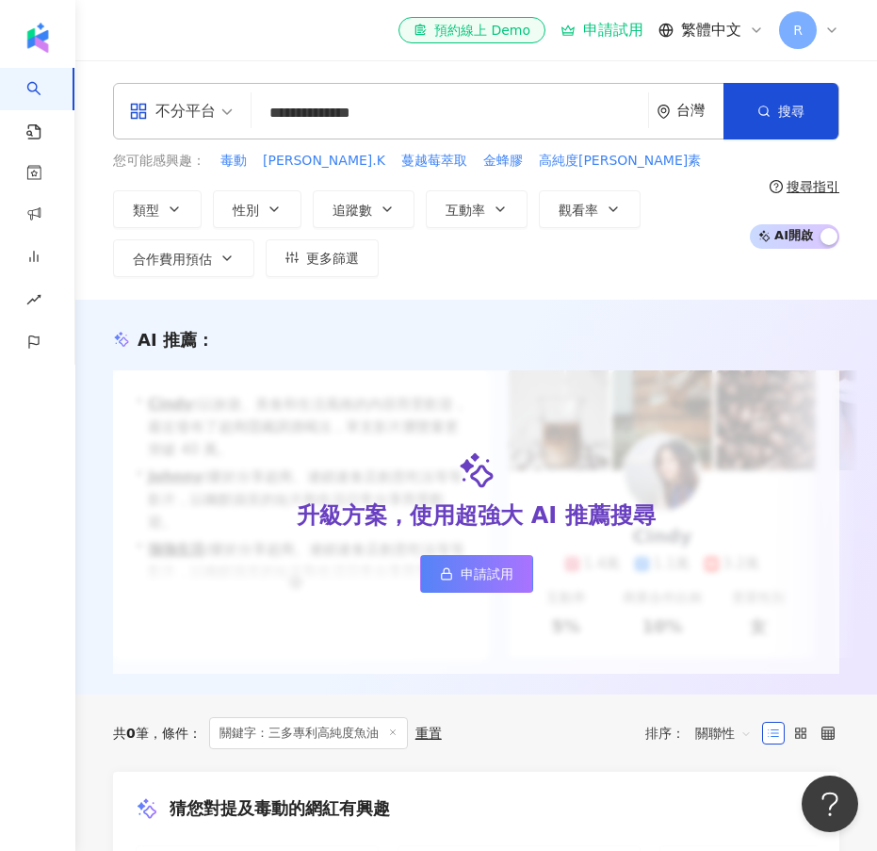
click at [435, 117] on input "**********" at bounding box center [450, 113] width 382 height 36
drag, startPoint x: 435, startPoint y: 117, endPoint x: 231, endPoint y: 114, distance: 204.5
click at [231, 114] on div "**********" at bounding box center [476, 111] width 727 height 57
click at [359, 106] on input "search" at bounding box center [450, 113] width 382 height 36
click at [774, 182] on icon "question-circle" at bounding box center [776, 186] width 13 height 13
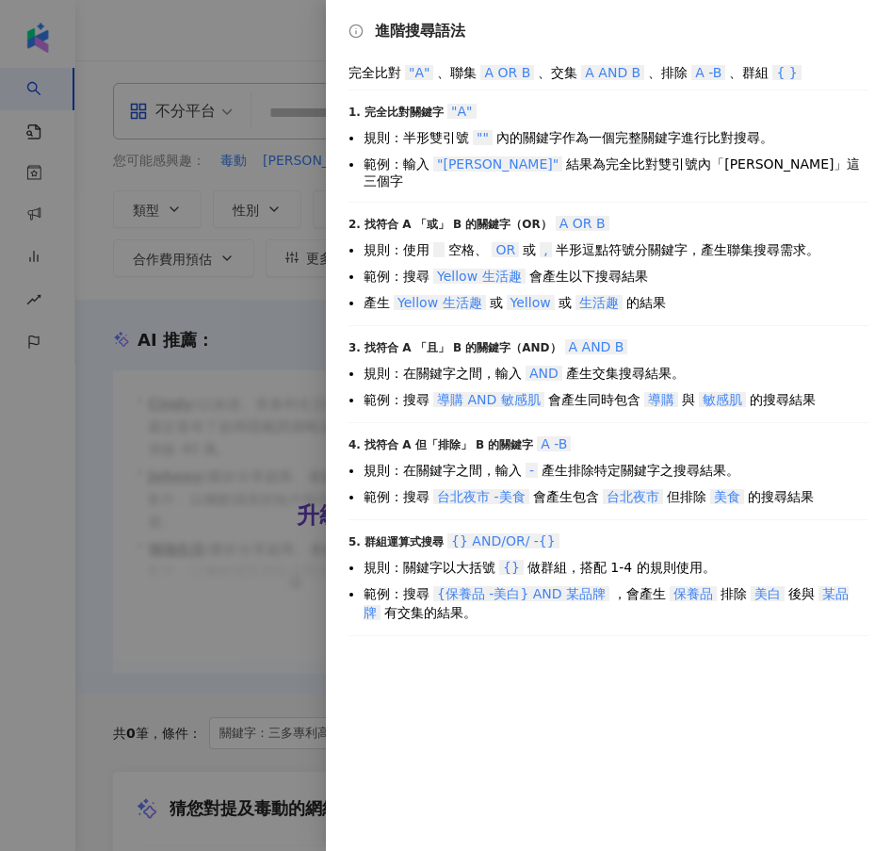
click at [277, 334] on div at bounding box center [445, 425] width 891 height 851
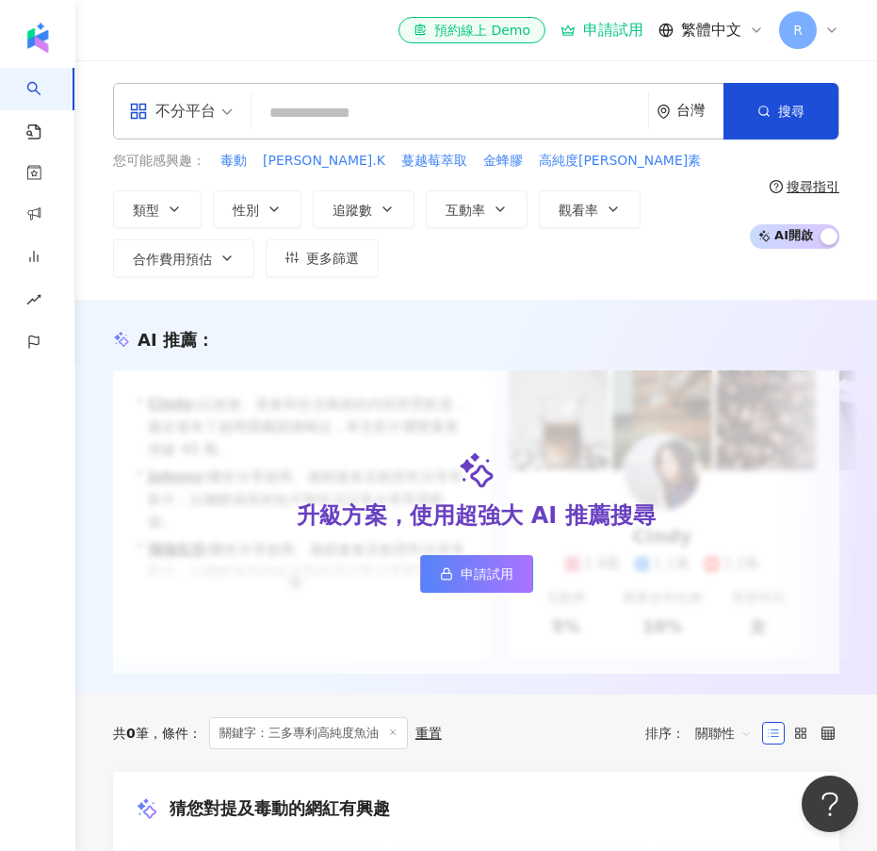
click at [331, 115] on input "search" at bounding box center [450, 113] width 382 height 36
click at [400, 733] on span "關鍵字：三多專利高純度魚油" at bounding box center [308, 733] width 199 height 32
click at [398, 733] on icon at bounding box center [392, 731] width 9 height 9
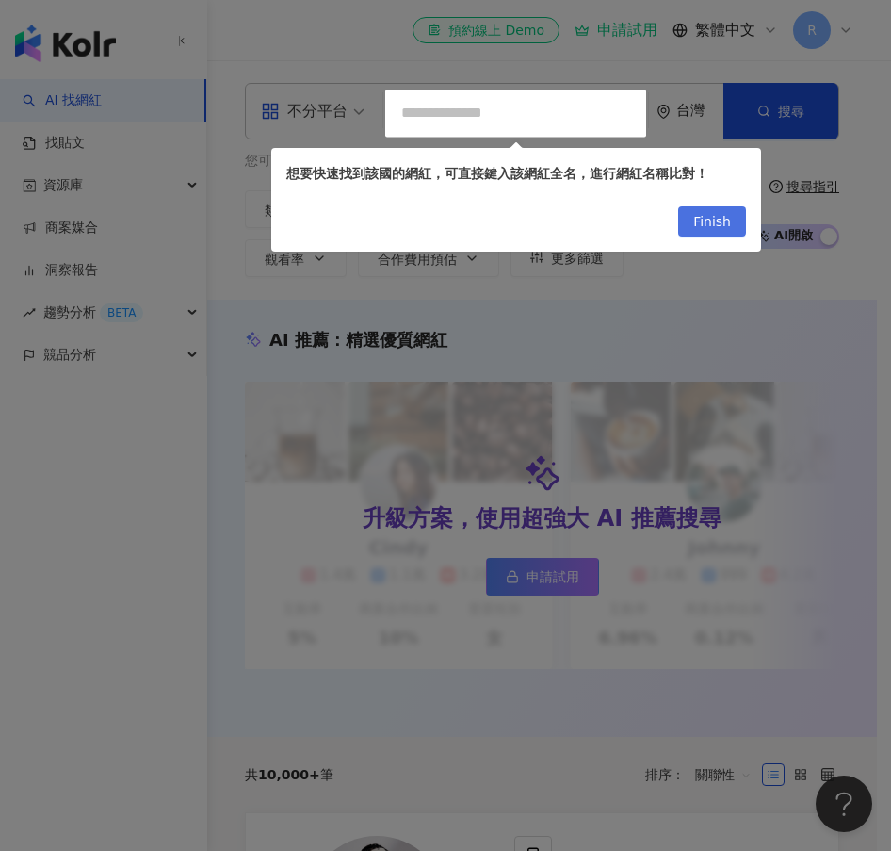
click at [717, 229] on span "Finish" at bounding box center [713, 222] width 38 height 30
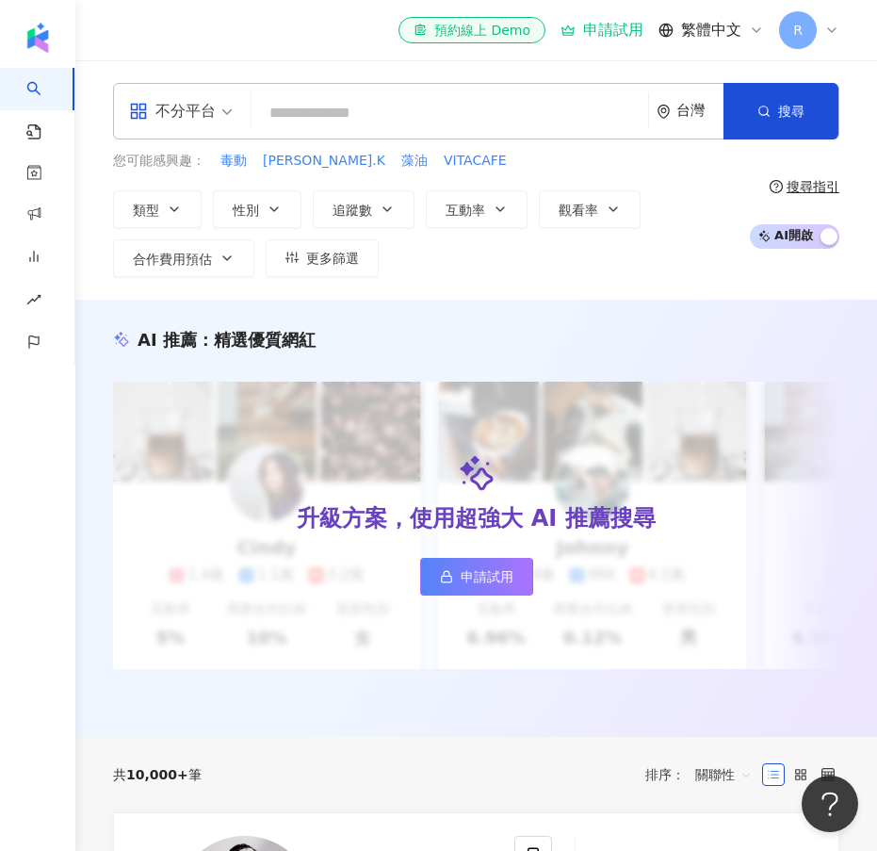
click at [372, 125] on input "search" at bounding box center [450, 113] width 382 height 36
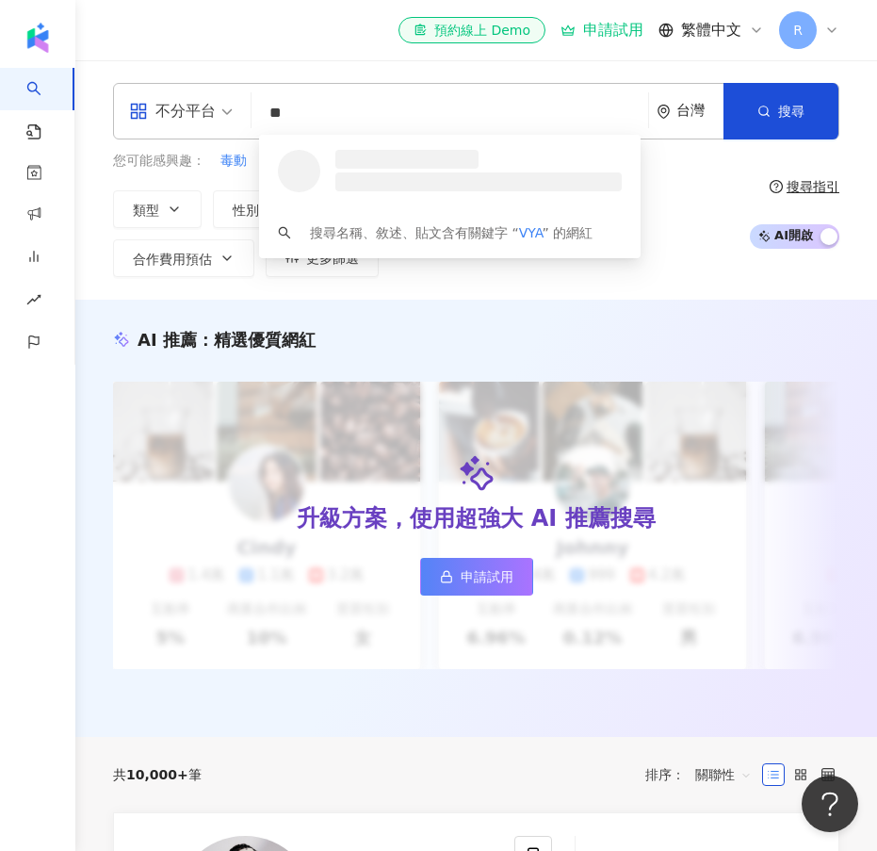
type input "*"
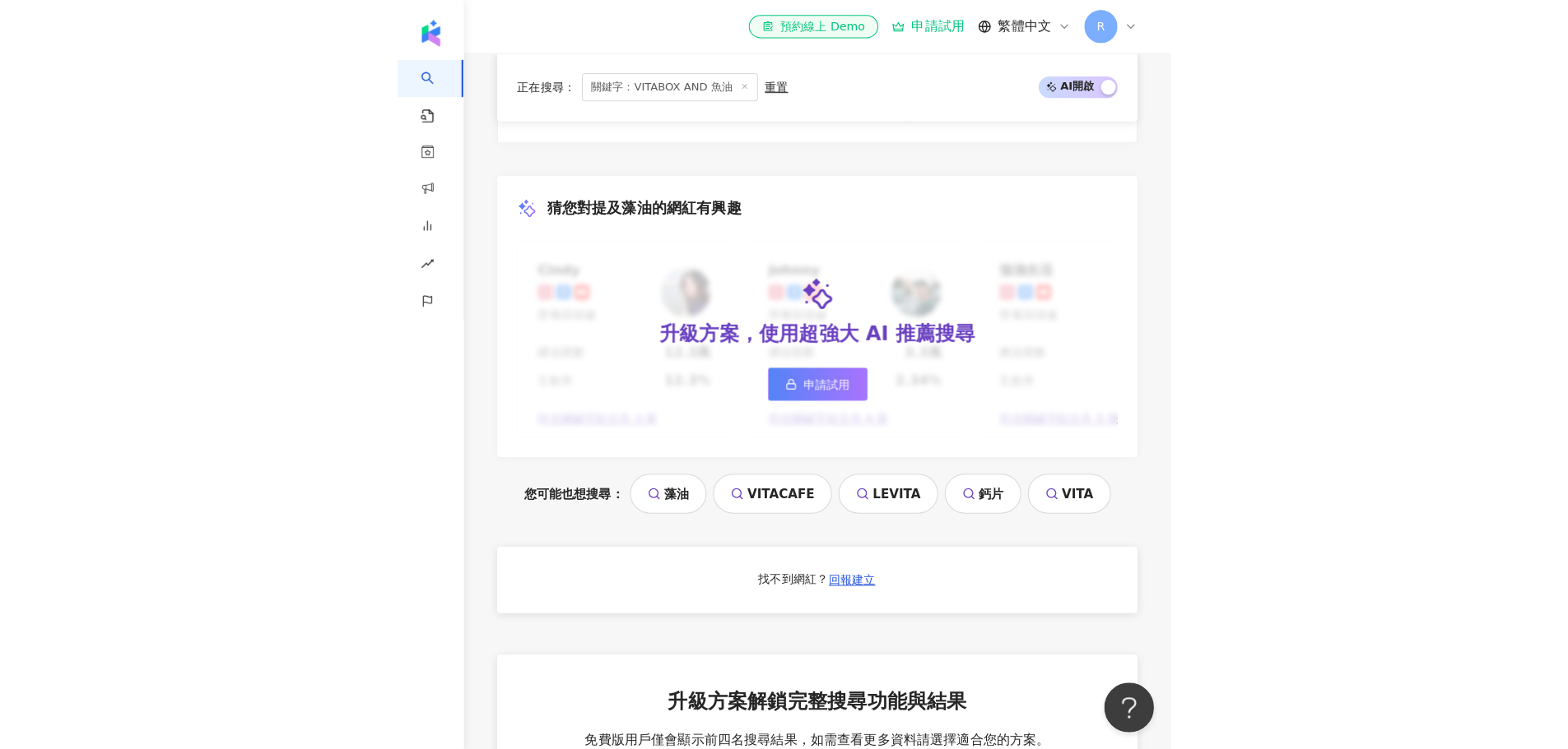
scroll to position [1869, 0]
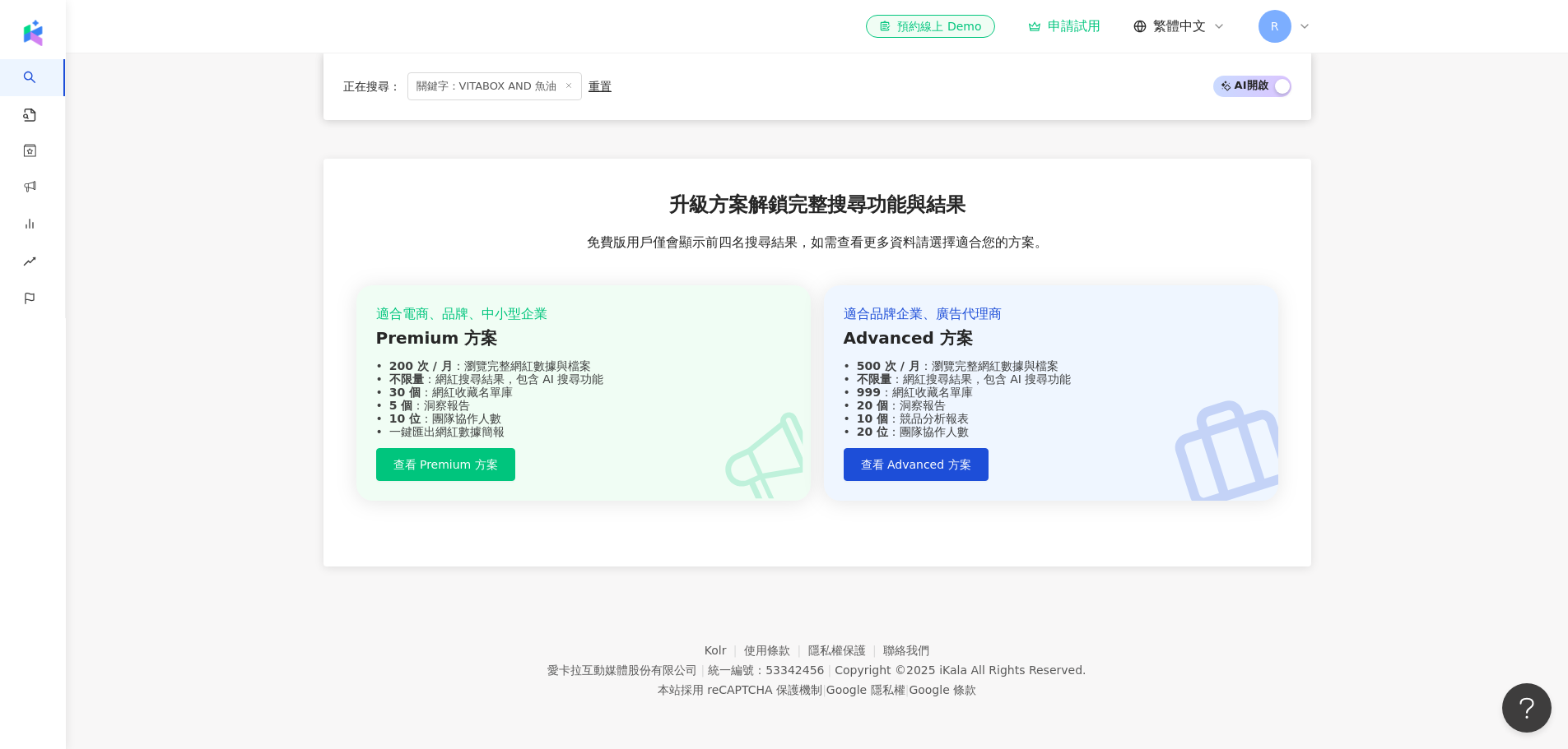
click at [488, 81] on span "關鍵字：VITABOX AND 魚油" at bounding box center [494, 86] width 175 height 28
drag, startPoint x: 501, startPoint y: 86, endPoint x: 387, endPoint y: 83, distance: 114.0
click at [387, 83] on div "正在搜尋 ： 關鍵字：VITABOX AND 魚油 重置" at bounding box center [477, 86] width 268 height 28
click at [495, 80] on span "關鍵字：VITABOX AND 魚油" at bounding box center [494, 86] width 175 height 28
click at [470, 88] on span "關鍵字：VITABOX AND 魚油" at bounding box center [494, 86] width 175 height 28
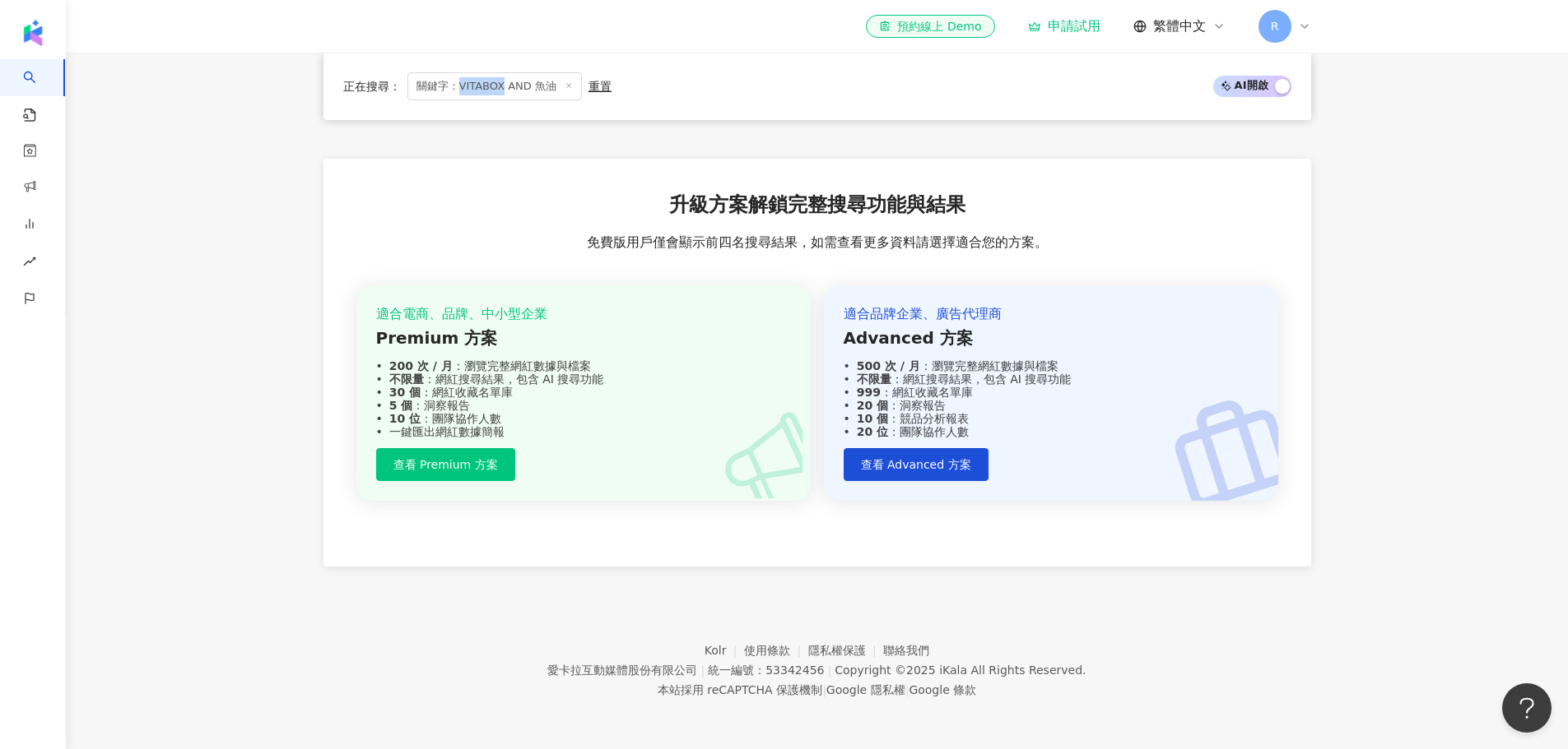
drag, startPoint x: 502, startPoint y: 86, endPoint x: 460, endPoint y: 85, distance: 42.0
click at [460, 85] on span "關鍵字：VITABOX AND 魚油" at bounding box center [494, 86] width 175 height 28
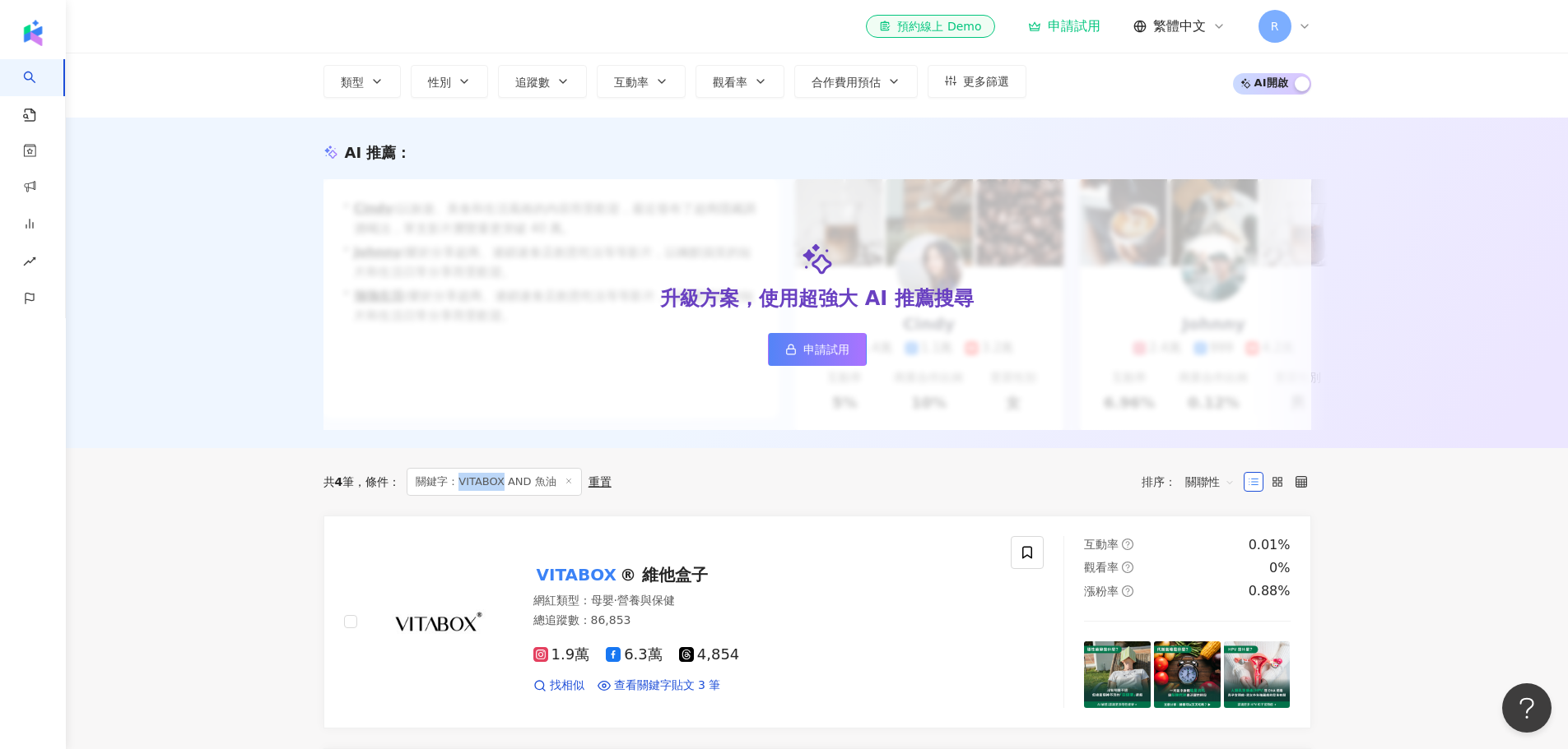
scroll to position [0, 0]
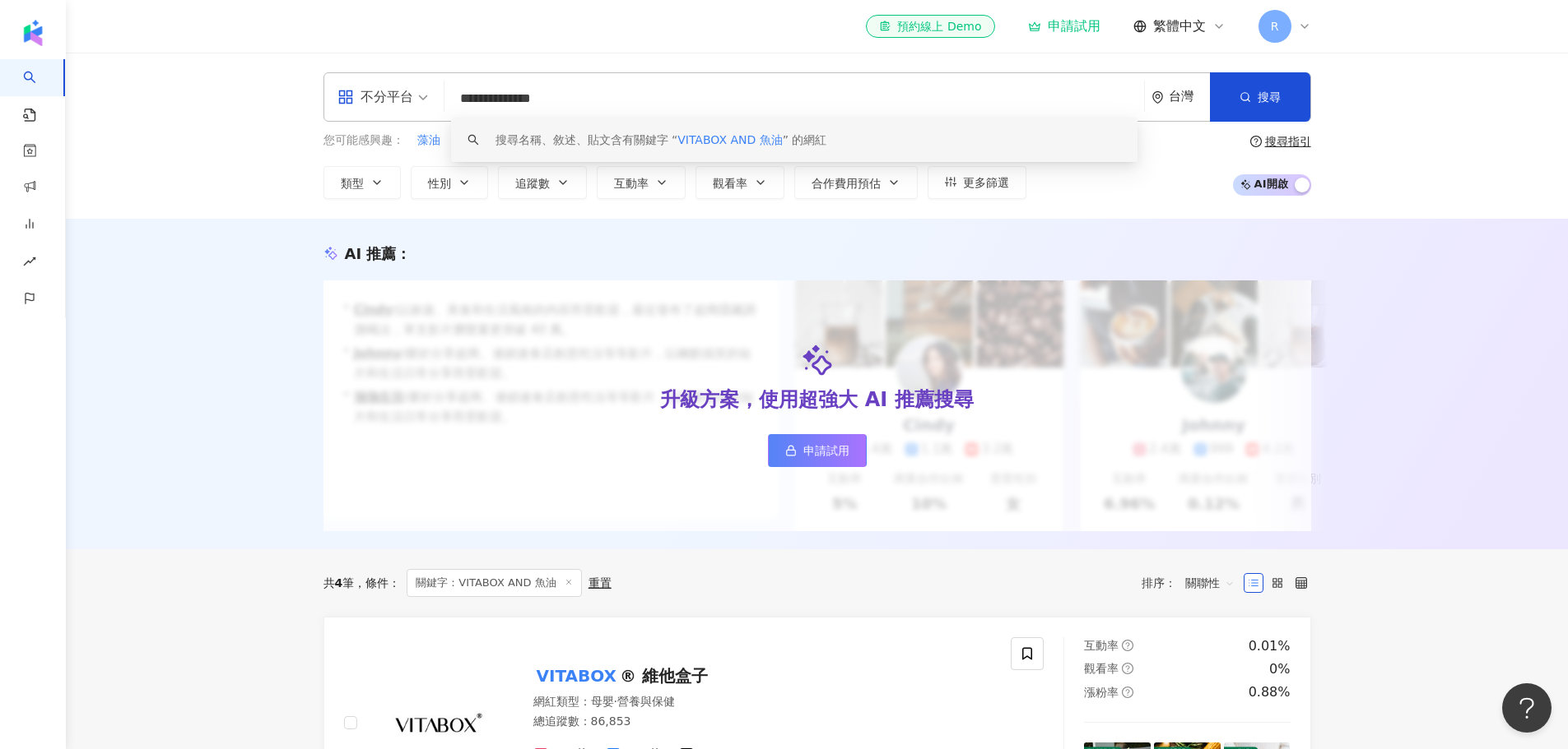
drag, startPoint x: 510, startPoint y: 98, endPoint x: 439, endPoint y: 104, distance: 71.3
click at [439, 104] on div "**********" at bounding box center [817, 97] width 988 height 50
paste input "search"
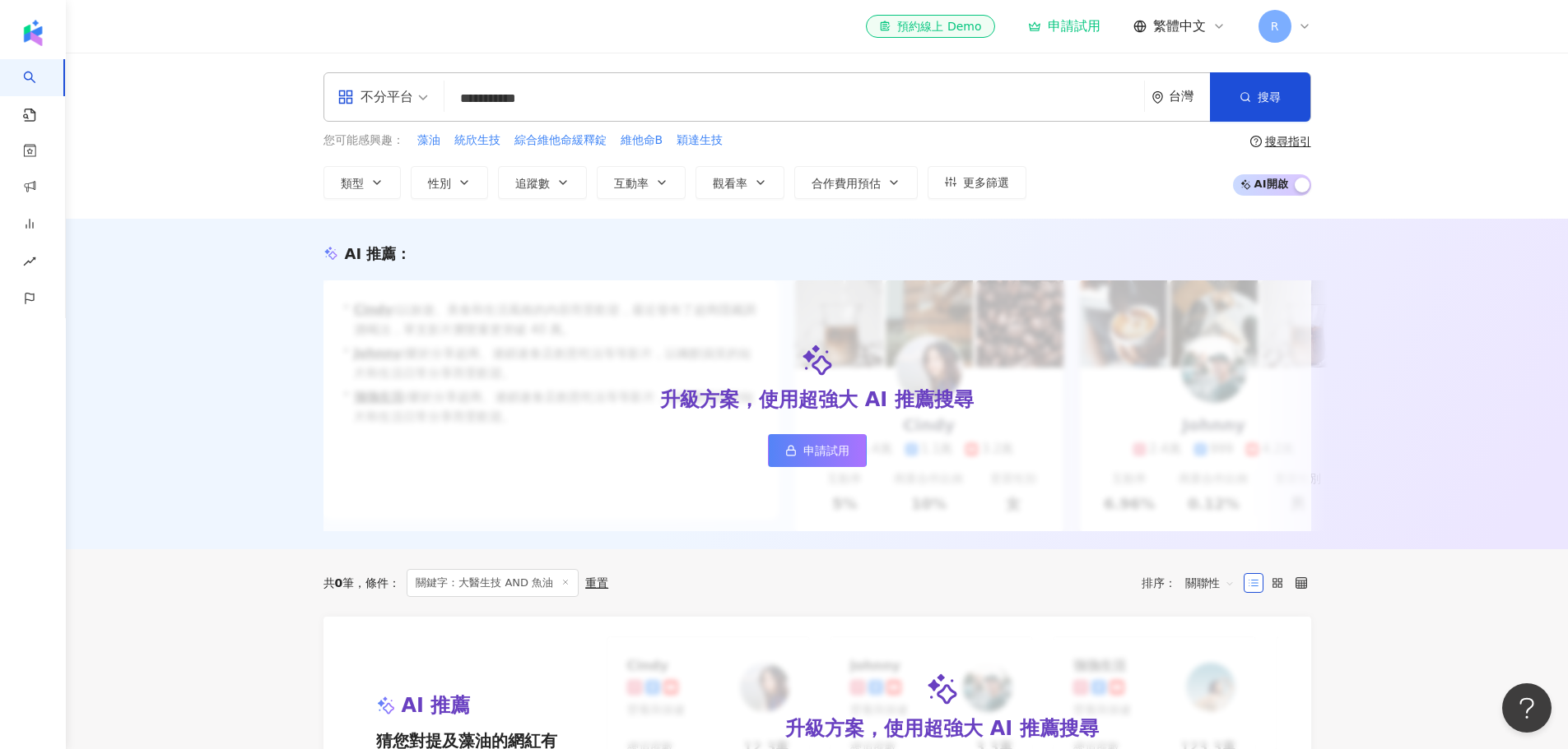
drag, startPoint x: 507, startPoint y: 98, endPoint x: 405, endPoint y: 93, distance: 102.1
click at [405, 93] on div "**********" at bounding box center [817, 97] width 988 height 50
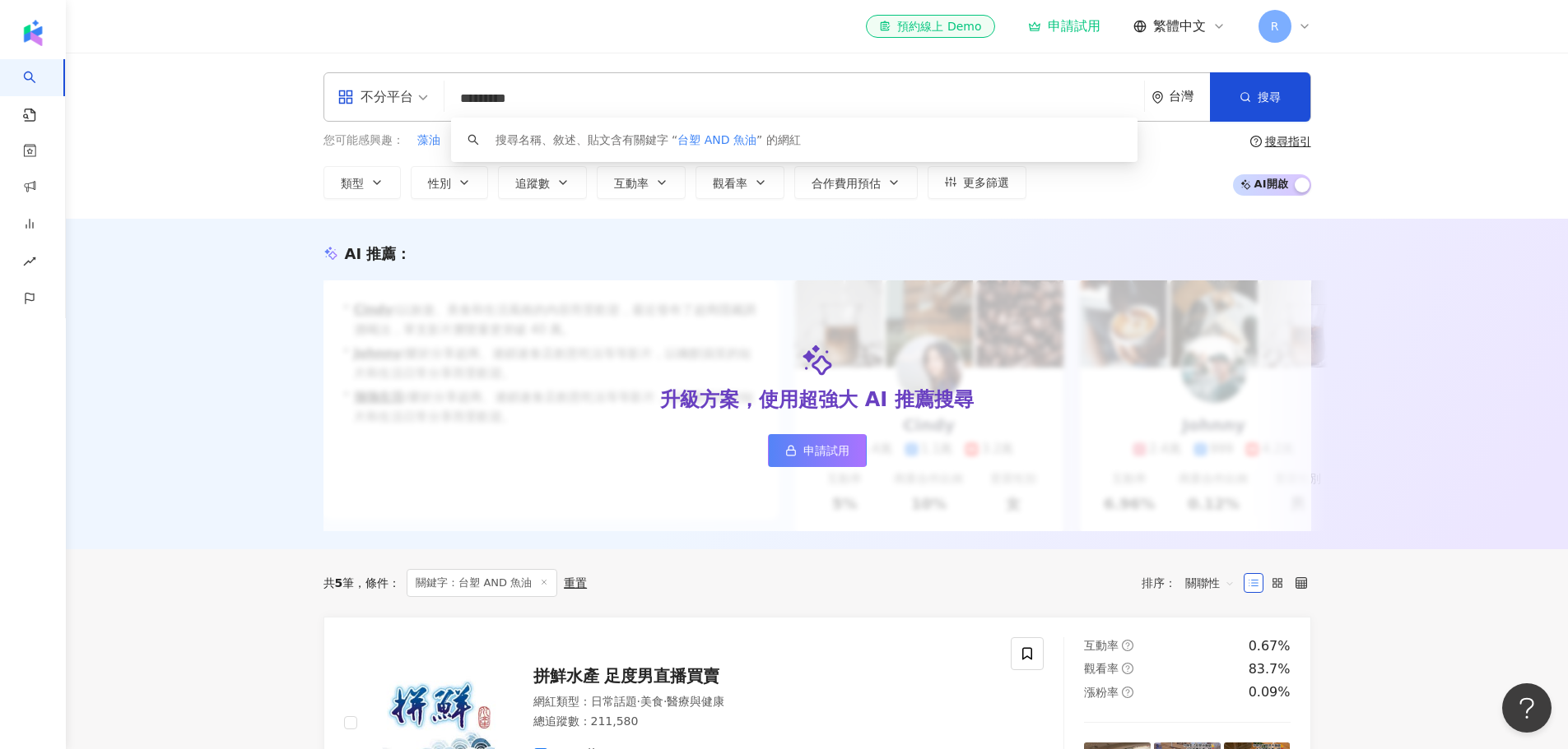
drag, startPoint x: 1459, startPoint y: 413, endPoint x: 1407, endPoint y: 300, distance: 124.4
click at [765, 413] on div "AI 推薦 ： 升級方案，使用超強大 AI 推薦搜尋 申請試用 • Cindy : 以旅遊、美食和生活風格的內容而受歡迎，最近發布了超商隱藏調酒喝法，單支影片…" at bounding box center [817, 384] width 1502 height 331
drag, startPoint x: 483, startPoint y: 100, endPoint x: 397, endPoint y: 102, distance: 86.0
click at [399, 102] on div "不分平台 ********* 台灣 搜尋 keyword 搜尋名稱、敘述、貼文含有關鍵字 “ 台塑 AND 魚油 ” 的網紅" at bounding box center [817, 97] width 988 height 50
paste input "**"
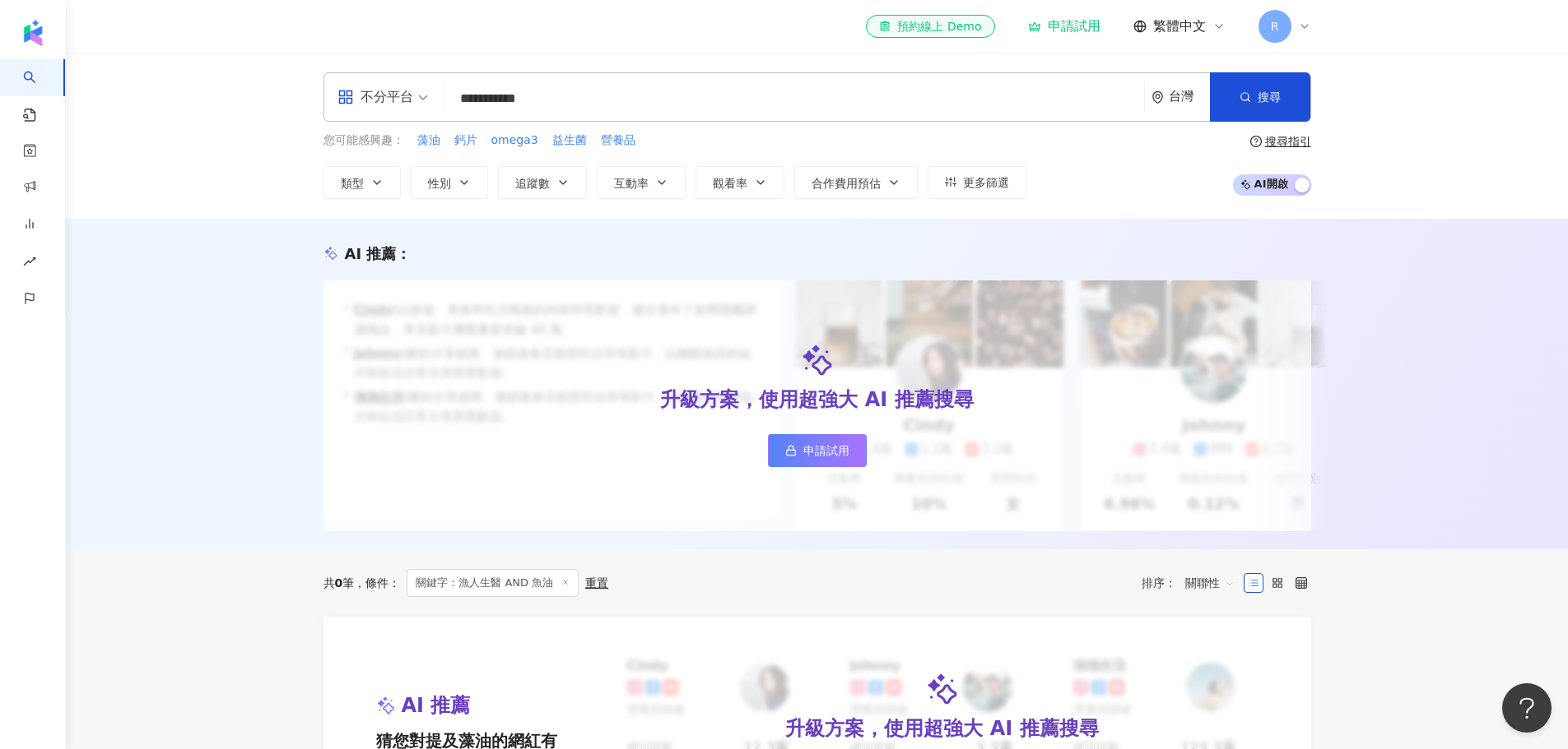
click at [765, 389] on div "AI 推薦 ： 升級方案，使用超強大 AI 推薦搜尋 申請試用 • Cindy : 以旅遊、美食和生活風格的內容而受歡迎，最近發布了超商隱藏調酒喝法，單支影片…" at bounding box center [817, 384] width 1502 height 331
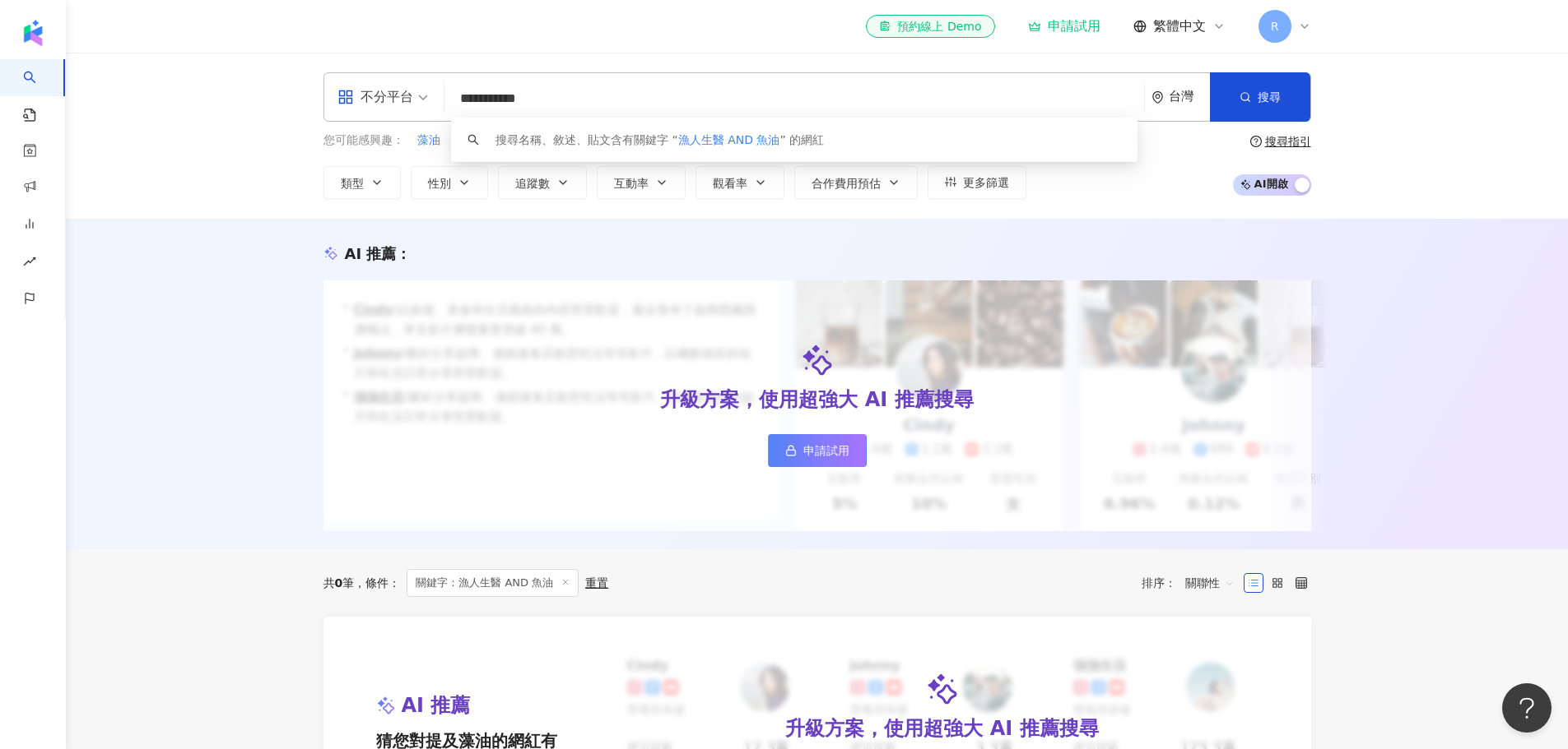
drag, startPoint x: 509, startPoint y: 102, endPoint x: 398, endPoint y: 102, distance: 111.0
click at [398, 102] on div "**********" at bounding box center [817, 97] width 988 height 50
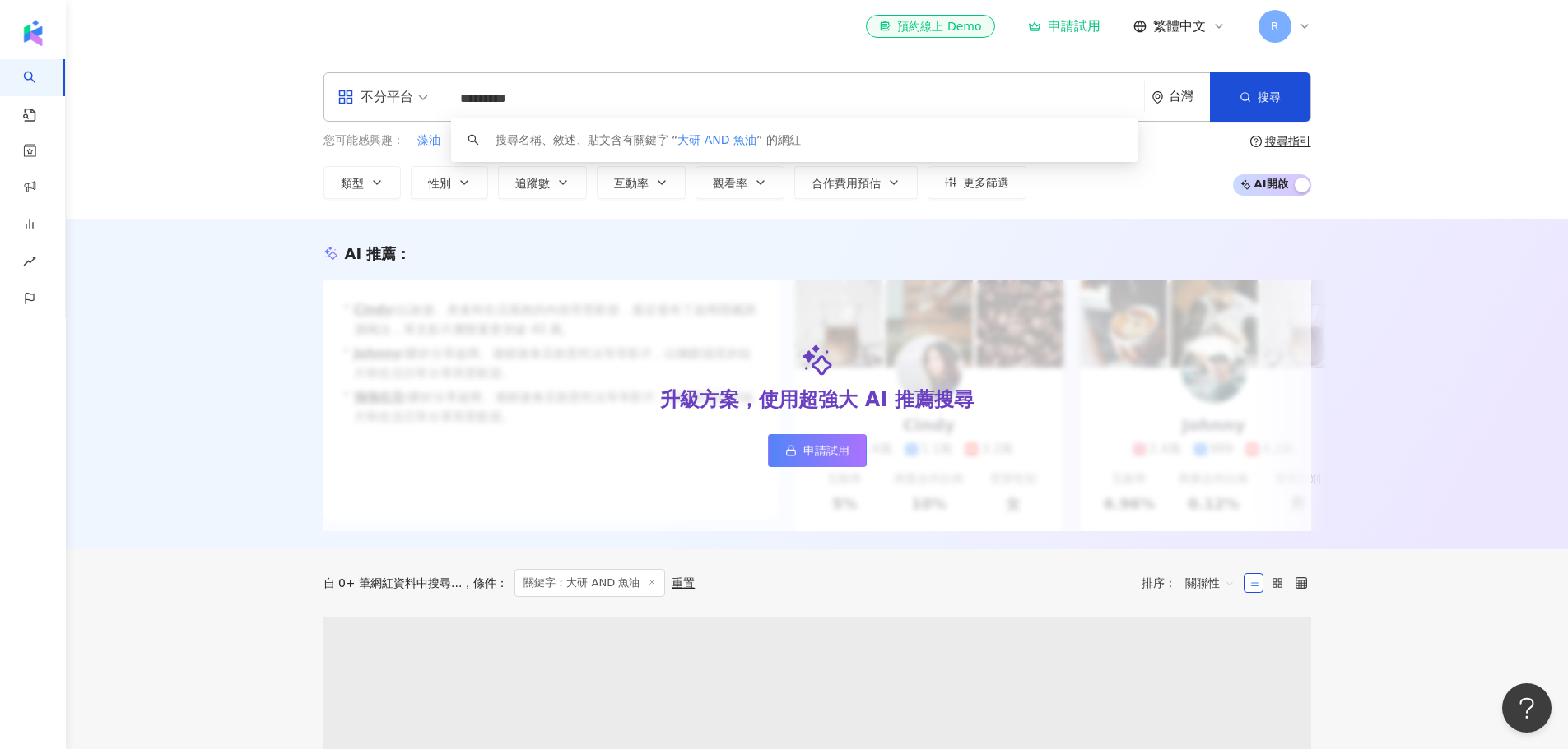
type input "*********"
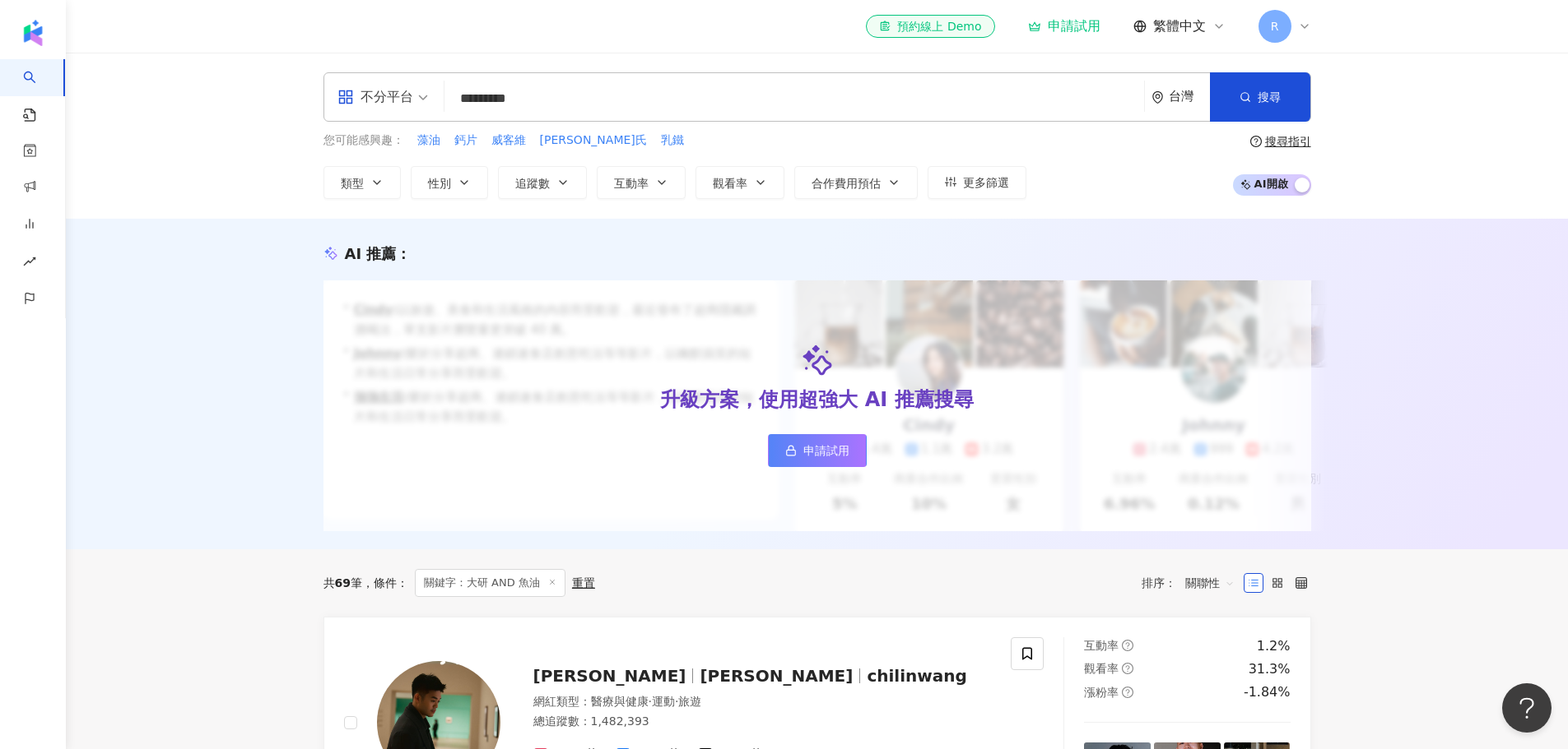
drag, startPoint x: 1489, startPoint y: 646, endPoint x: 1477, endPoint y: 641, distance: 13.0
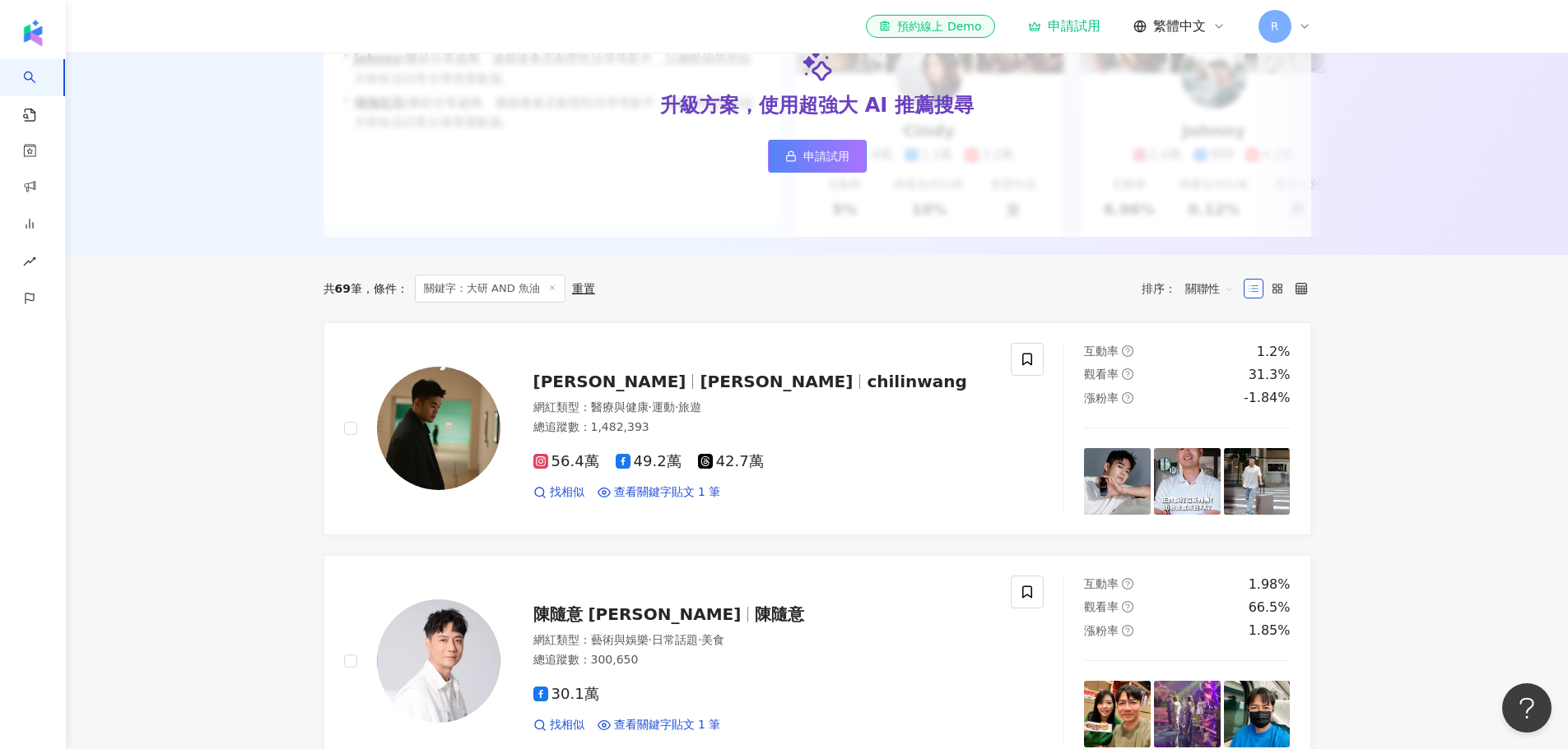
scroll to position [411, 0]
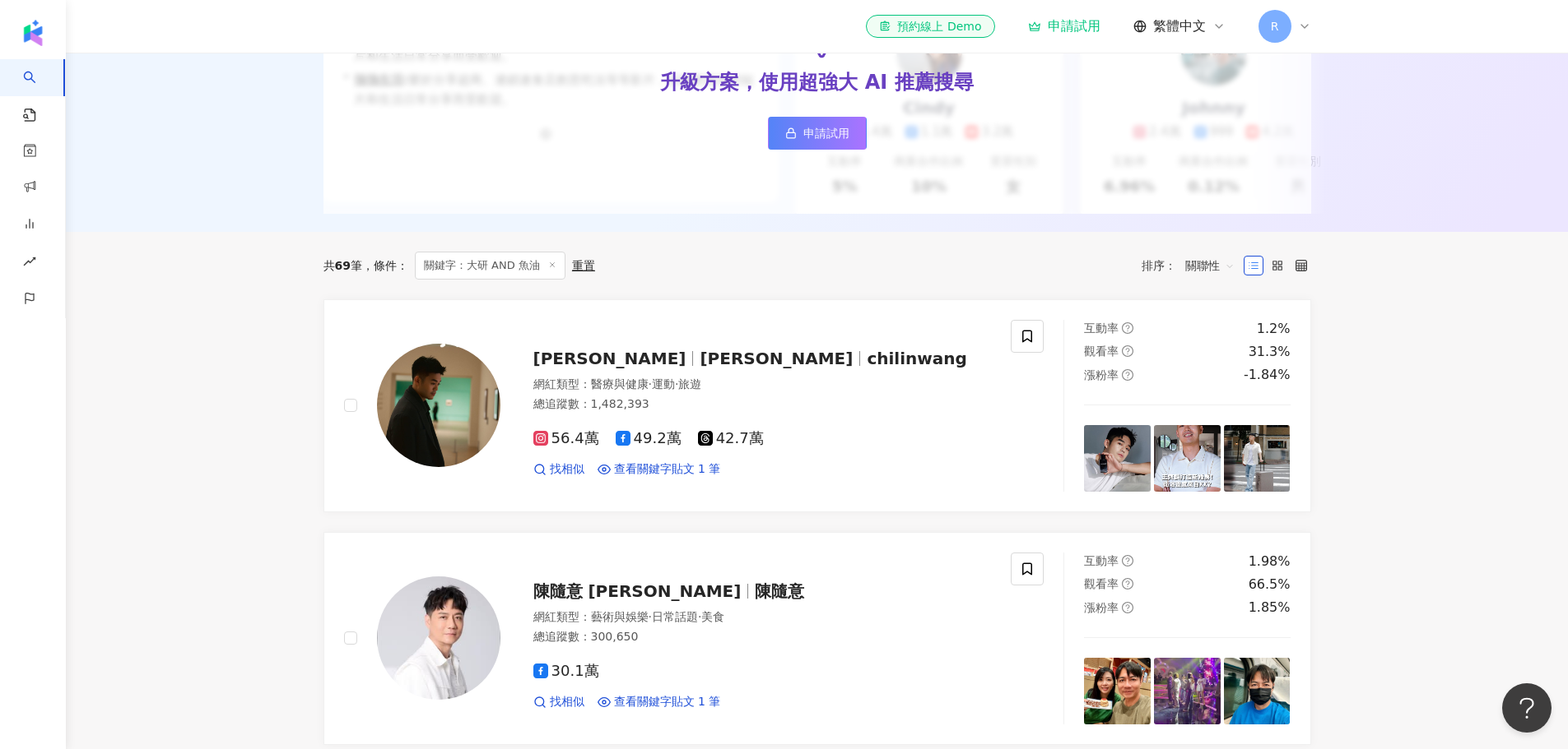
scroll to position [493, 0]
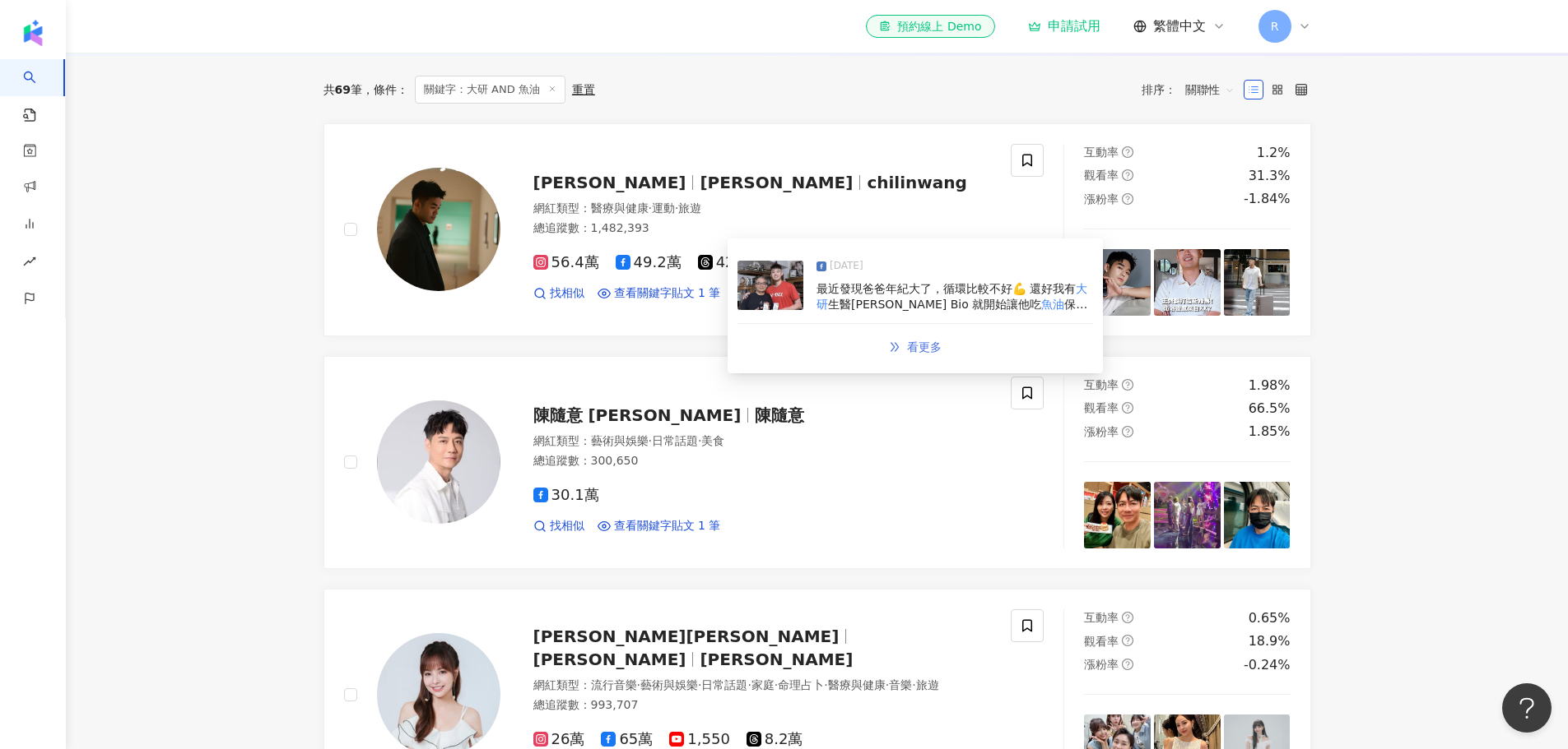
click at [765, 347] on span "看更多" at bounding box center [924, 347] width 35 height 13
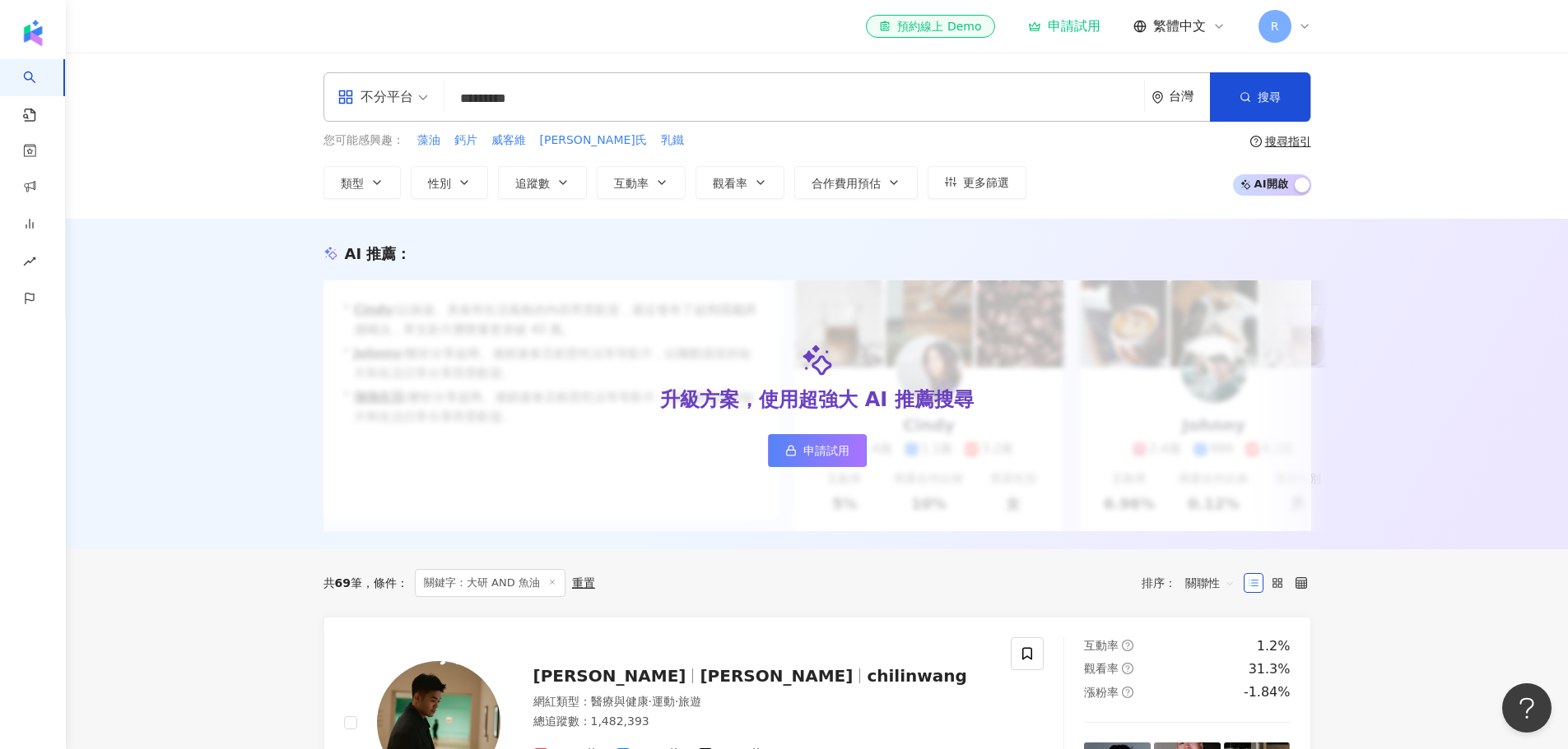
click at [483, 96] on input "*********" at bounding box center [794, 99] width 687 height 31
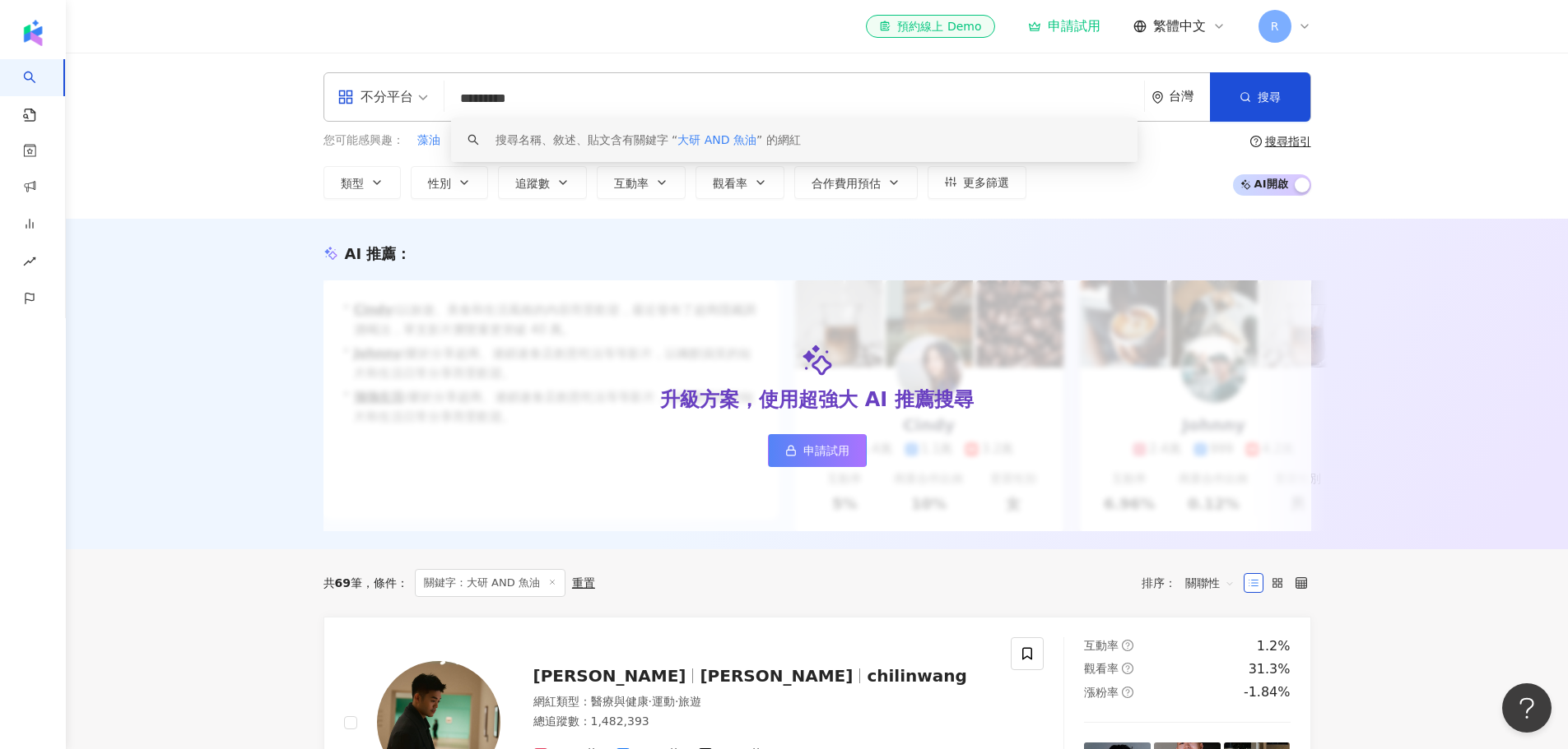
click at [153, 289] on div "AI 推薦 ： 升級方案，使用超強大 AI 推薦搜尋 申請試用 • Cindy : 以旅遊、美食和生活風格的內容而受歡迎，最近發布了超商隱藏調酒喝法，單支影片…" at bounding box center [817, 384] width 1502 height 331
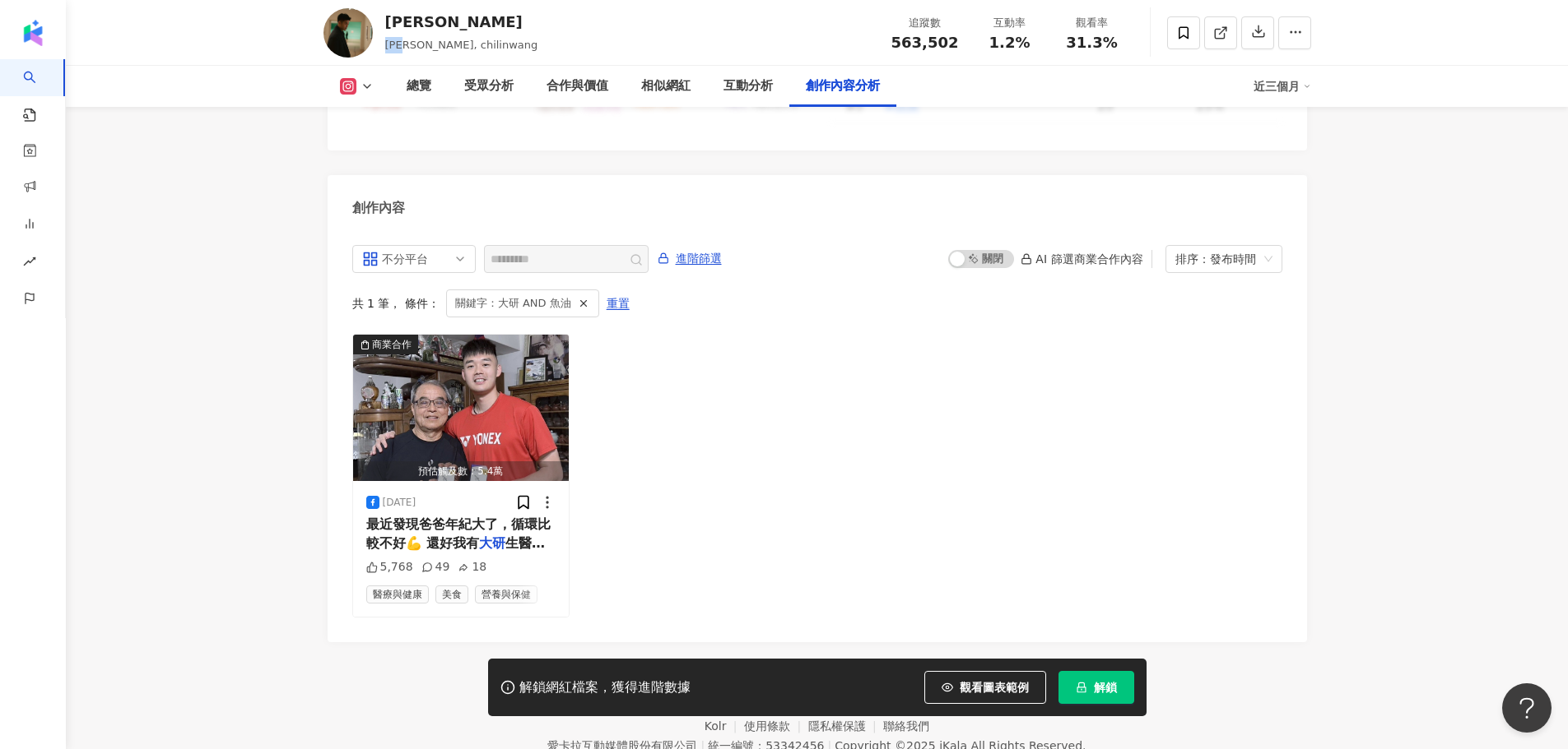
drag, startPoint x: 415, startPoint y: 47, endPoint x: 386, endPoint y: 47, distance: 29.0
click at [386, 47] on span "[PERSON_NAME], chilinwang" at bounding box center [461, 45] width 153 height 12
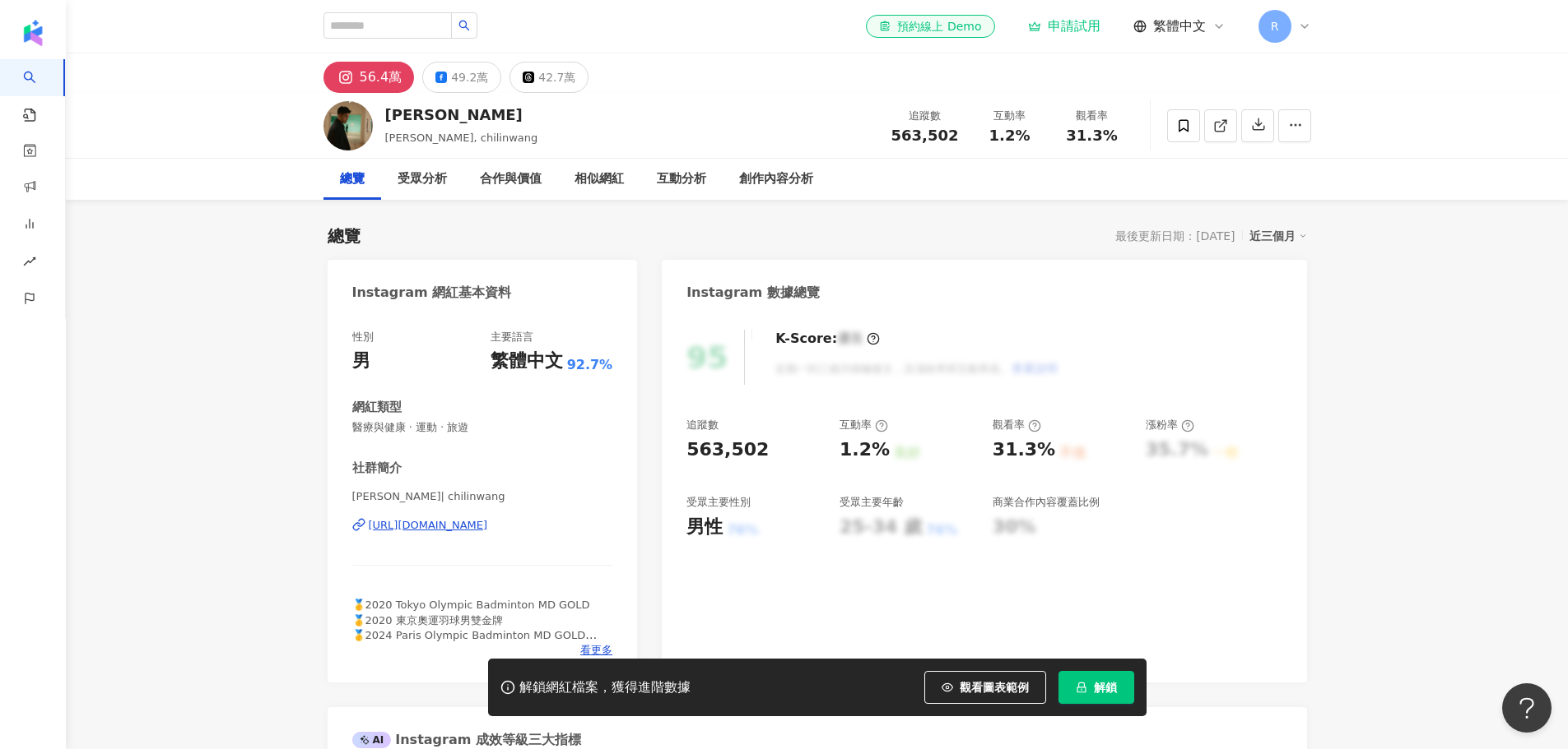
drag, startPoint x: 840, startPoint y: 454, endPoint x: 877, endPoint y: 451, distance: 37.1
click at [877, 451] on div "1.2%" at bounding box center [864, 450] width 50 height 25
copy div "1.2%"
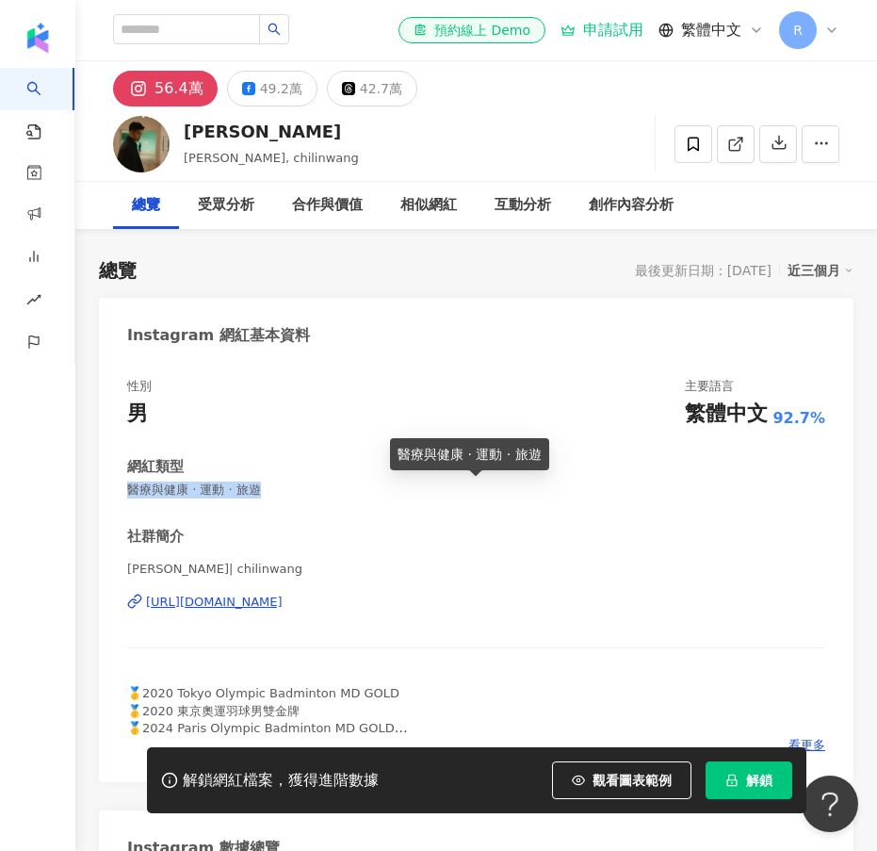
drag, startPoint x: 259, startPoint y: 491, endPoint x: 132, endPoint y: 492, distance: 127.2
click at [132, 492] on span "醫療與健康 · 運動 · 旅遊" at bounding box center [476, 490] width 698 height 17
copy span "醫療與健康 · 運動 · 旅遊"
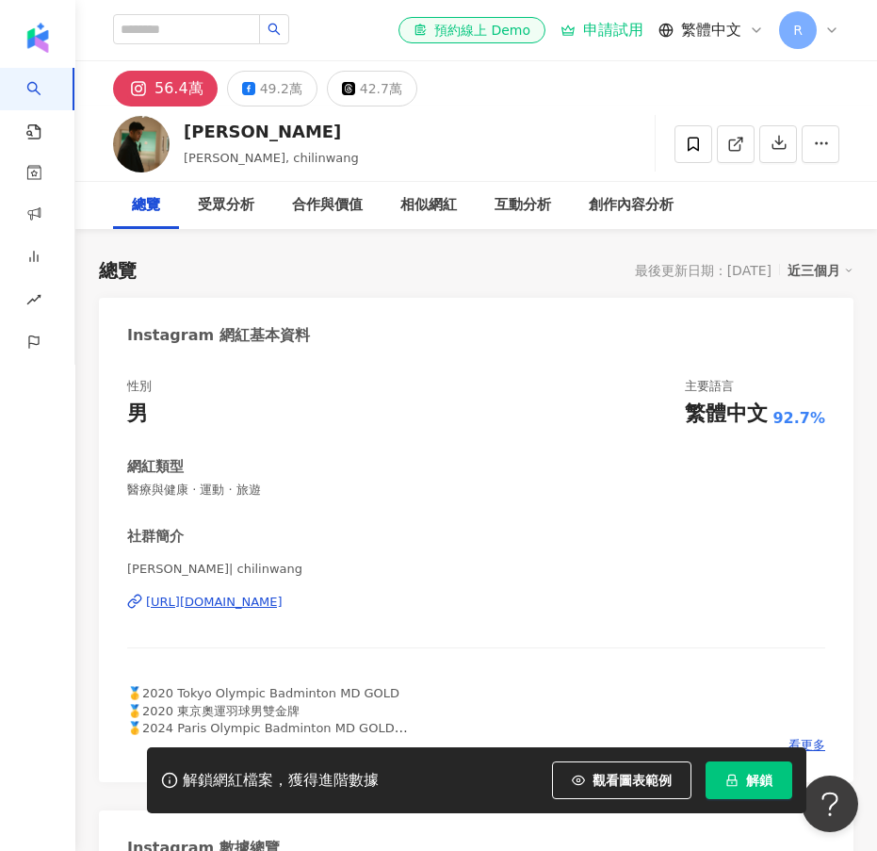
drag, startPoint x: 470, startPoint y: 446, endPoint x: 453, endPoint y: 444, distance: 17.1
click at [470, 446] on div "性別 男 主要語言 繁體中文 92.7% 網紅類型 醫療與健康 · 運動 · 旅遊 社群簡介 [PERSON_NAME] | chilinwang [URL]…" at bounding box center [476, 566] width 698 height 376
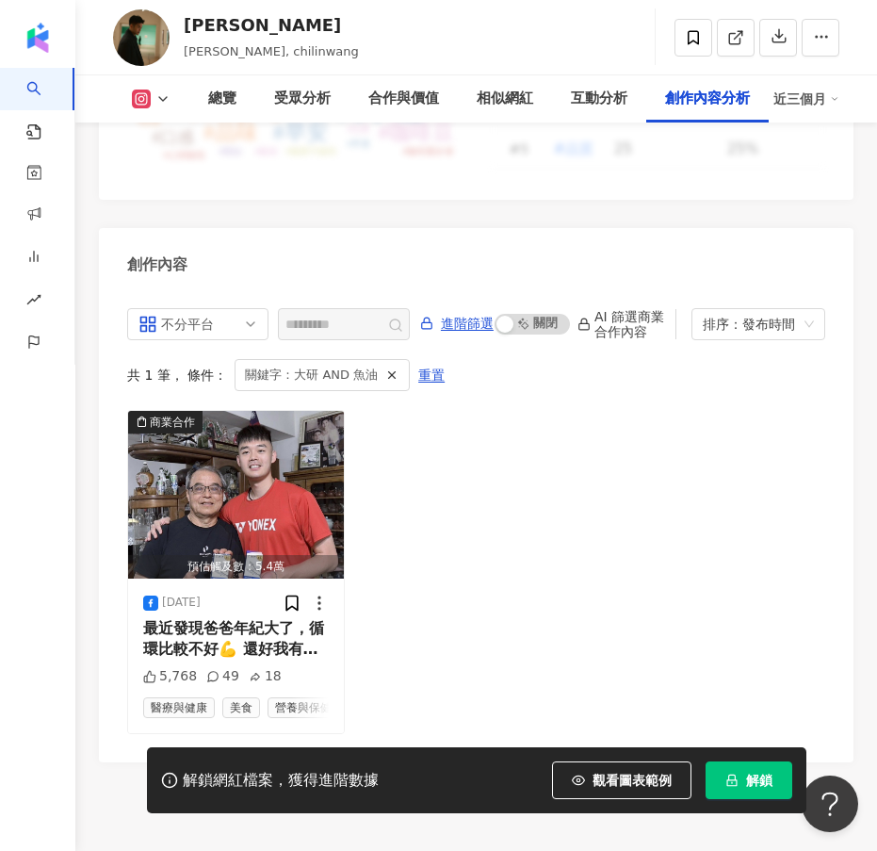
scroll to position [8770, 0]
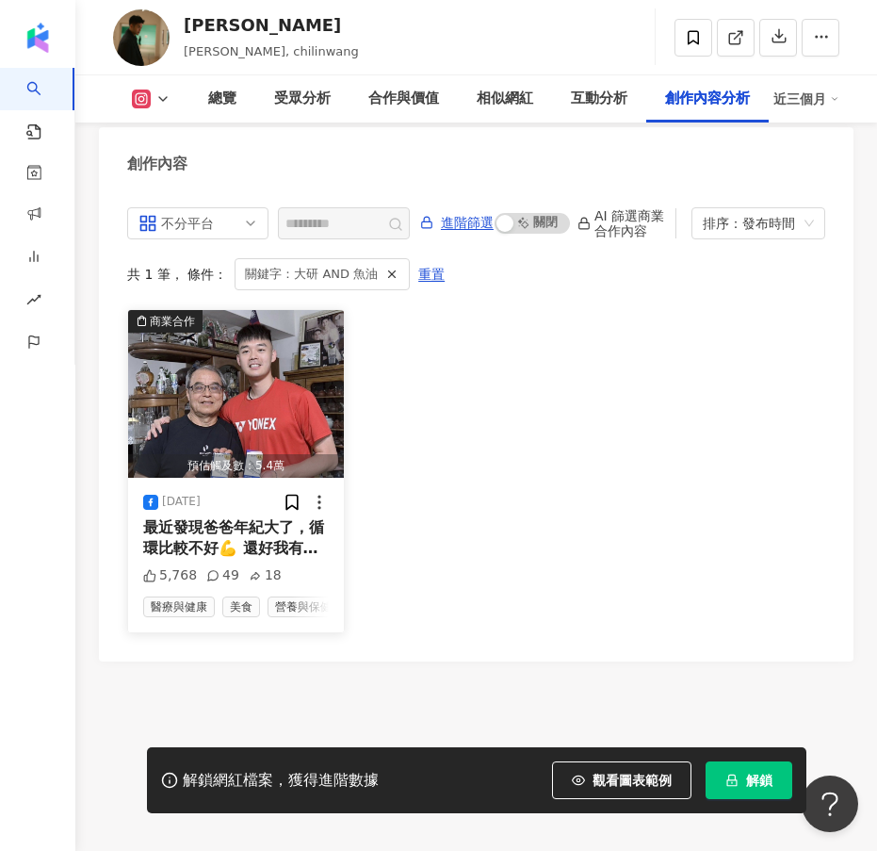
drag, startPoint x: 258, startPoint y: 524, endPoint x: 193, endPoint y: 495, distance: 71.3
click at [193, 518] on span "最近發現爸爸年紀大了，循環比較不好💪 還好我有" at bounding box center [233, 537] width 181 height 39
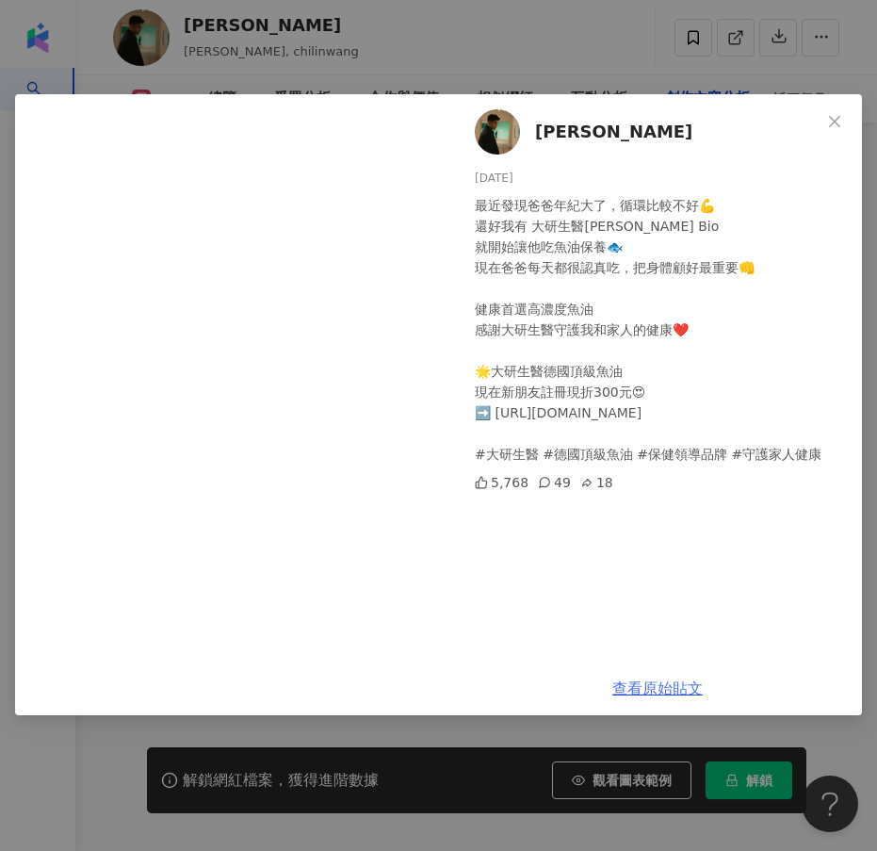
click at [674, 687] on link "查看原始貼文" at bounding box center [658, 688] width 90 height 18
click at [823, 126] on span "Close" at bounding box center [835, 121] width 38 height 15
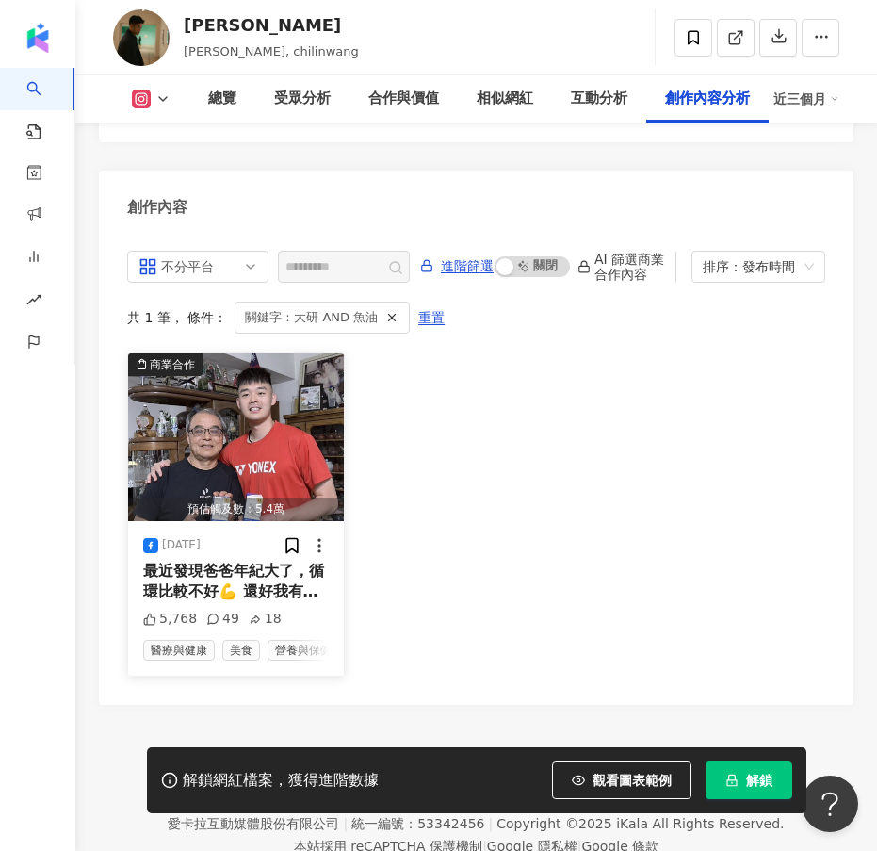
click at [190, 562] on span "最近發現爸爸年紀大了，循環比較不好💪 還好我有" at bounding box center [233, 581] width 181 height 39
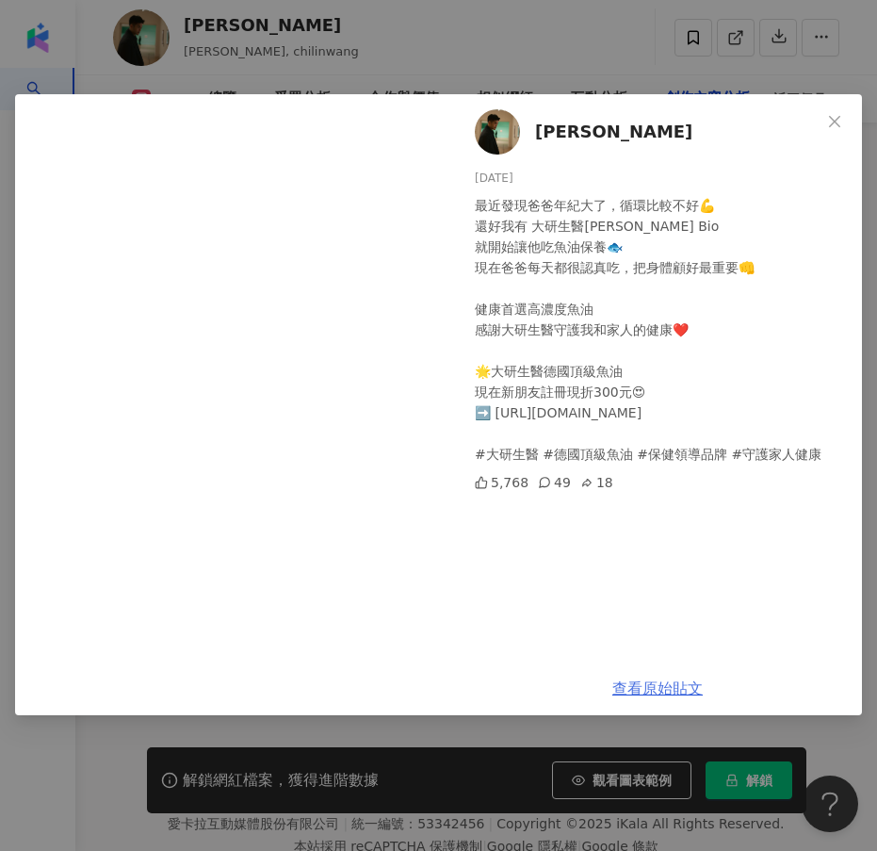
click at [663, 683] on link "查看原始貼文" at bounding box center [658, 688] width 90 height 18
click at [821, 123] on span "Close" at bounding box center [835, 121] width 38 height 15
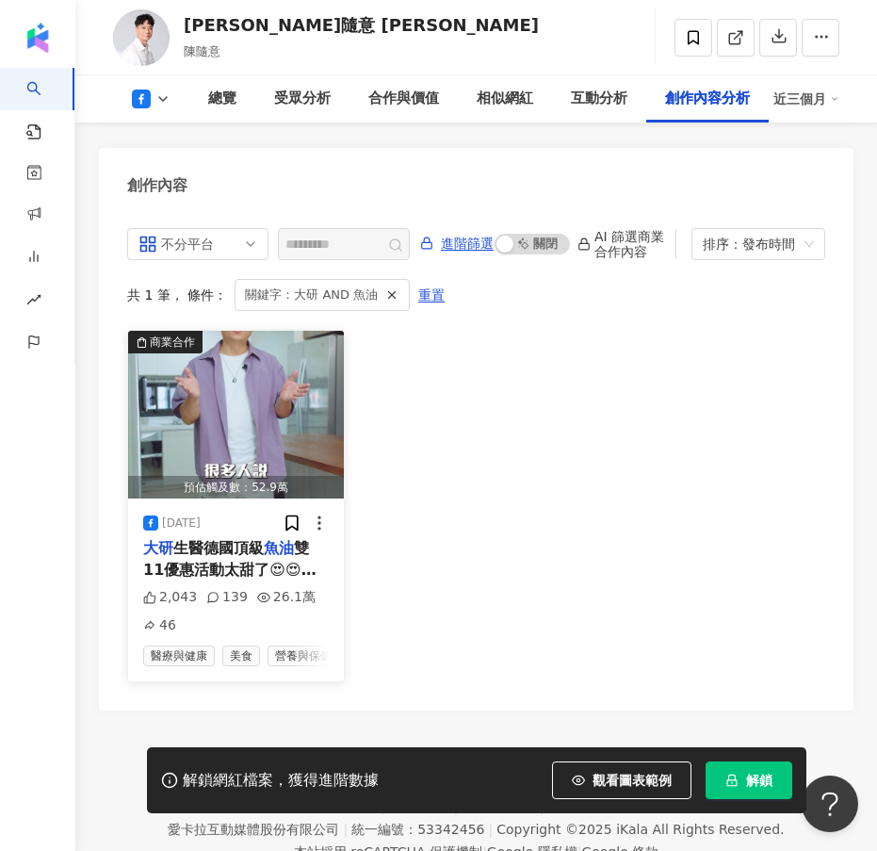
drag, startPoint x: 219, startPoint y: 548, endPoint x: 172, endPoint y: 564, distance: 48.9
click at [172, 564] on span "雙11優惠活動太甜了😍😍😍老[PERSON_NAME]吃美食人人知😄 尤其愛吃魚🐟因為吃魚好處多多 大家都知道" at bounding box center [236, 600] width 186 height 123
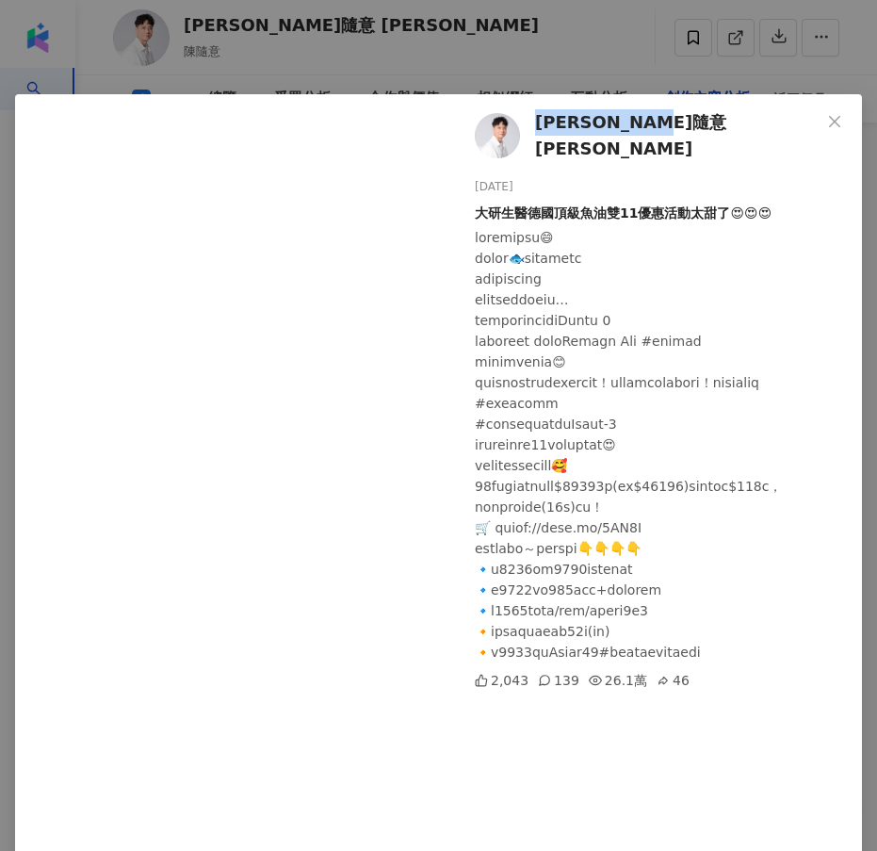
drag, startPoint x: 662, startPoint y: 128, endPoint x: 535, endPoint y: 137, distance: 127.5
click at [535, 137] on div "[PERSON_NAME]隨意 Tsui-Yi [DATE] 大研生醫德國頂級魚油雙11優惠活動太甜了😍😍😍 2,043 139 26.1萬 46" at bounding box center [657, 527] width 411 height 867
copy span "[PERSON_NAME]隨意 [PERSON_NAME]"
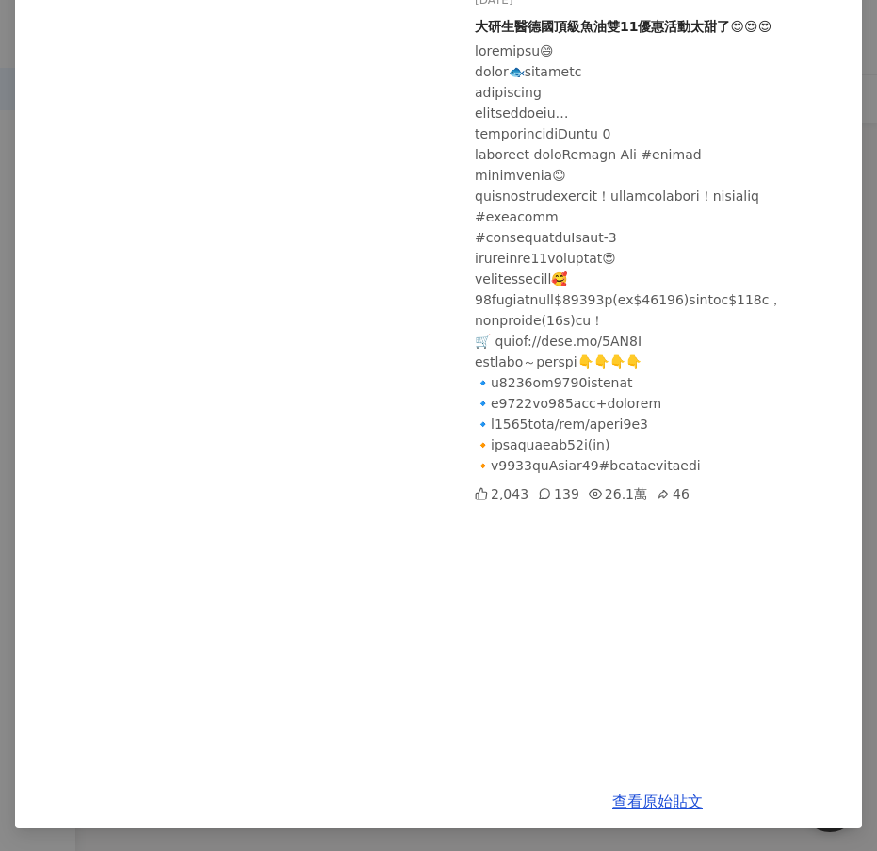
scroll to position [7650, 0]
click at [638, 805] on link "查看原始貼文" at bounding box center [658, 802] width 90 height 18
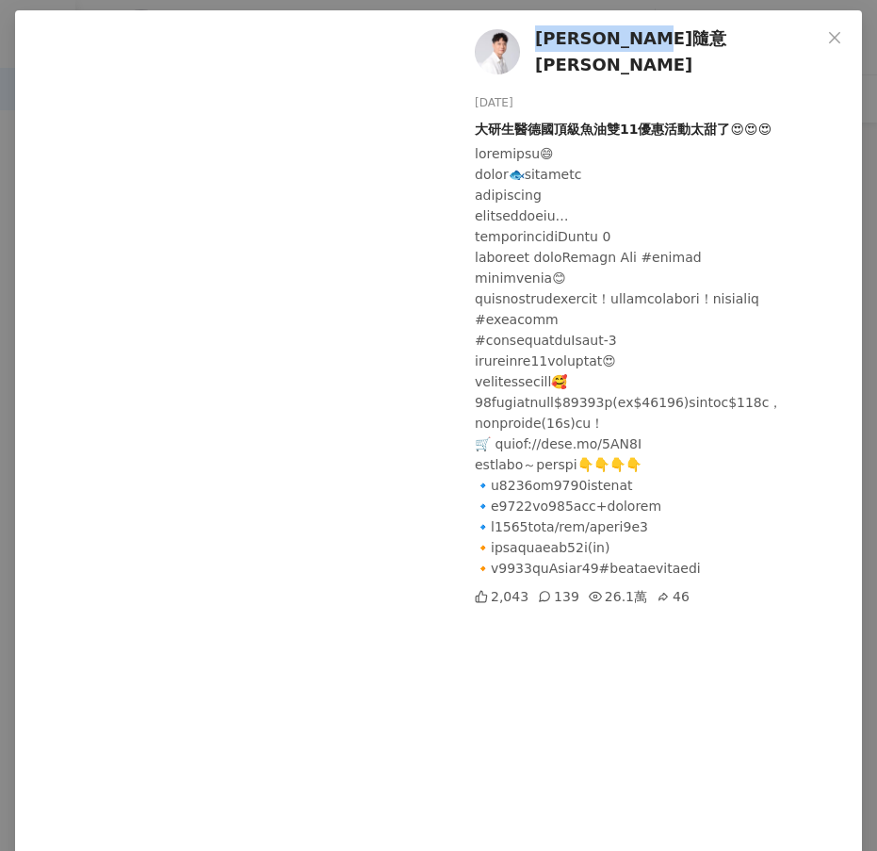
scroll to position [0, 0]
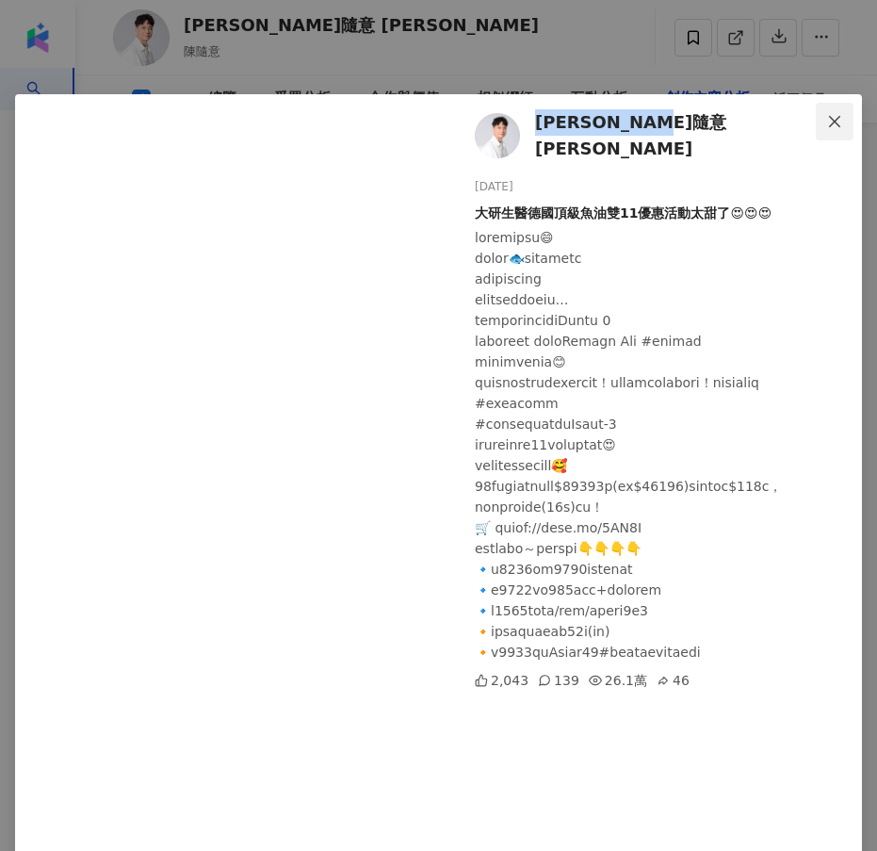
click at [833, 117] on icon "close" at bounding box center [834, 120] width 11 height 11
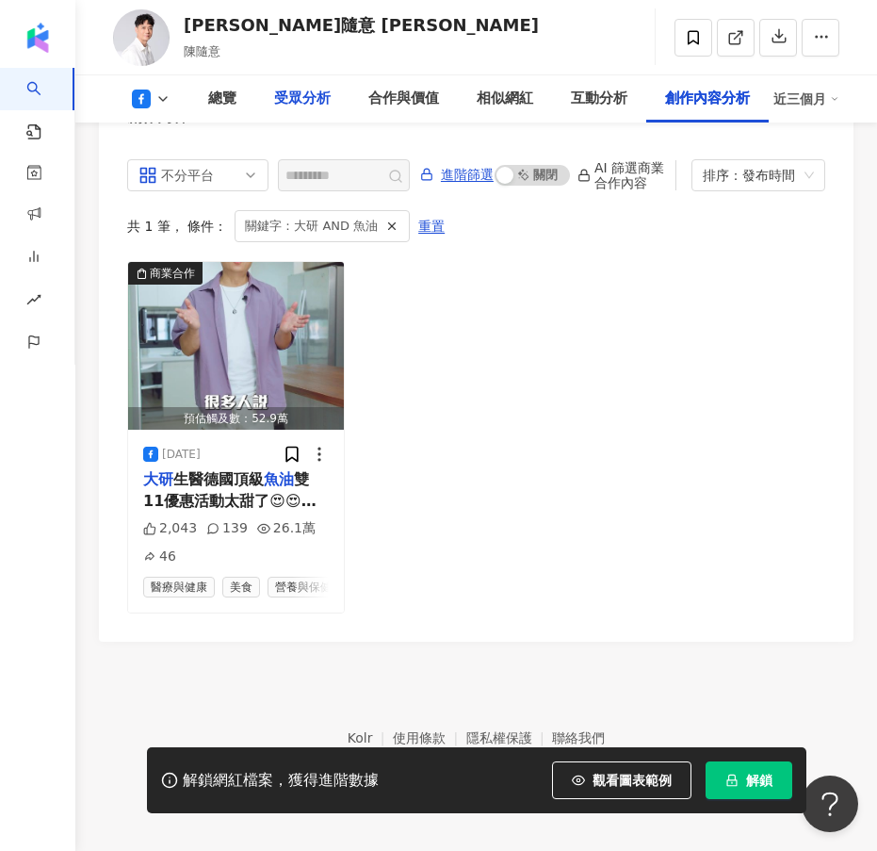
click at [305, 102] on div "受眾分析" at bounding box center [302, 99] width 57 height 23
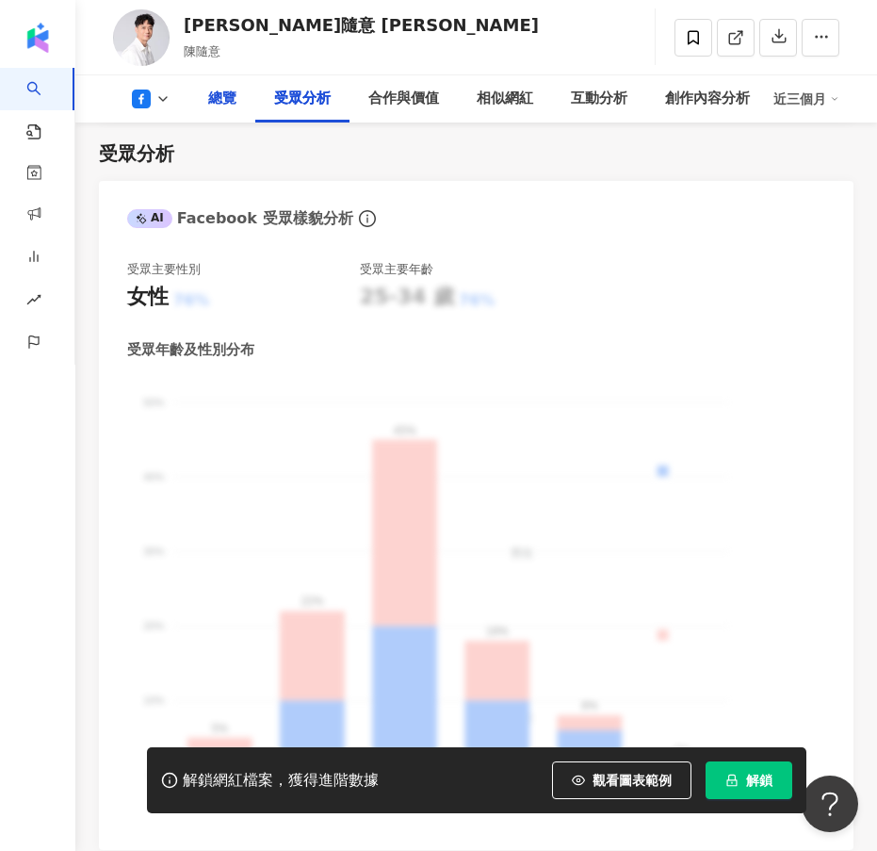
click at [219, 95] on div "總覽" at bounding box center [222, 99] width 28 height 23
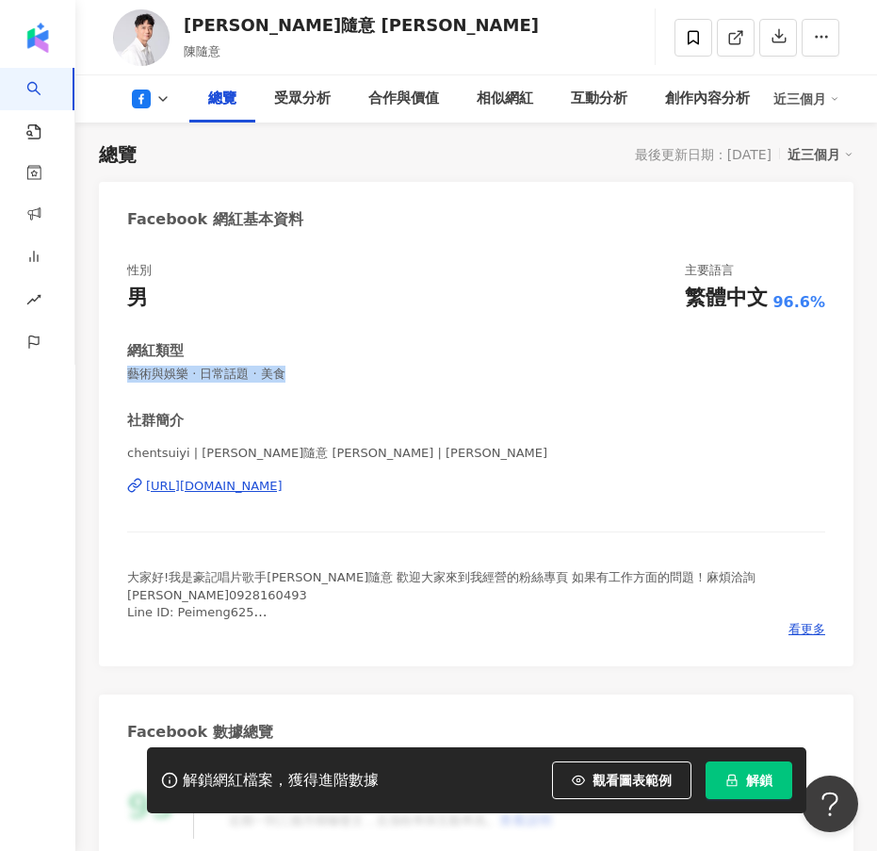
drag, startPoint x: 323, startPoint y: 373, endPoint x: 106, endPoint y: 368, distance: 216.8
click at [106, 368] on div "性別 男 主要語言 繁體中文 96.6% 網紅類型 藝術與娛樂 · 日常話題 · 美食 社群簡介 chentsuiyi | 陳隨意 Tsui-Yi | che…" at bounding box center [476, 454] width 755 height 423
copy span "藝術與娛樂 · 日常話題 · 美食"
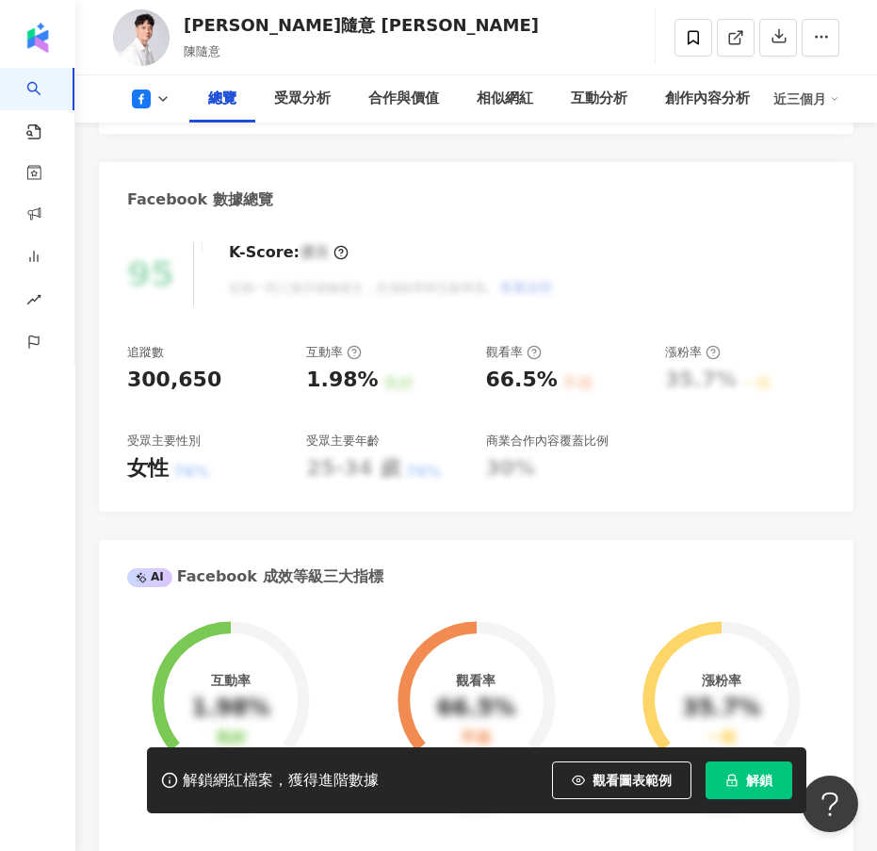
scroll to position [681, 0]
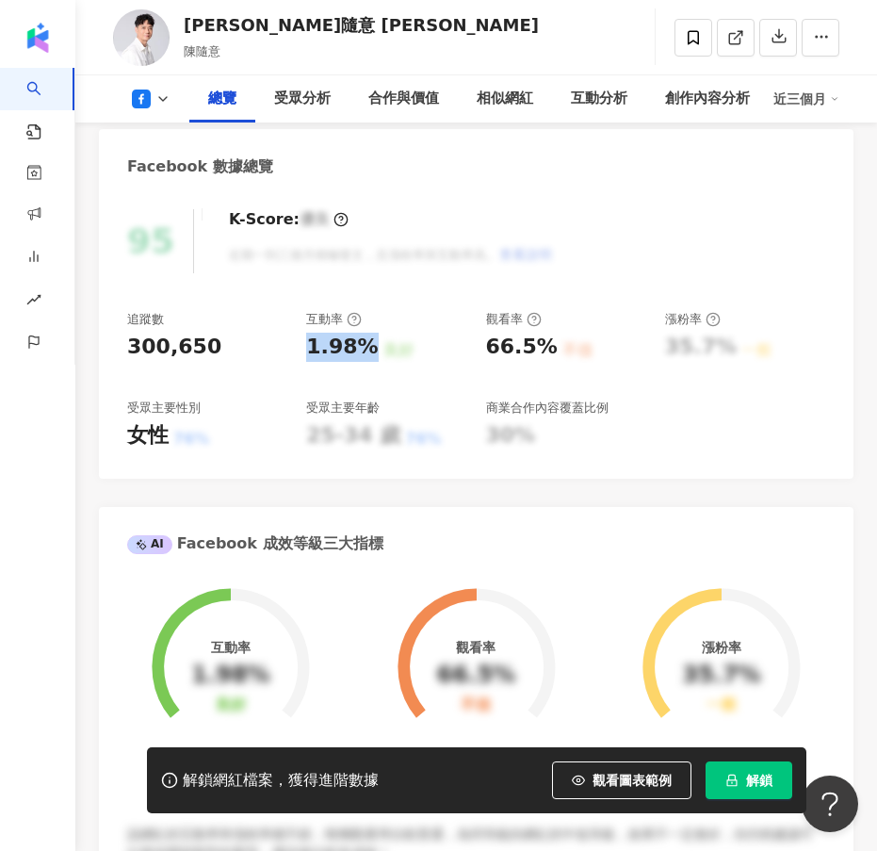
drag, startPoint x: 309, startPoint y: 351, endPoint x: 366, endPoint y: 350, distance: 56.6
click at [366, 350] on div "1.98%" at bounding box center [342, 347] width 72 height 29
copy div "1.98%"
drag, startPoint x: 133, startPoint y: 436, endPoint x: 164, endPoint y: 439, distance: 31.2
click at [164, 439] on div "女性" at bounding box center [147, 435] width 41 height 29
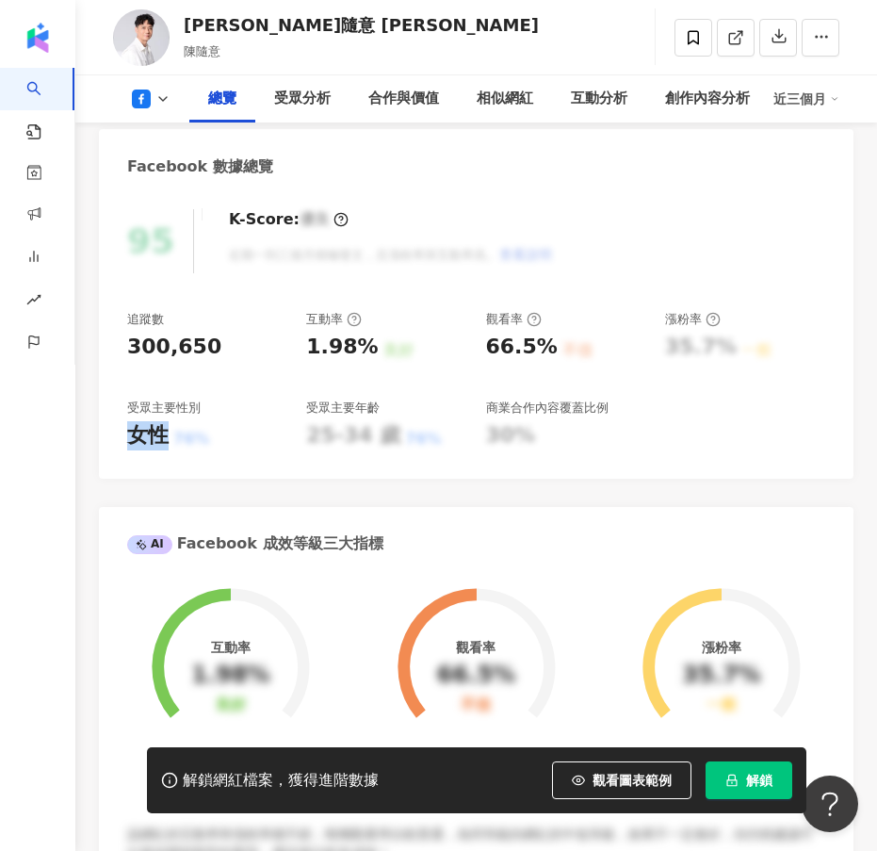
copy div "女性"
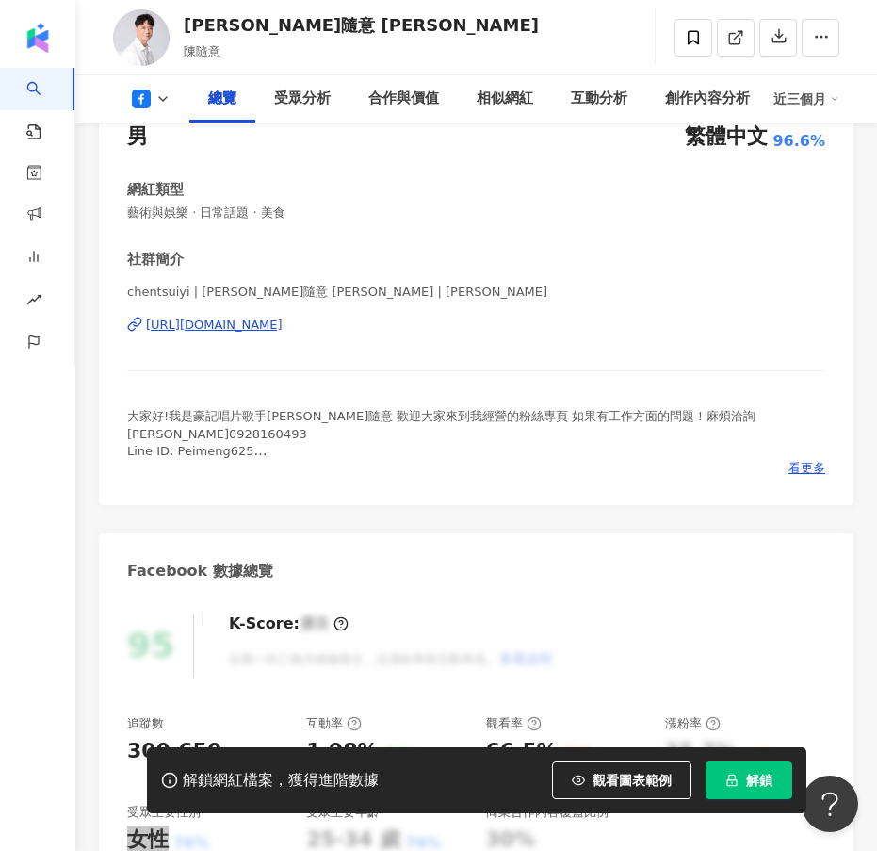
scroll to position [471, 0]
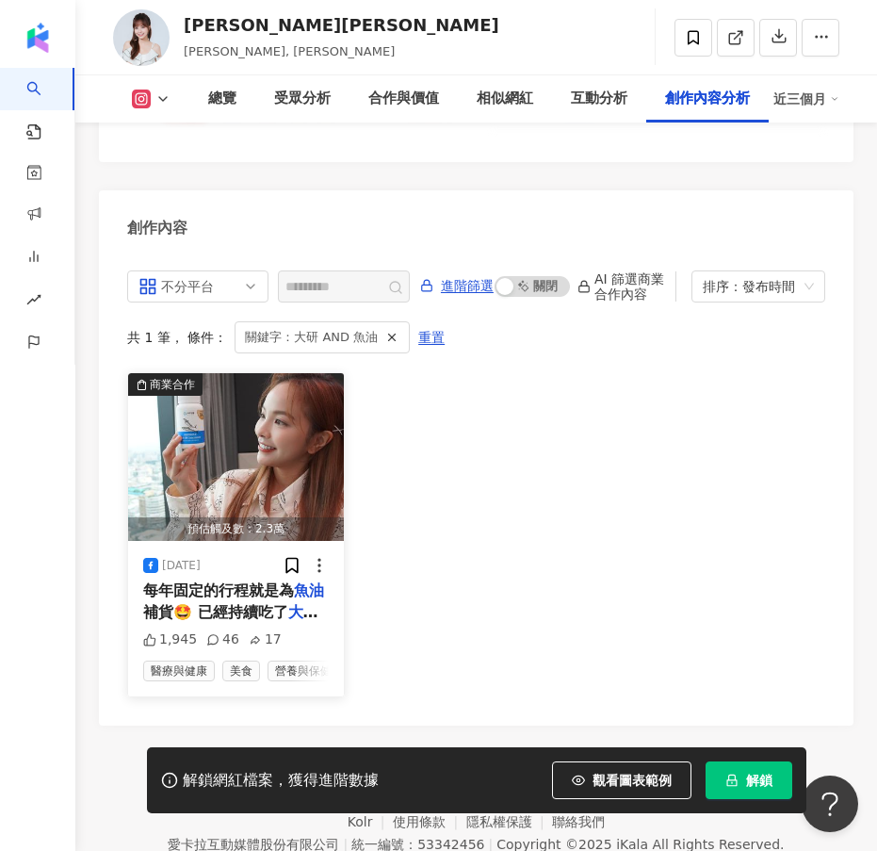
drag, startPoint x: 277, startPoint y: 555, endPoint x: 221, endPoint y: 545, distance: 56.6
click at [221, 581] on span "每年固定的行程就是為" at bounding box center [218, 590] width 151 height 18
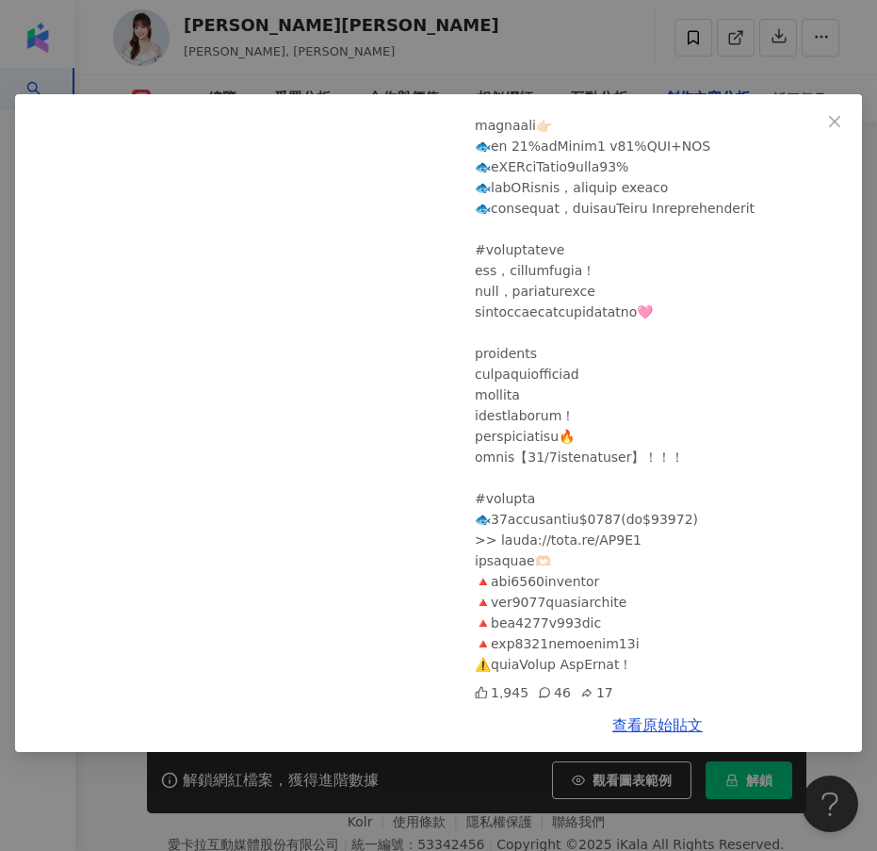
scroll to position [230, 0]
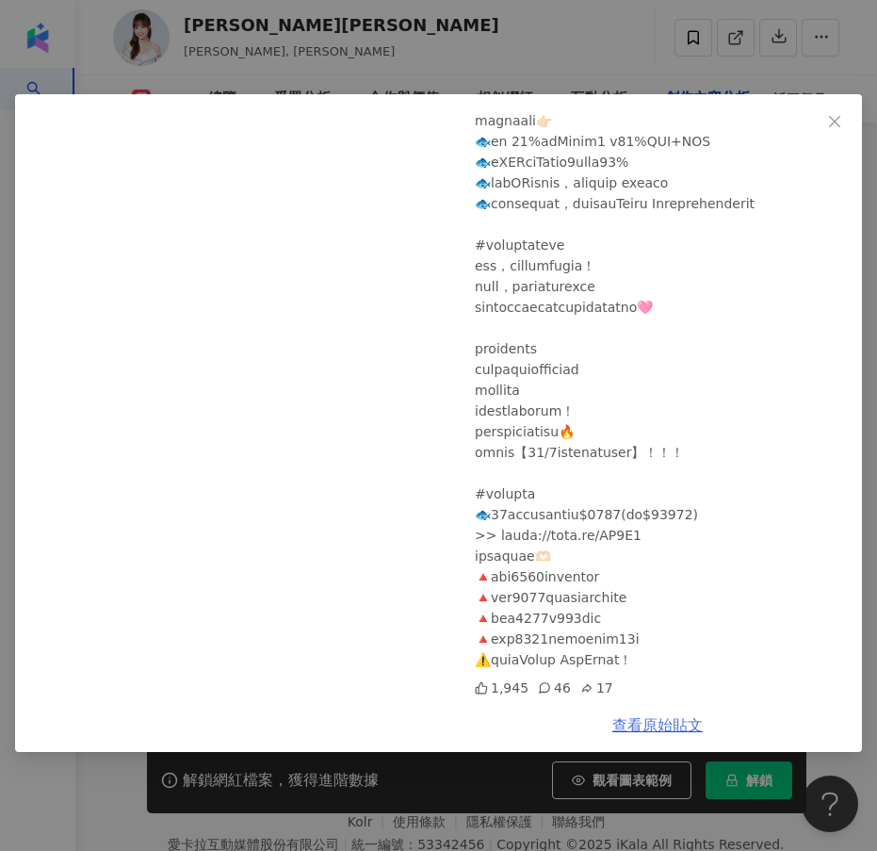
click at [661, 727] on link "查看原始貼文" at bounding box center [658, 725] width 90 height 18
click at [839, 109] on button "Close" at bounding box center [835, 122] width 38 height 38
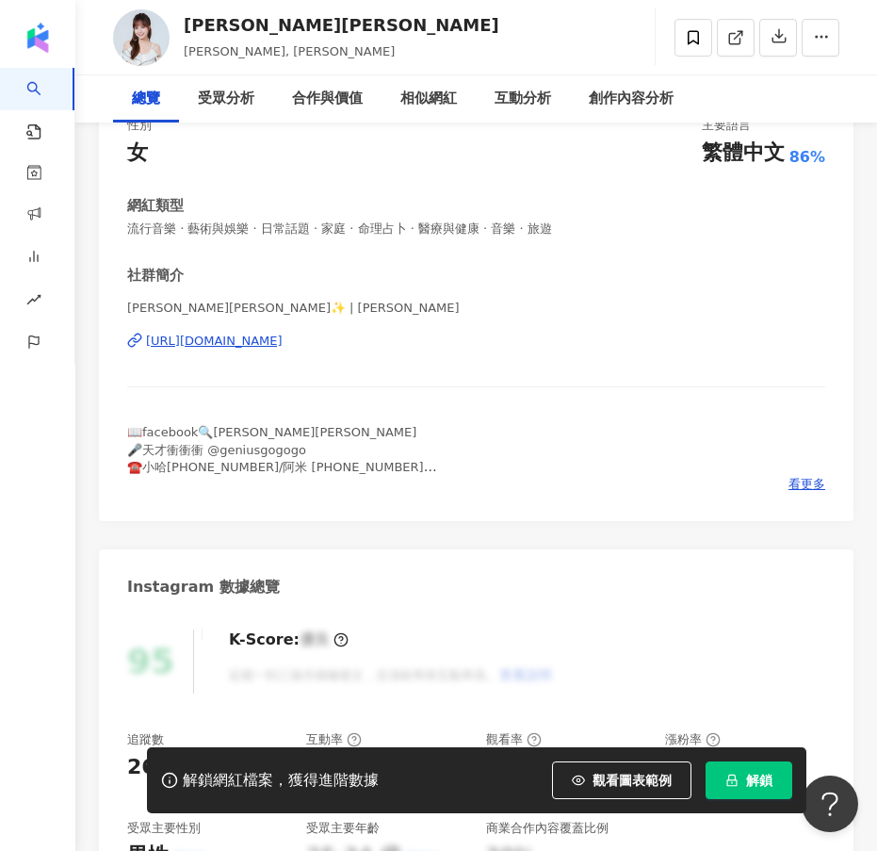
scroll to position [0, 0]
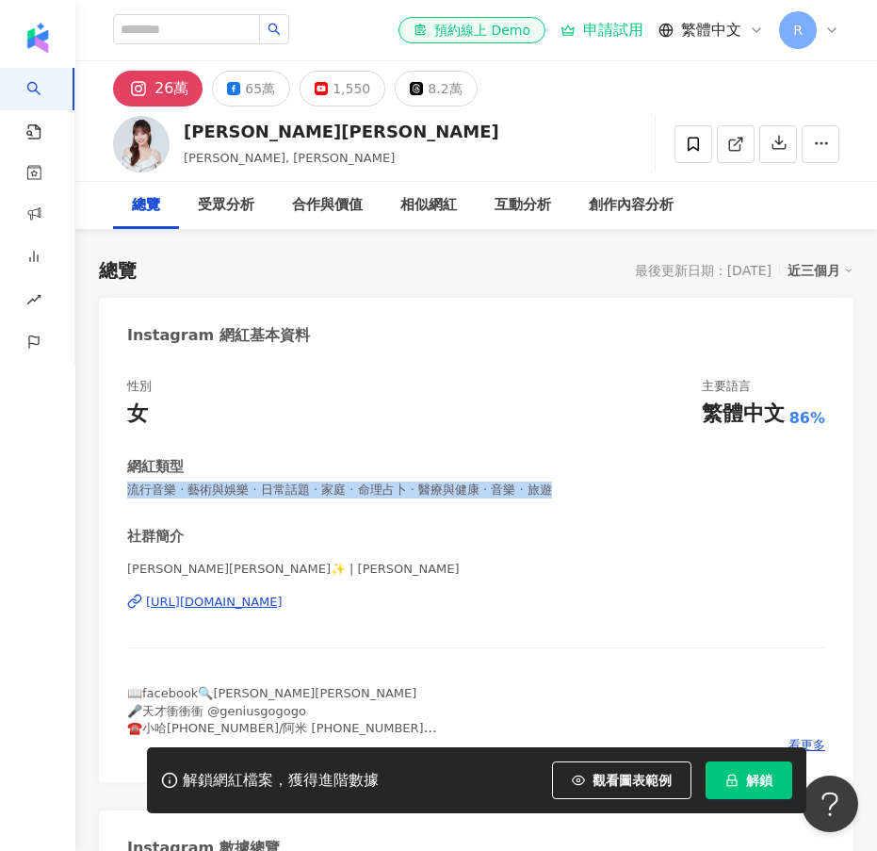
drag, startPoint x: 598, startPoint y: 494, endPoint x: 127, endPoint y: 501, distance: 471.2
click at [127, 501] on div "性別 女 主要語言 繁體中文 86% 網紅類型 流行音樂 · 藝術與娛樂 · 日常話題 · 家庭 · 命理占卜 · 醫療與健康 · 音樂 · 旅遊 社群簡介 …" at bounding box center [476, 566] width 698 height 376
copy span "流行音樂 · 藝術與娛樂 · 日常話題 · 家庭 · 命理占卜 · 醫療與健康 · 音樂 · 旅遊"
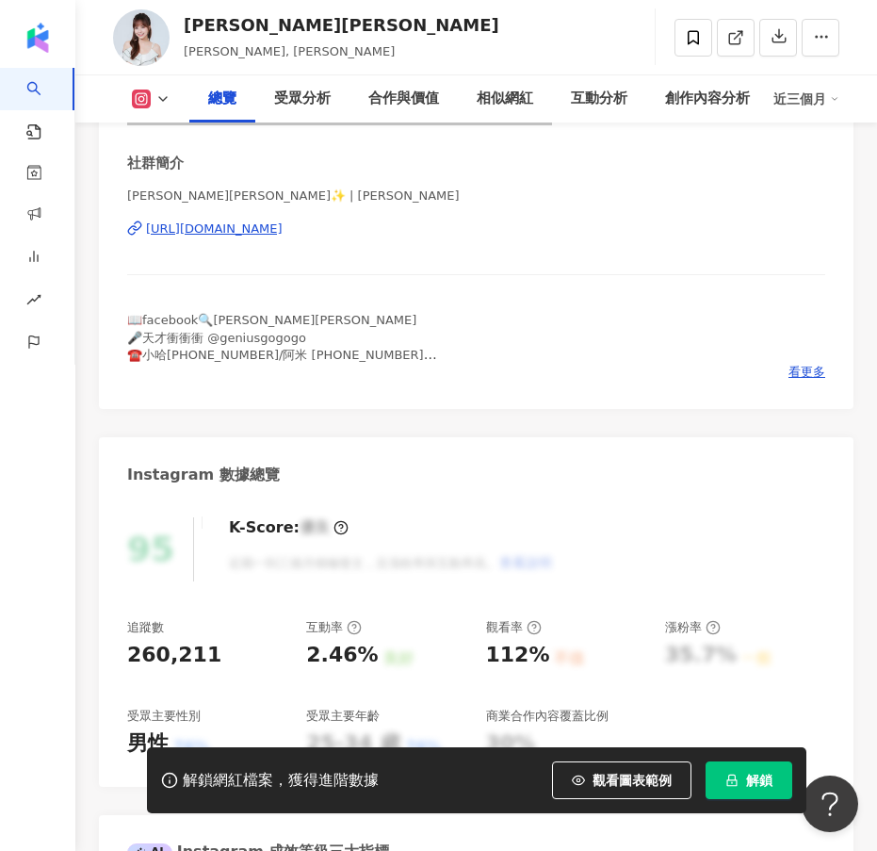
scroll to position [377, 0]
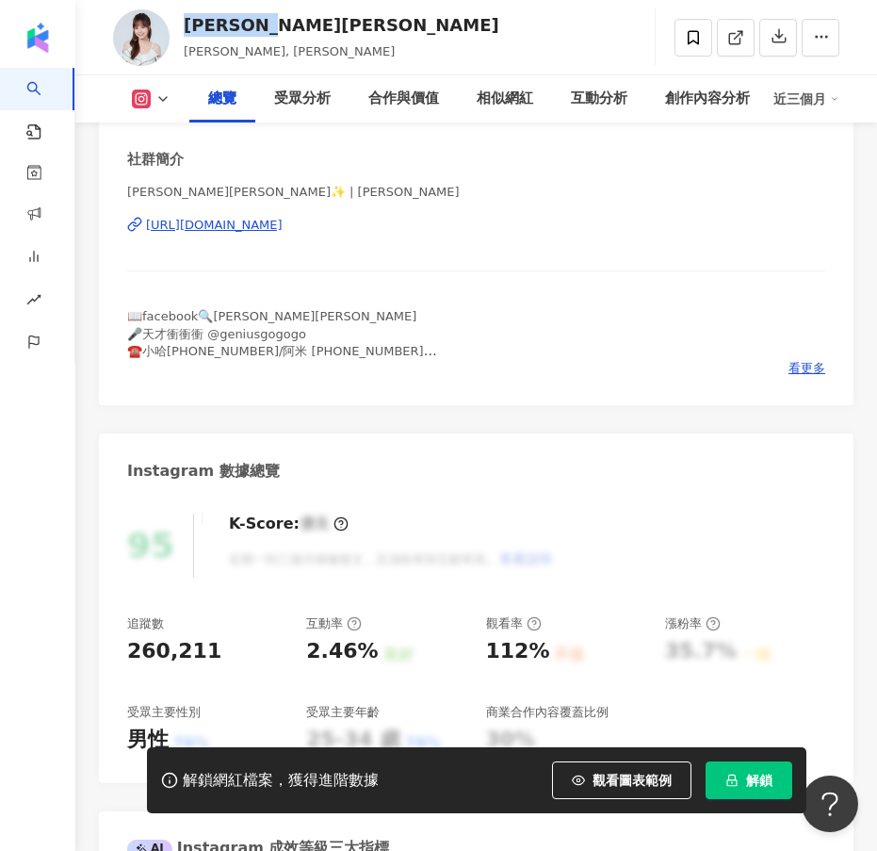
drag, startPoint x: 294, startPoint y: 32, endPoint x: 181, endPoint y: 31, distance: 113.1
click at [181, 31] on div "徐凱希Cathy 徐凱希, Cathy 追蹤數 260,211 互動率 2.46% 觀看率 112%" at bounding box center [476, 37] width 802 height 74
copy div "徐凱希Cathy"
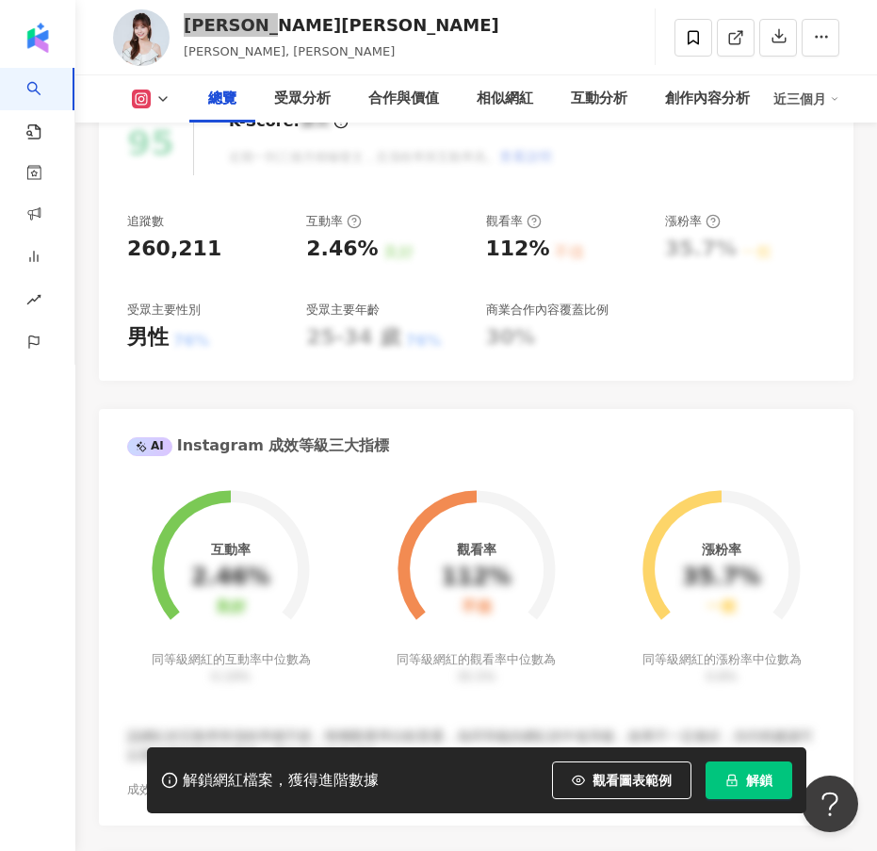
scroll to position [848, 0]
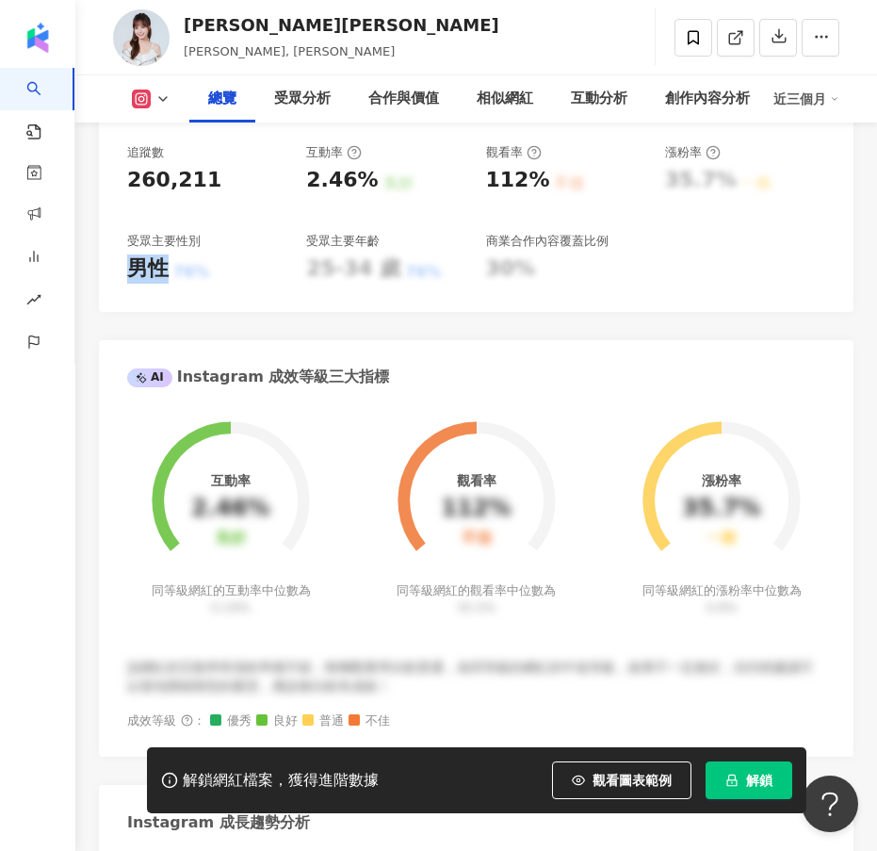
drag, startPoint x: 166, startPoint y: 270, endPoint x: 130, endPoint y: 271, distance: 35.8
click at [130, 271] on div "男性" at bounding box center [147, 268] width 41 height 29
copy div "男性"
drag, startPoint x: 303, startPoint y: 183, endPoint x: 364, endPoint y: 177, distance: 60.6
click at [364, 177] on div "追蹤數 260,211 互動率 2.46% 良好 觀看率 112% 不佳 漲粉率 35.7% 一般 受眾主要性別 男性 76% 受眾主要年齡 25-34 歲 …" at bounding box center [476, 213] width 698 height 139
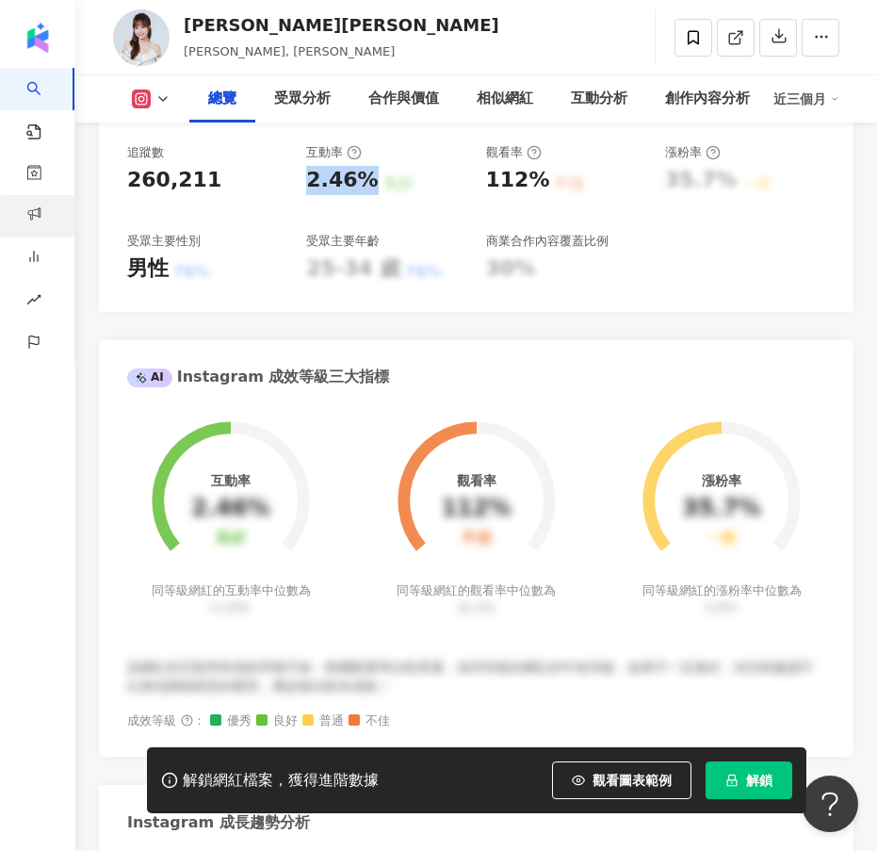
copy div "2.46%"
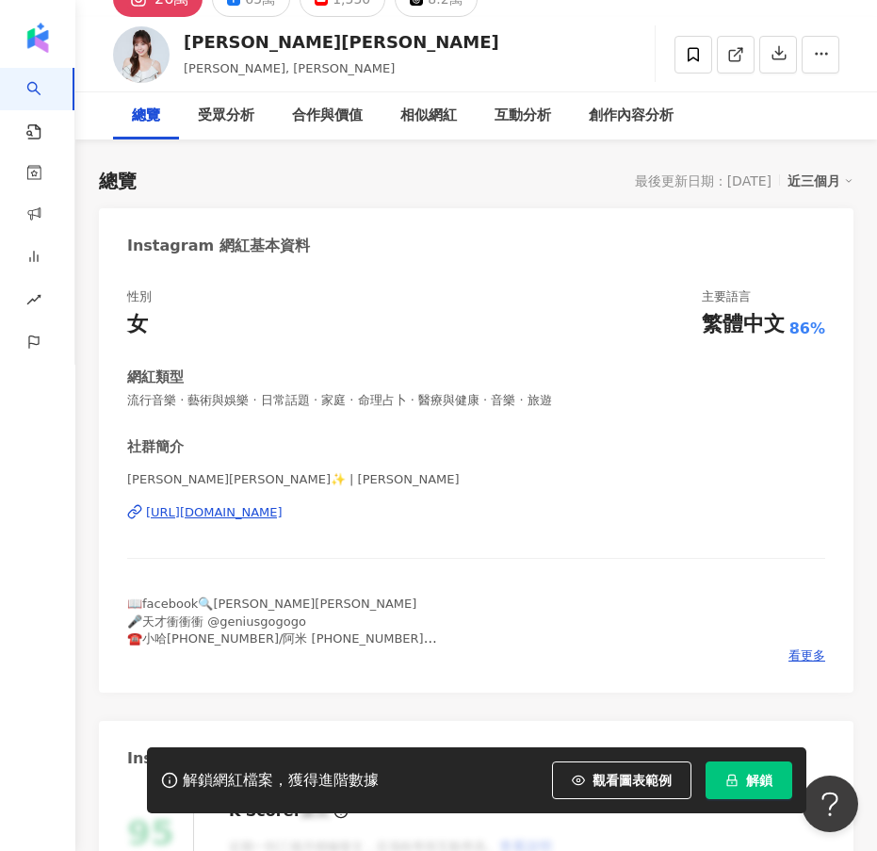
scroll to position [0, 0]
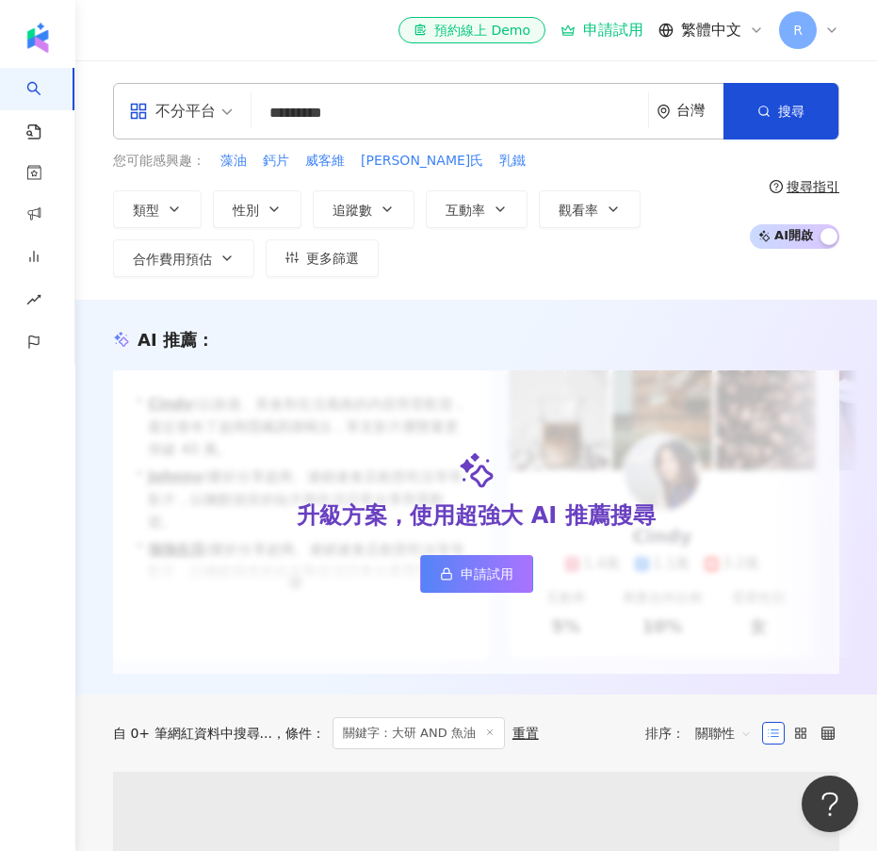
drag, startPoint x: 296, startPoint y: 115, endPoint x: 185, endPoint y: 102, distance: 112.0
click at [185, 102] on div "不分平台 大研 AND 魚油 ********* 台灣 搜尋" at bounding box center [476, 111] width 727 height 57
type input "**********"
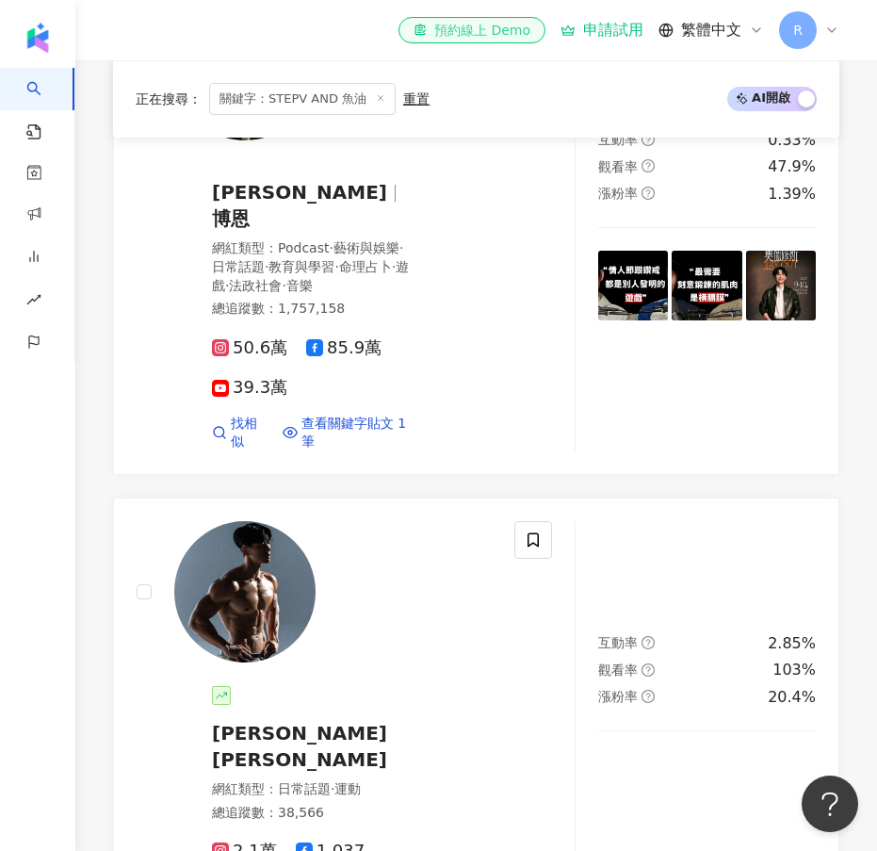
scroll to position [1696, 0]
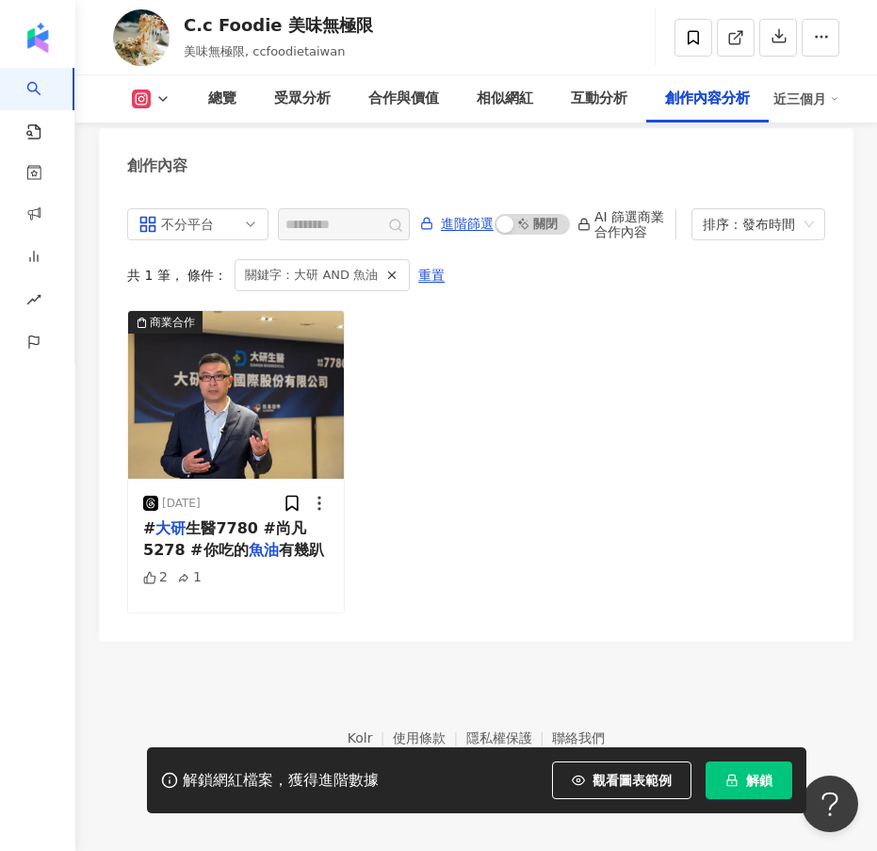
scroll to position [8694, 0]
drag, startPoint x: 297, startPoint y: 28, endPoint x: 181, endPoint y: 28, distance: 115.9
click at [181, 28] on div "C.c Foodie 美味無極限 美味無極限, ccfoodietaiwan 追蹤數 23,022 互動率 0.52% 觀看率 無資料" at bounding box center [476, 37] width 802 height 74
drag, startPoint x: 210, startPoint y: 547, endPoint x: 488, endPoint y: 587, distance: 280.9
click at [596, 602] on div "商業合作 [DATE] # 大研 生醫7780 #尚凡5278 #你吃的 魚油 有幾趴 2 1" at bounding box center [476, 461] width 698 height 303
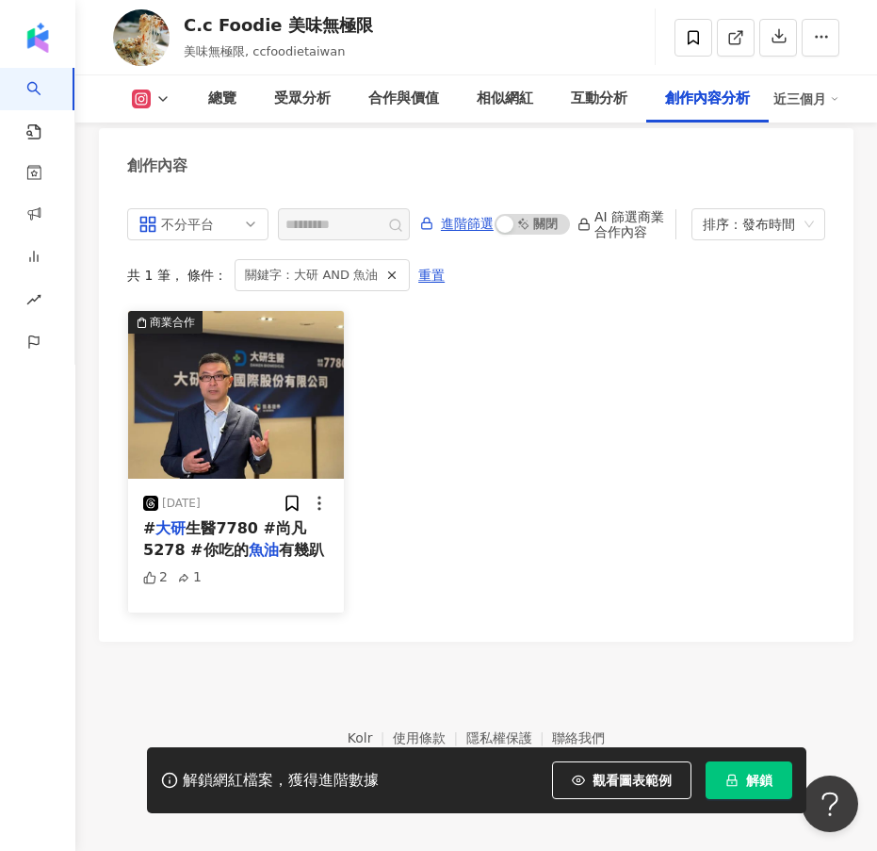
click at [249, 559] on mark "魚油" at bounding box center [264, 550] width 30 height 18
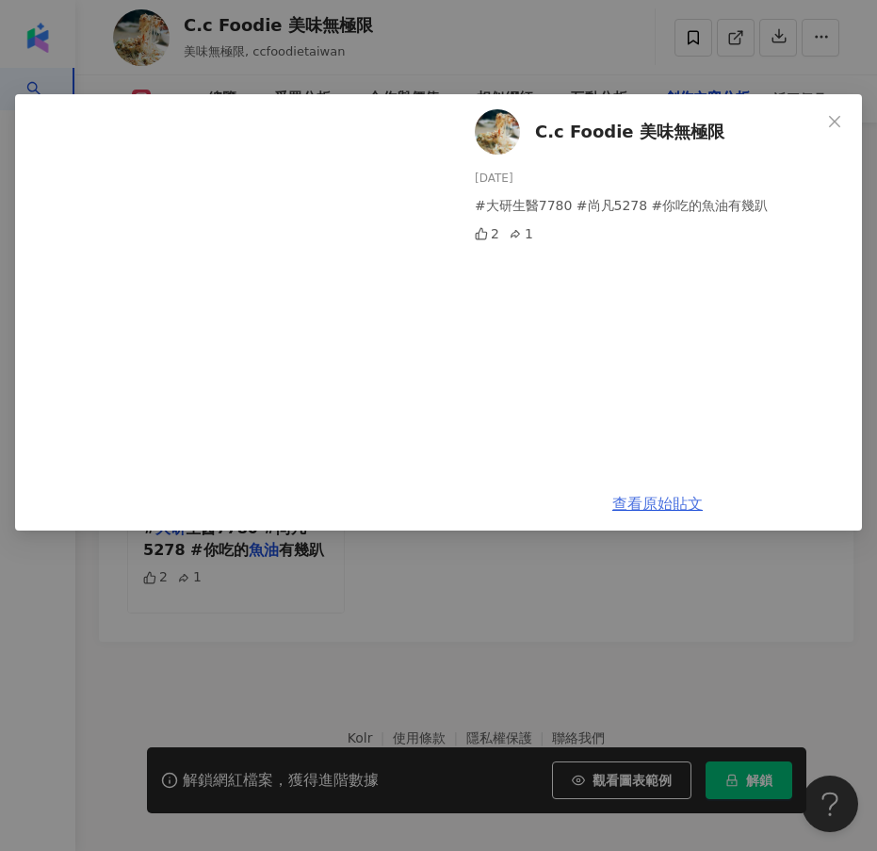
click at [668, 501] on link "查看原始貼文" at bounding box center [658, 504] width 90 height 18
click at [588, 616] on div "C.c Foodie 美味無極限 [DATE] #大研生醫7780 #尚凡5278 #你吃的魚油有幾趴 2 1 查看原始貼文" at bounding box center [438, 425] width 877 height 851
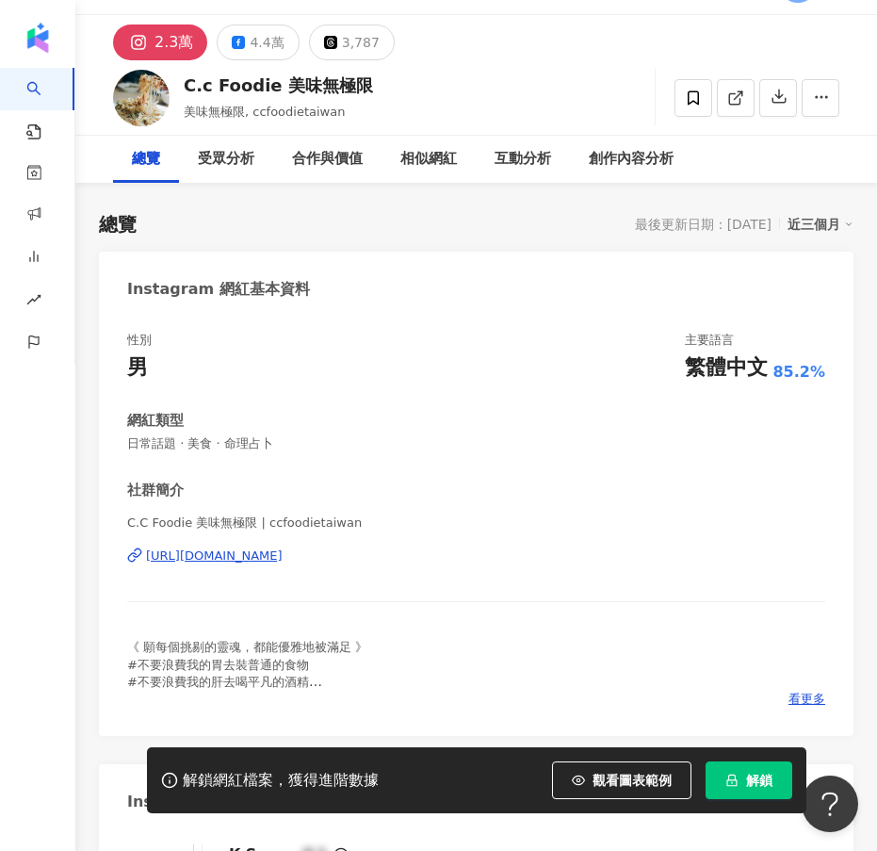
scroll to position [0, 0]
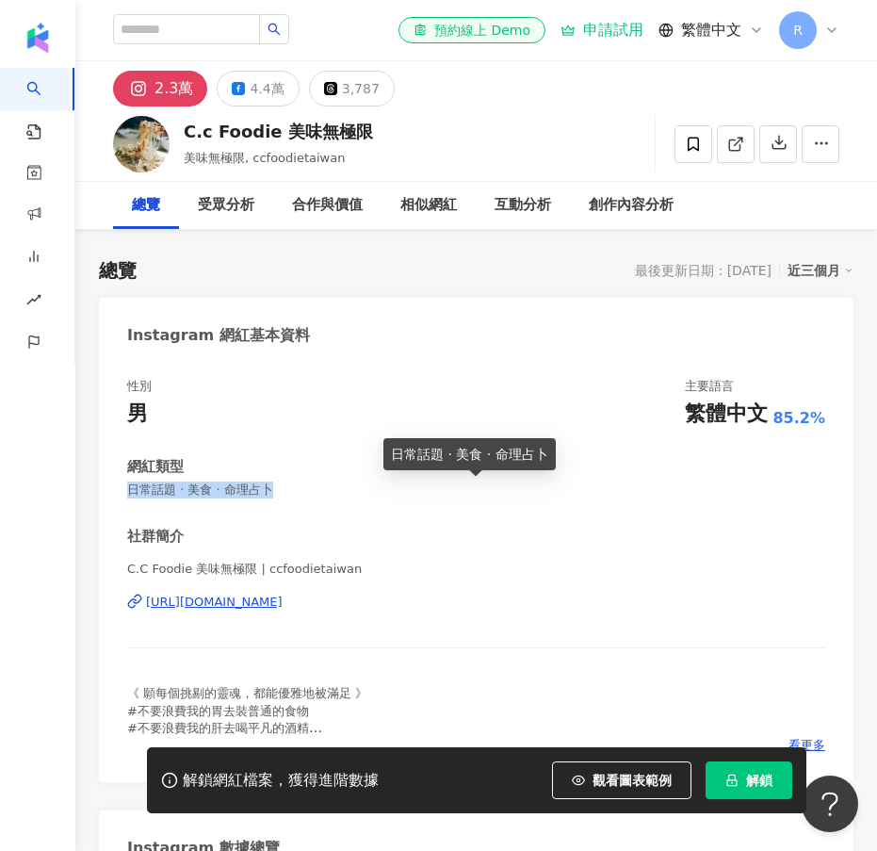
drag, startPoint x: 298, startPoint y: 491, endPoint x: 126, endPoint y: 494, distance: 171.5
click at [126, 494] on div "性別 男 主要語言 繁體中文 85.2% 網紅類型 日常話題 · 美食 · 命理占卜 社群簡介 C.C Foodie 美味無極限 | ccfoodietaiw…" at bounding box center [476, 570] width 755 height 423
copy span "日常話題 · 美食 · 命理占卜"
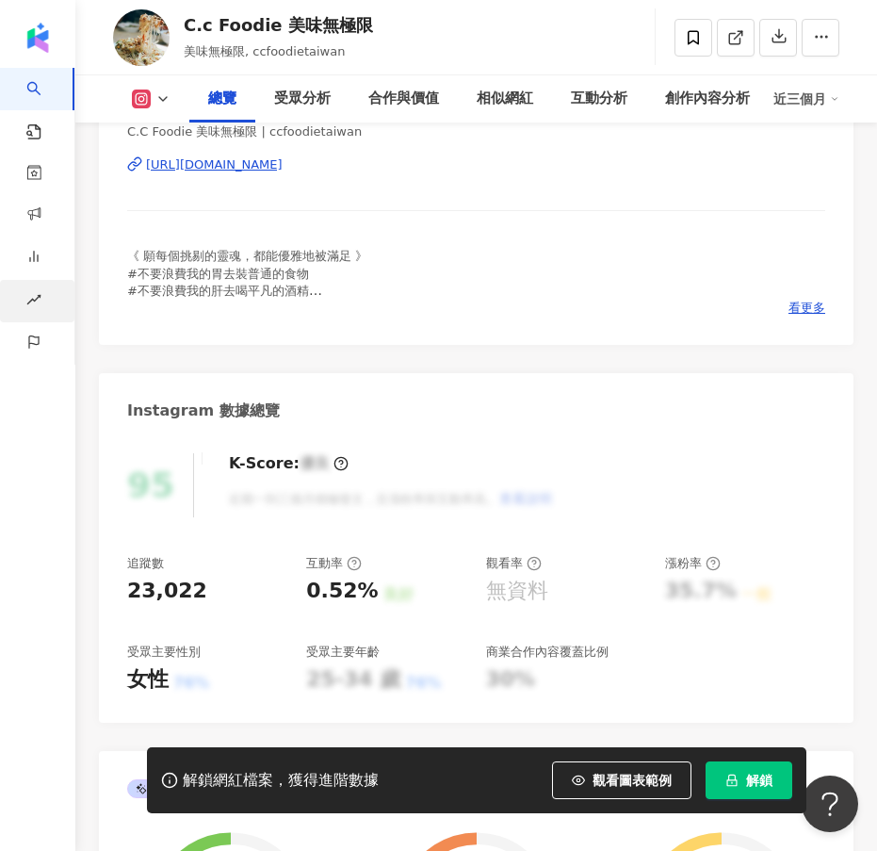
scroll to position [471, 0]
